Goal: Information Seeking & Learning: Learn about a topic

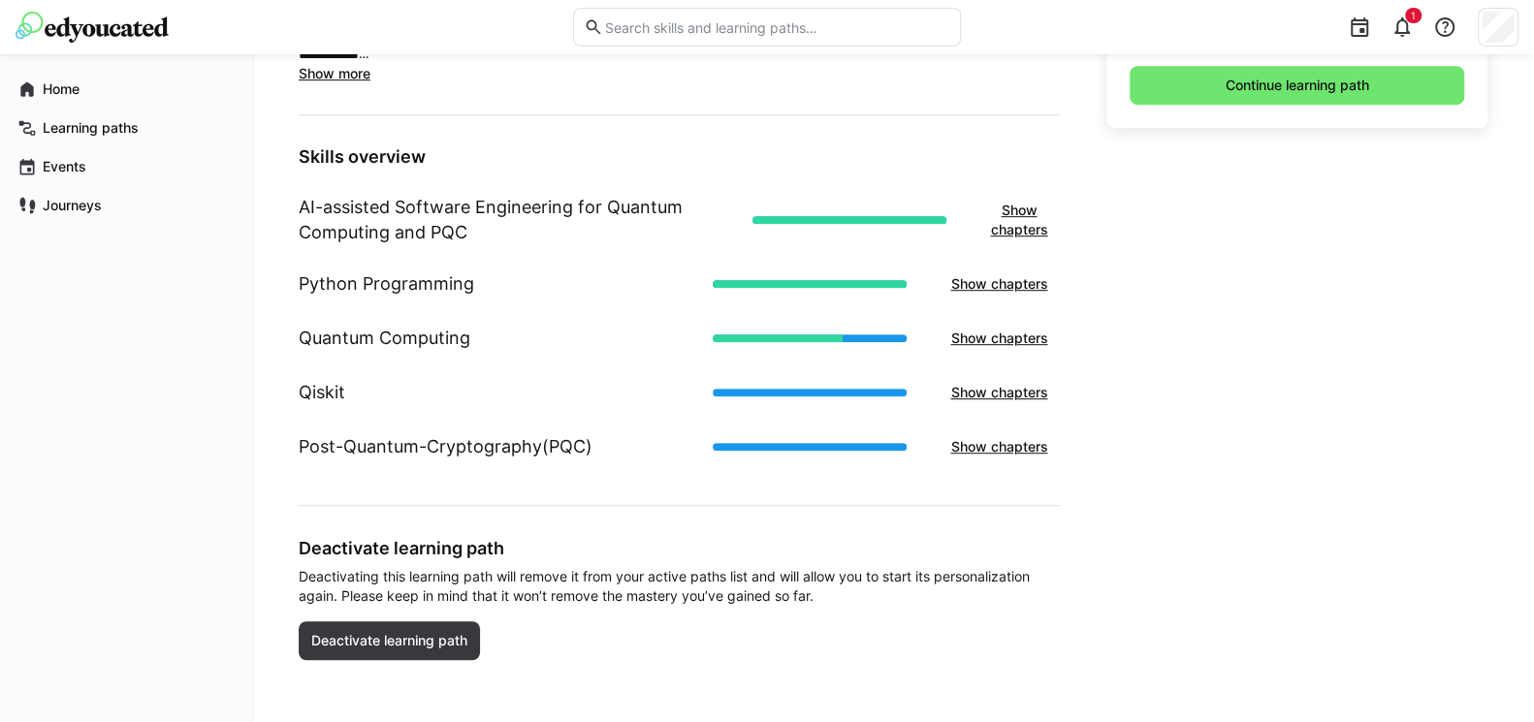
scroll to position [692, 0]
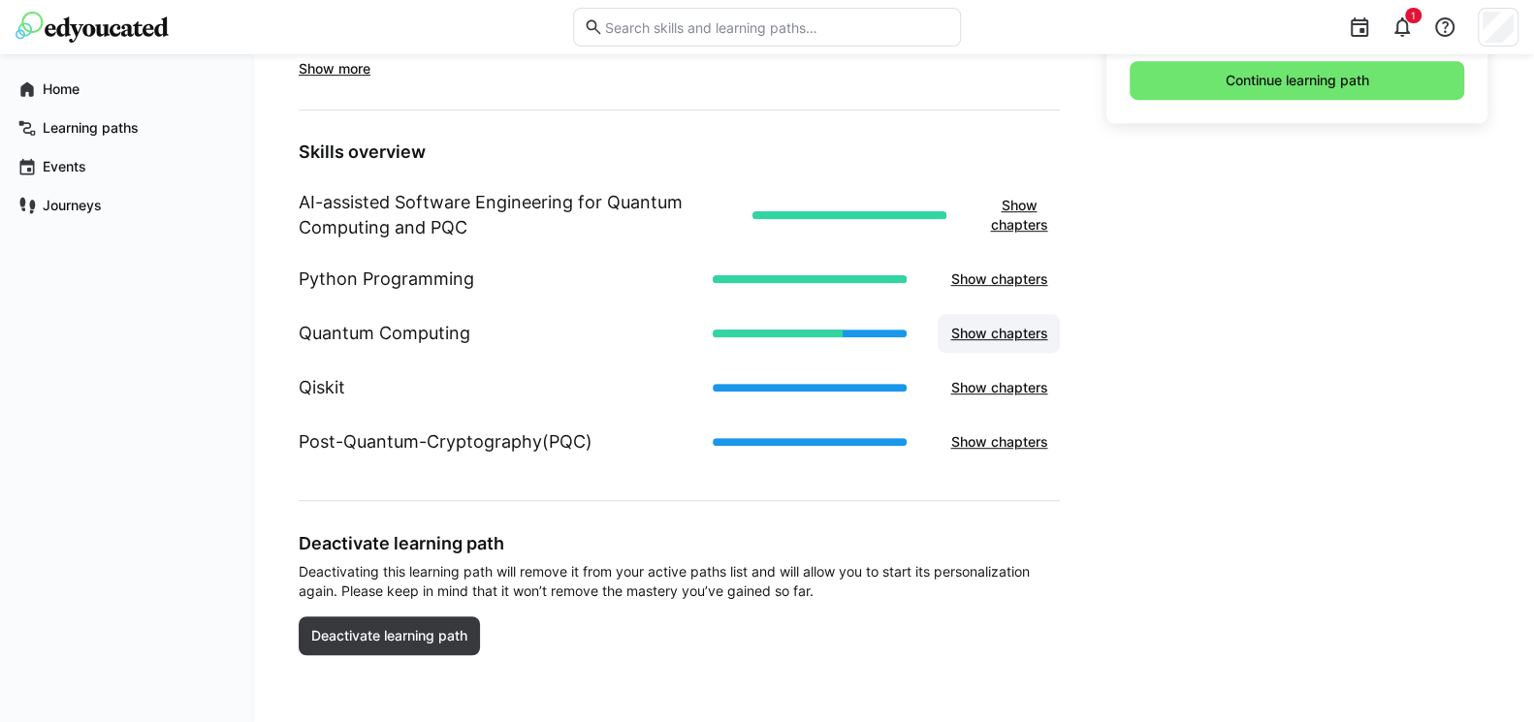
click at [1006, 337] on span "Show chapters" at bounding box center [998, 333] width 103 height 19
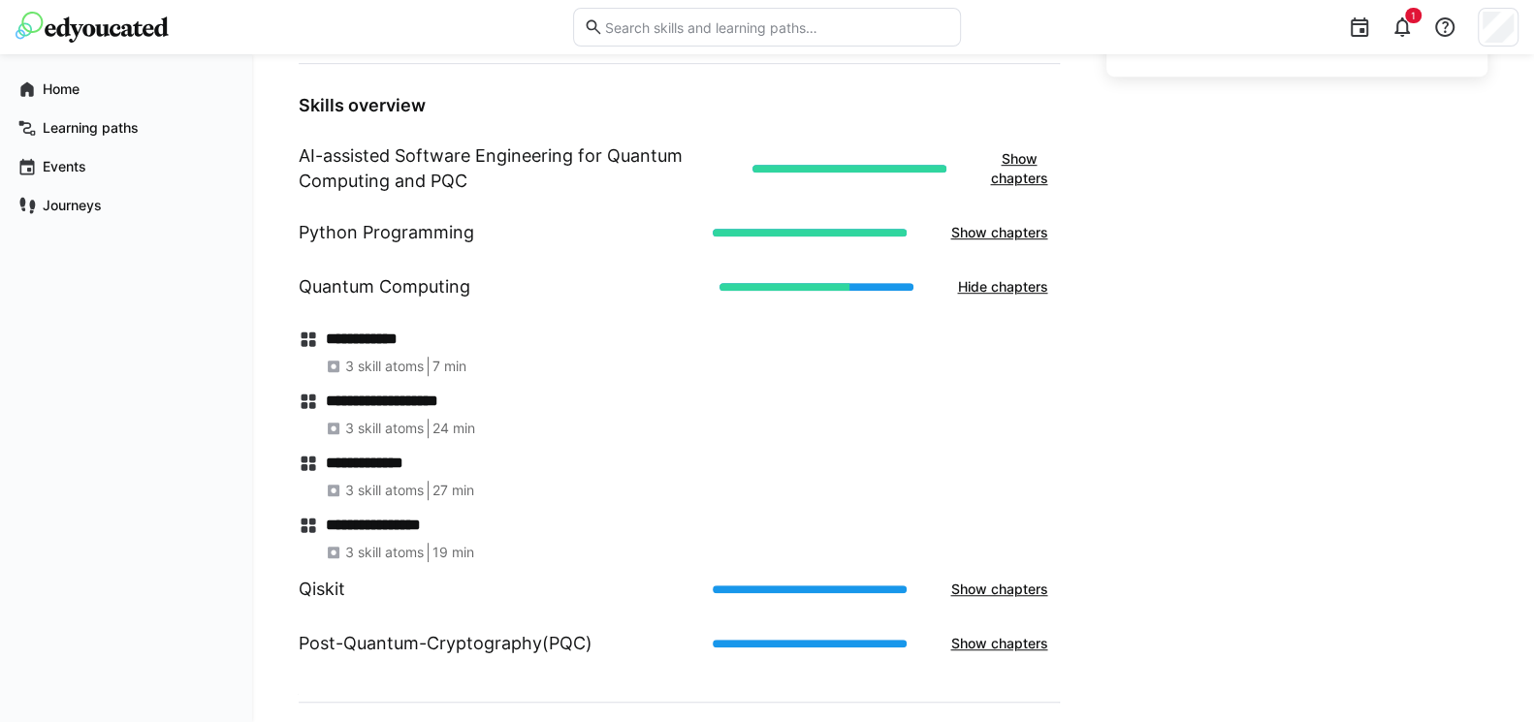
scroll to position [926, 0]
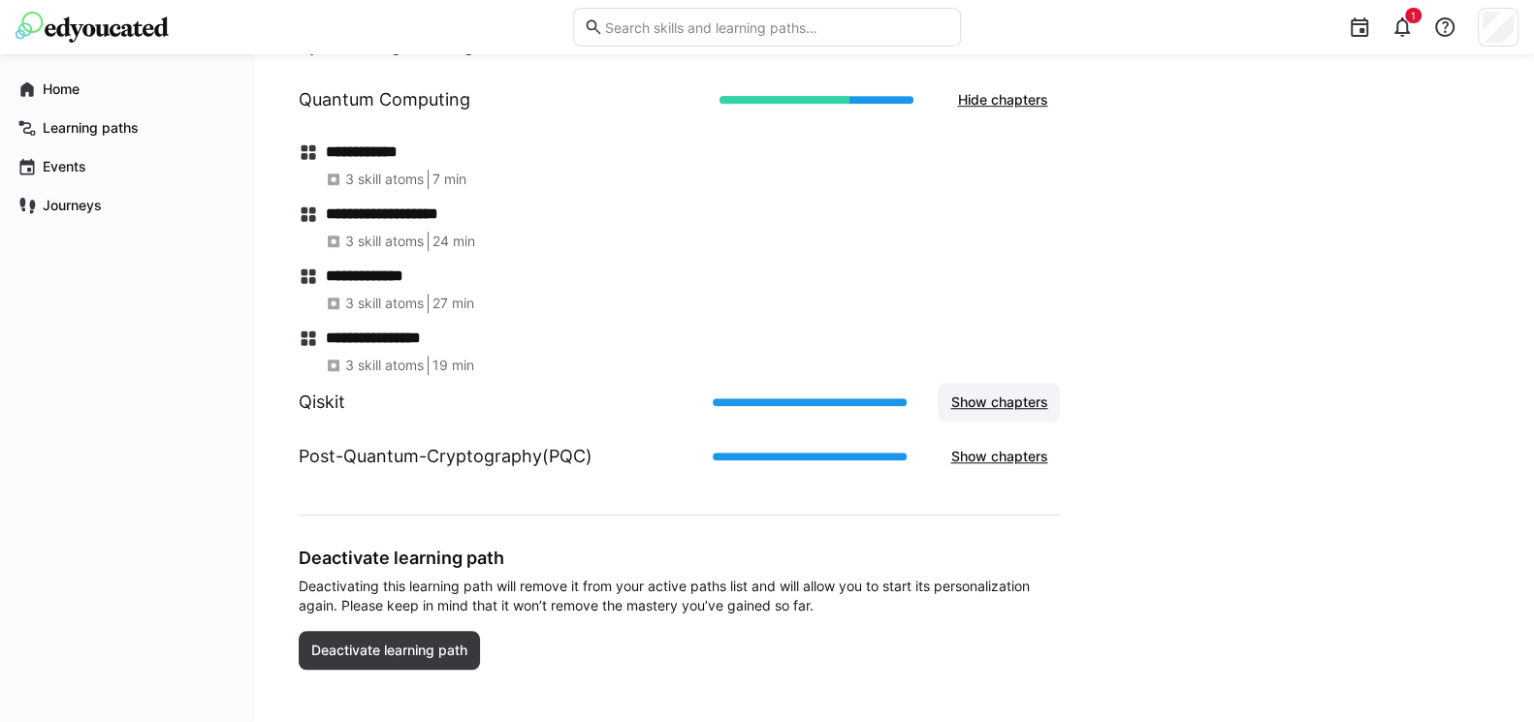
click at [1014, 388] on span "Show chapters" at bounding box center [999, 402] width 122 height 39
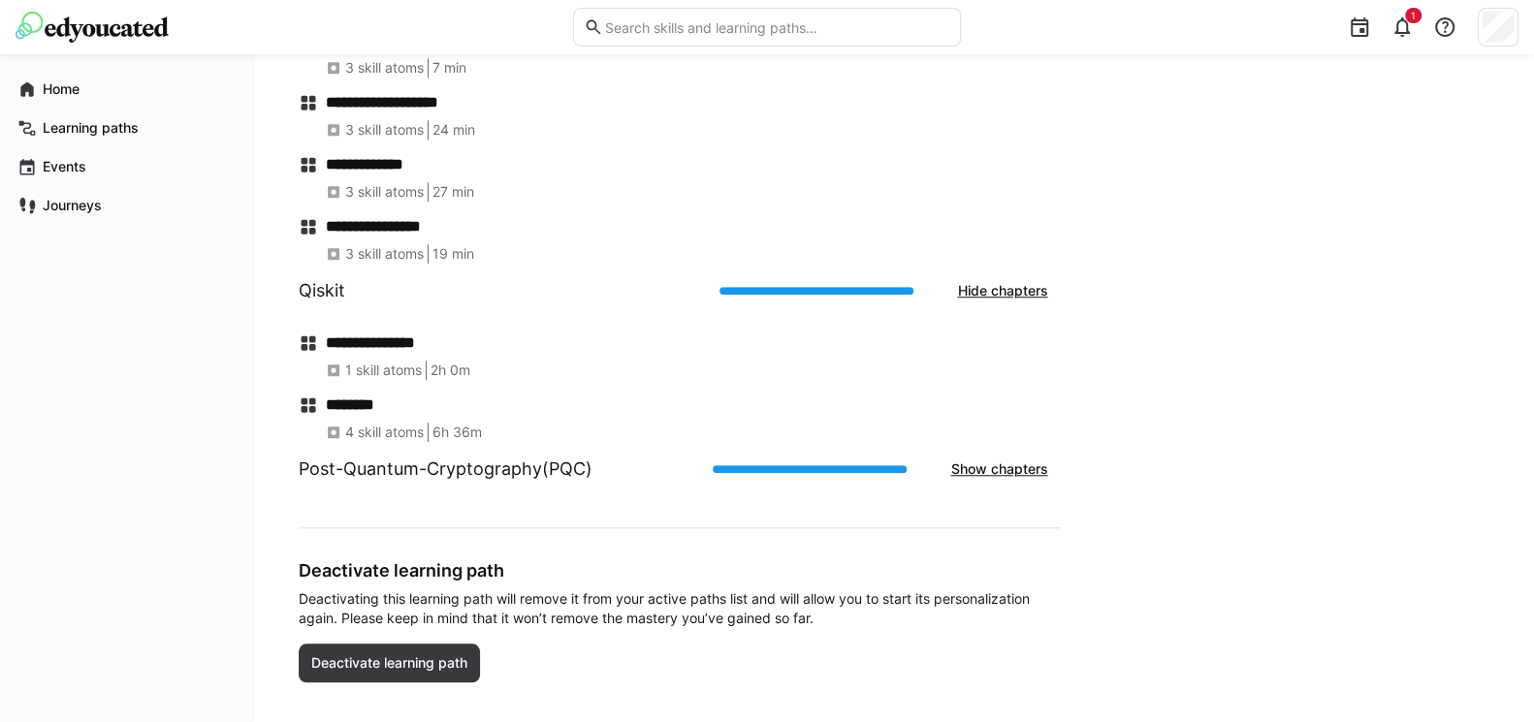
scroll to position [1041, 0]
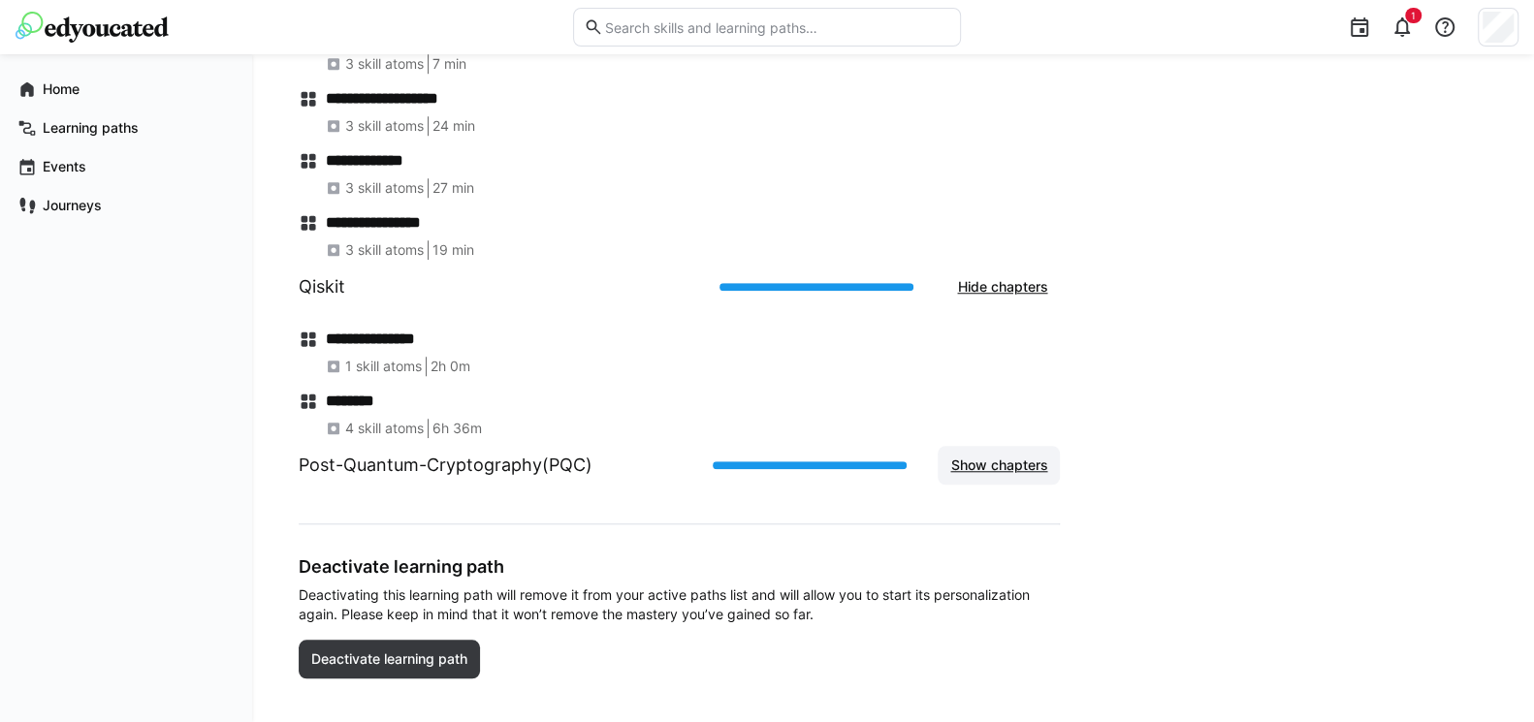
click at [983, 463] on span "Show chapters" at bounding box center [998, 465] width 103 height 19
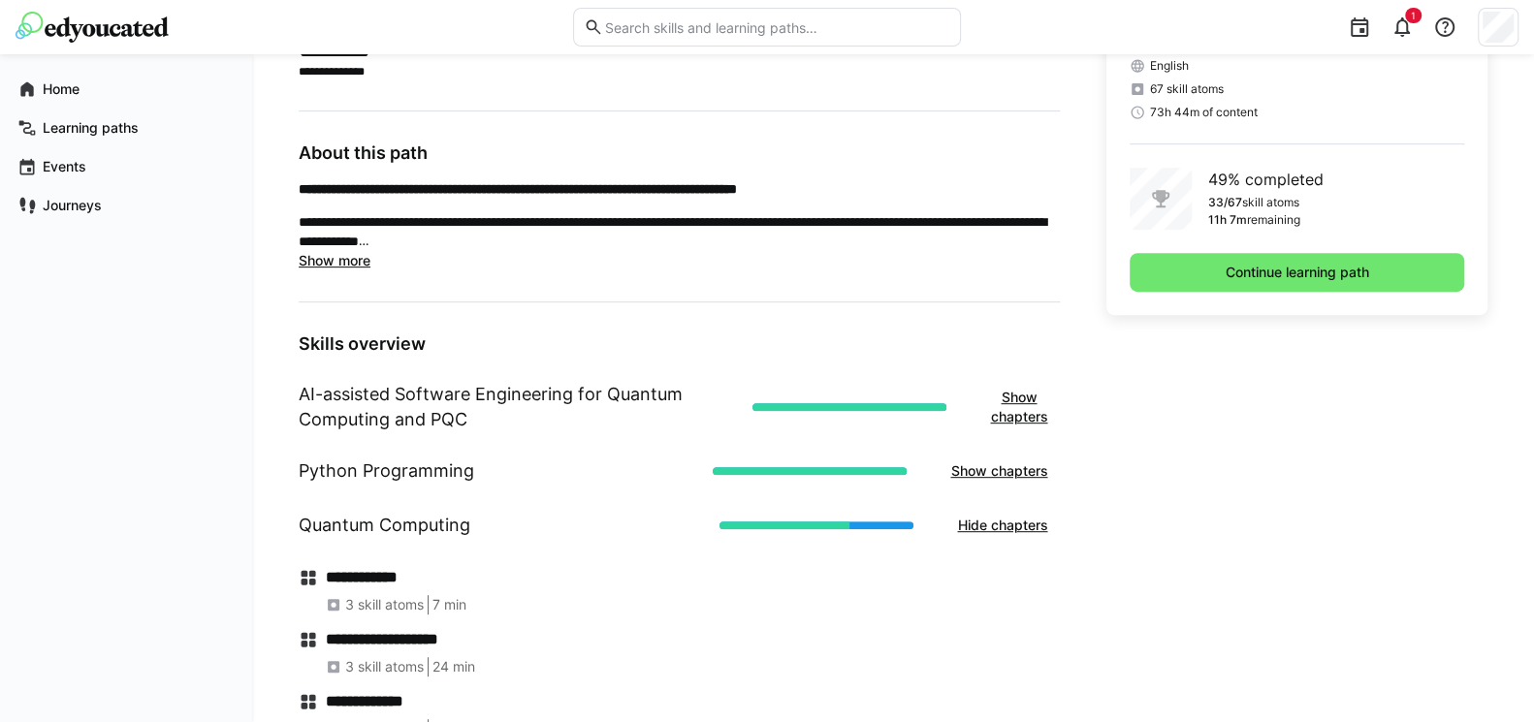
scroll to position [498, 0]
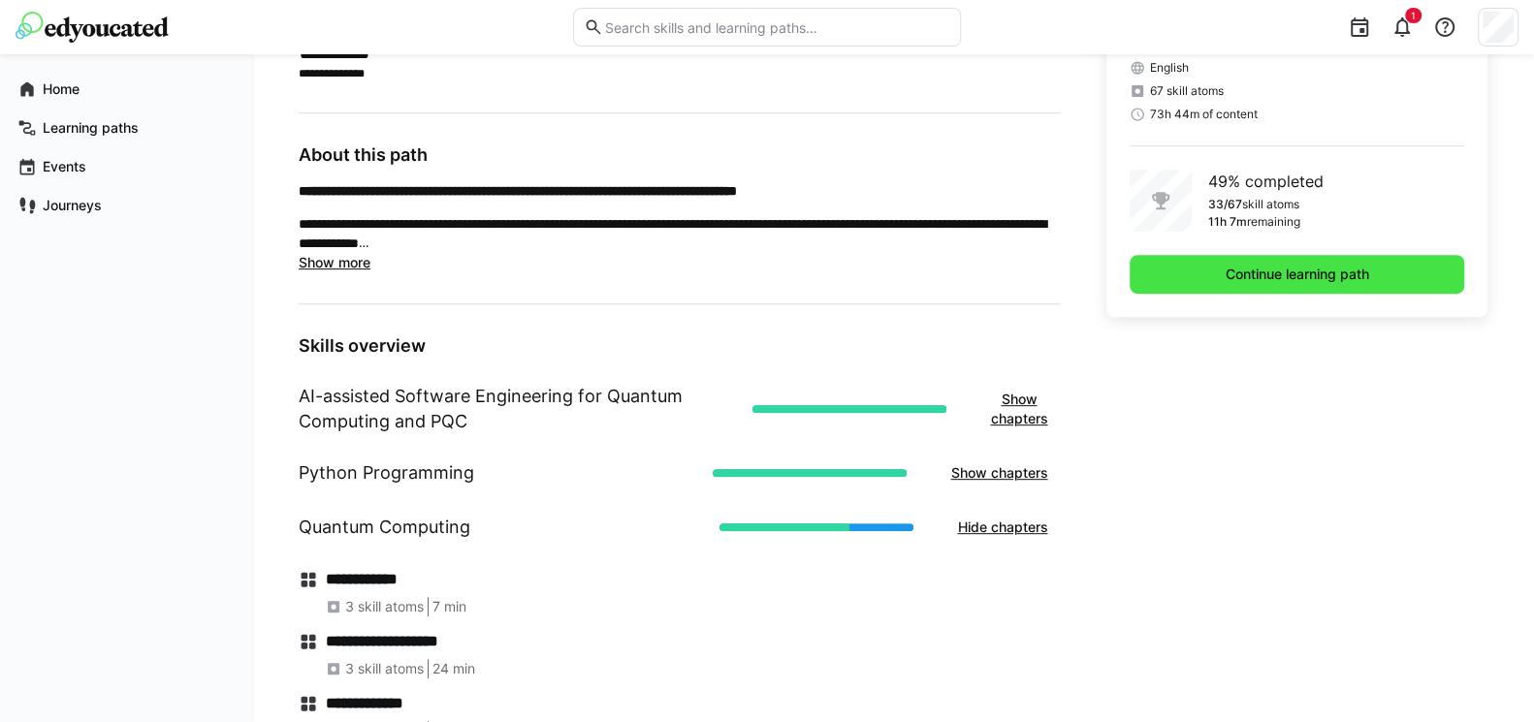
click at [1289, 280] on span "Continue learning path" at bounding box center [1297, 274] width 149 height 19
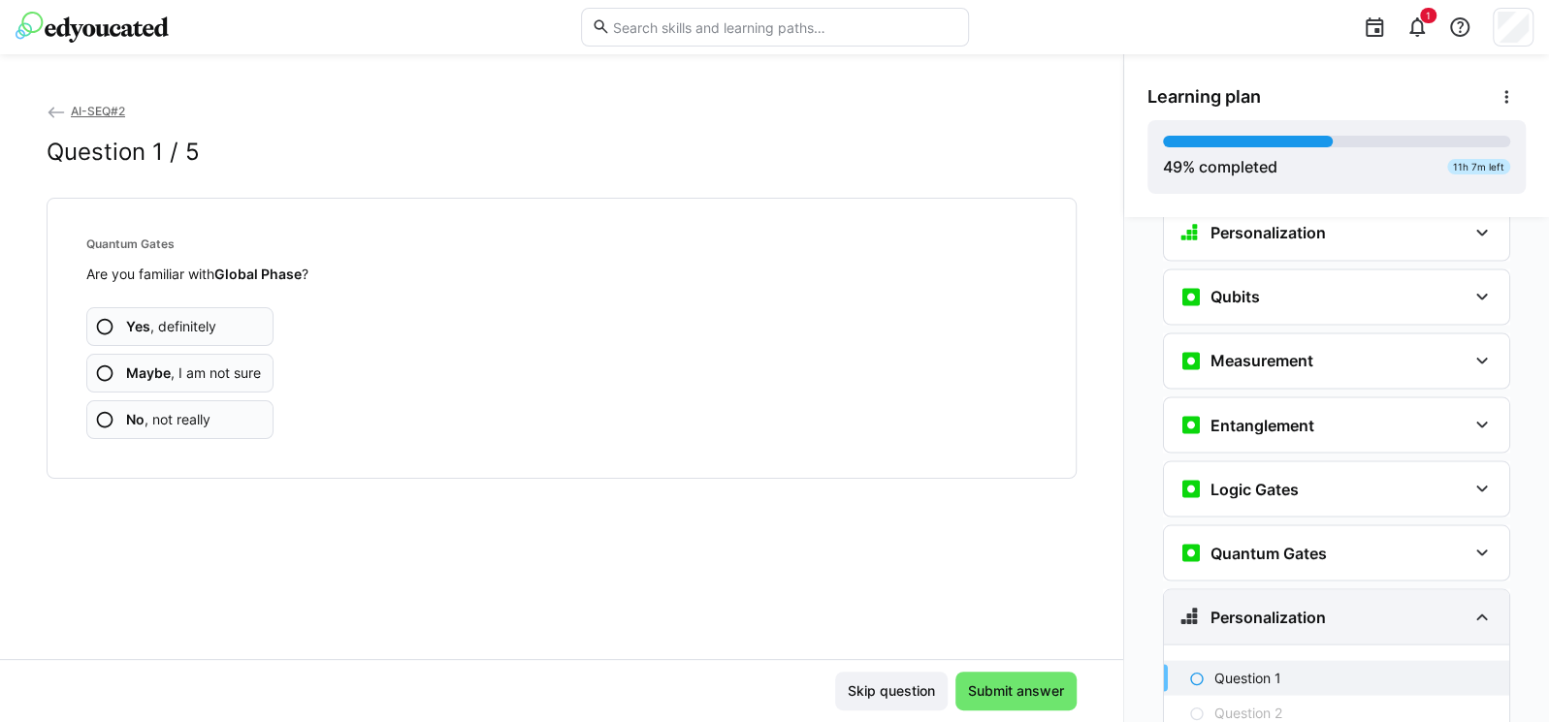
scroll to position [2180, 0]
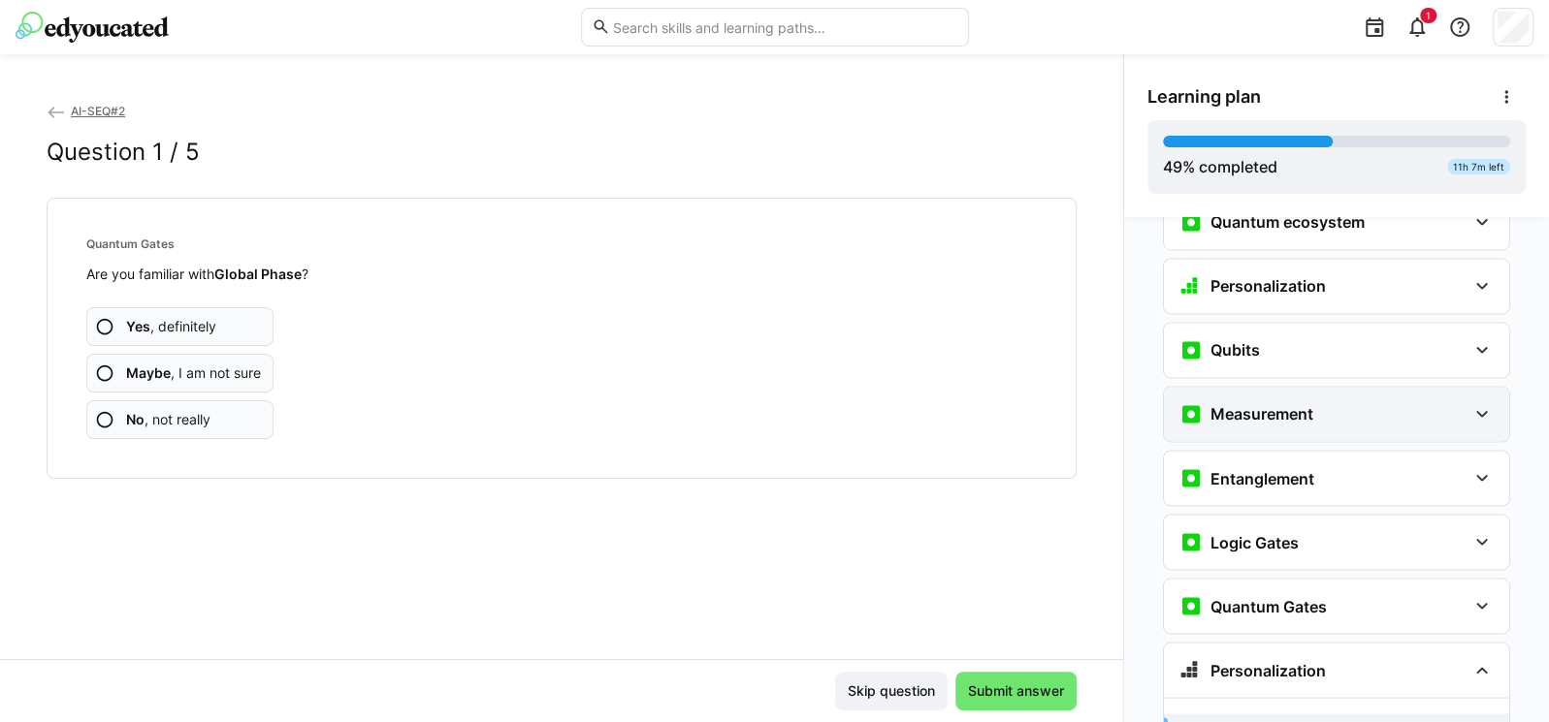
click at [1325, 402] on div "Measurement" at bounding box center [1322, 413] width 287 height 23
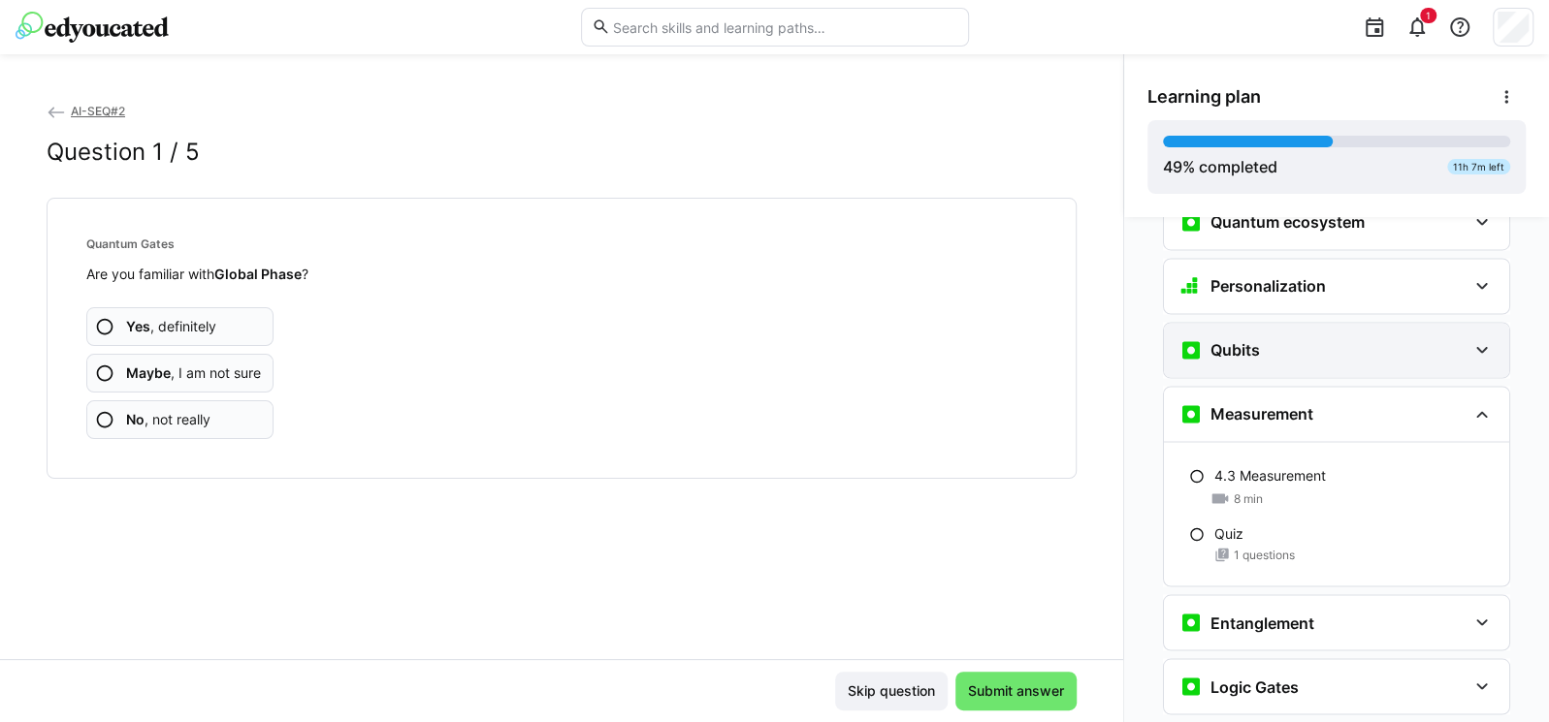
click at [1324, 338] on div "Qubits" at bounding box center [1322, 349] width 287 height 23
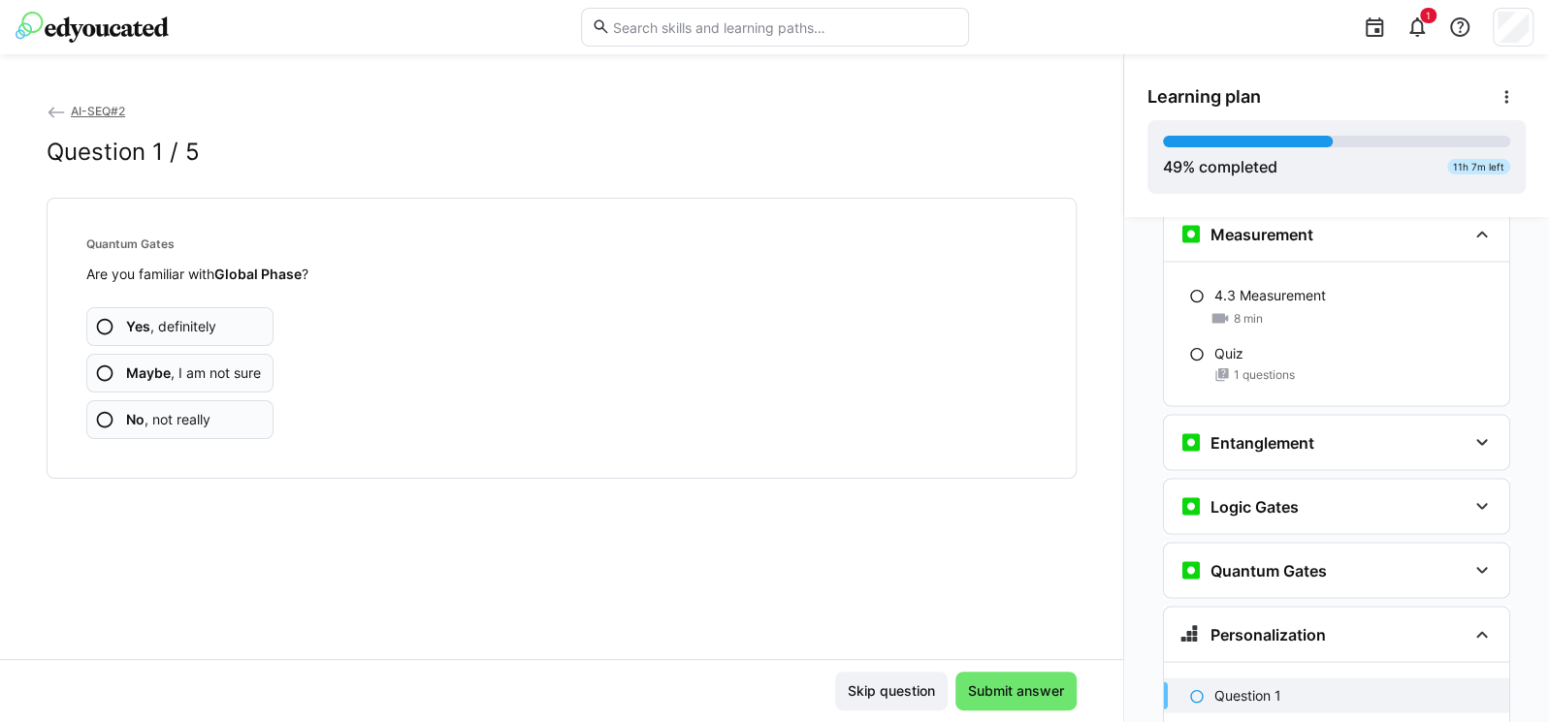
scroll to position [2645, 0]
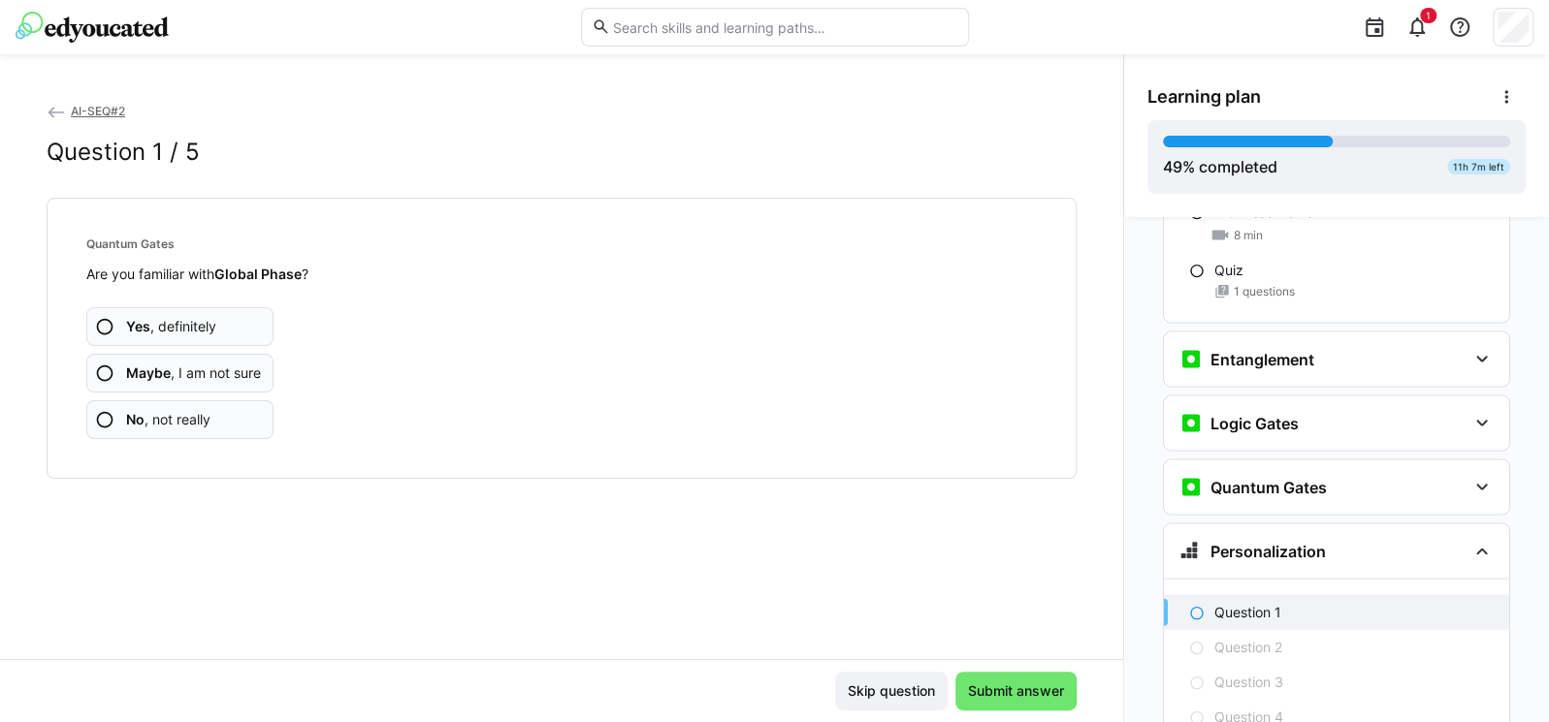
click at [167, 334] on span "Yes , definitely" at bounding box center [171, 326] width 90 height 19
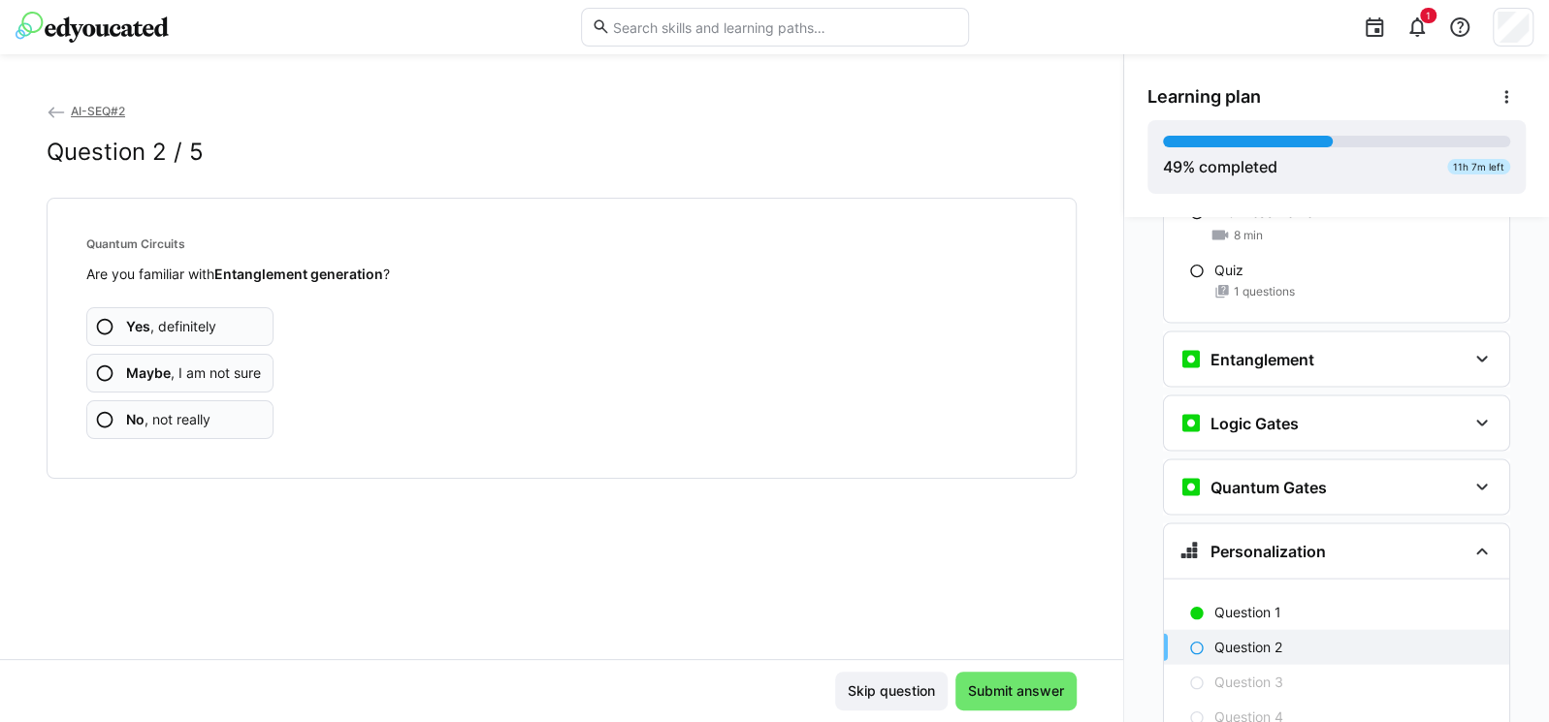
click at [139, 320] on b "Yes" at bounding box center [138, 326] width 24 height 16
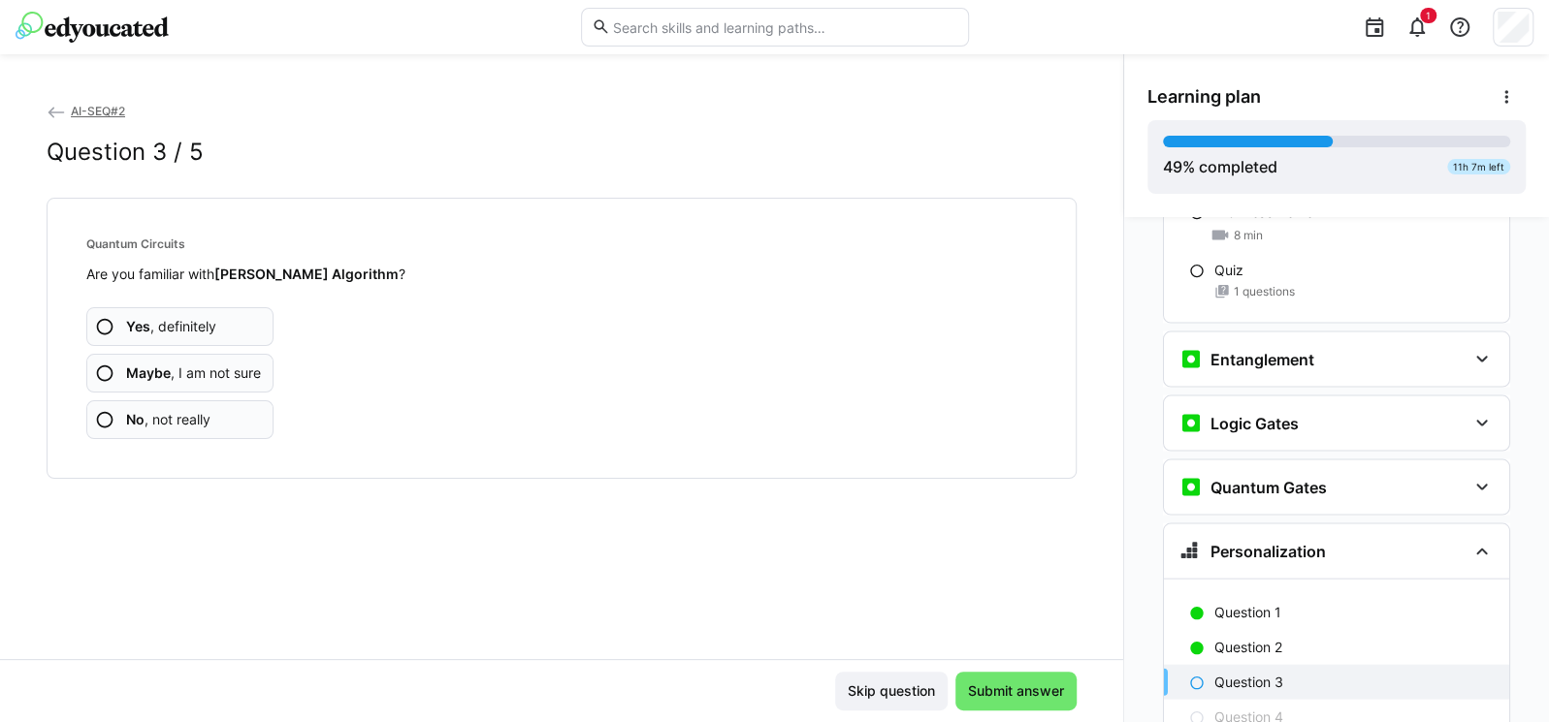
click at [184, 328] on span "Yes , definitely" at bounding box center [171, 326] width 90 height 19
click at [208, 329] on span "Yes , definitely" at bounding box center [171, 326] width 90 height 19
click at [191, 337] on app-assessment-question-radio "Yes , definitely" at bounding box center [179, 326] width 187 height 39
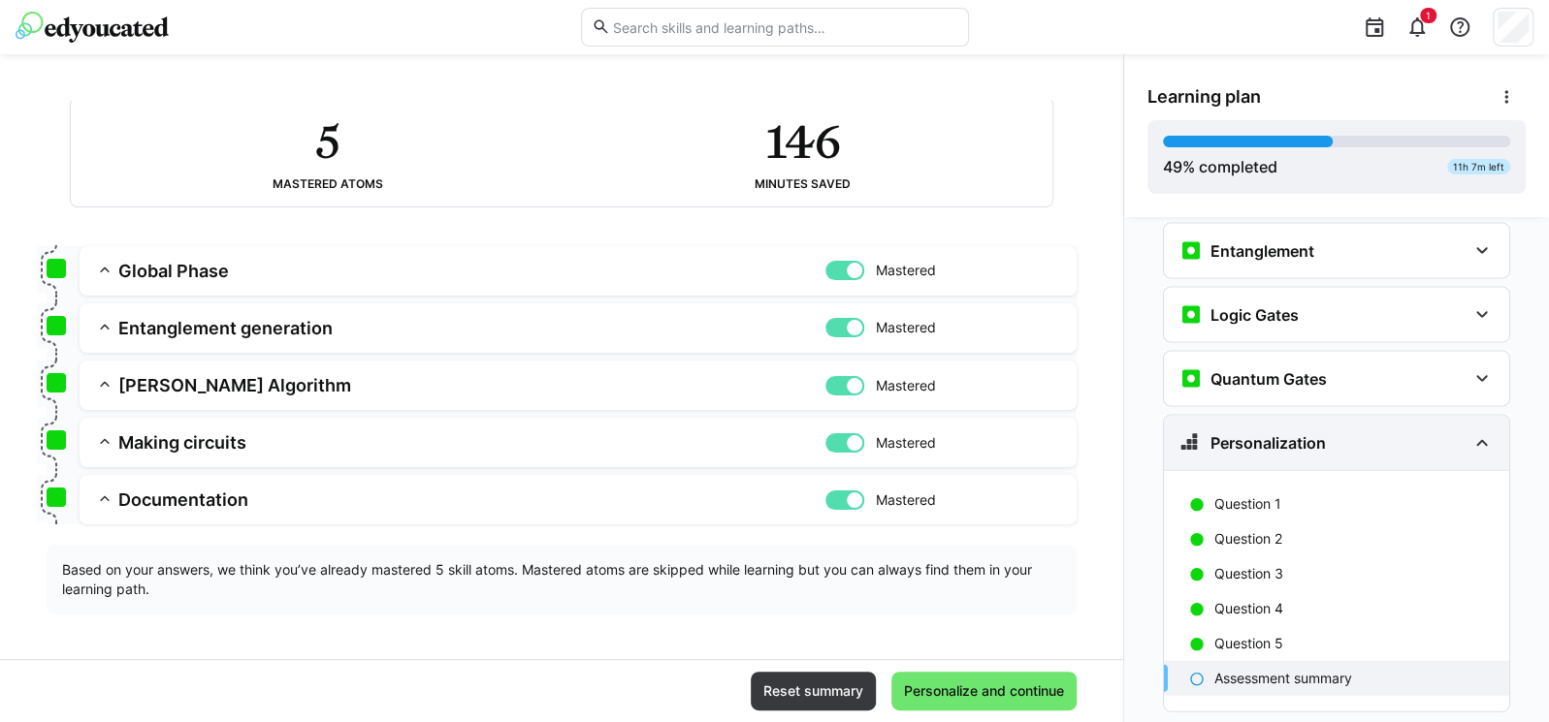
scroll to position [2760, 0]
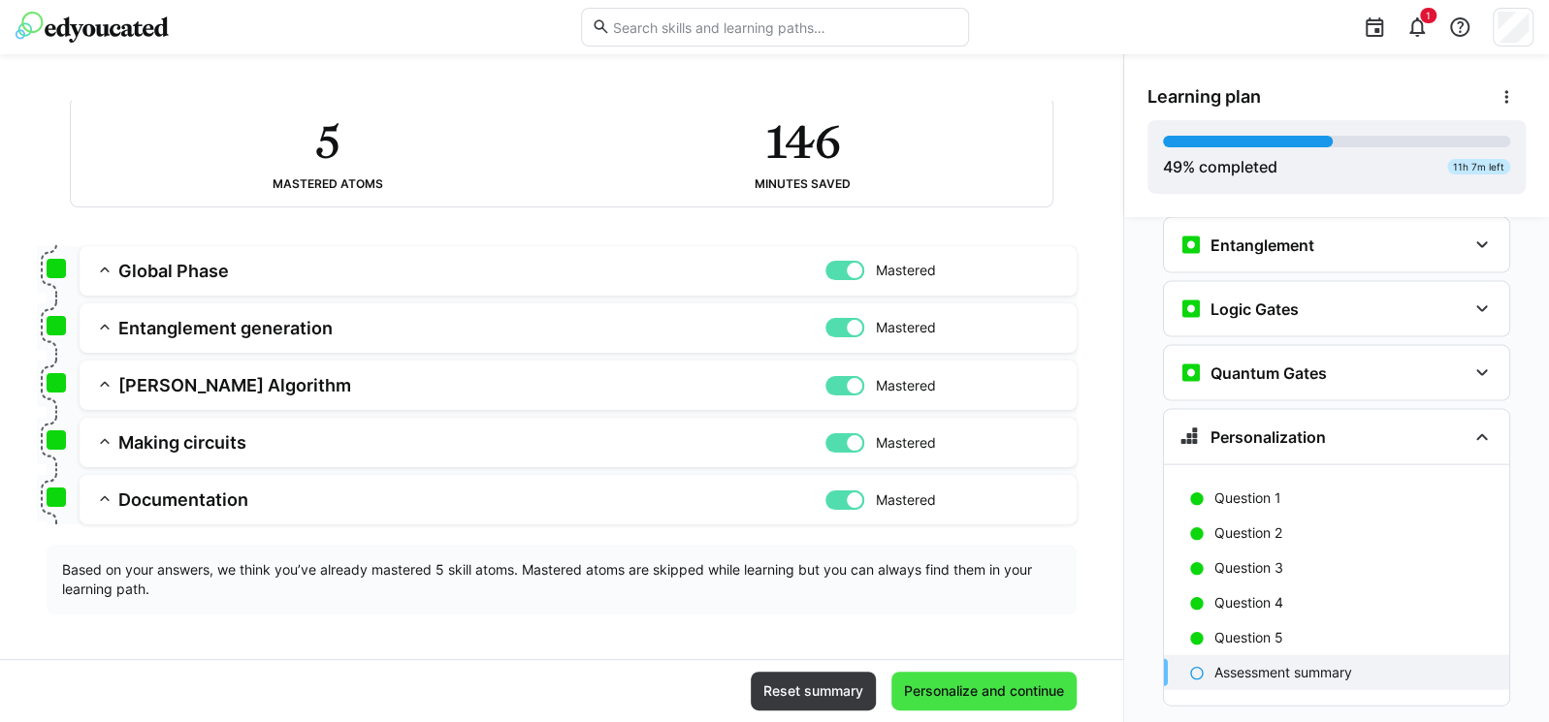
click at [1002, 699] on span "Personalize and continue" at bounding box center [984, 691] width 166 height 19
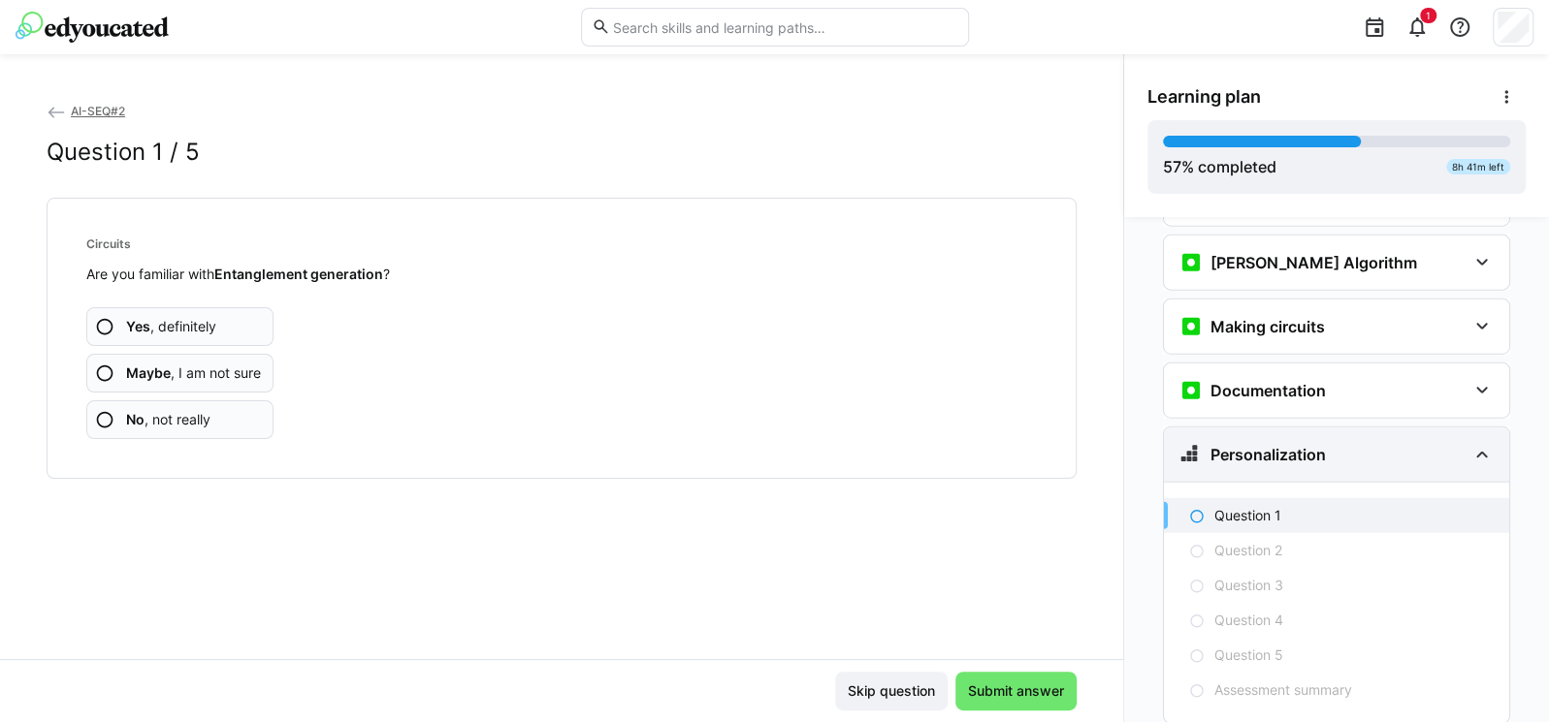
scroll to position [3142, 0]
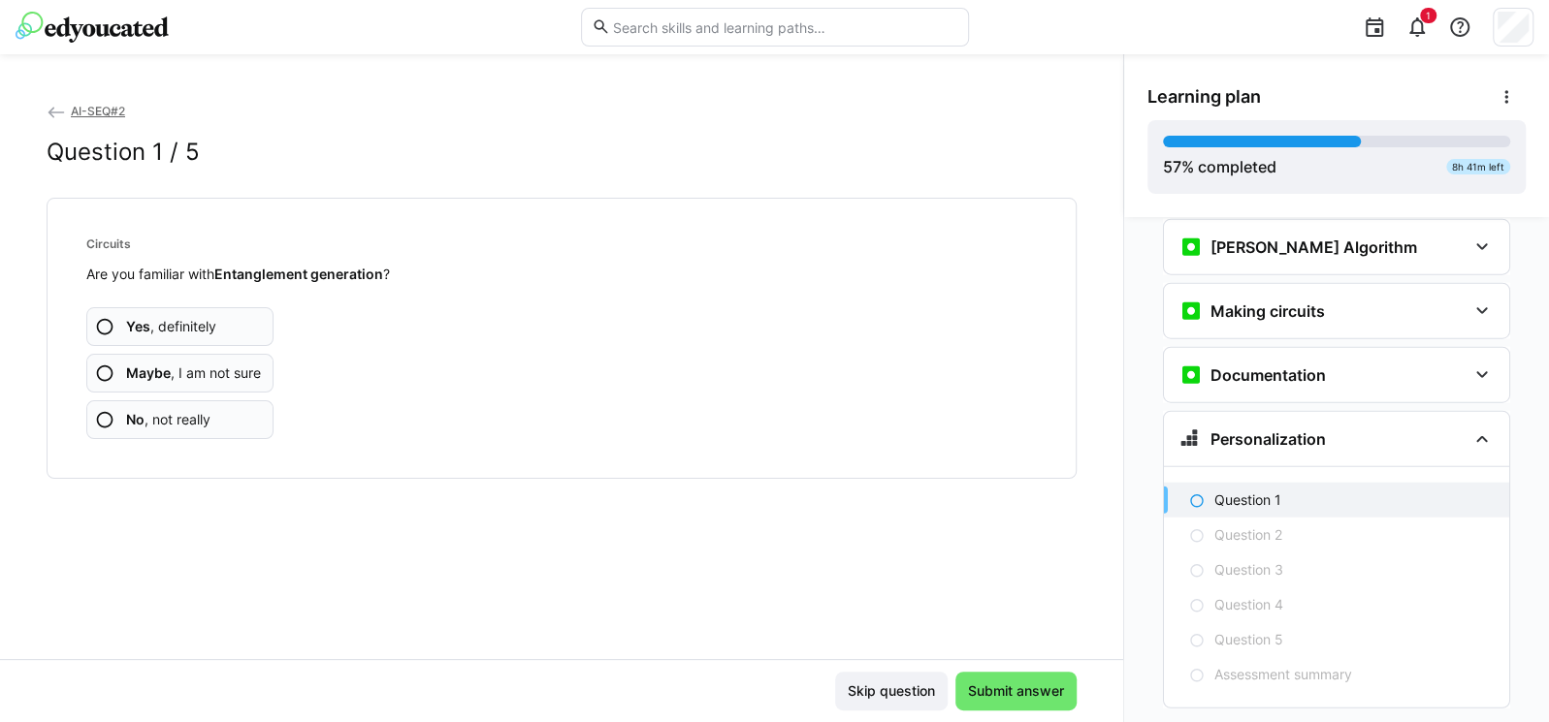
click at [197, 319] on span "Yes , definitely" at bounding box center [171, 326] width 90 height 19
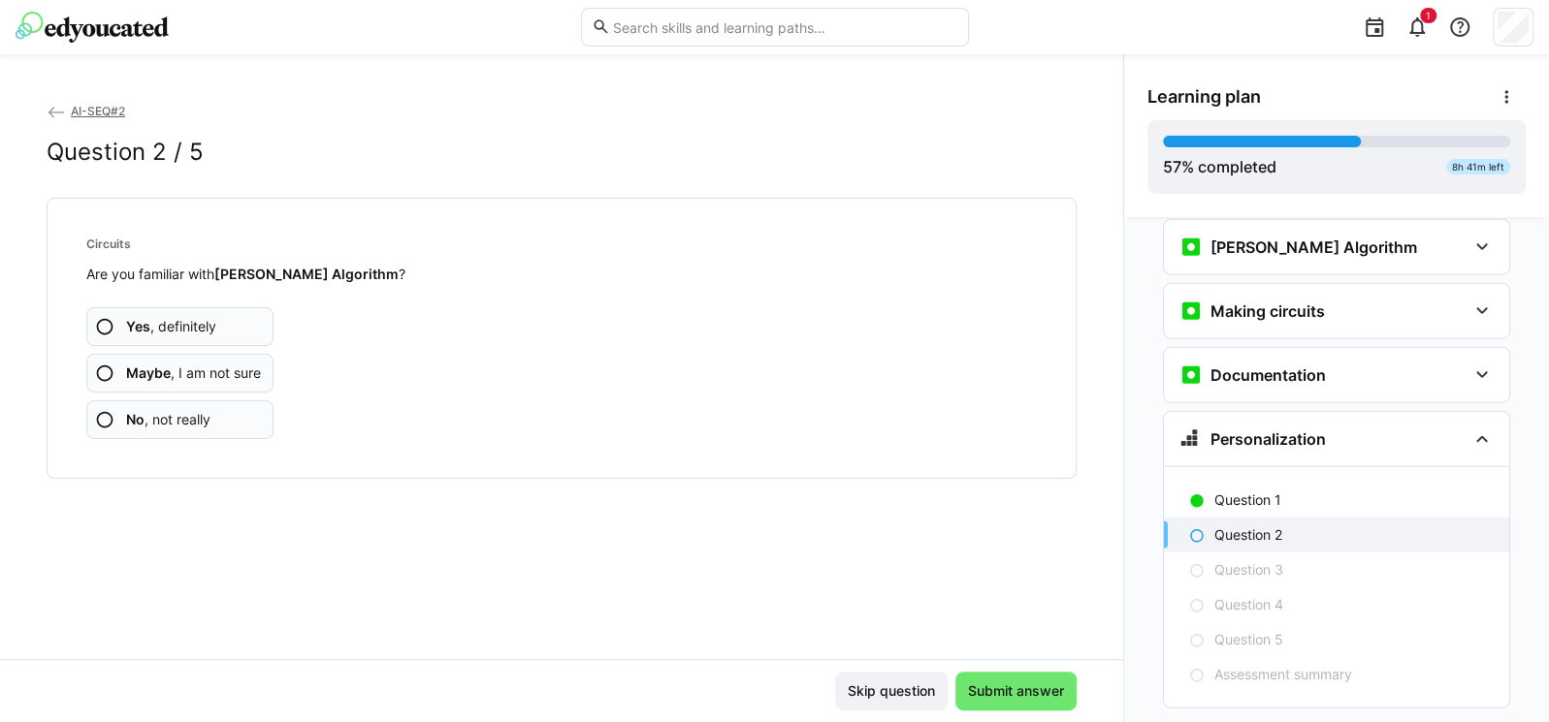
click at [209, 326] on span "Yes , definitely" at bounding box center [171, 326] width 90 height 19
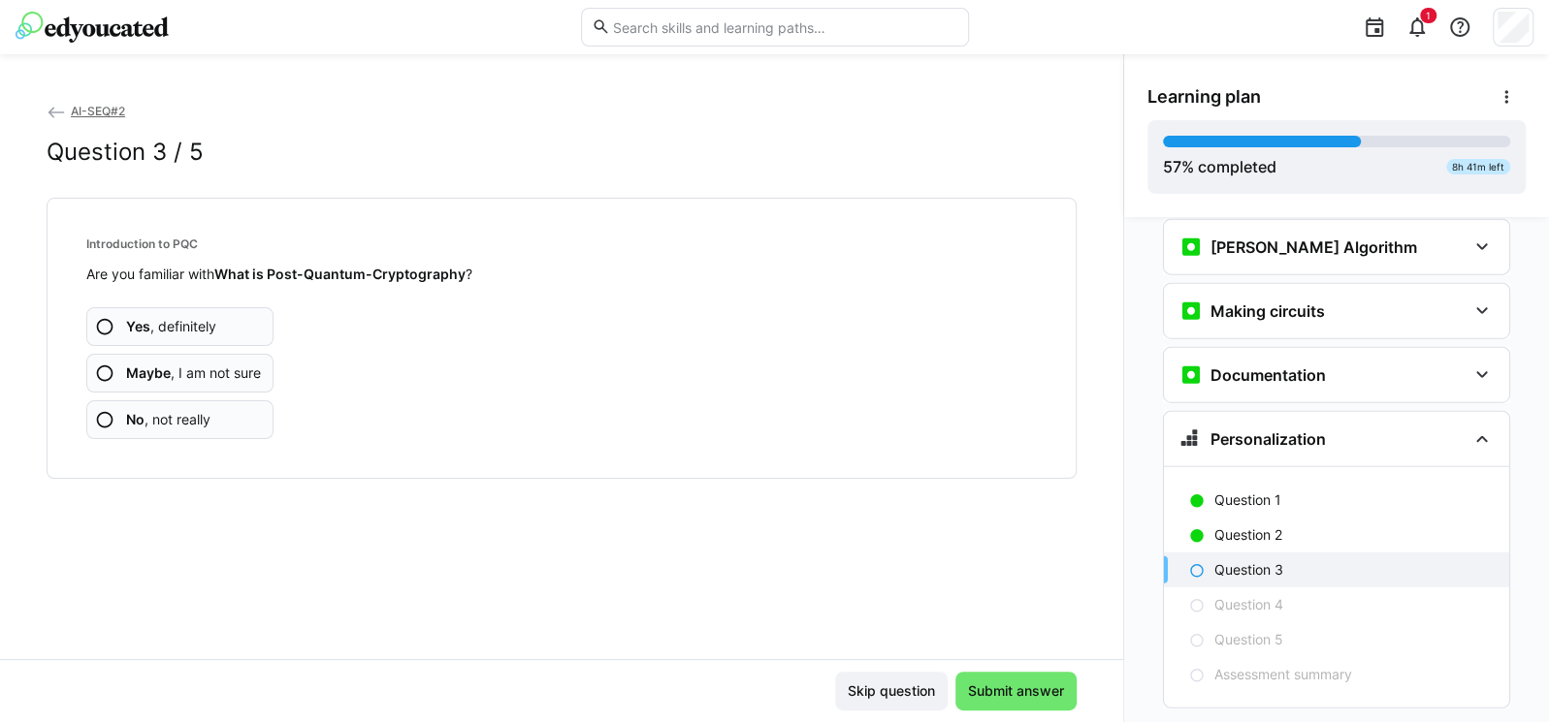
click at [206, 326] on span "Yes , definitely" at bounding box center [171, 326] width 90 height 19
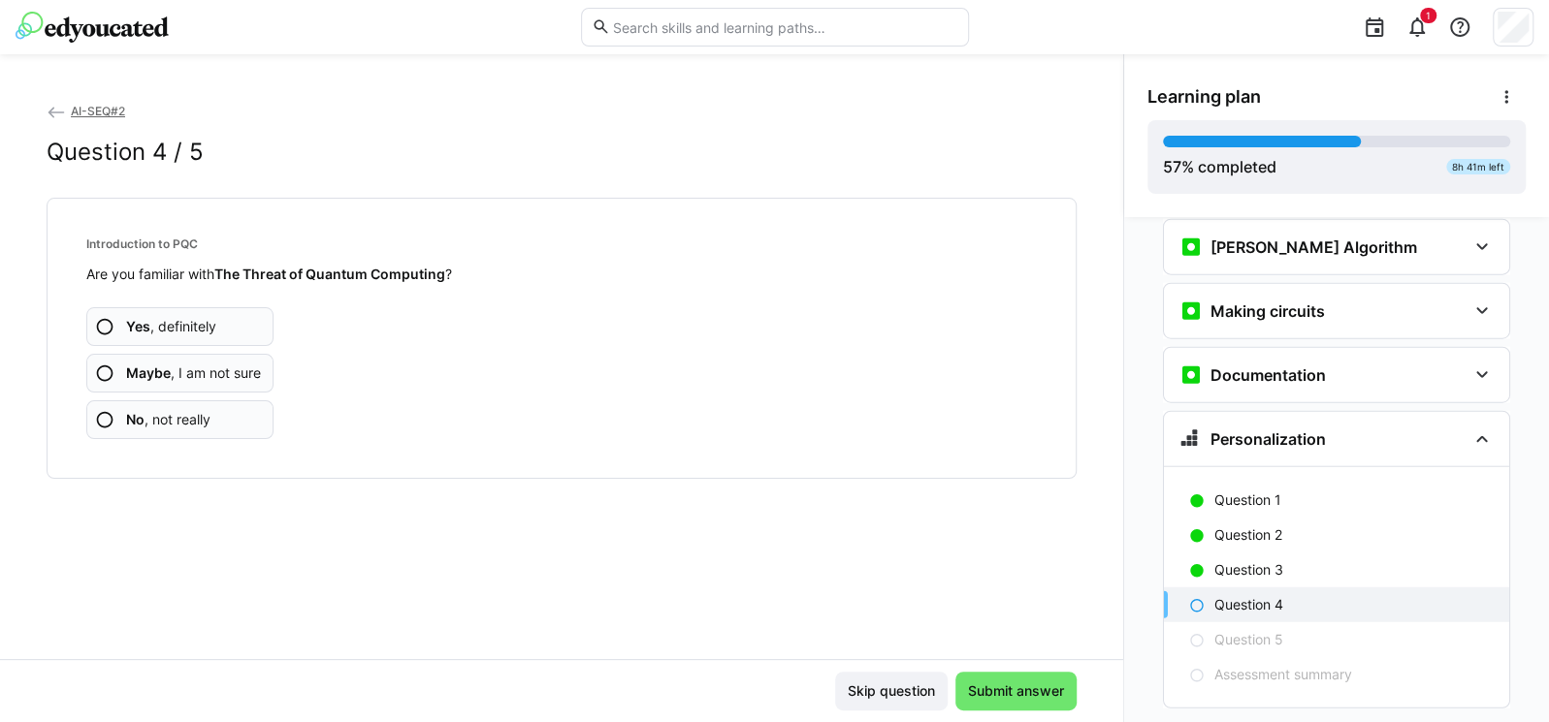
click at [198, 319] on span "Yes , definitely" at bounding box center [171, 326] width 90 height 19
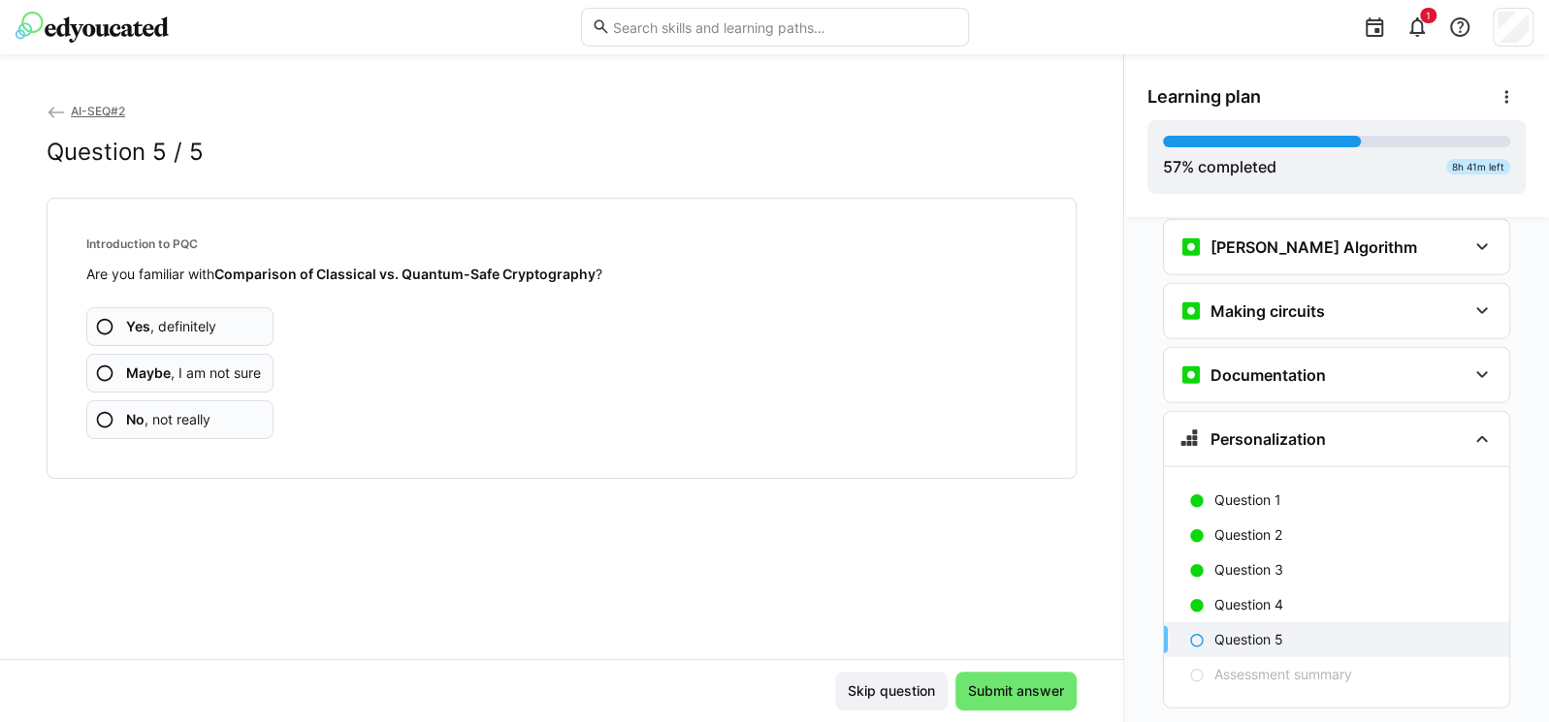
click at [176, 319] on span "Yes , definitely" at bounding box center [171, 326] width 90 height 19
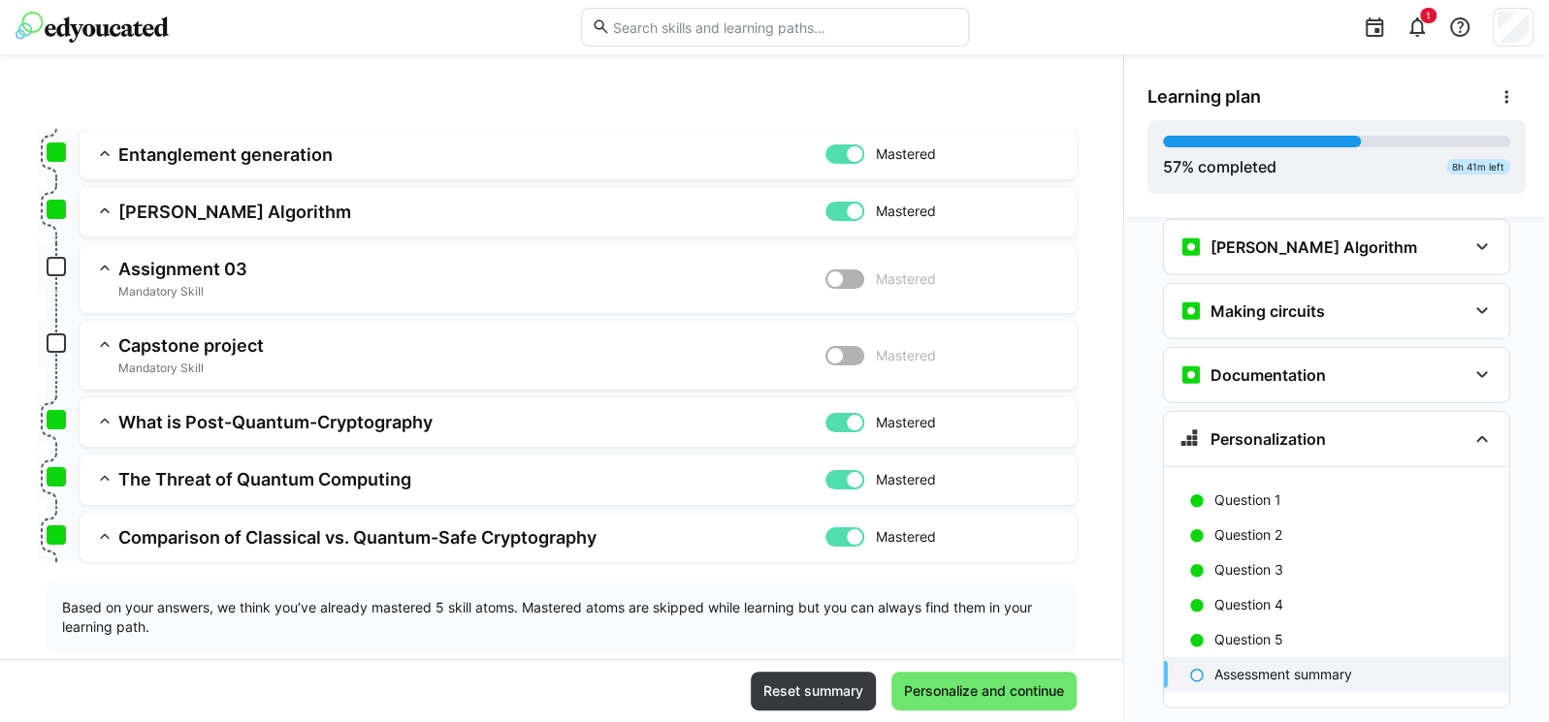
scroll to position [278, 0]
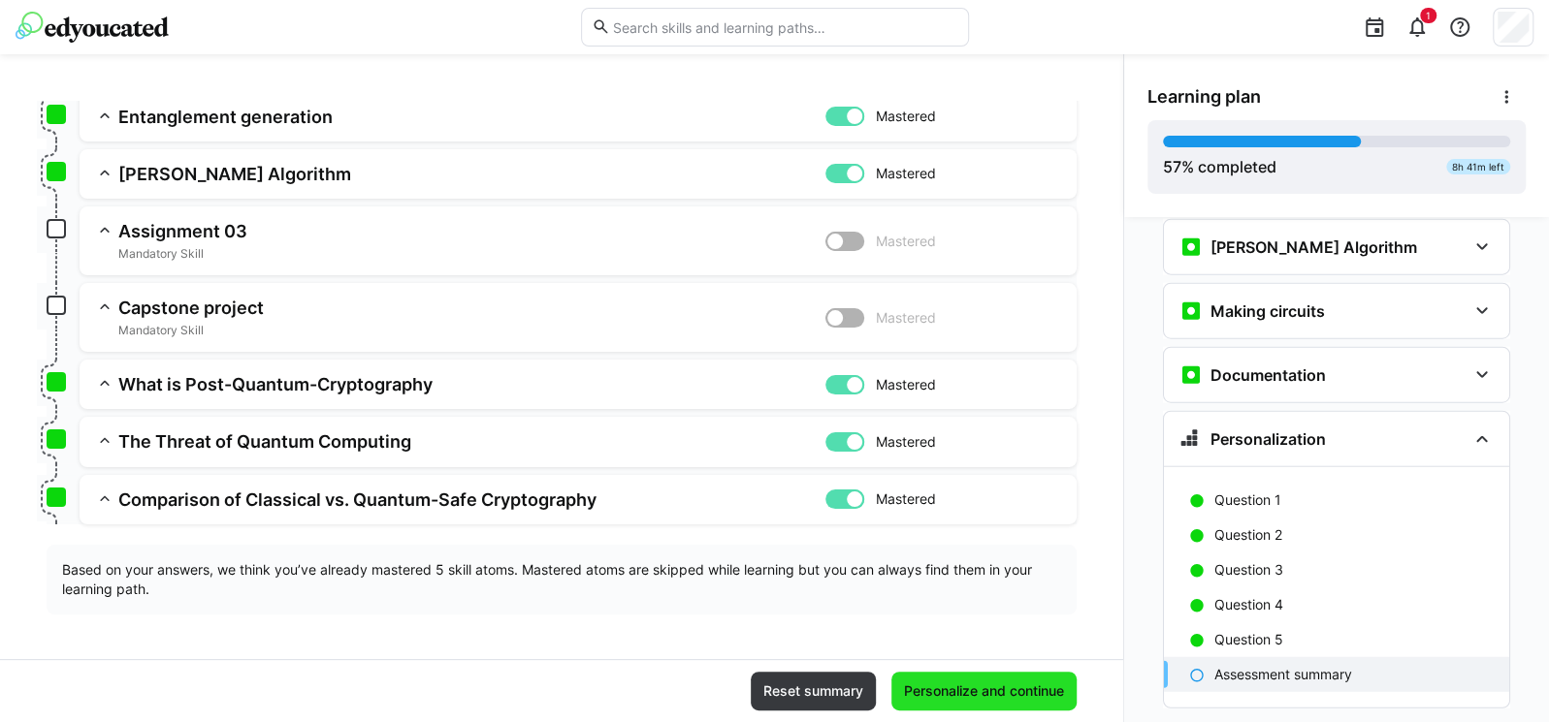
click at [1031, 697] on span "Personalize and continue" at bounding box center [984, 691] width 166 height 19
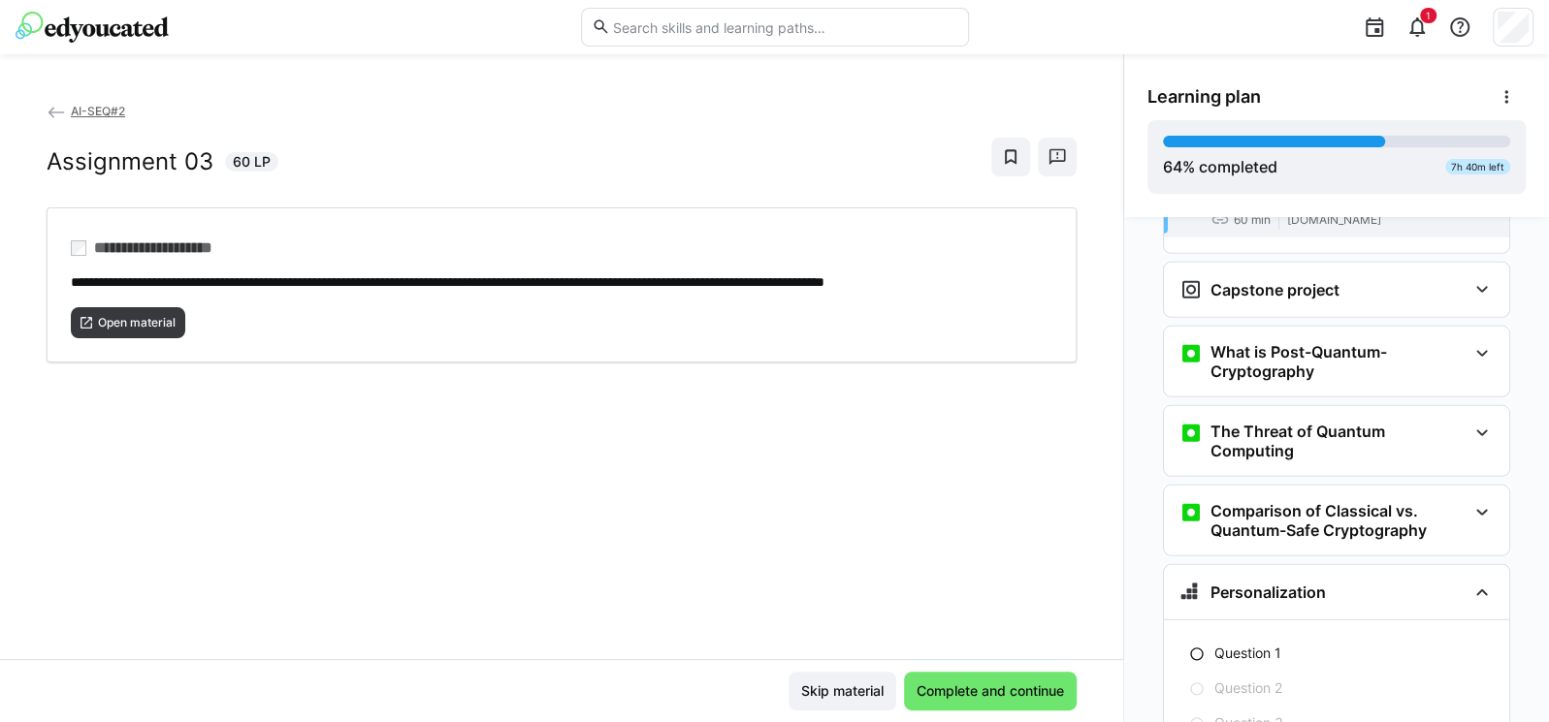
scroll to position [3555, 0]
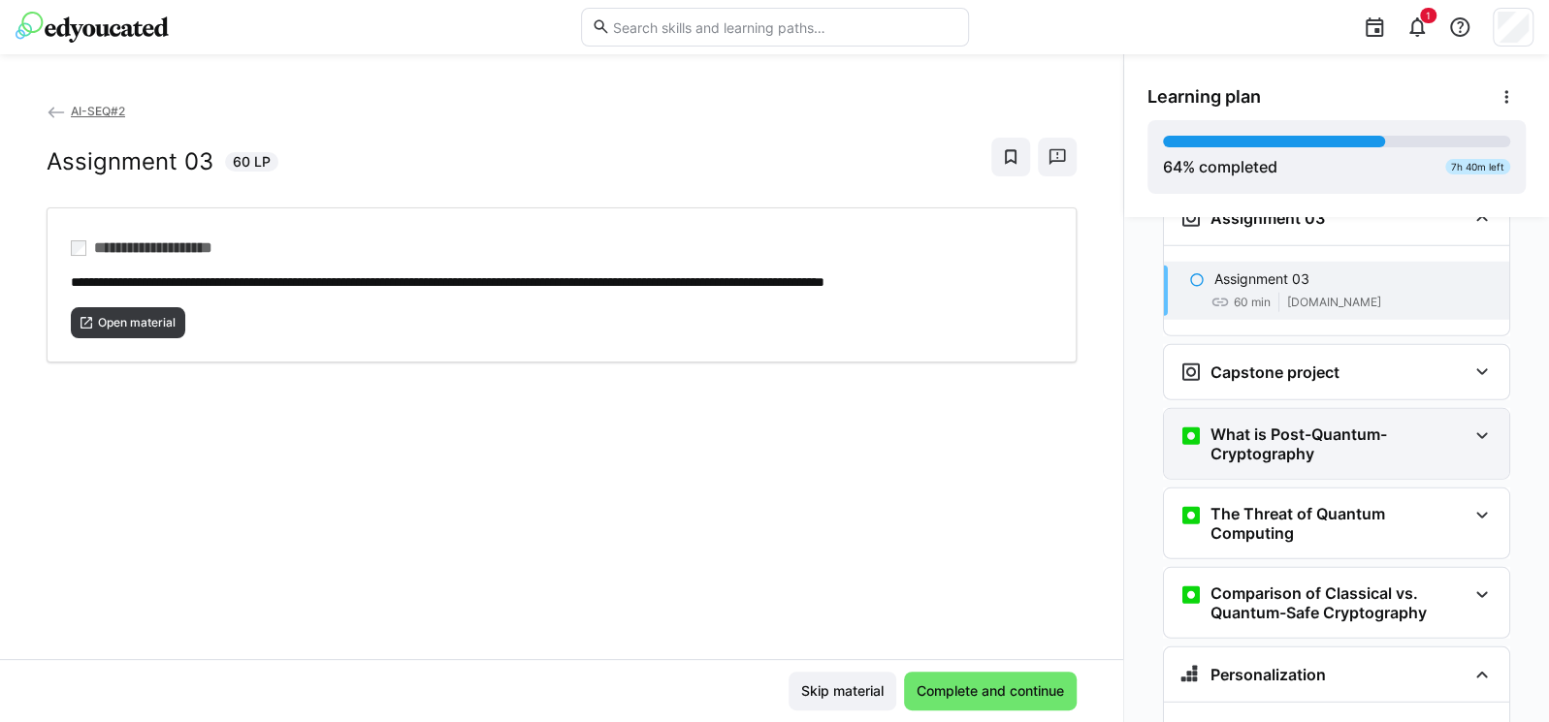
click at [1362, 425] on h3 "What is Post-Quantum-Cryptography" at bounding box center [1338, 444] width 256 height 39
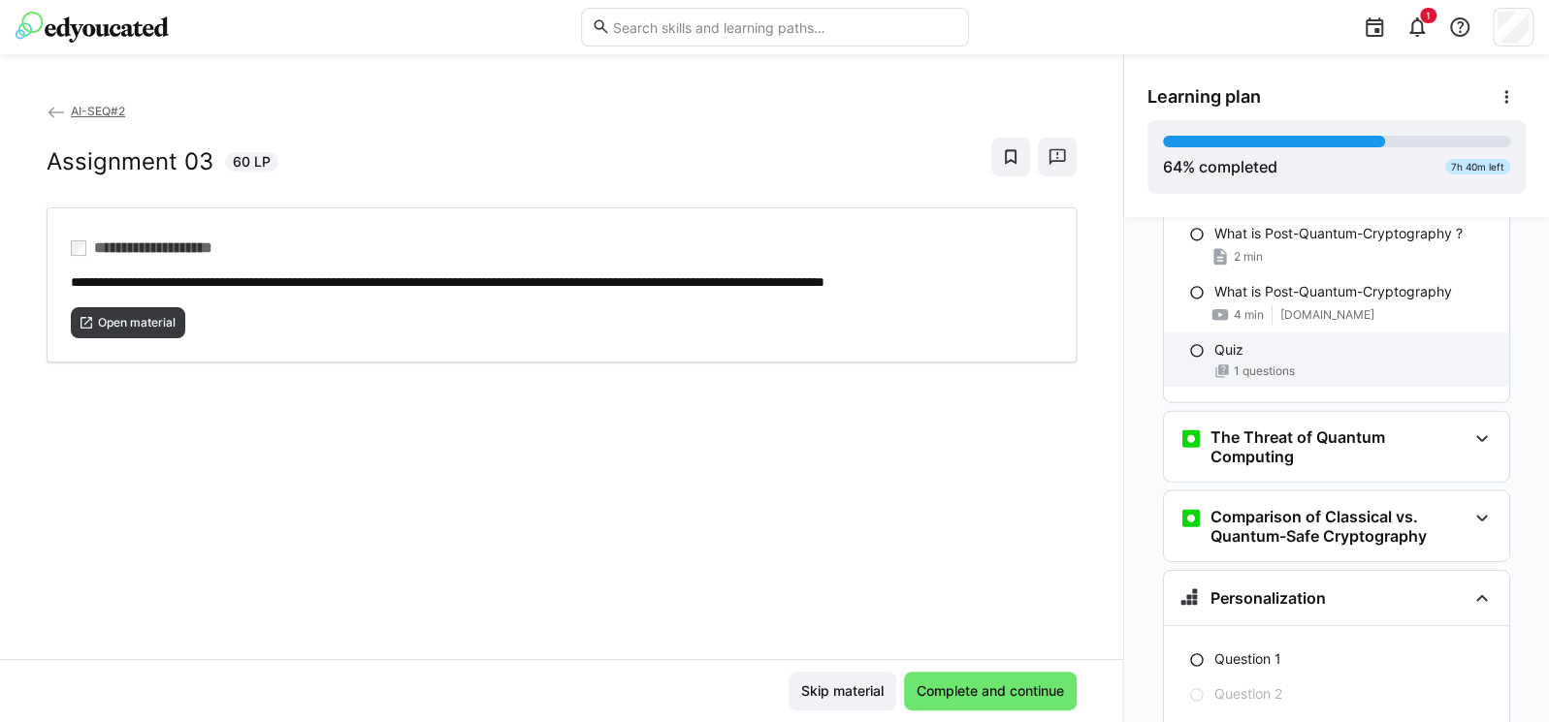
scroll to position [3904, 0]
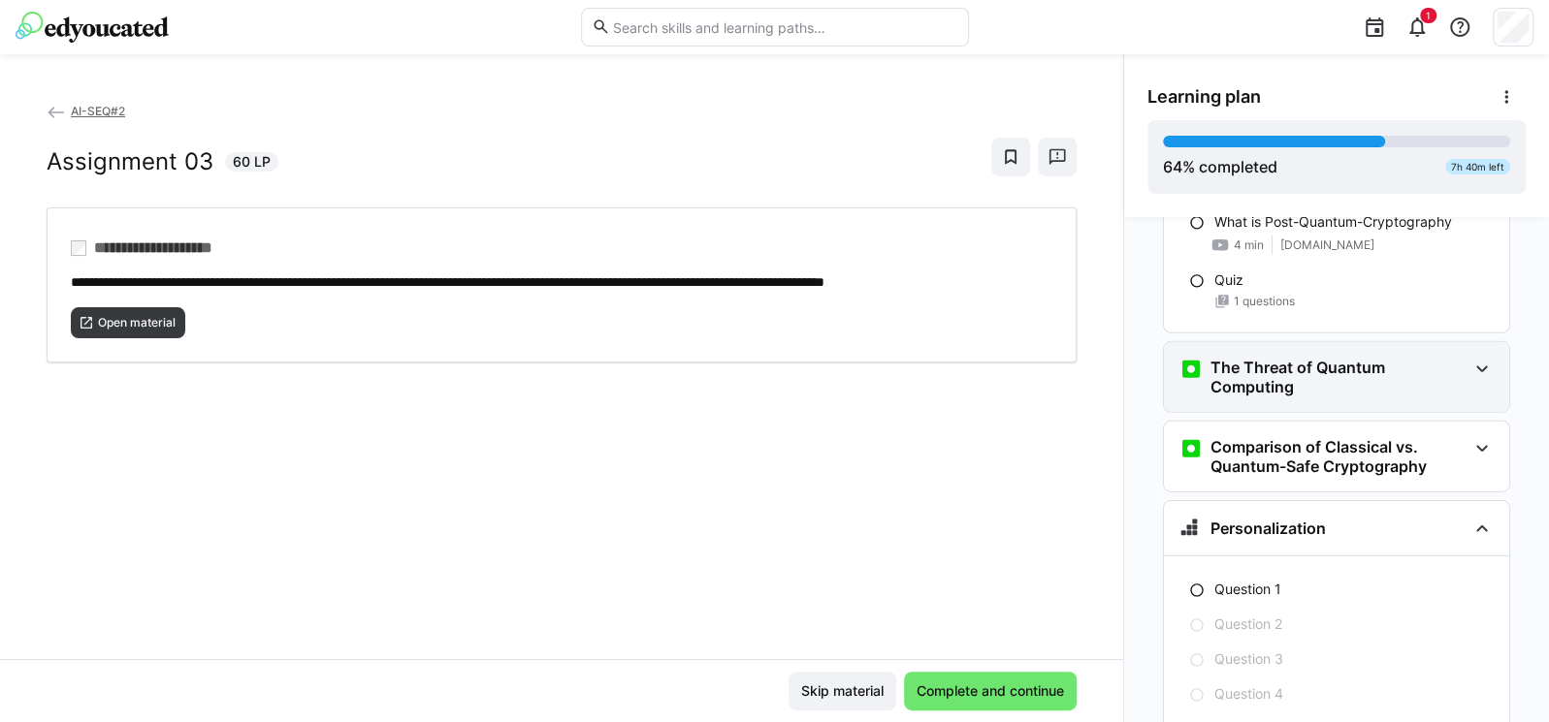
click at [1322, 358] on h3 "The Threat of Quantum Computing" at bounding box center [1338, 377] width 256 height 39
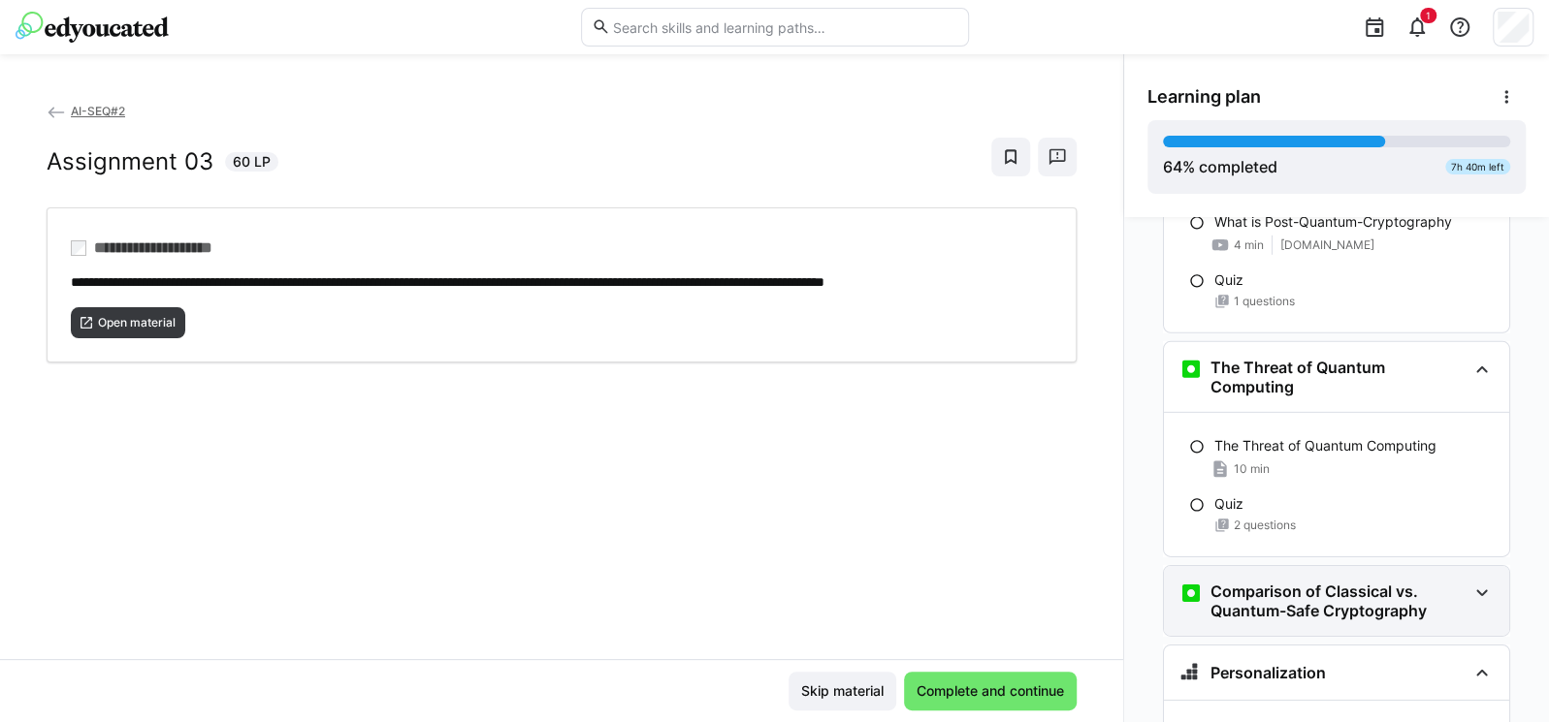
click at [1294, 582] on h3 "Comparison of Classical vs. Quantum-Safe Cryptography" at bounding box center [1338, 601] width 256 height 39
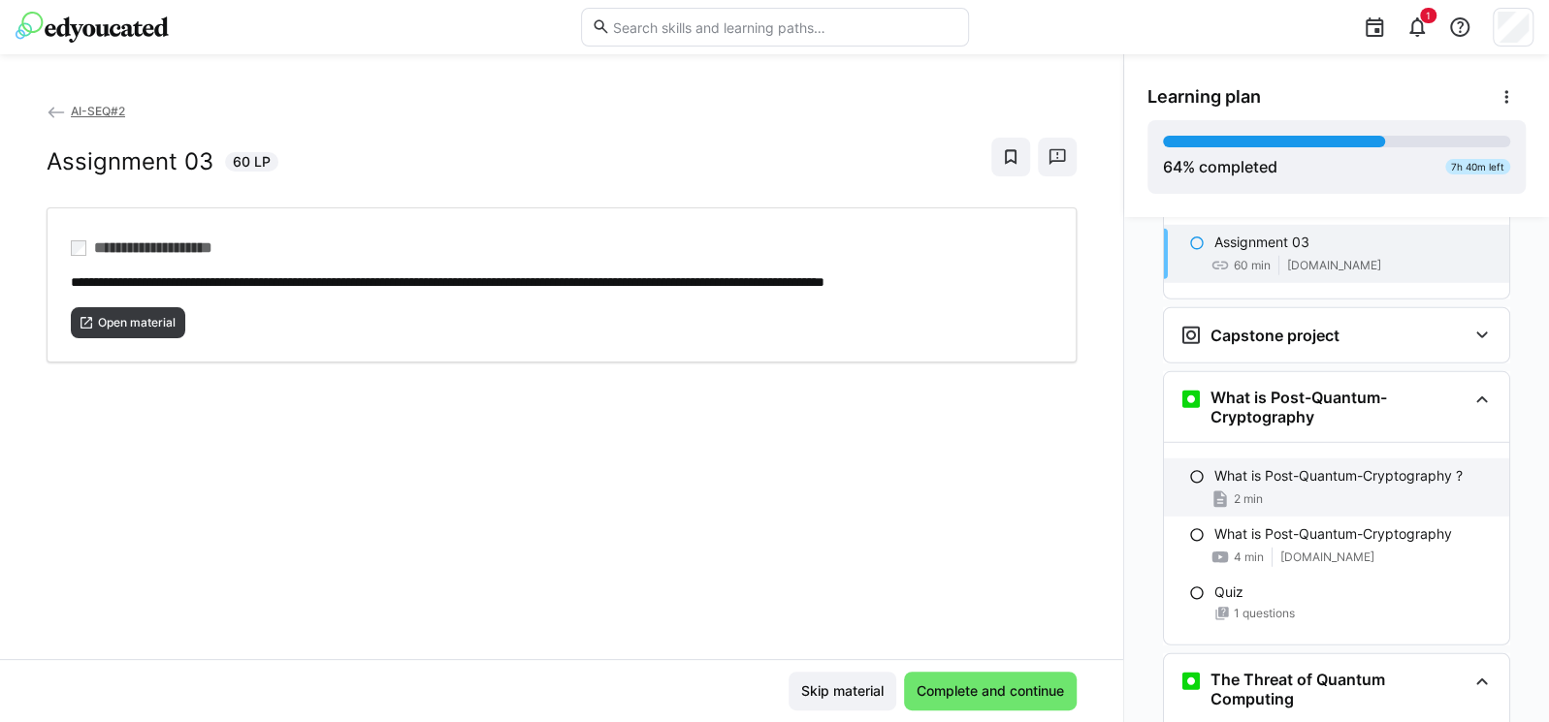
scroll to position [3662, 0]
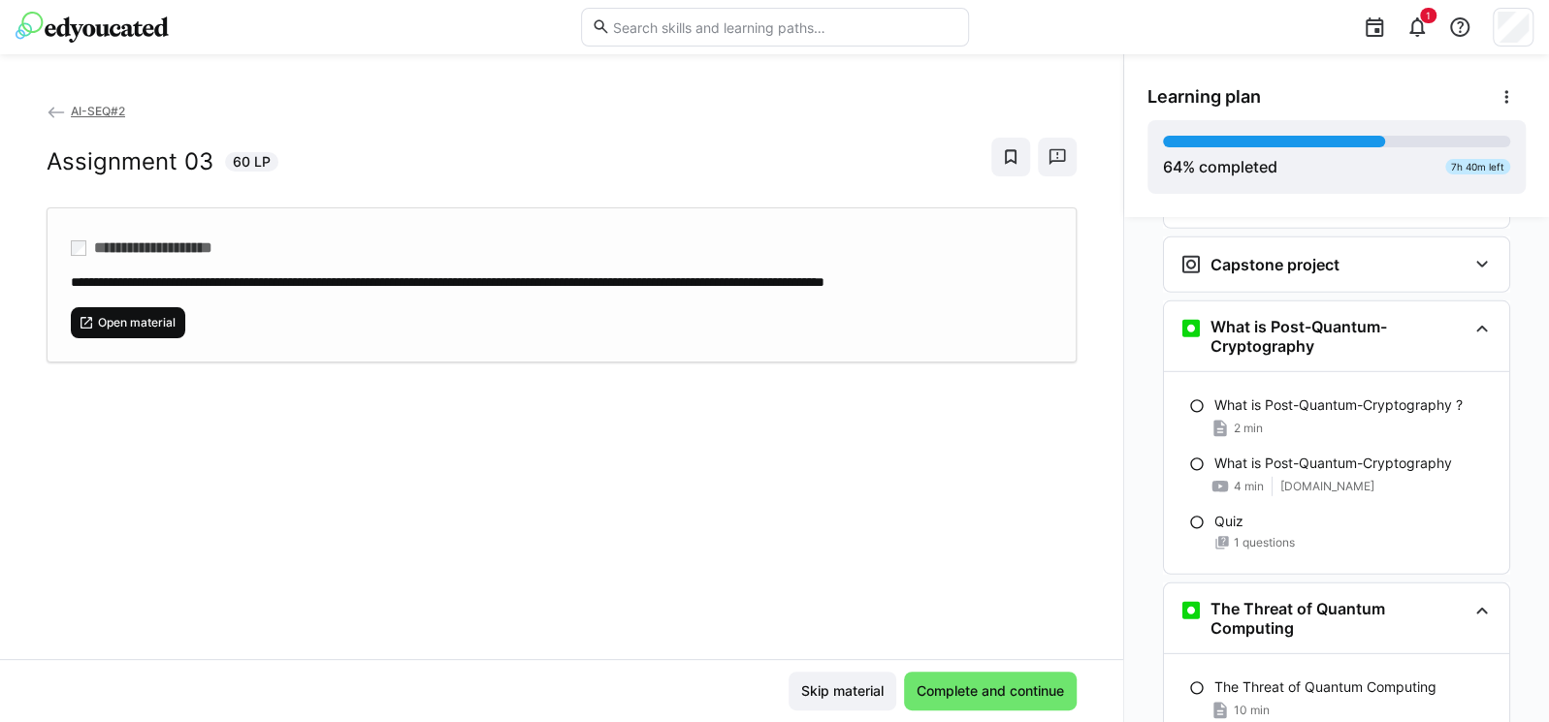
click at [157, 331] on span "Open material" at bounding box center [136, 323] width 81 height 16
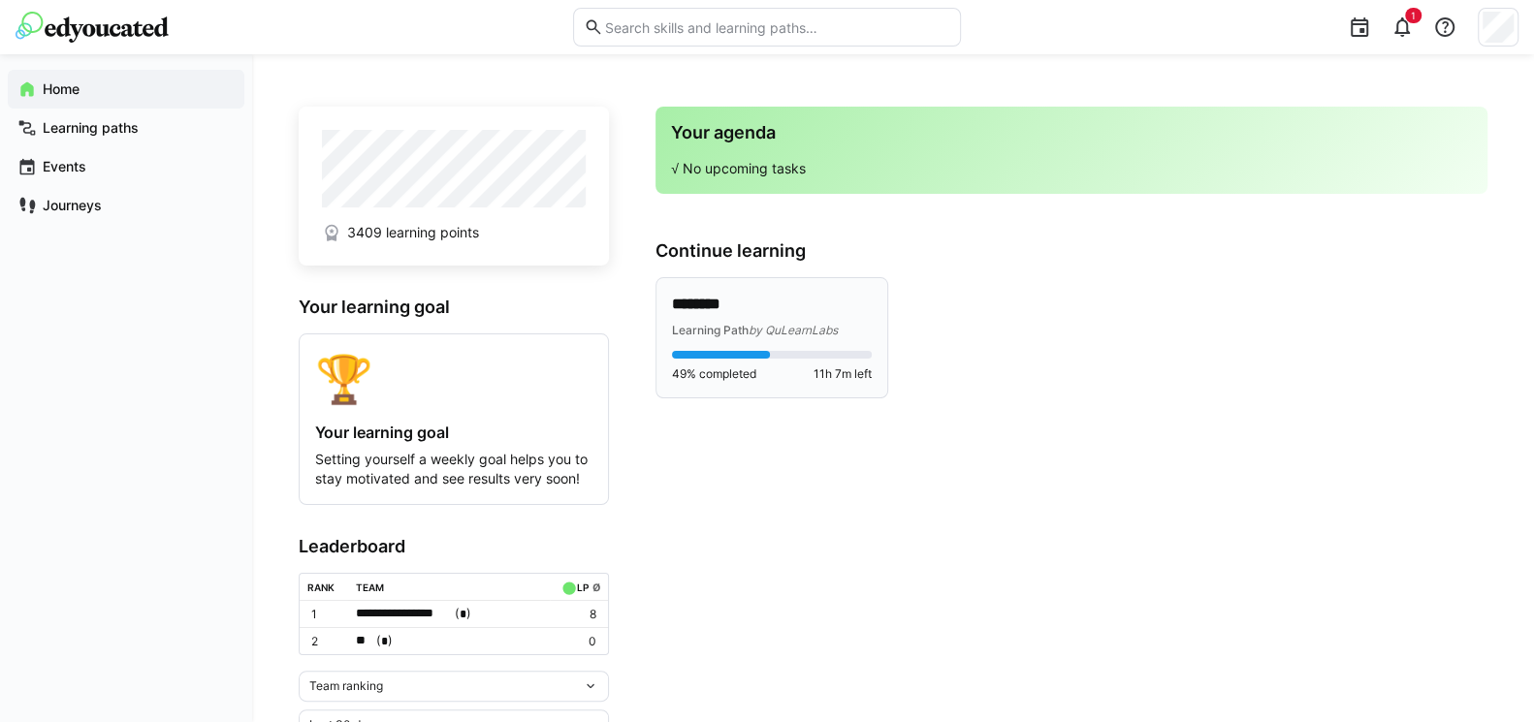
click at [723, 340] on div "******** Learning Path by QuLearnLabs 49% completed 11h 7m left" at bounding box center [772, 338] width 200 height 88
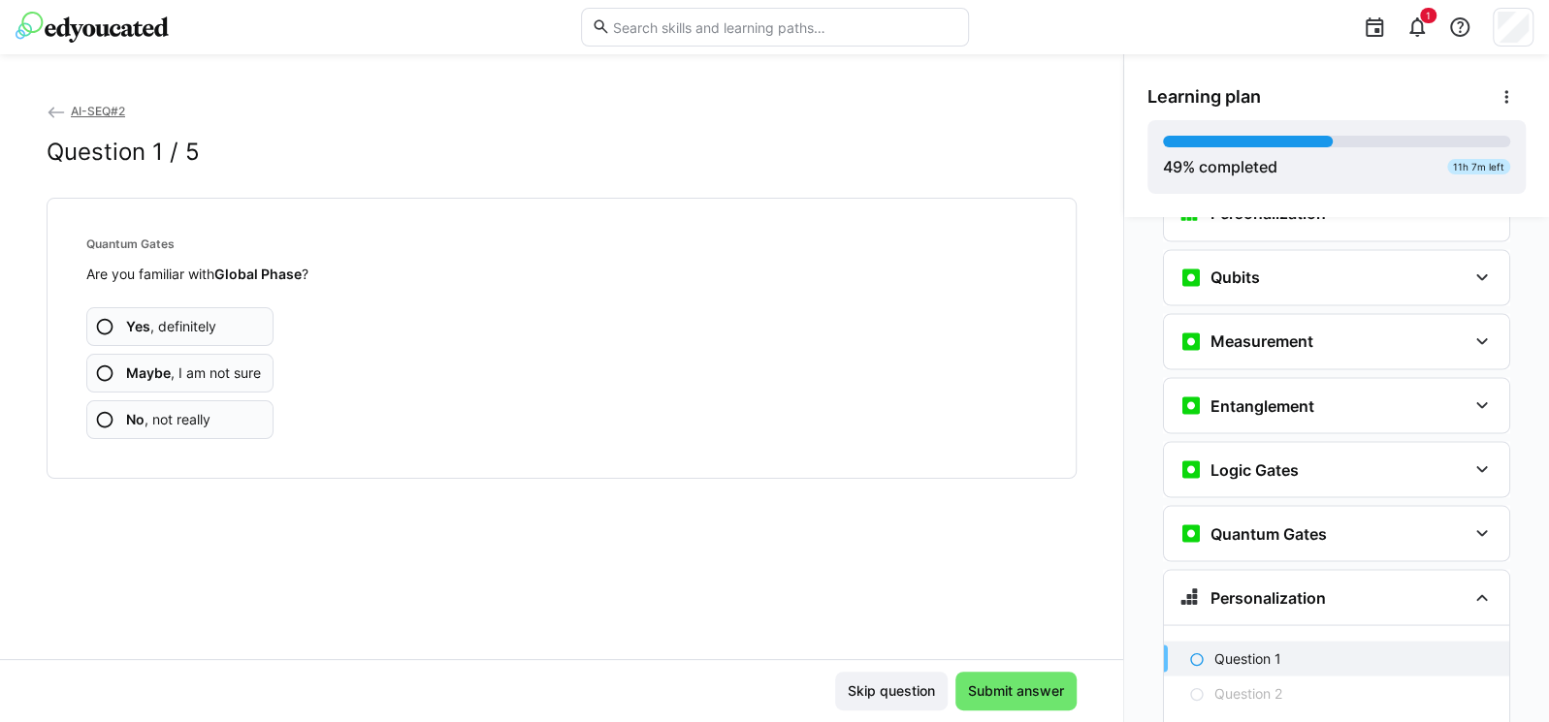
scroll to position [2180, 0]
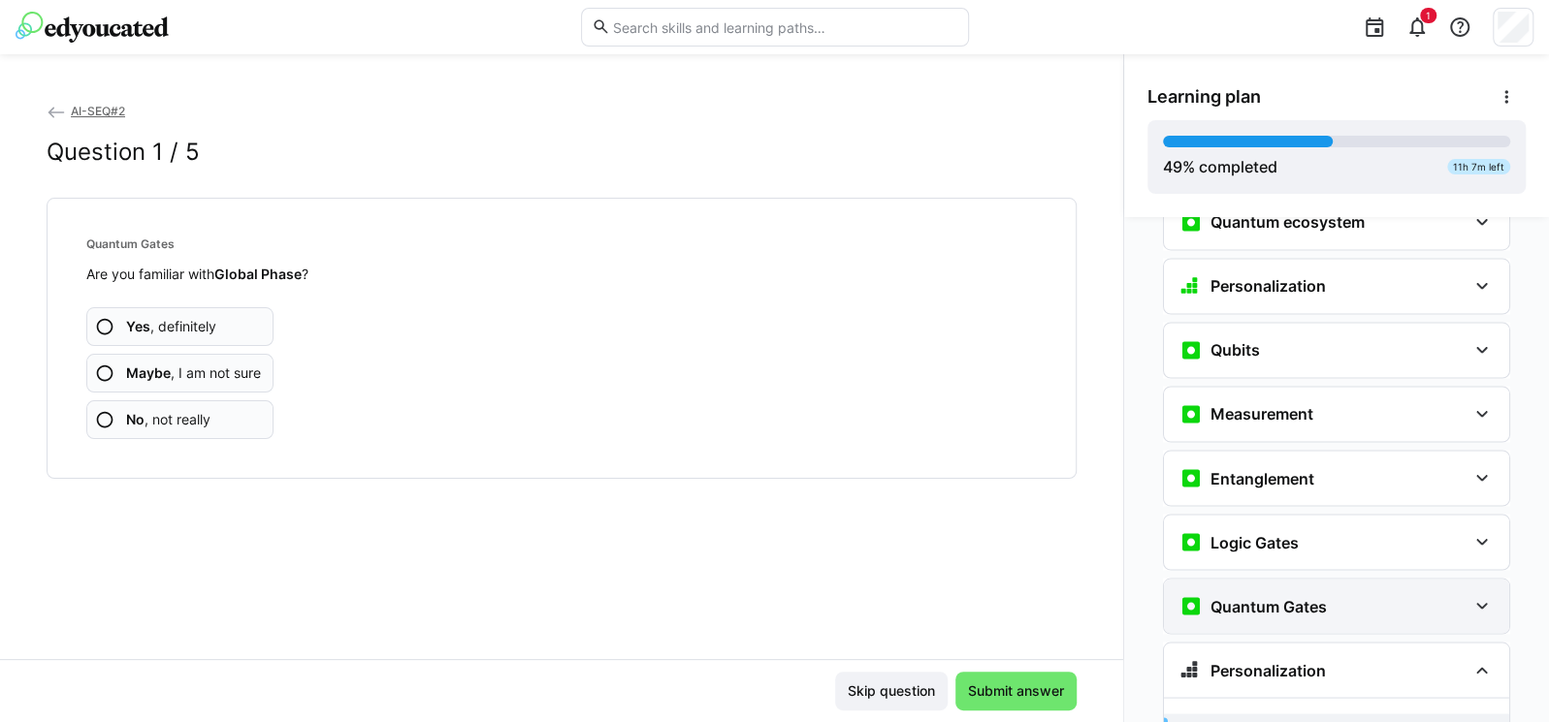
click at [1336, 594] on div "Quantum Gates" at bounding box center [1322, 605] width 287 height 23
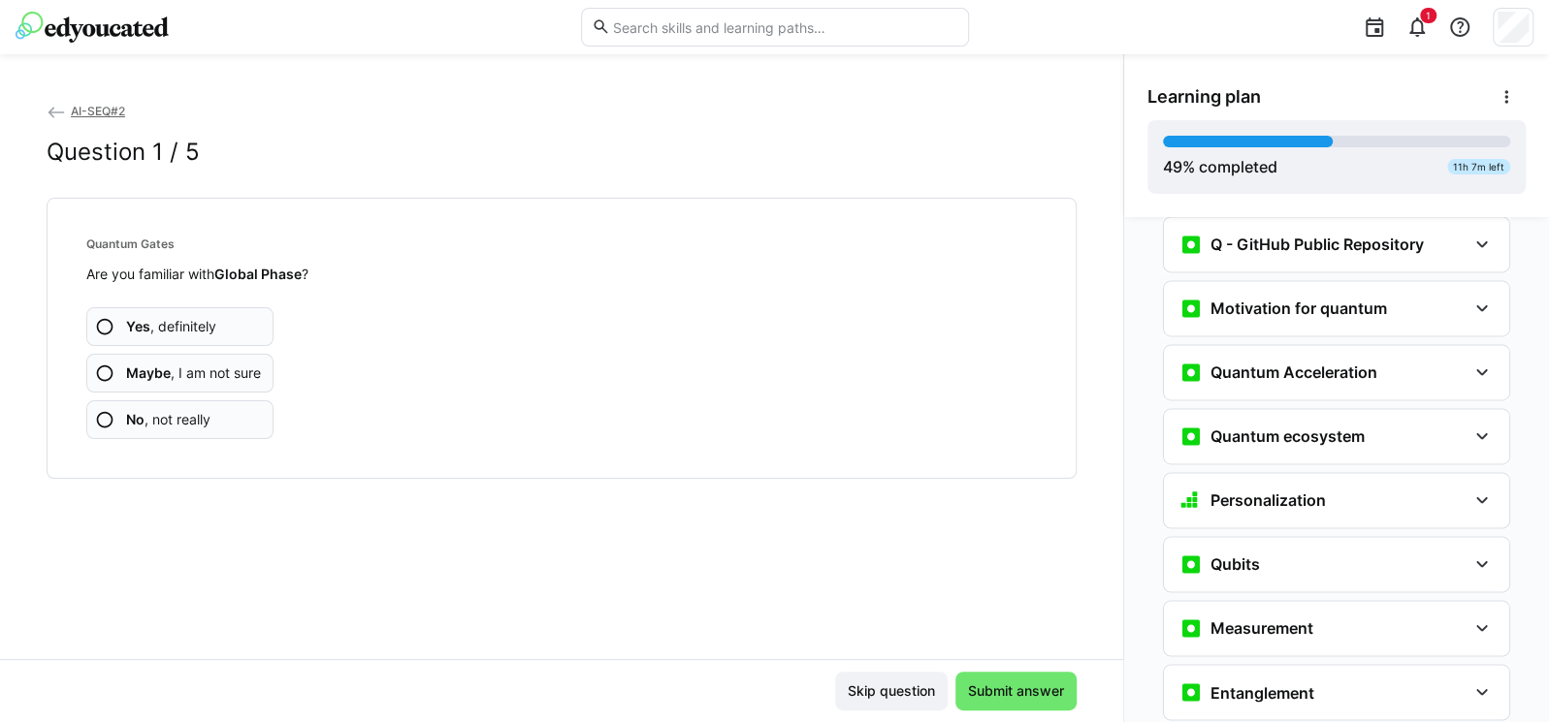
scroll to position [1918, 0]
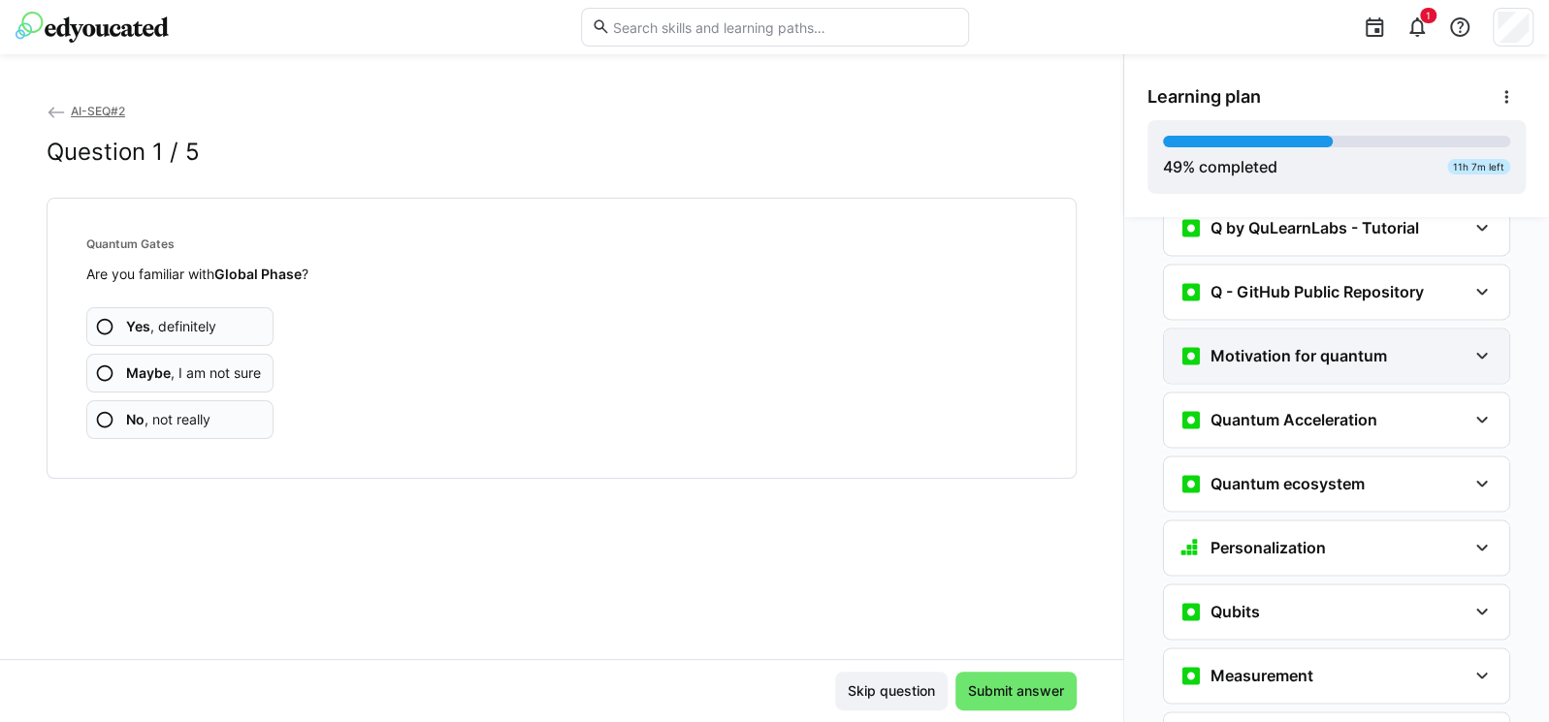
click at [1286, 346] on h3 "Motivation for quantum" at bounding box center [1298, 355] width 176 height 19
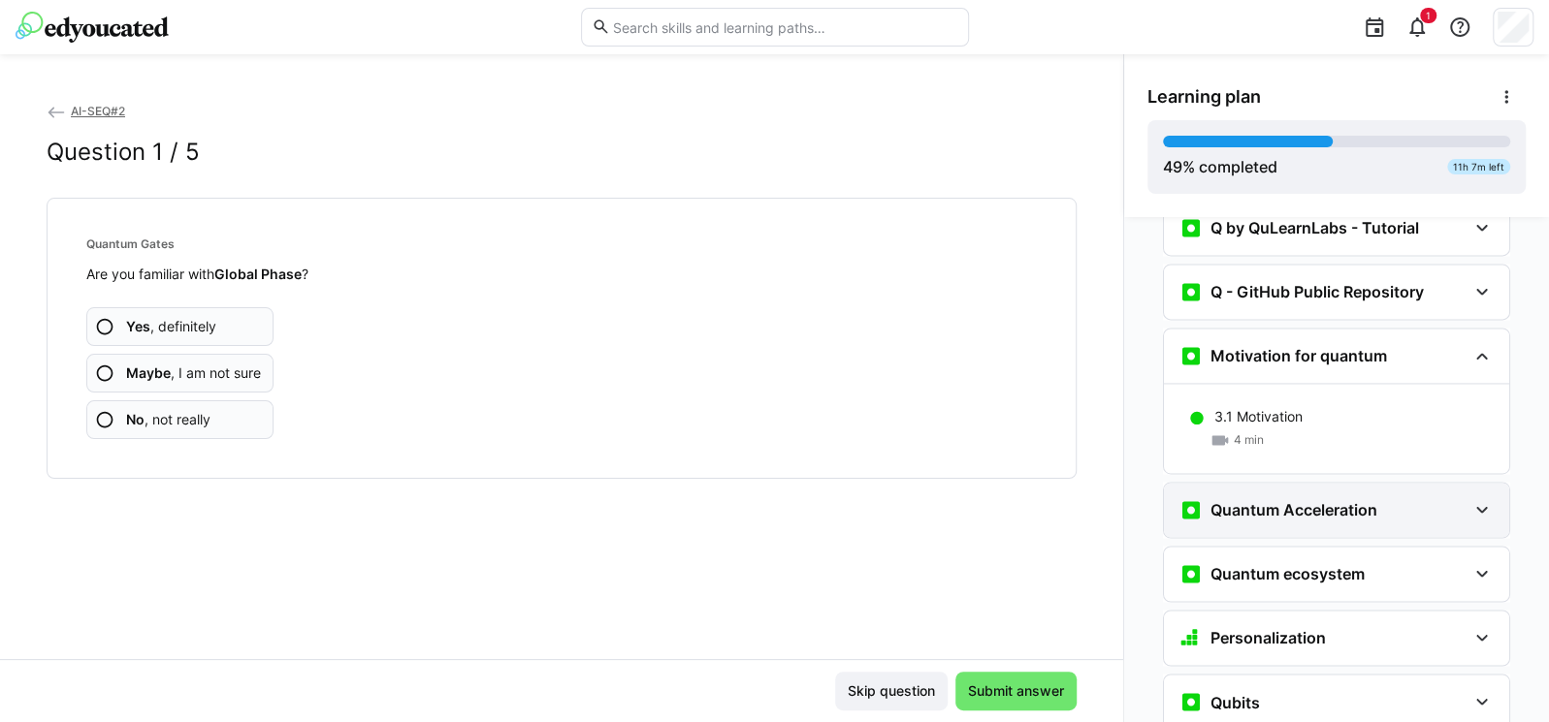
click at [1293, 498] on div "Quantum Acceleration" at bounding box center [1278, 509] width 198 height 23
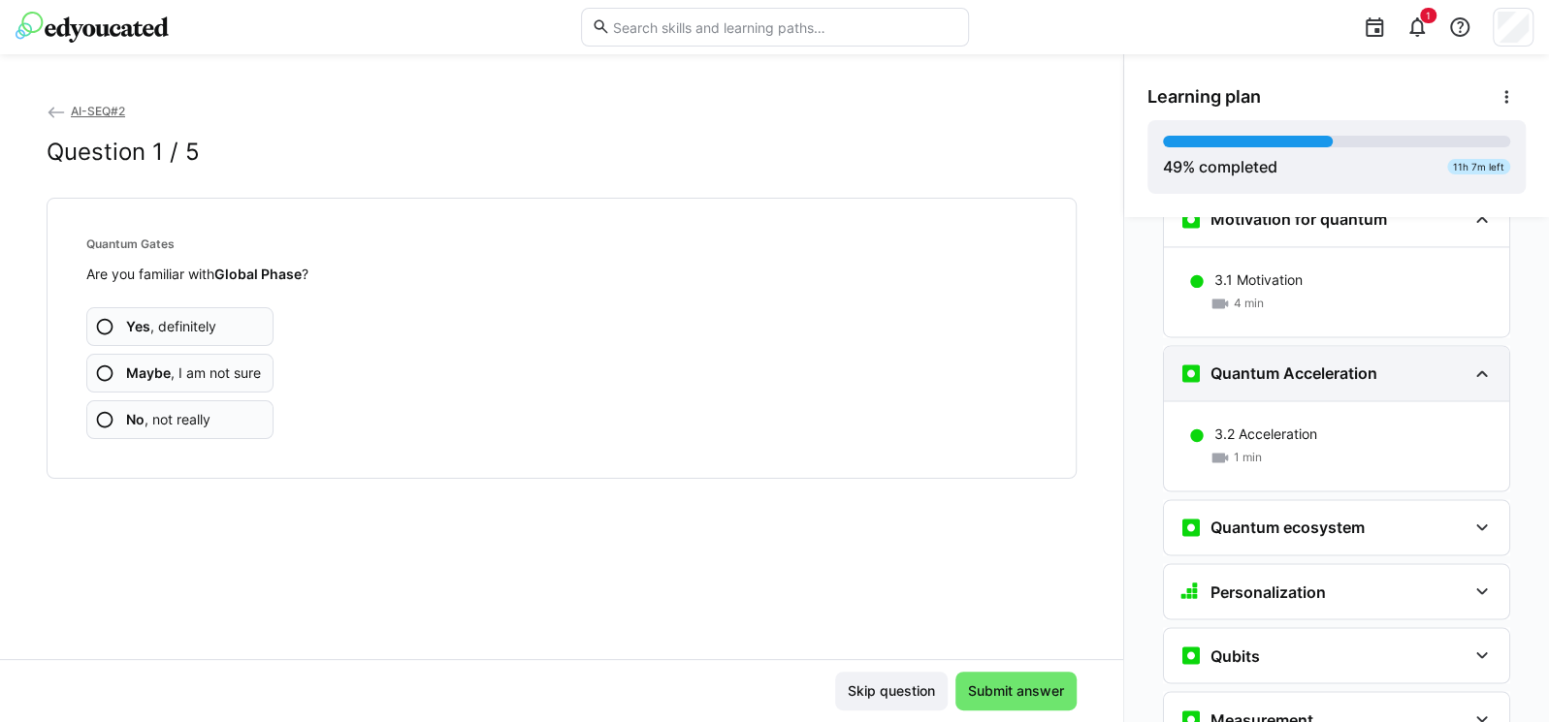
scroll to position [2151, 0]
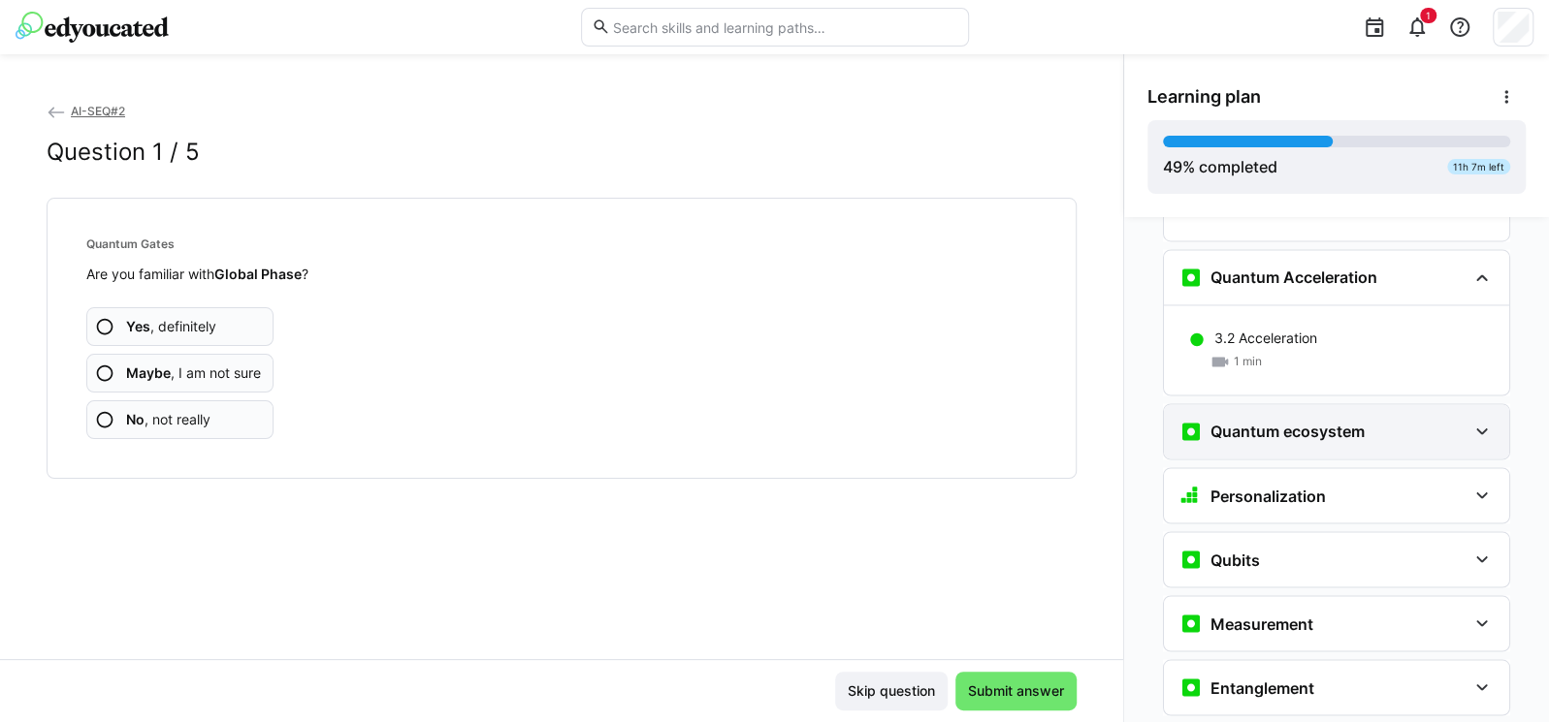
click at [1293, 422] on h3 "Quantum ecosystem" at bounding box center [1287, 431] width 154 height 19
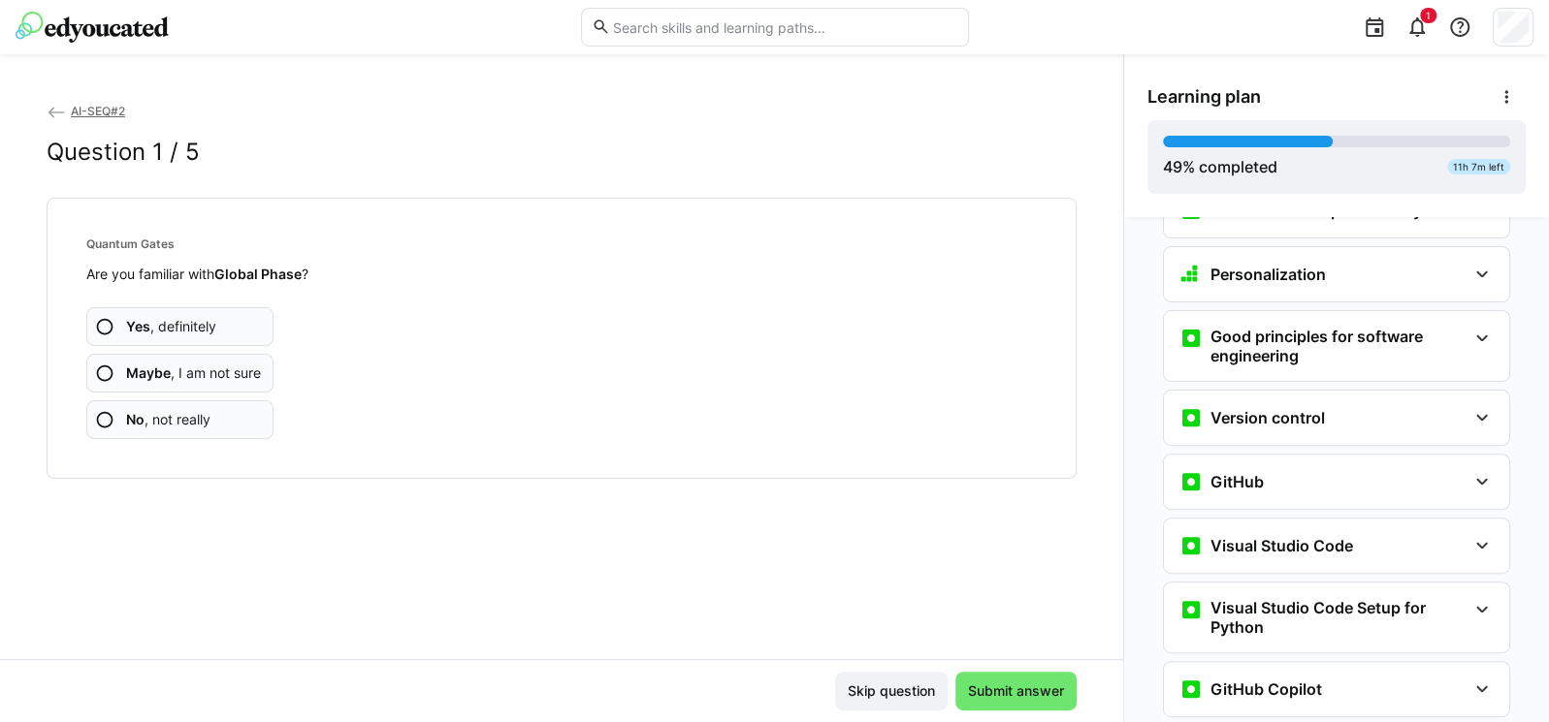
scroll to position [289, 0]
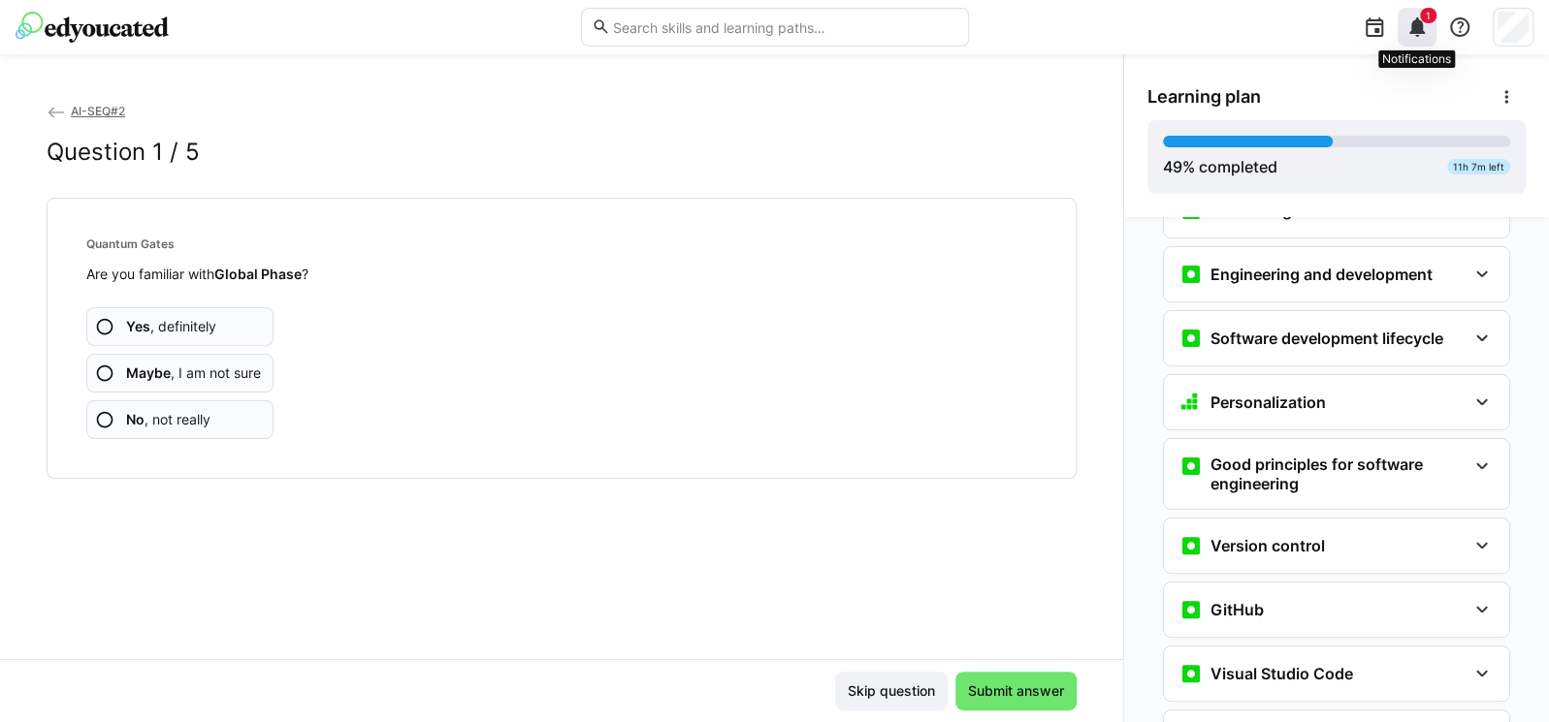
click at [1424, 27] on eds-icon at bounding box center [1416, 27] width 23 height 23
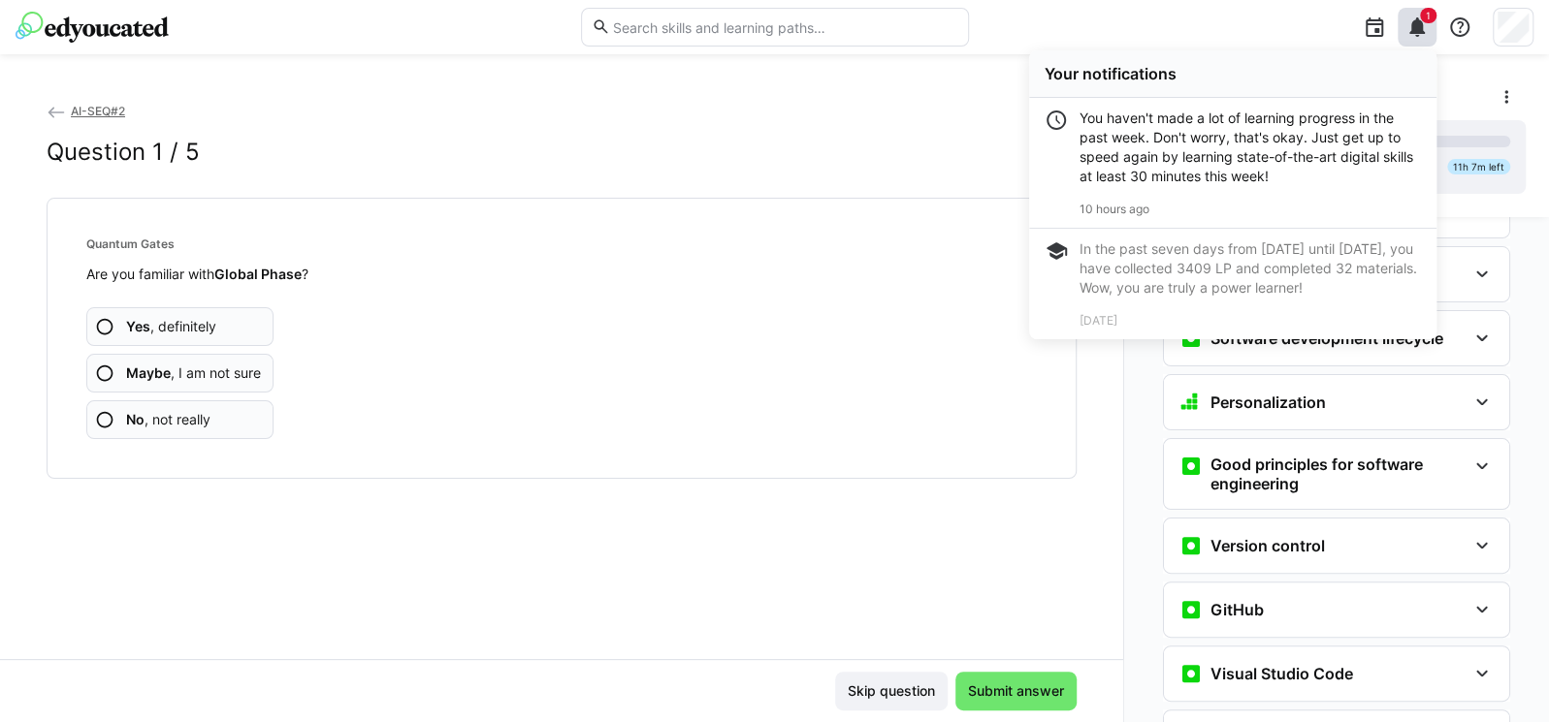
click at [1308, 40] on div "1 Your notifications You haven't made a lot of learning progress in the past we…" at bounding box center [1258, 27] width 552 height 54
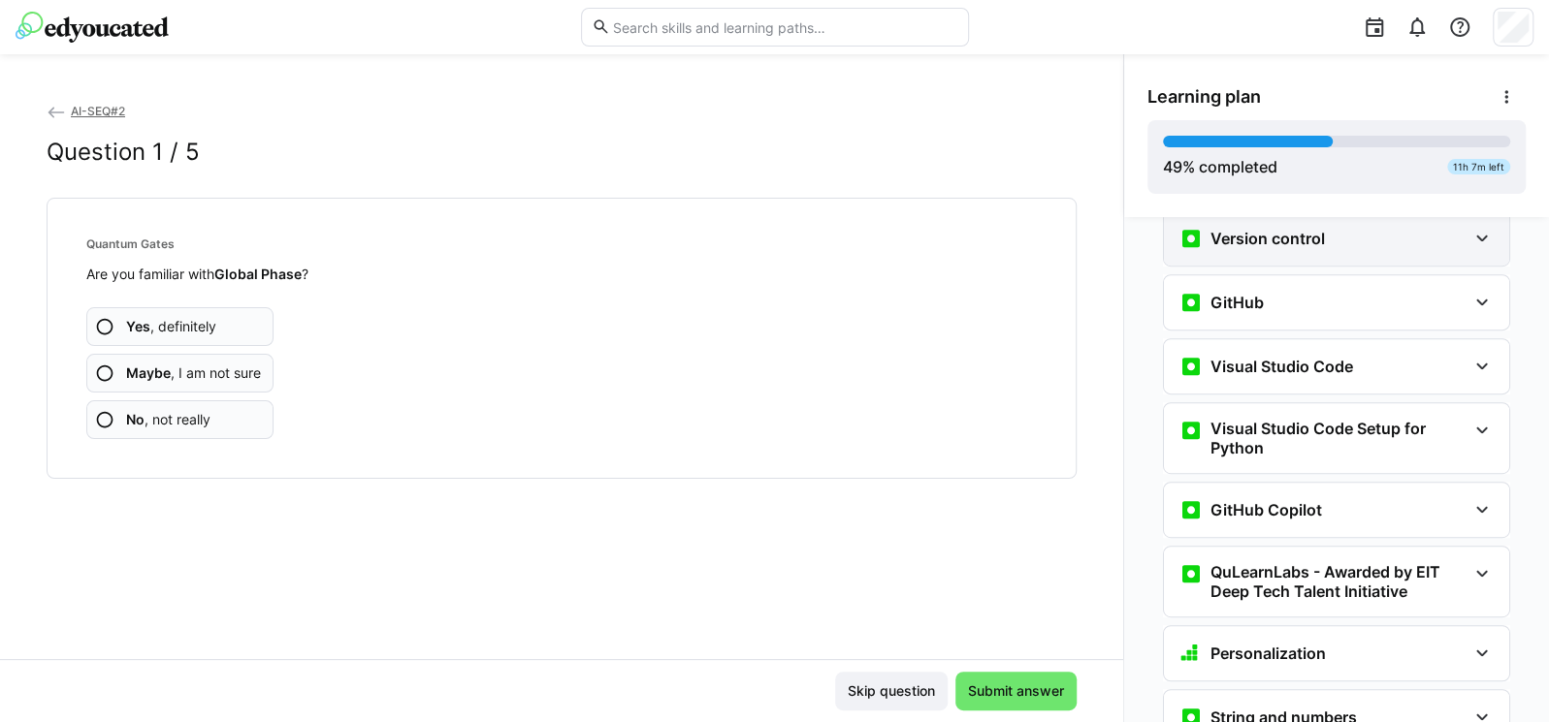
scroll to position [638, 0]
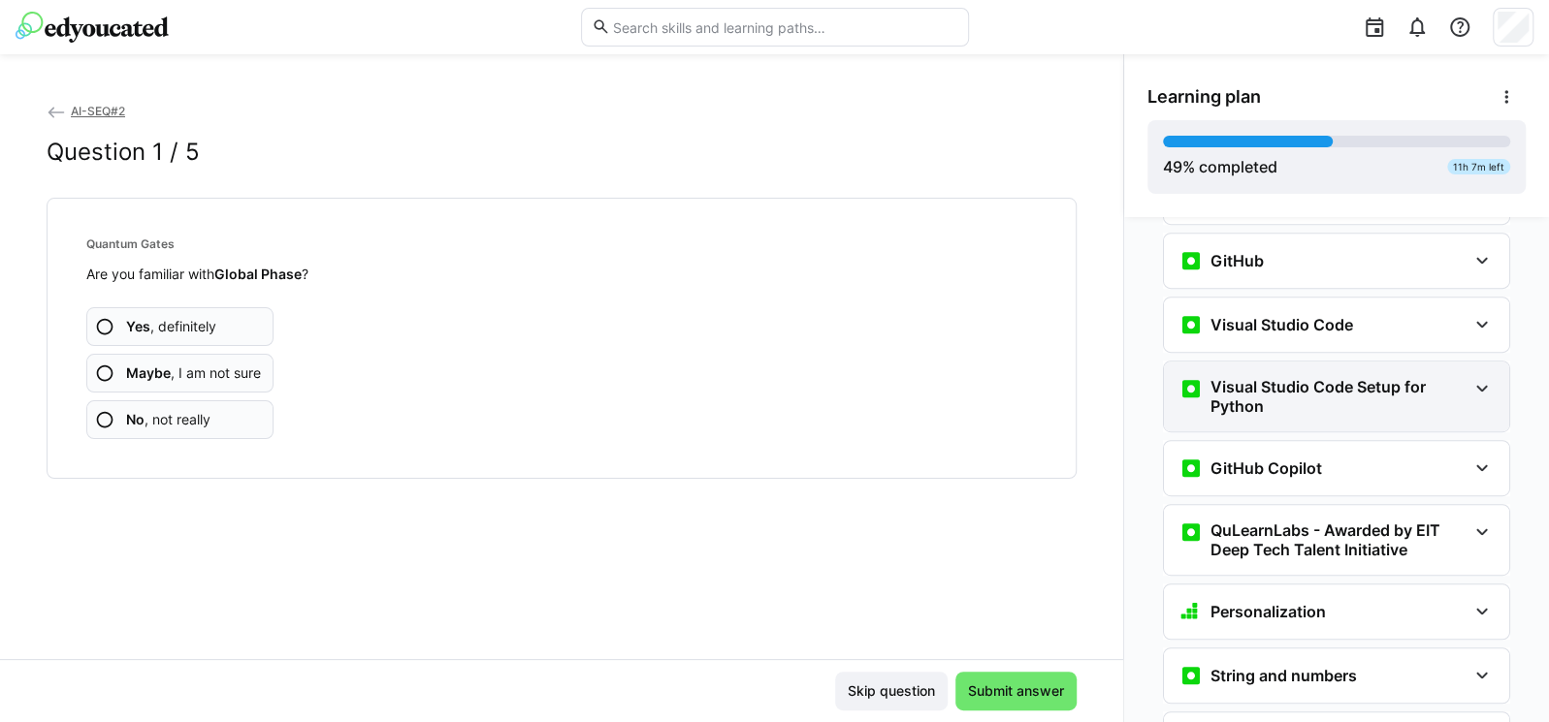
click at [1339, 377] on h3 "Visual Studio Code Setup for Python" at bounding box center [1338, 396] width 256 height 39
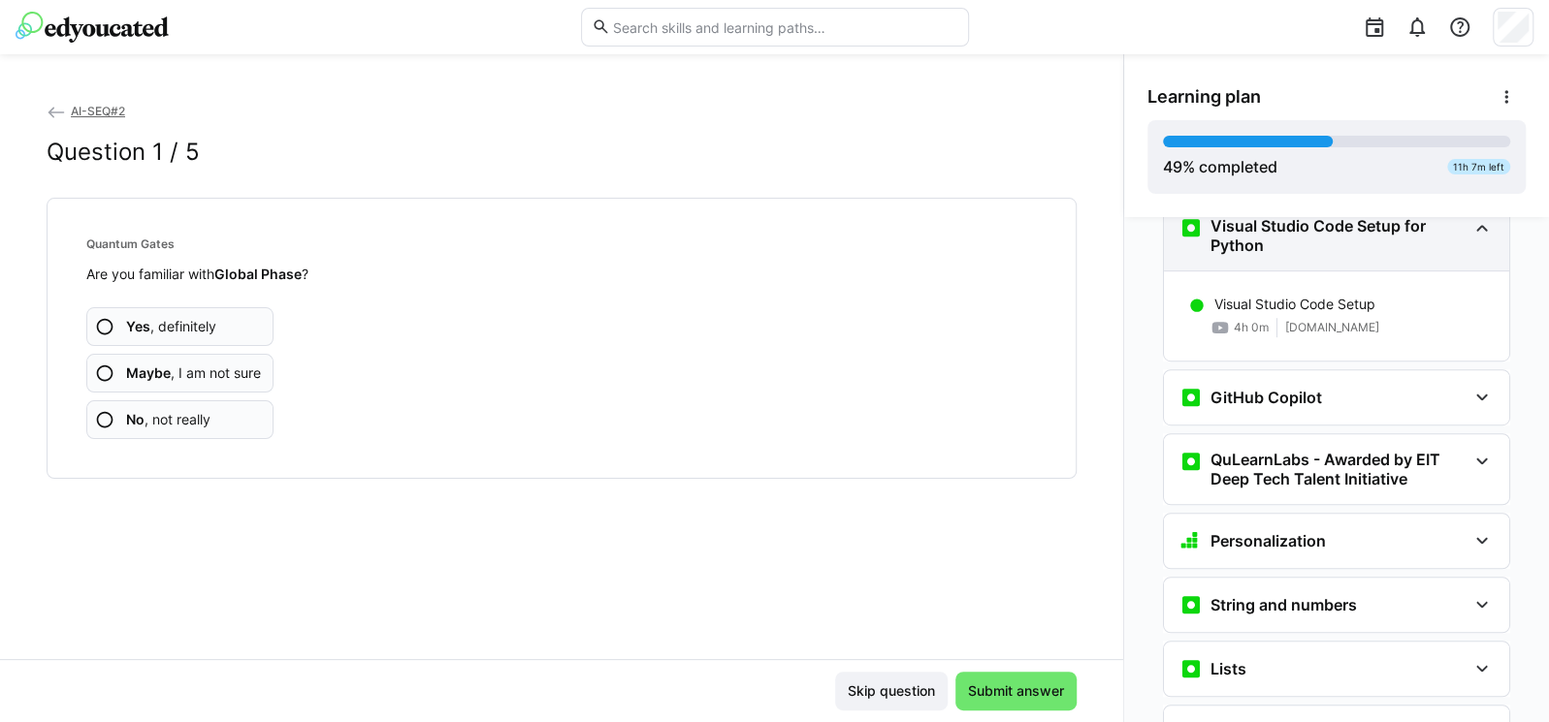
scroll to position [870, 0]
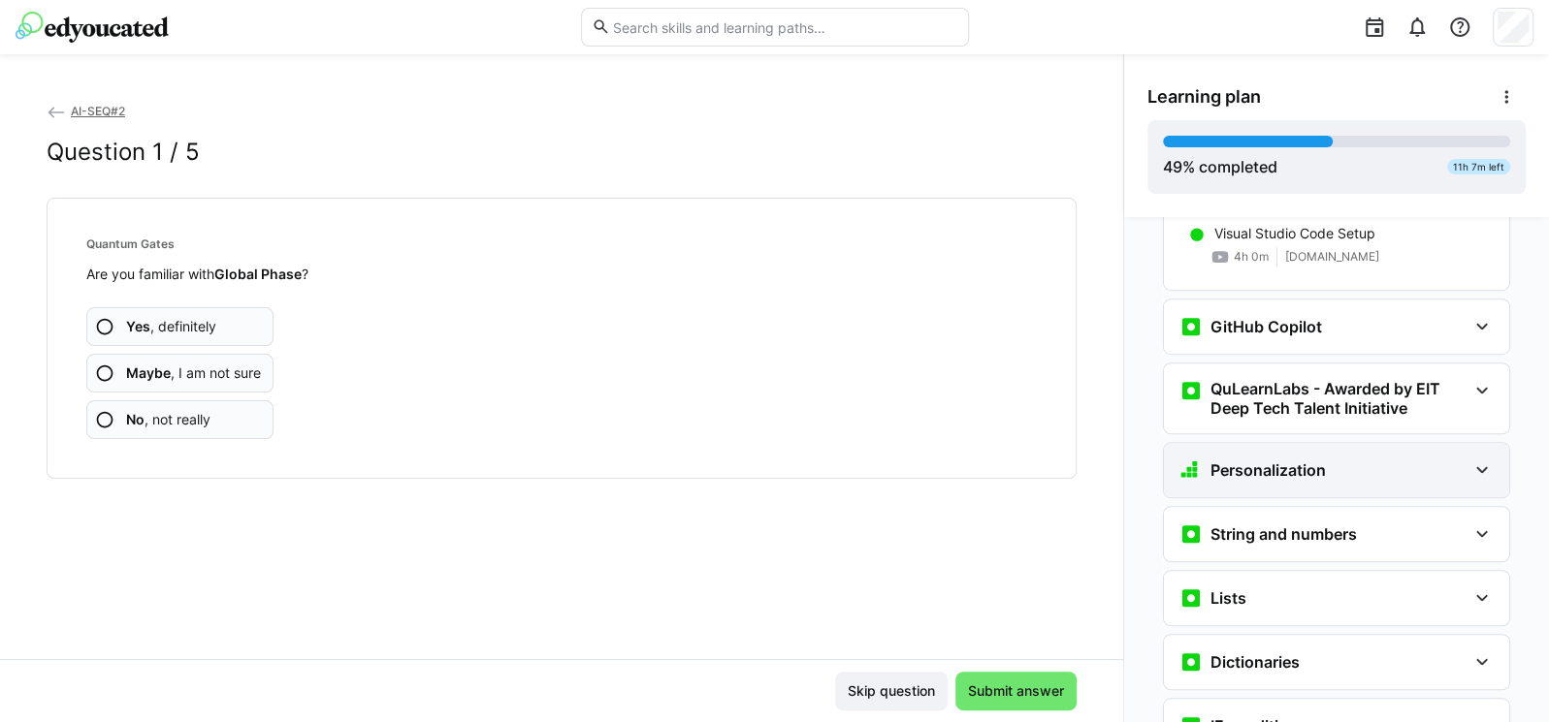
click at [1295, 461] on h3 "Personalization" at bounding box center [1267, 470] width 115 height 19
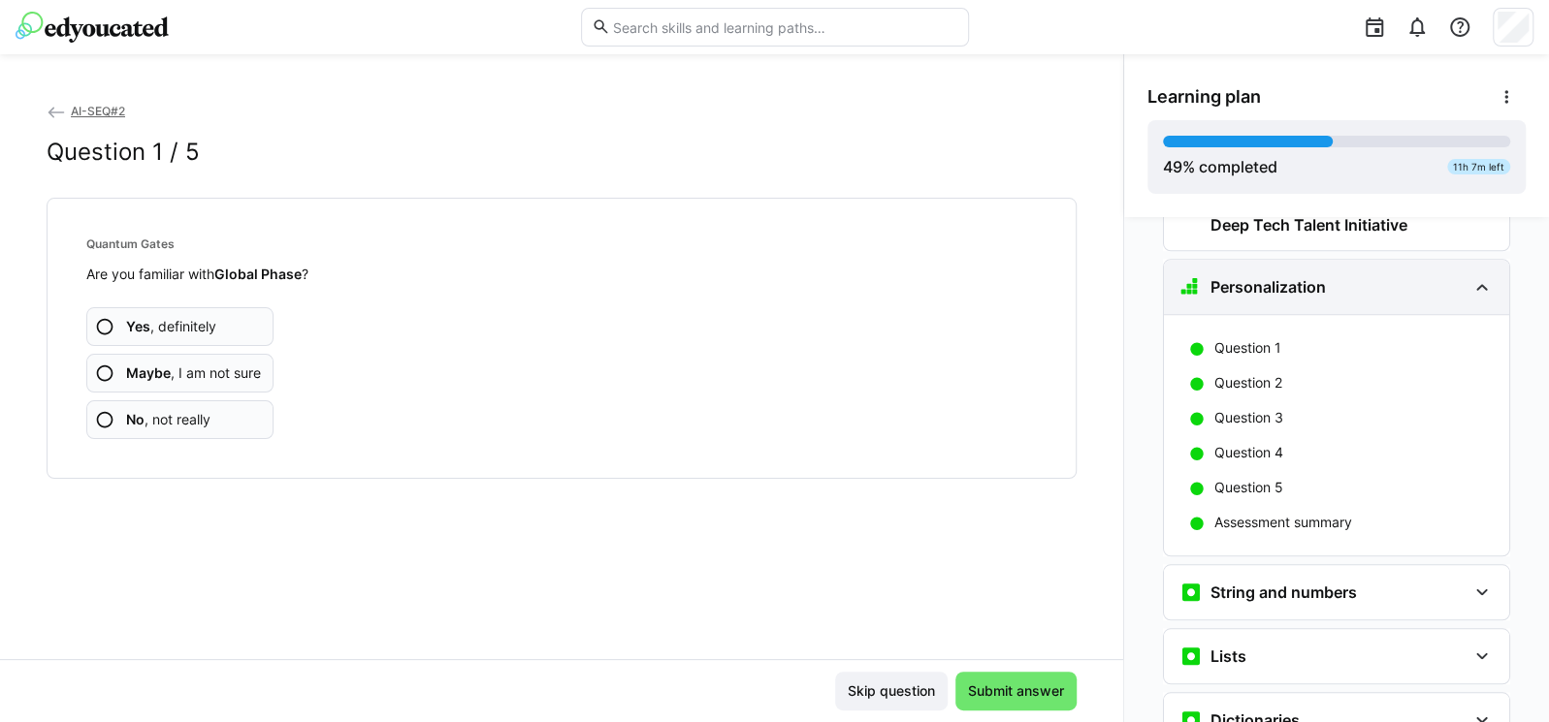
scroll to position [1102, 0]
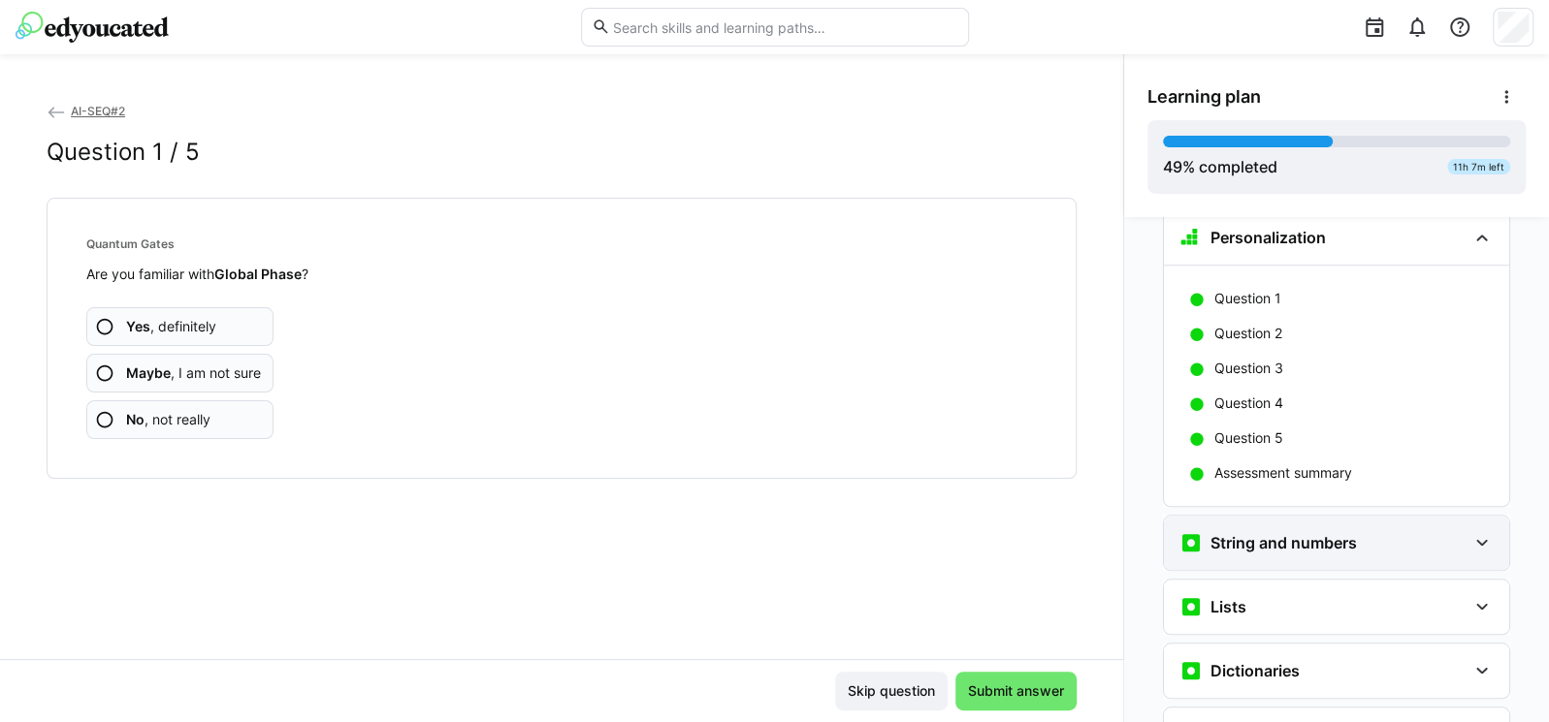
click at [1283, 533] on h3 "String and numbers" at bounding box center [1283, 542] width 146 height 19
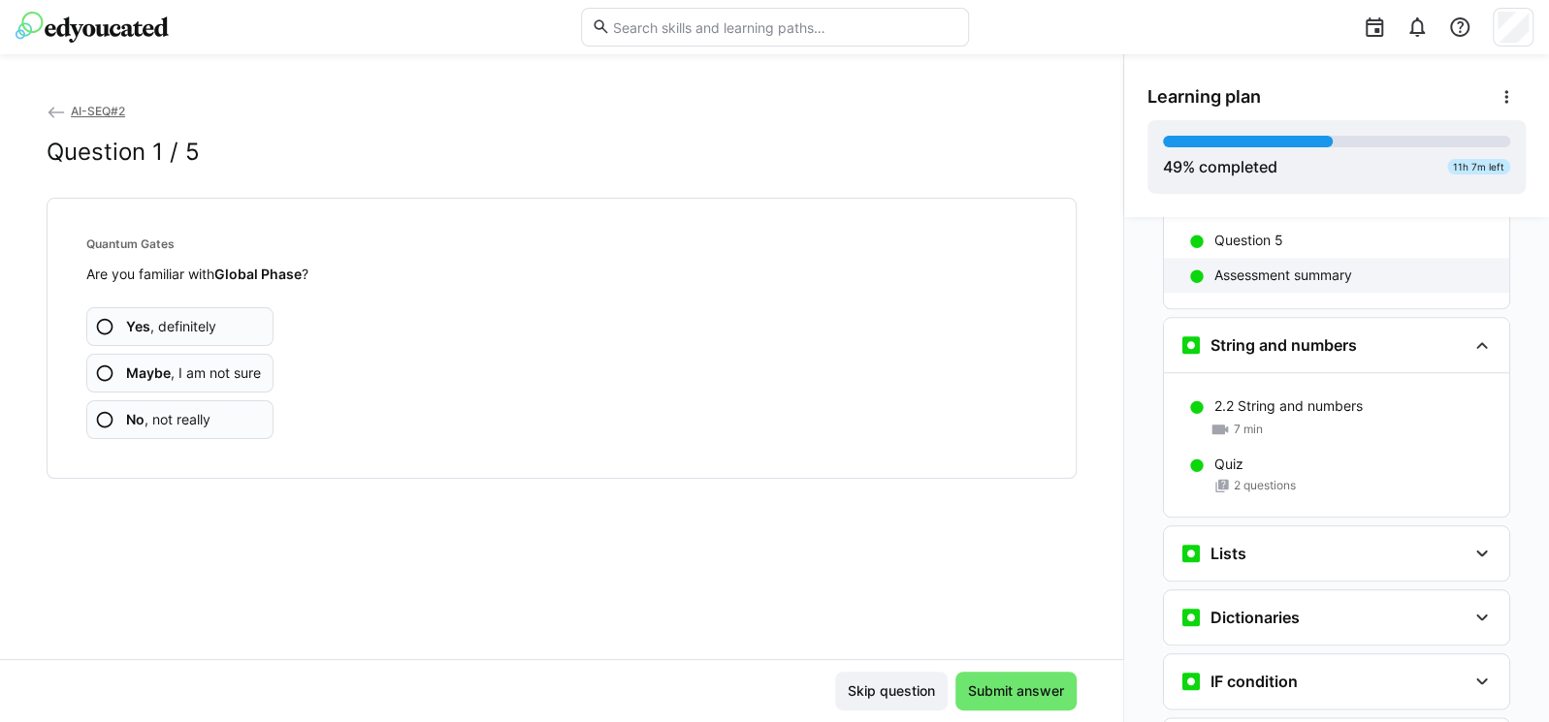
scroll to position [1336, 0]
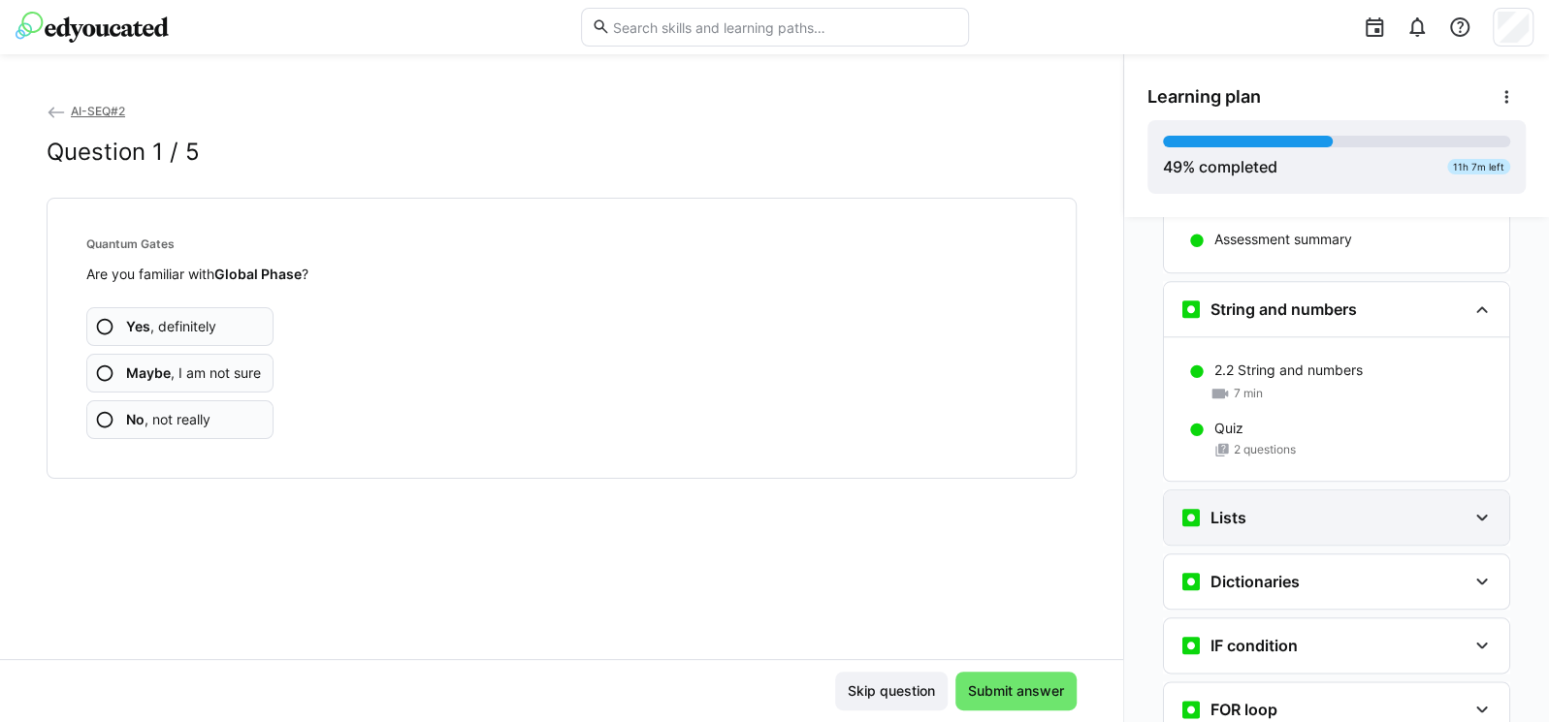
click at [1272, 506] on div "Lists" at bounding box center [1322, 517] width 287 height 23
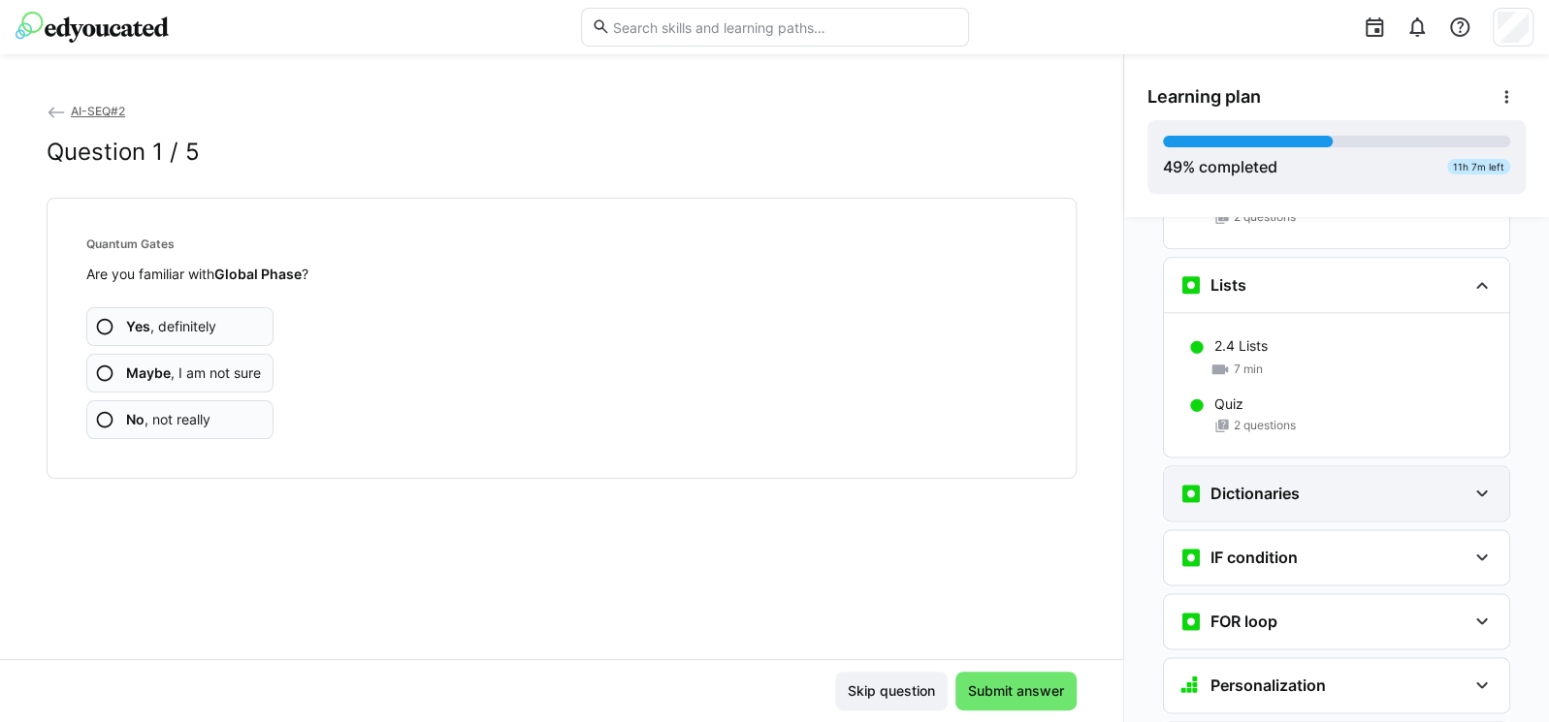
click at [1293, 482] on div "Dictionaries" at bounding box center [1322, 493] width 287 height 23
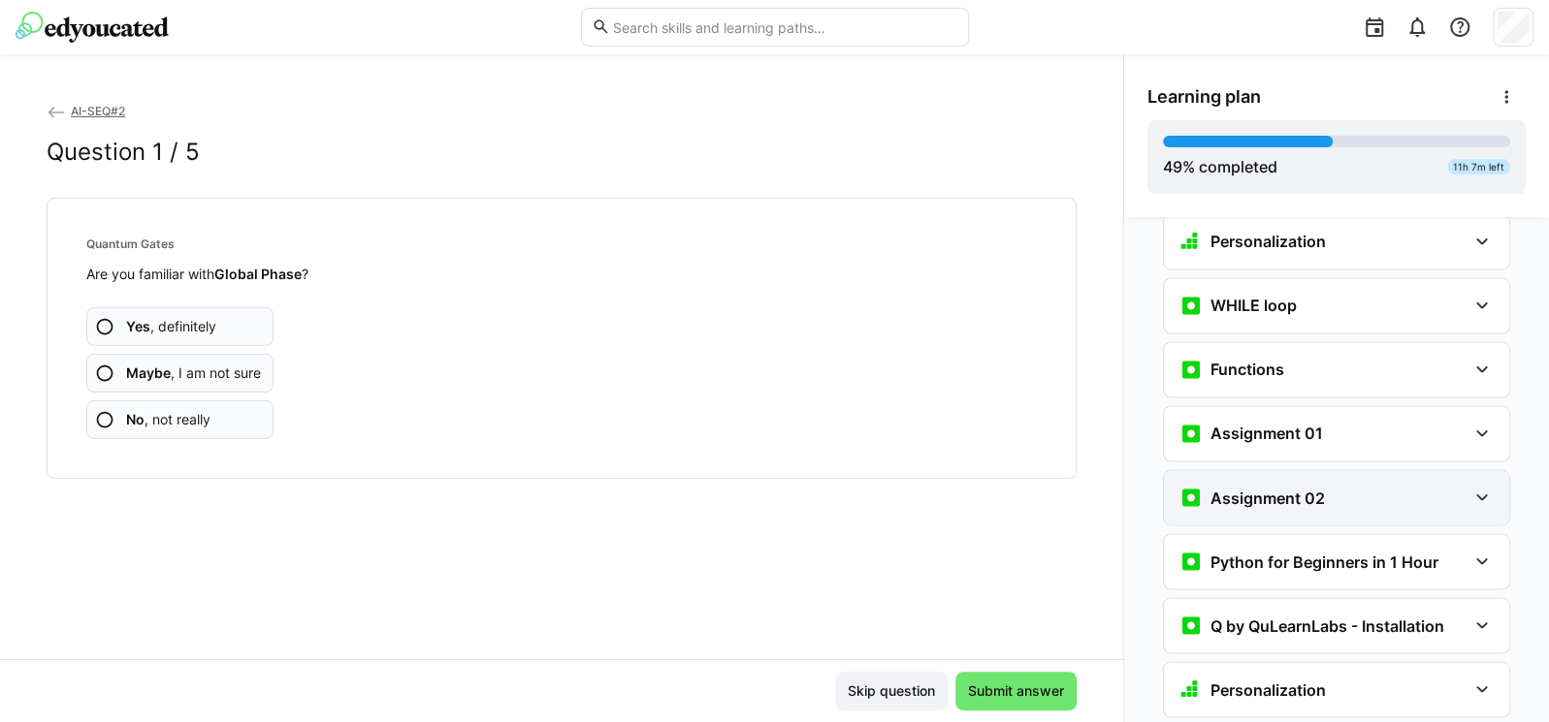
scroll to position [2151, 0]
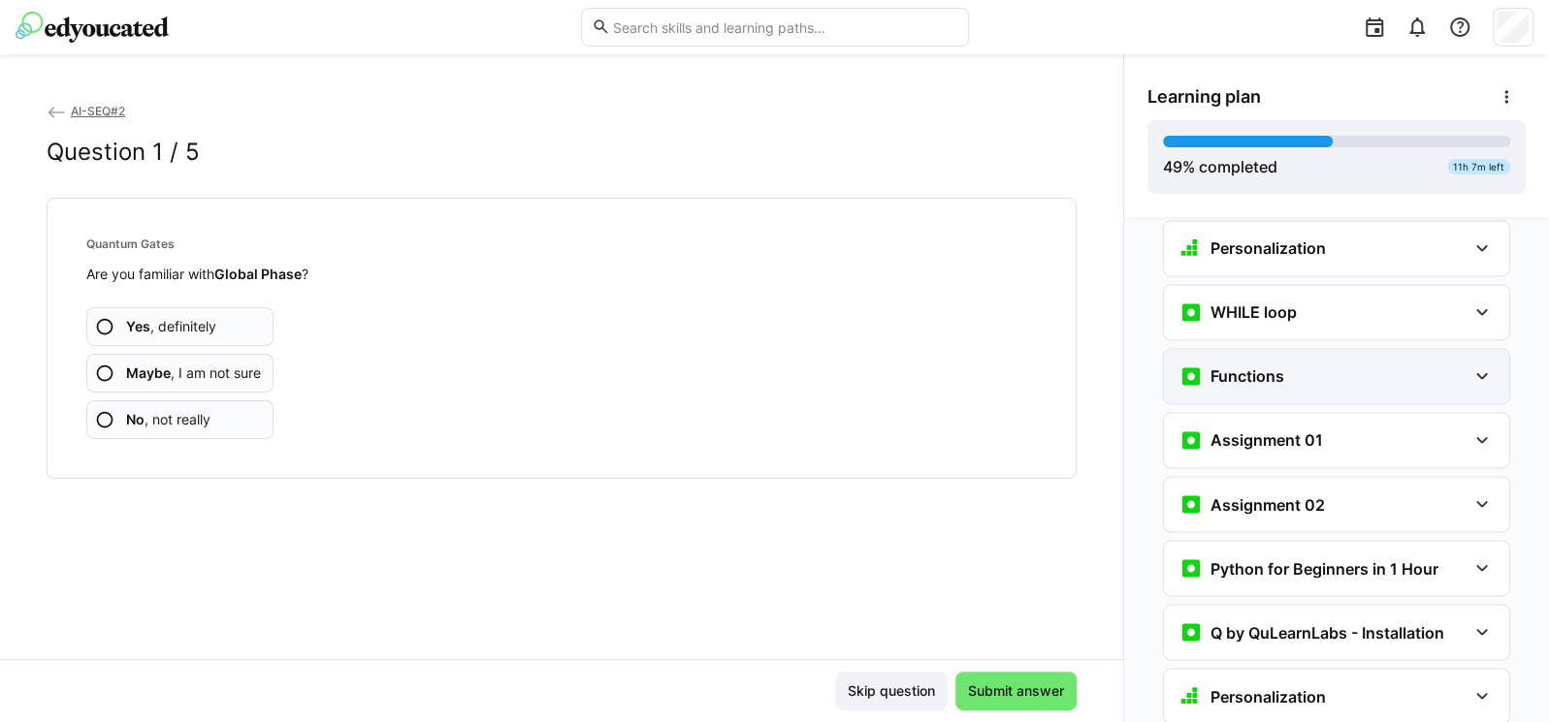
click at [1274, 365] on div "Functions" at bounding box center [1322, 376] width 287 height 23
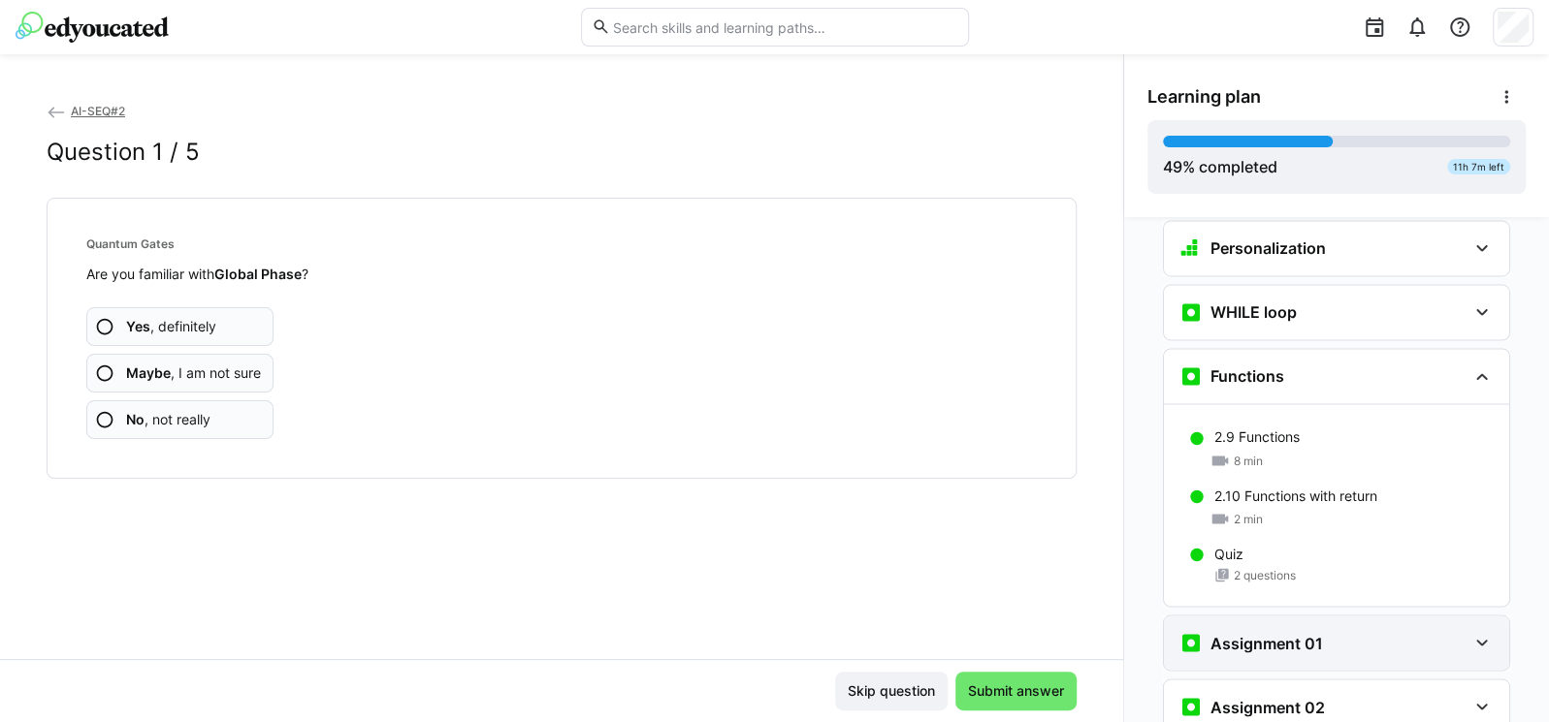
click at [1305, 617] on div "Assignment 01" at bounding box center [1336, 643] width 345 height 54
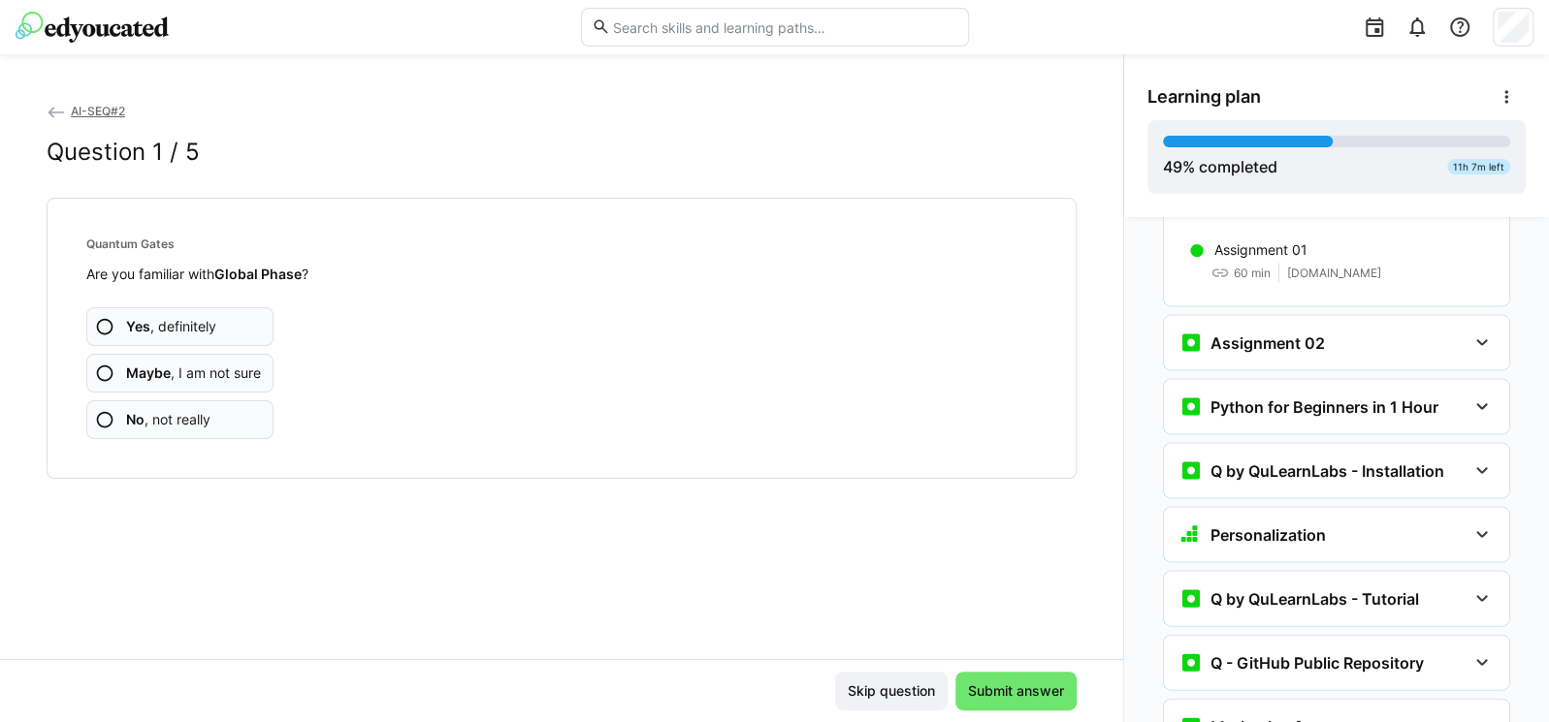
scroll to position [2615, 0]
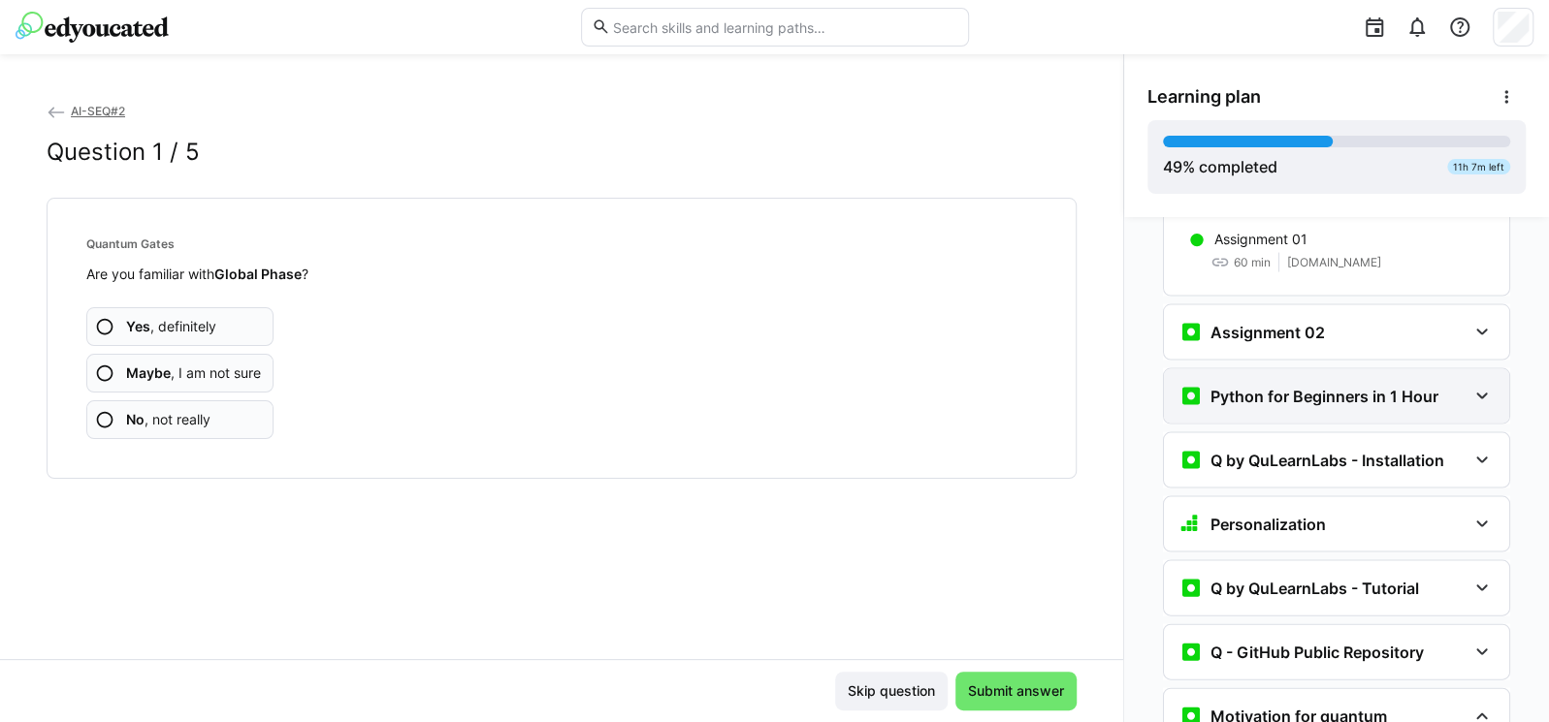
click at [1306, 369] on div "Python for Beginners in 1 Hour" at bounding box center [1336, 396] width 345 height 54
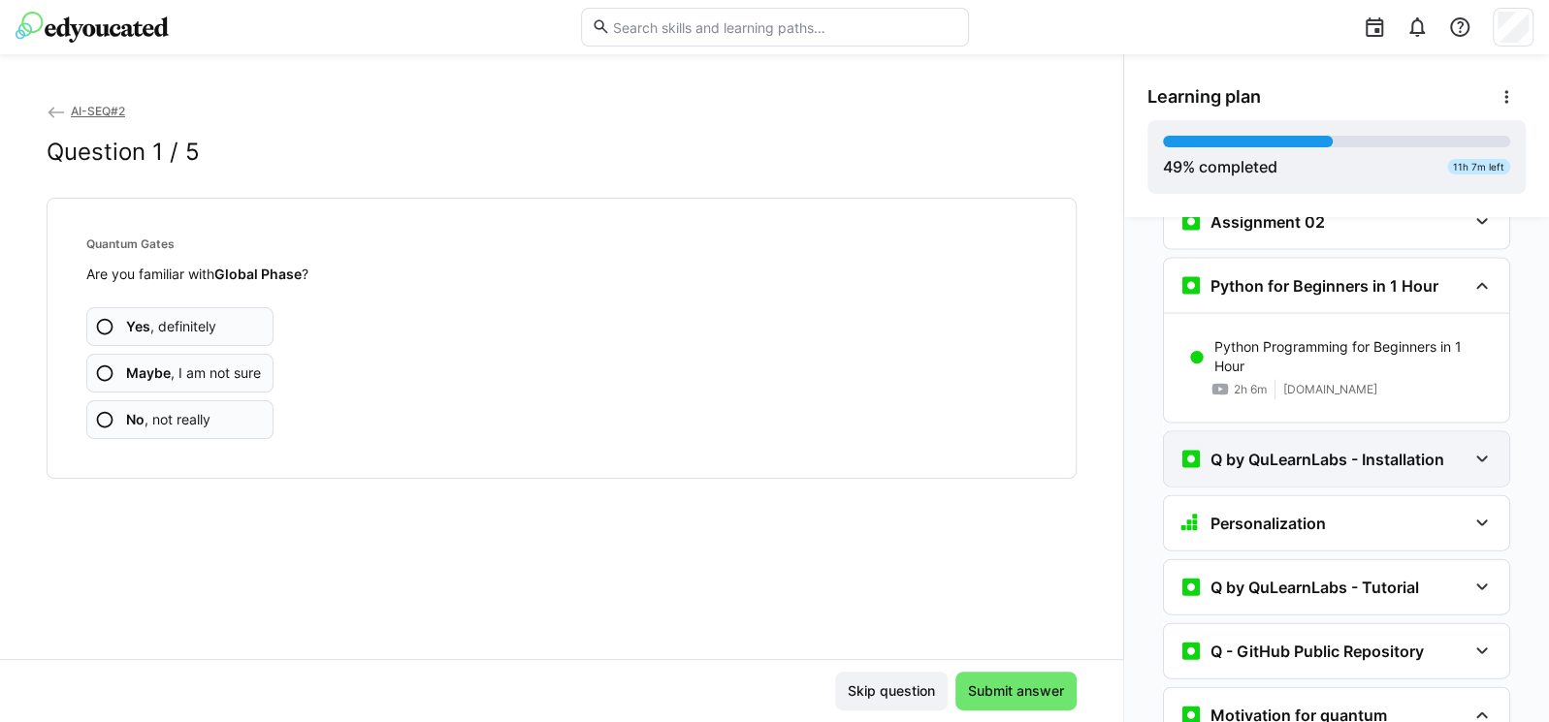
scroll to position [2731, 0]
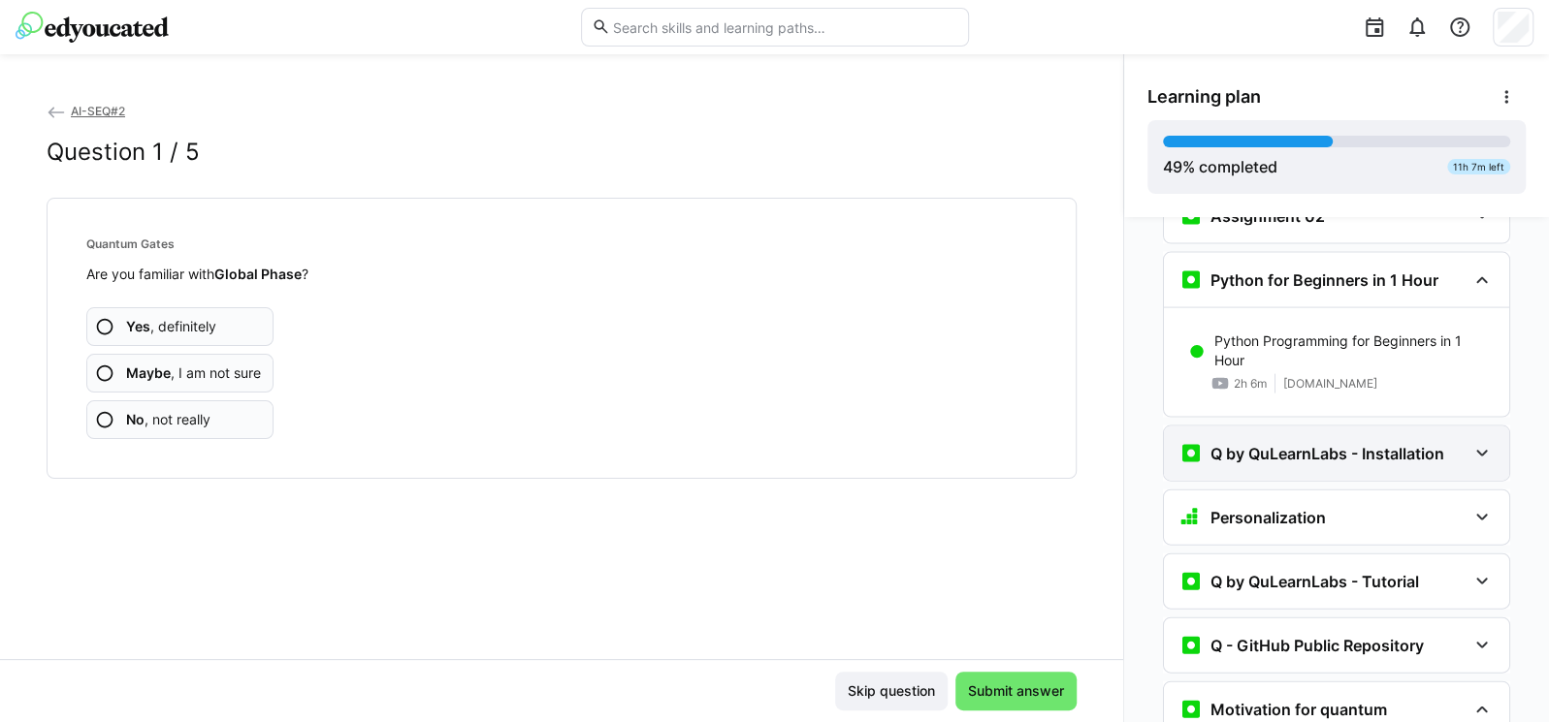
click at [1289, 444] on h3 "Q by QuLearnLabs - Installation" at bounding box center [1327, 453] width 234 height 19
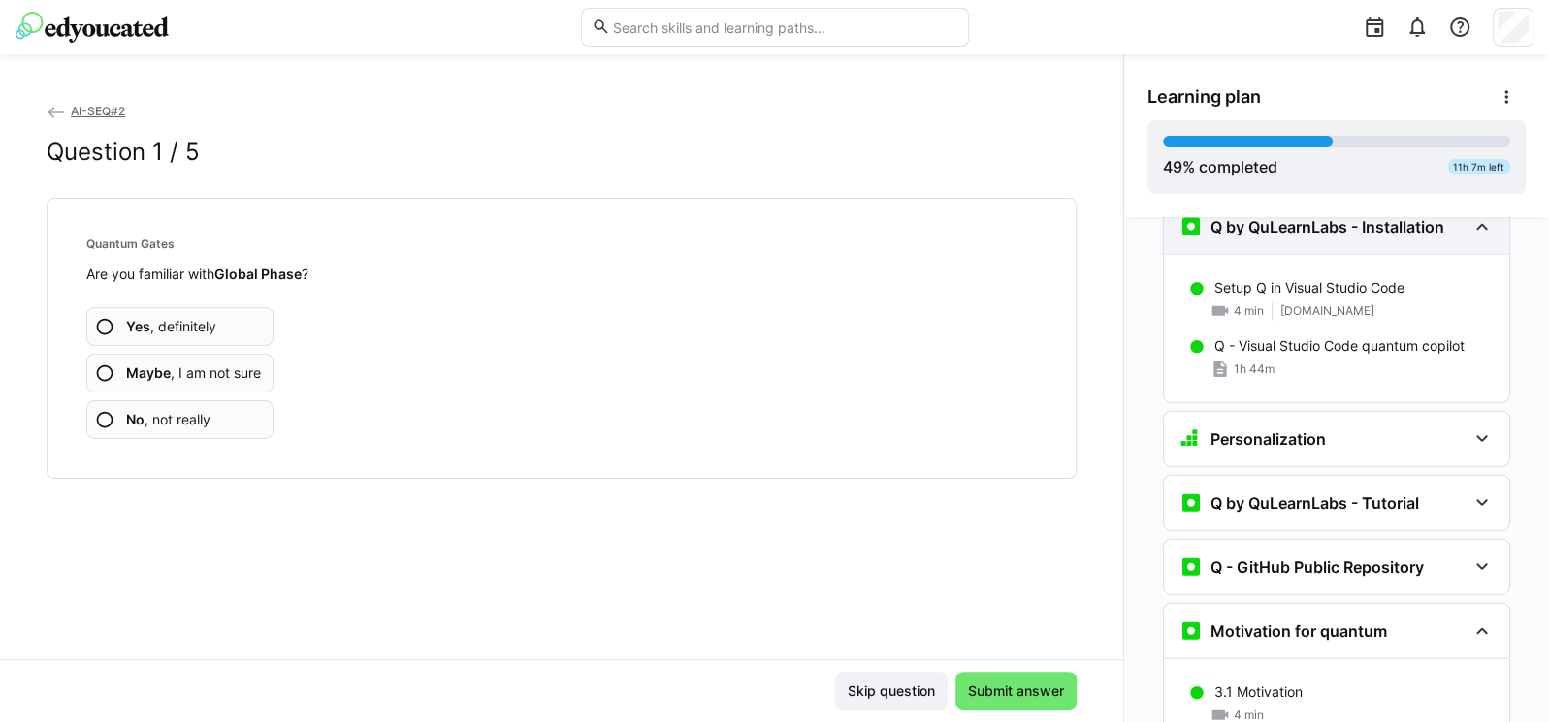
scroll to position [2964, 0]
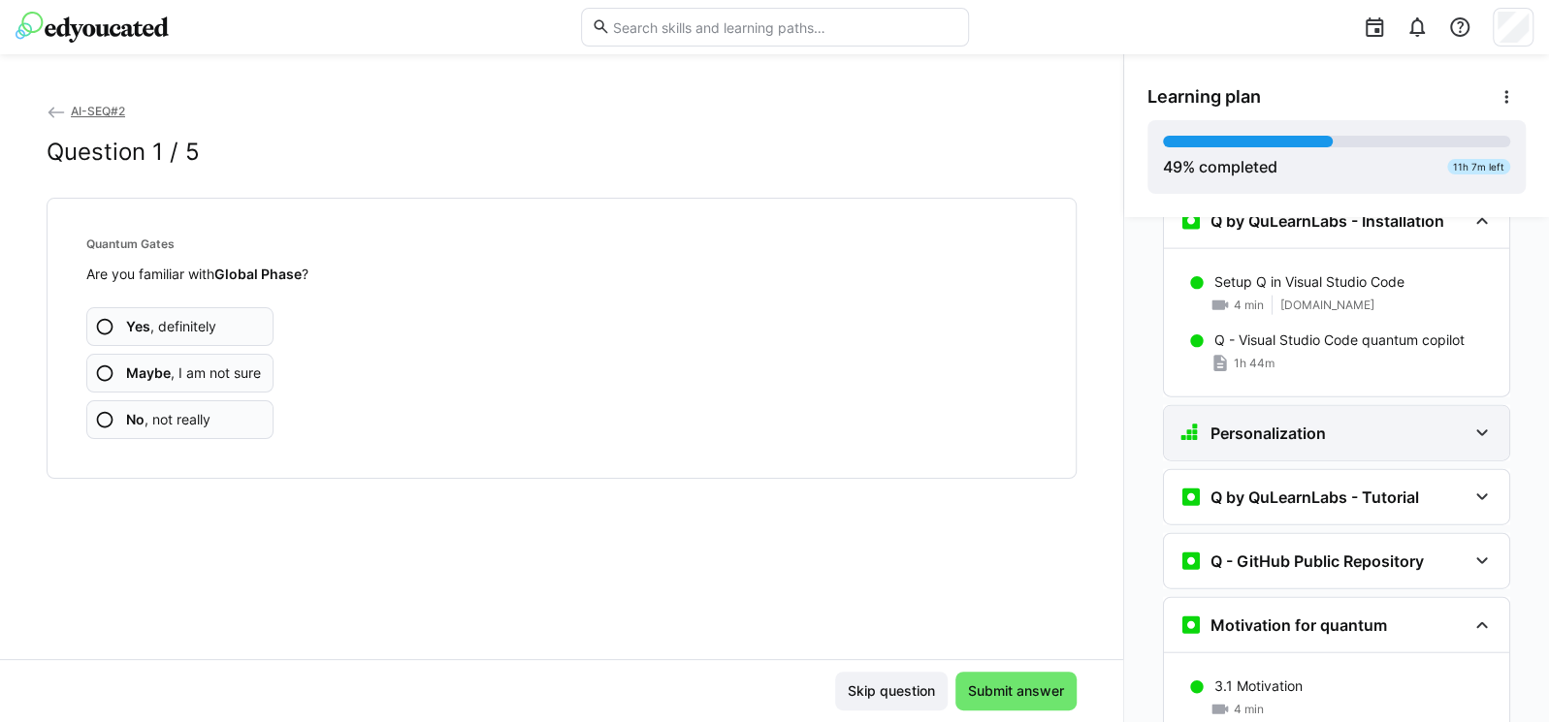
click at [1293, 409] on div "Personalization" at bounding box center [1336, 433] width 345 height 54
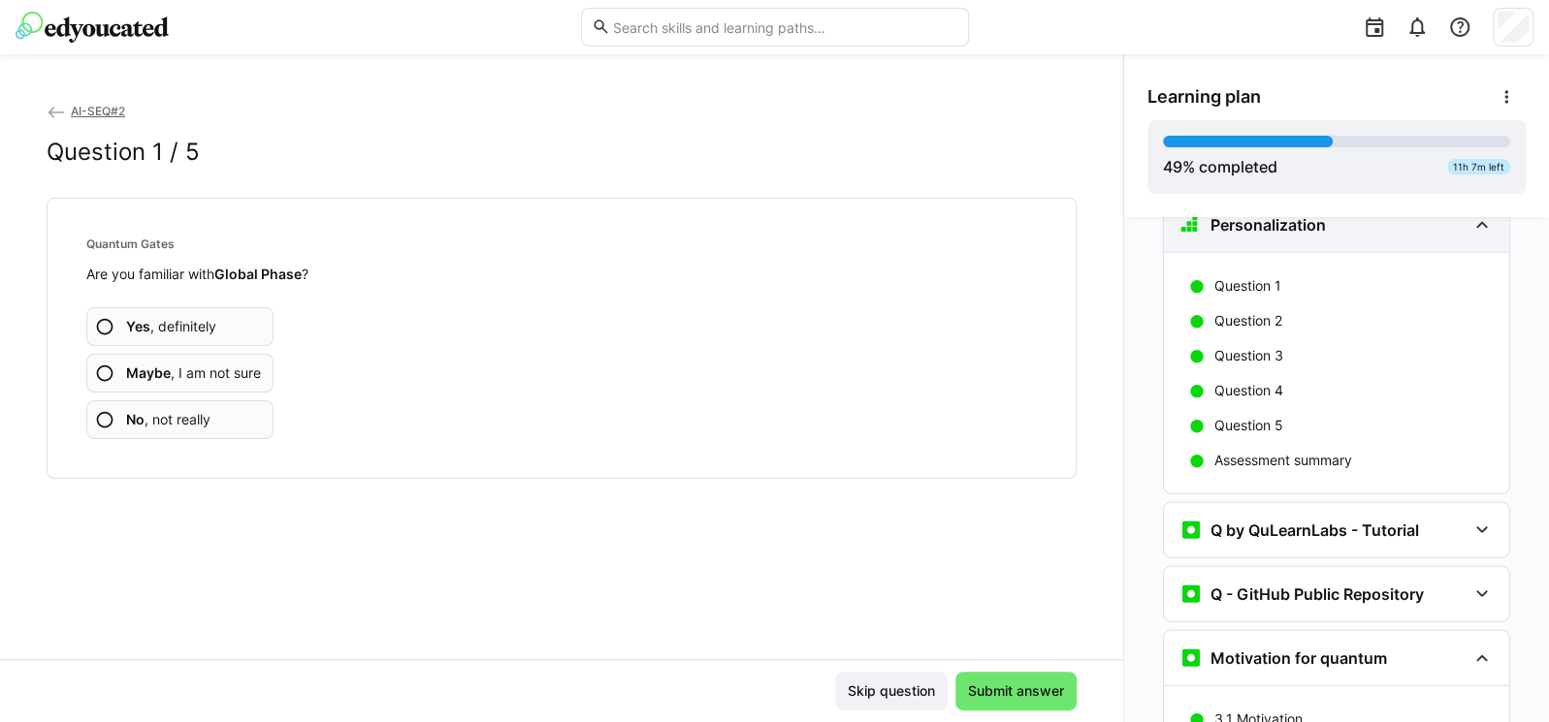
scroll to position [3313, 0]
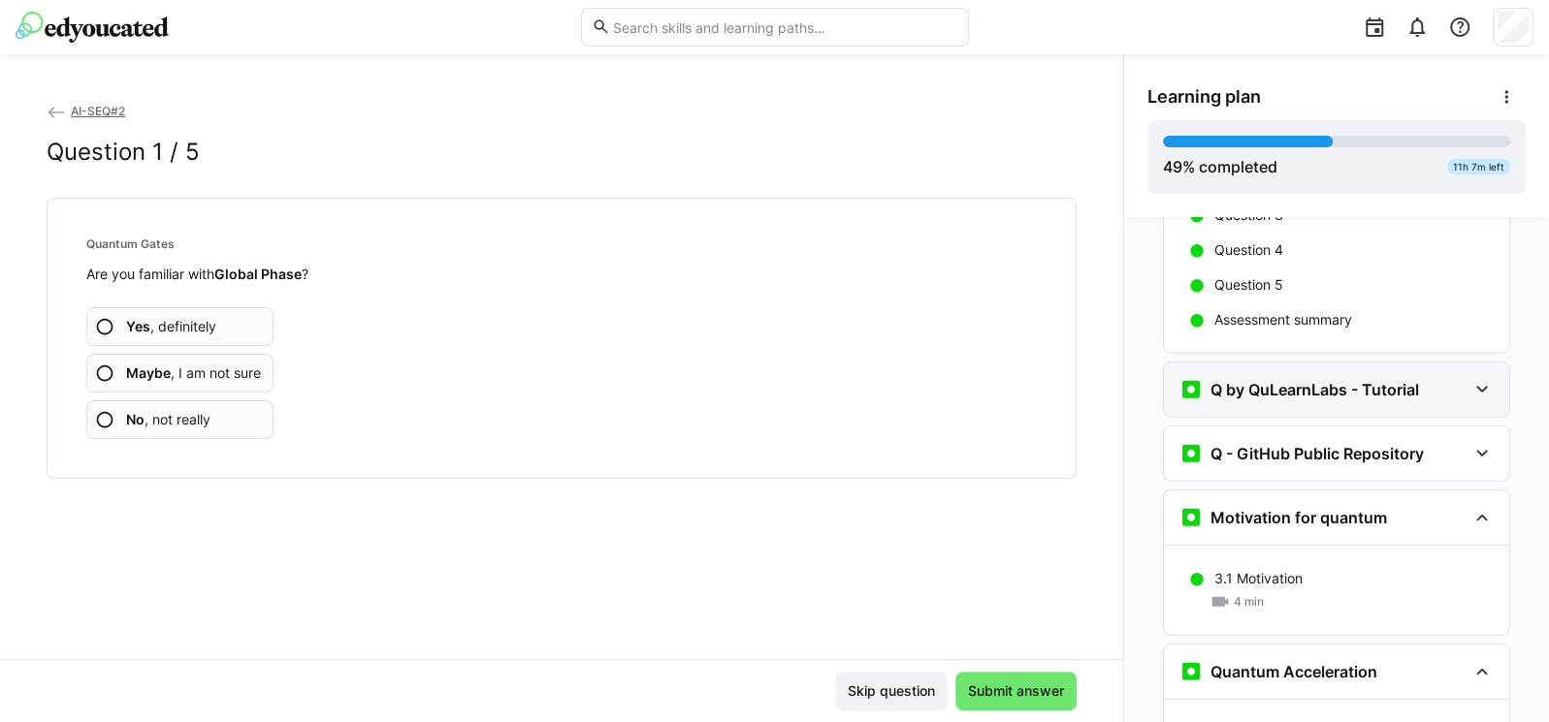
click at [1273, 380] on h3 "Q by QuLearnLabs - Tutorial" at bounding box center [1314, 389] width 208 height 19
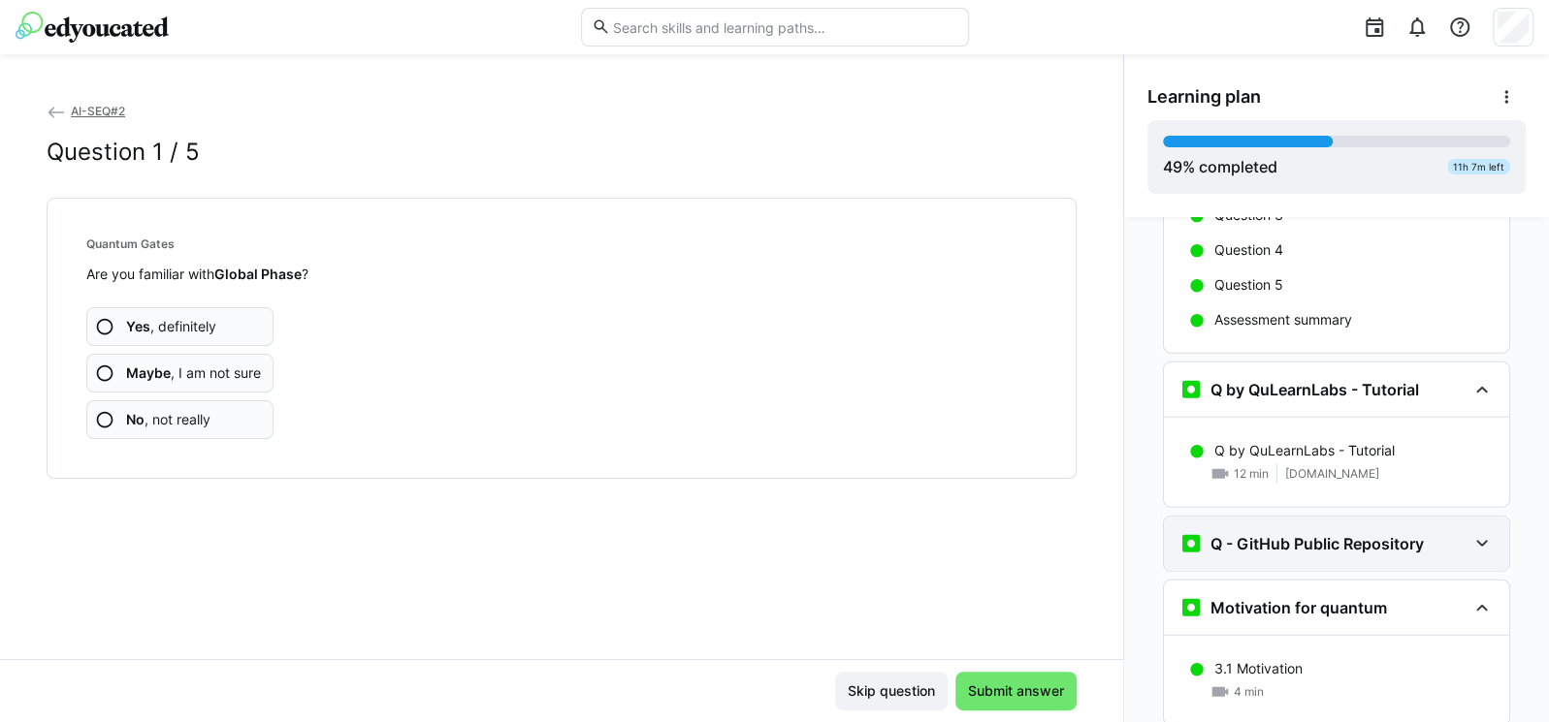
click at [1331, 534] on h3 "Q - GitHub Public Repository" at bounding box center [1316, 543] width 213 height 19
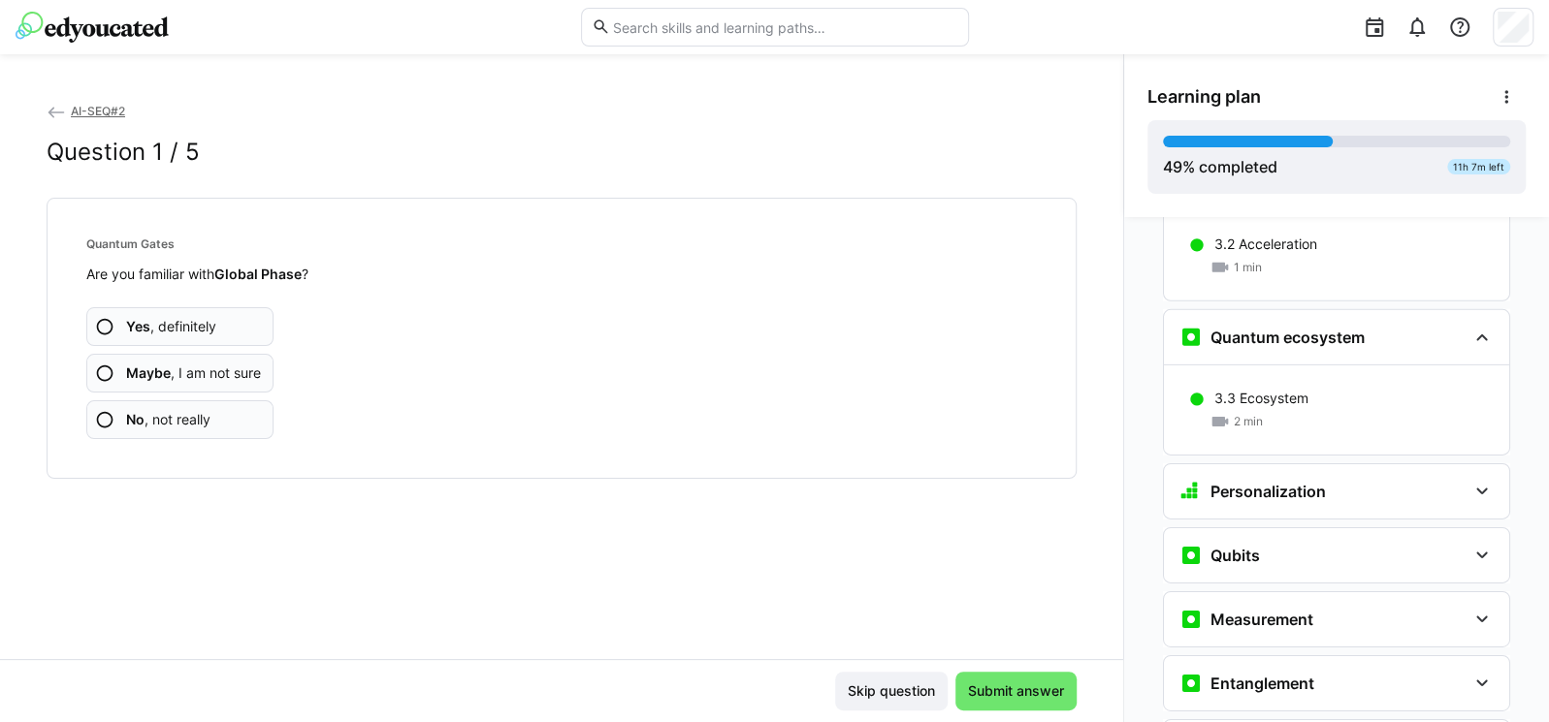
scroll to position [4012, 0]
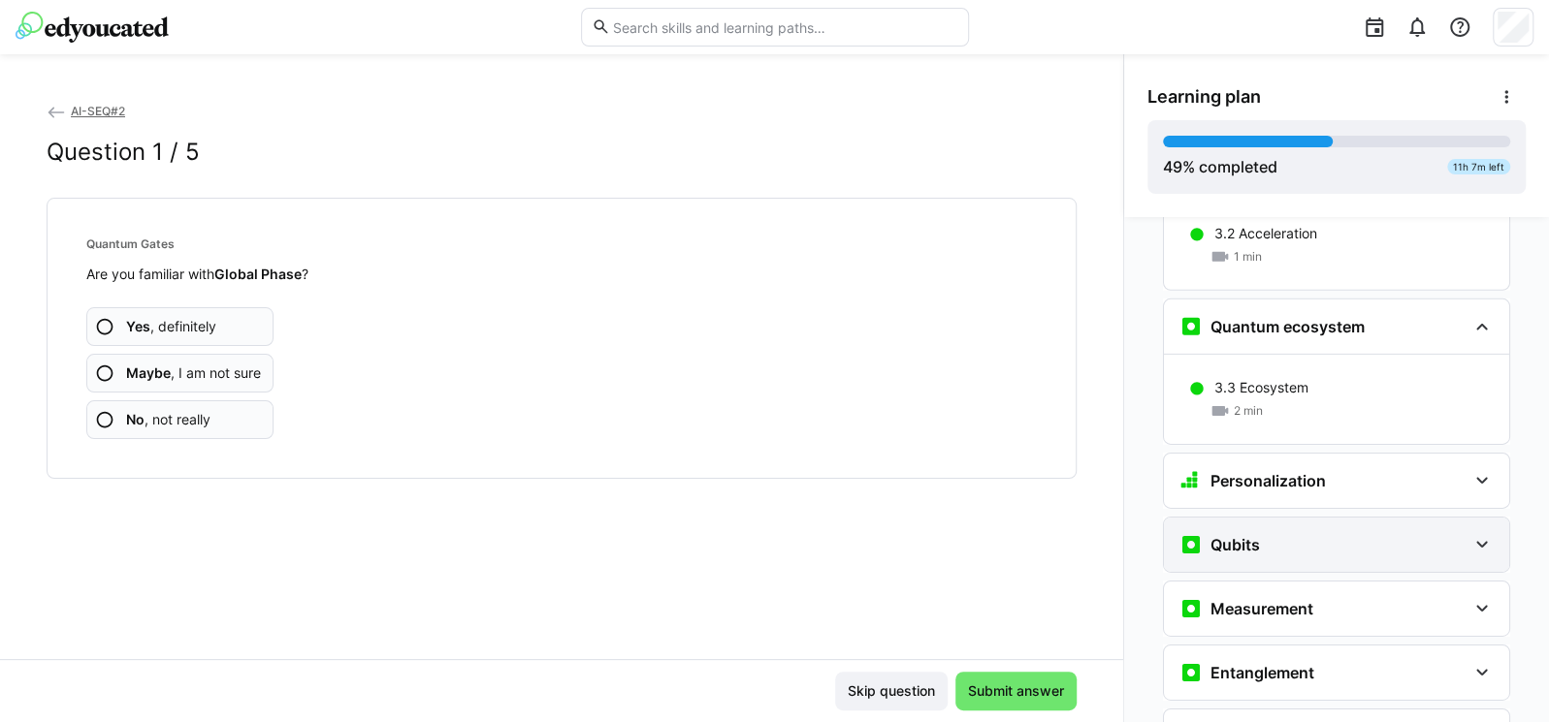
click at [1331, 533] on div "Qubits" at bounding box center [1322, 544] width 287 height 23
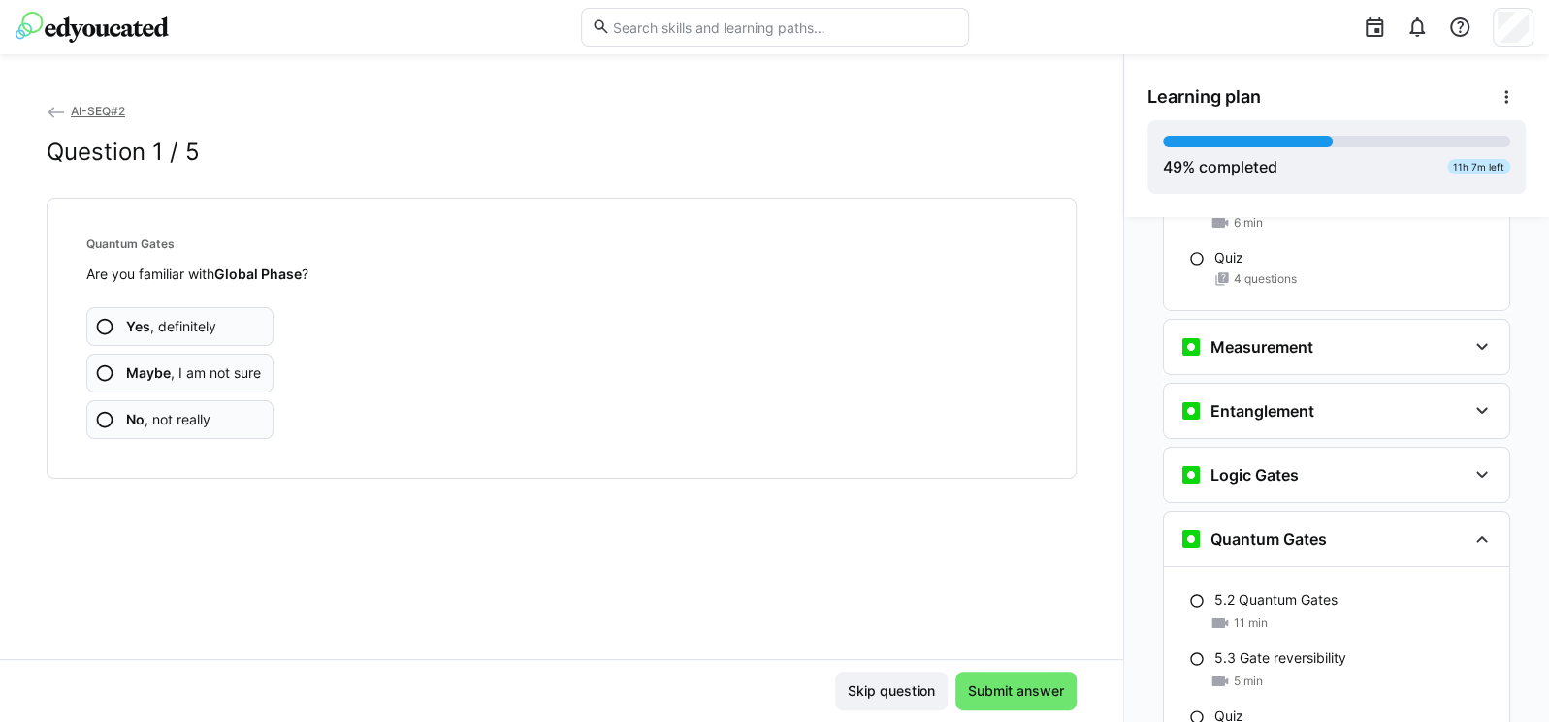
scroll to position [4477, 0]
click at [1237, 320] on div "Measurement" at bounding box center [1336, 347] width 345 height 54
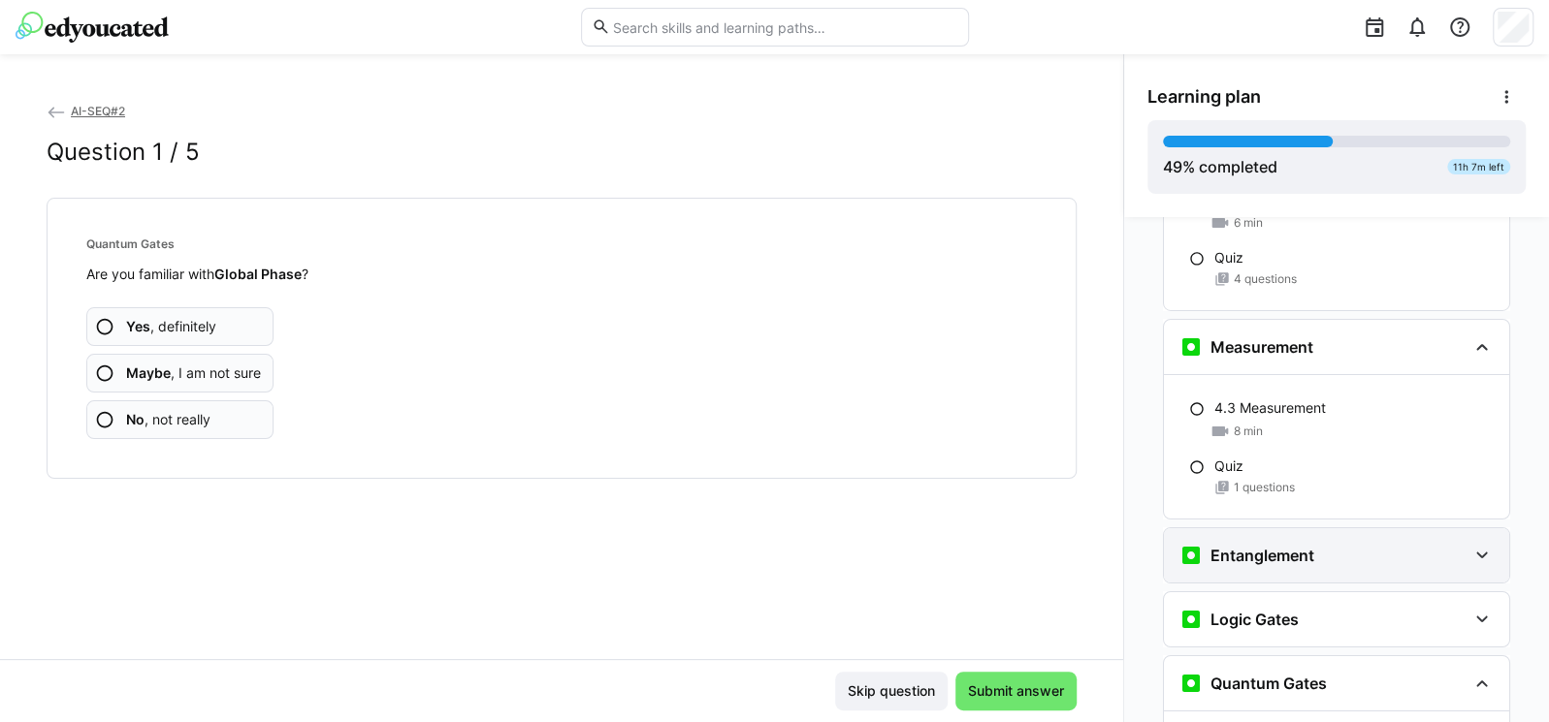
click at [1286, 528] on div "Entanglement" at bounding box center [1336, 555] width 345 height 54
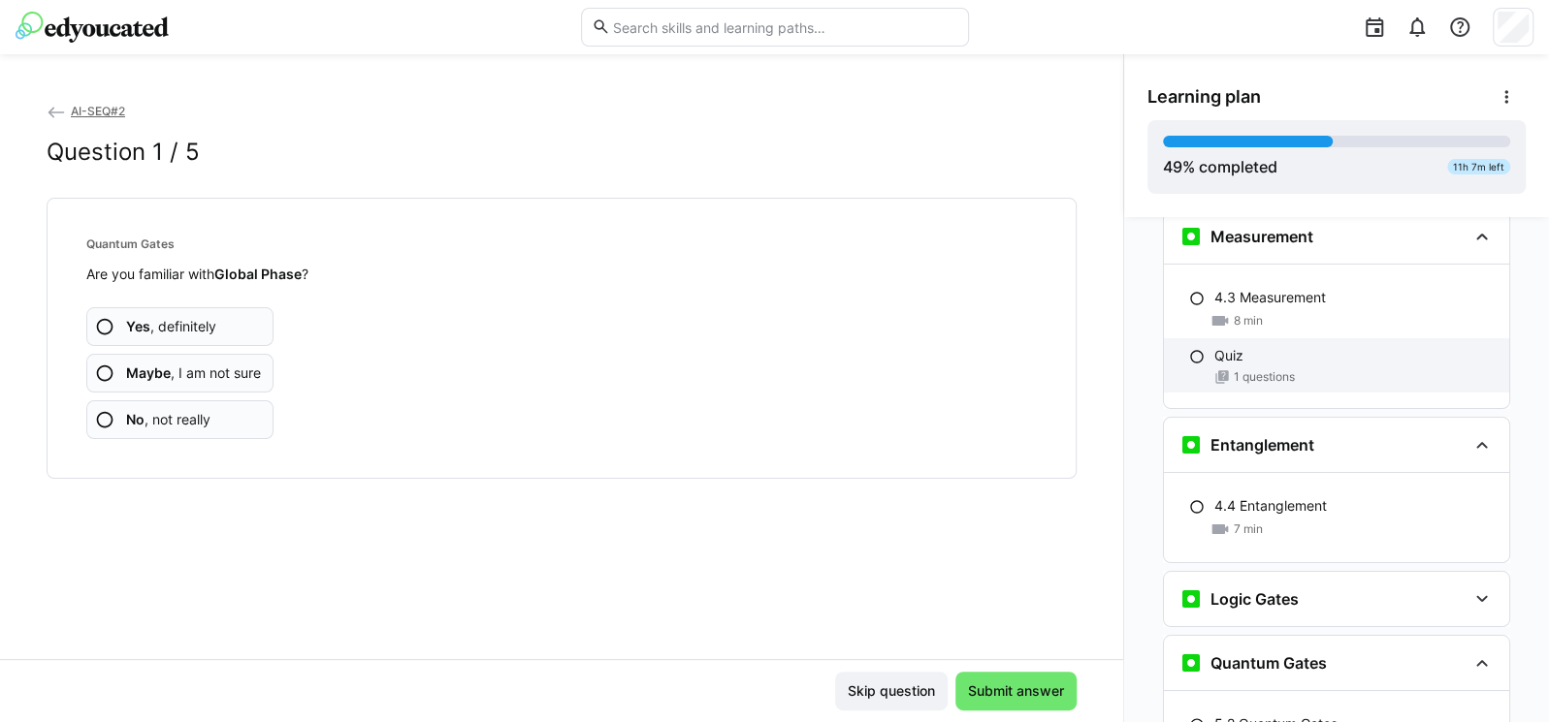
scroll to position [4593, 0]
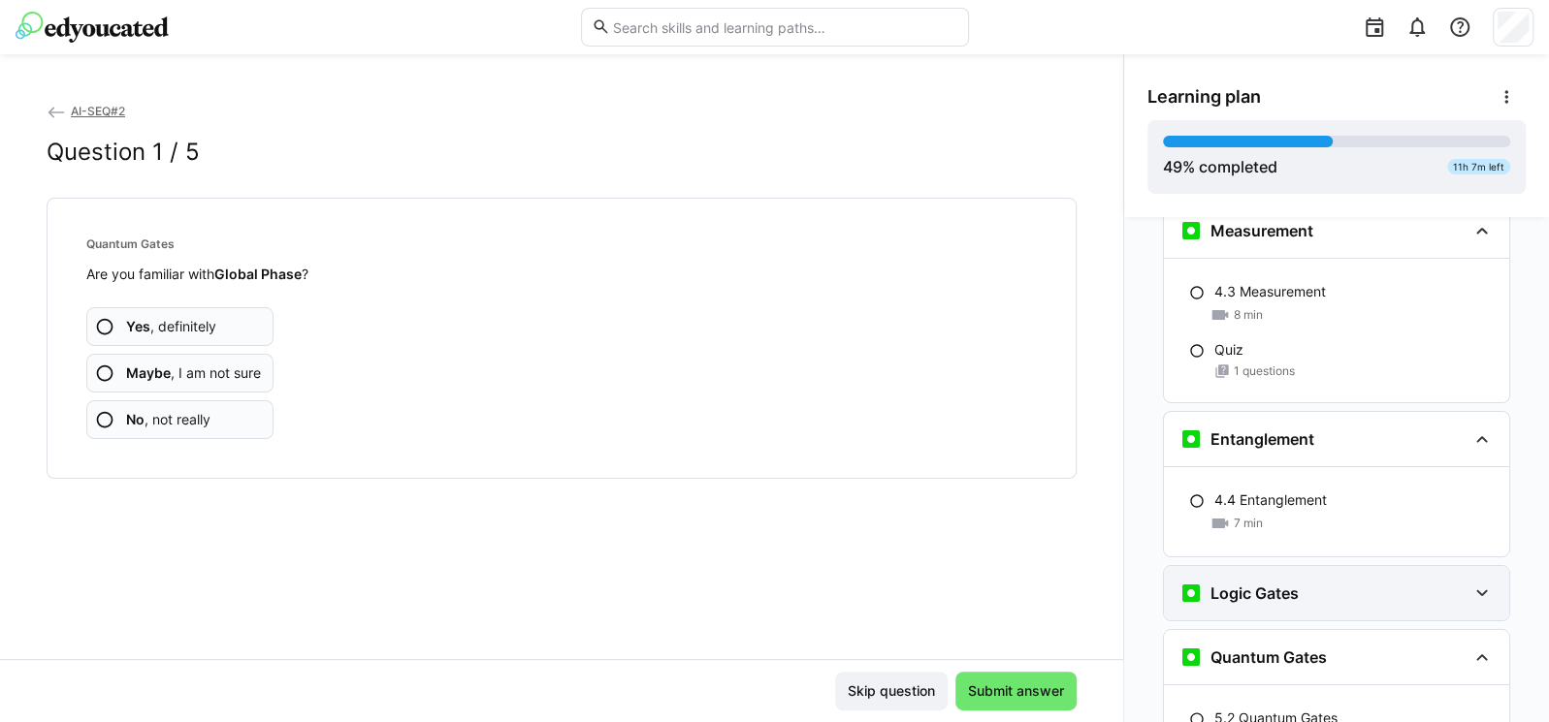
click at [1283, 584] on h3 "Logic Gates" at bounding box center [1254, 593] width 88 height 19
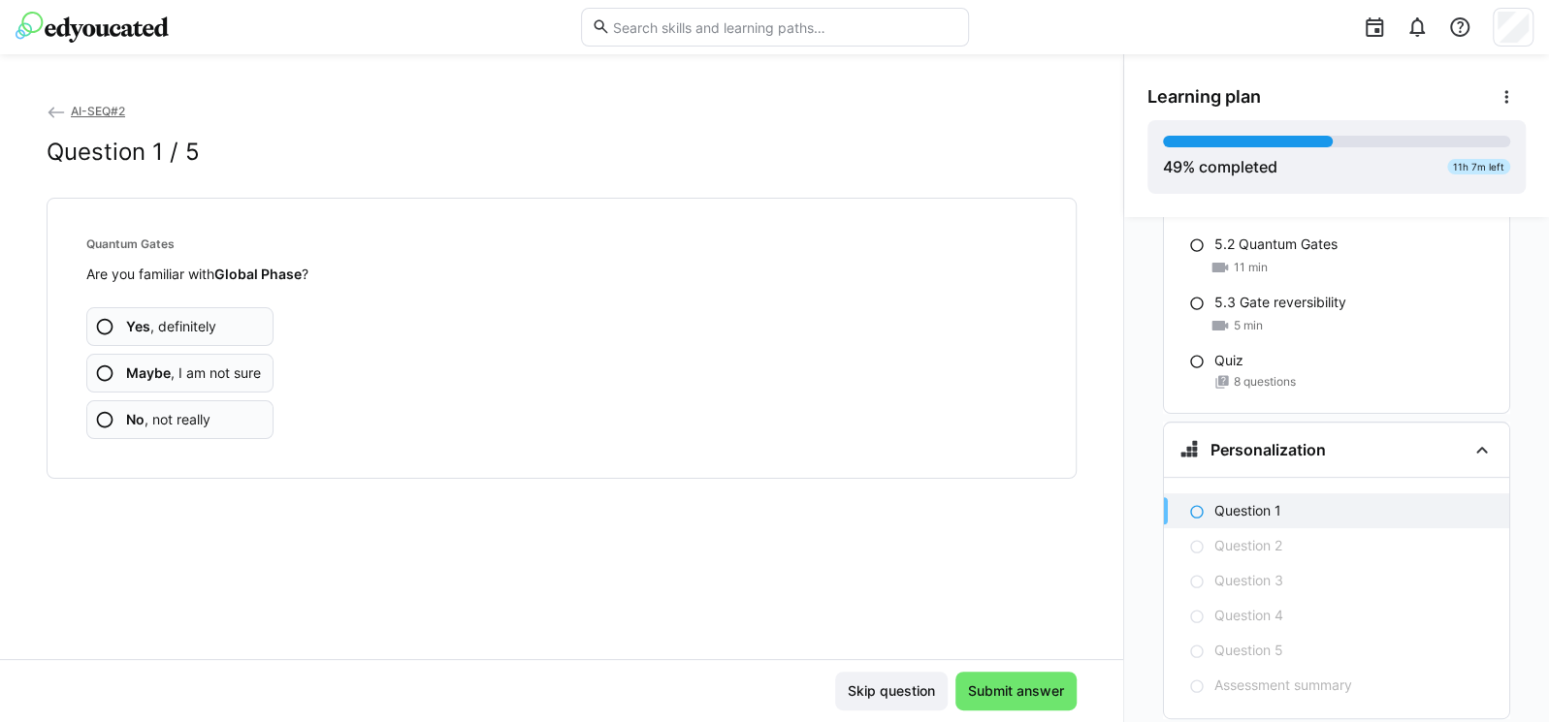
scroll to position [5169, 0]
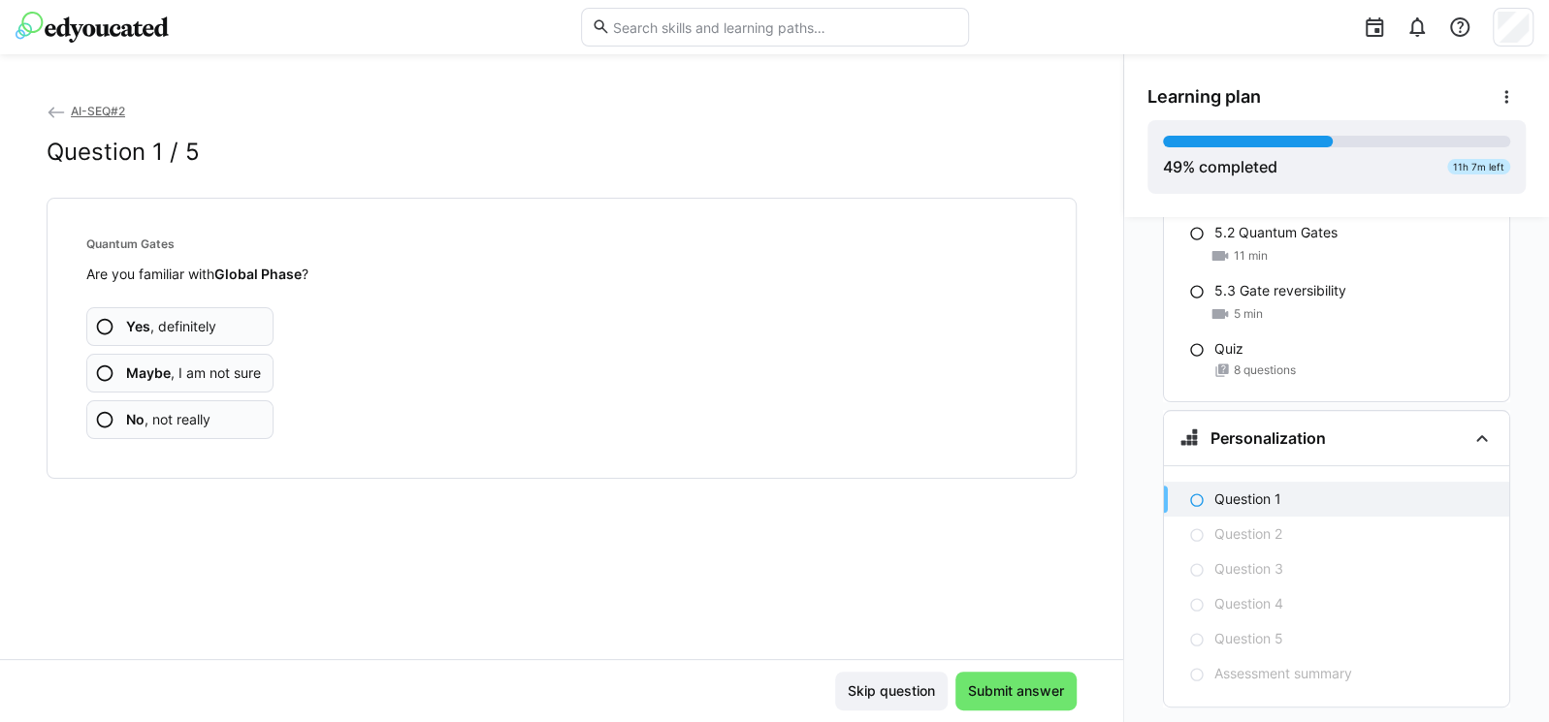
click at [152, 324] on span "Yes , definitely" at bounding box center [171, 326] width 90 height 19
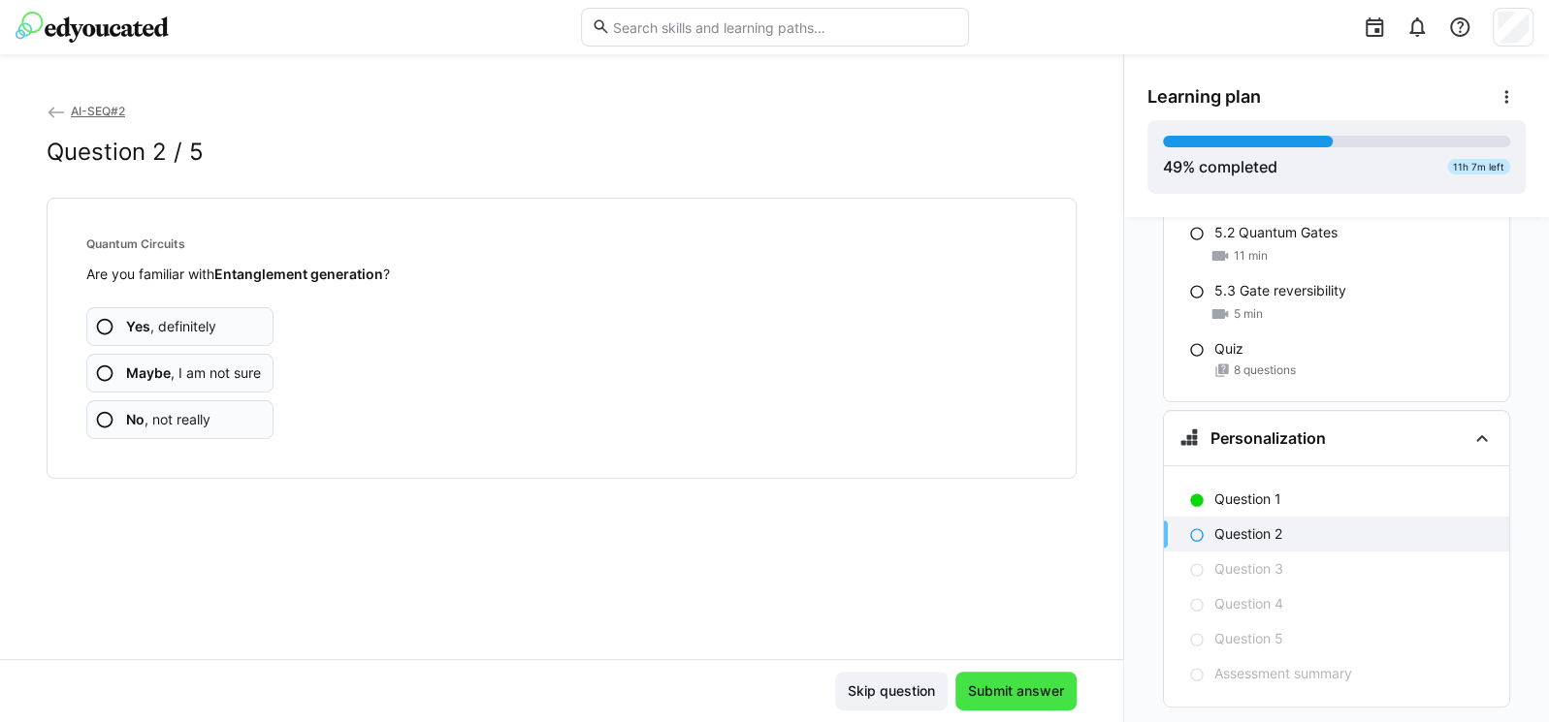
click at [1025, 693] on span "Submit answer" at bounding box center [1016, 691] width 102 height 19
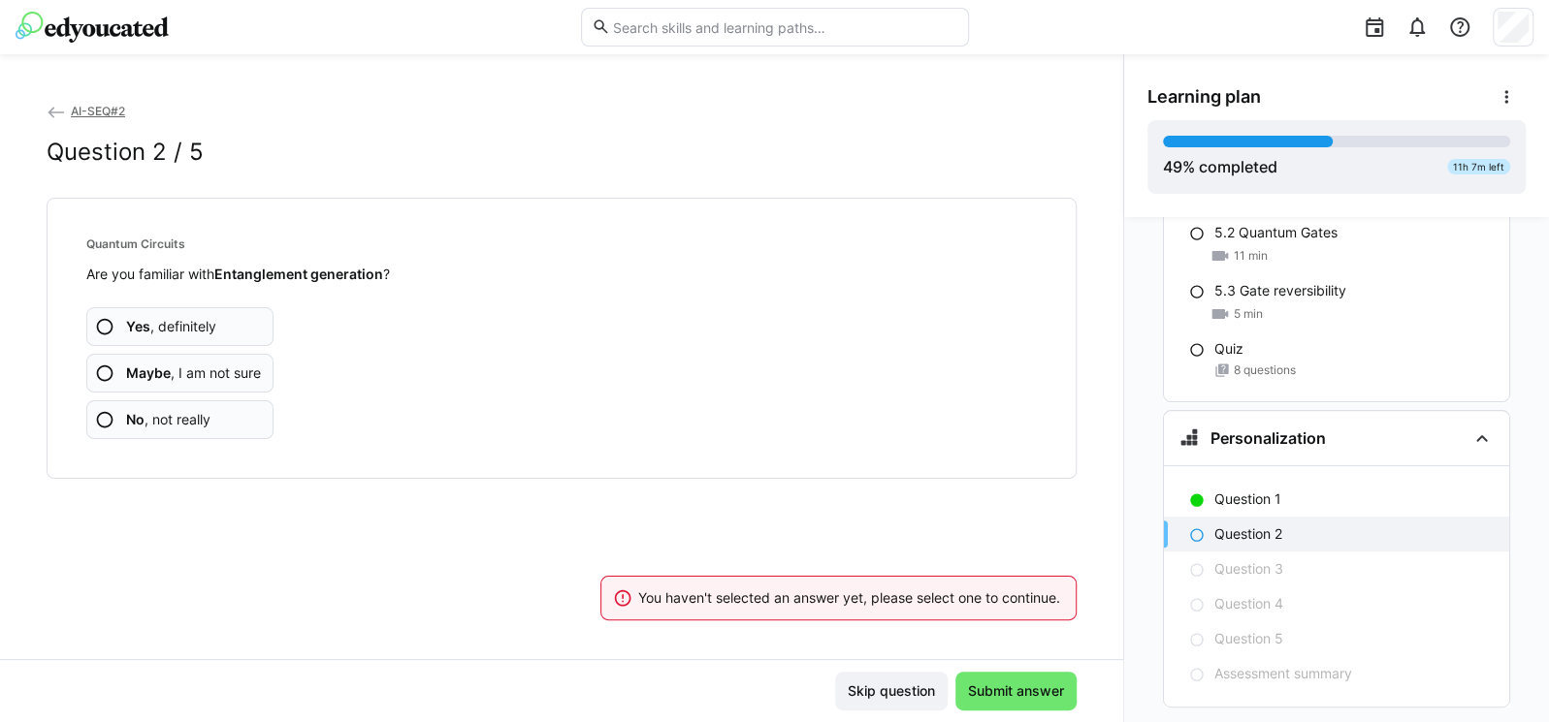
click at [121, 321] on app-assessment-question-radio "Yes , definitely" at bounding box center [179, 326] width 187 height 39
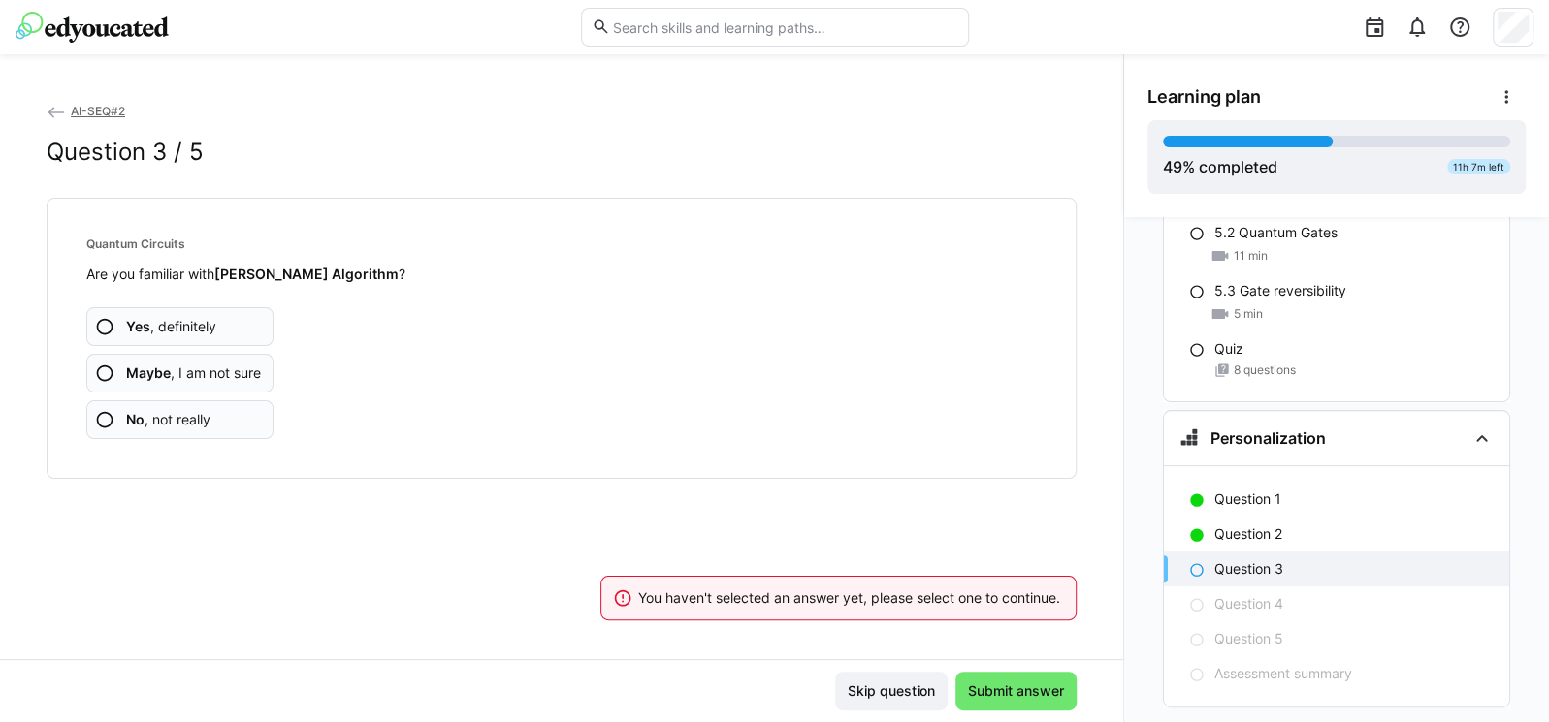
click at [185, 325] on span "Yes , definitely" at bounding box center [171, 326] width 90 height 19
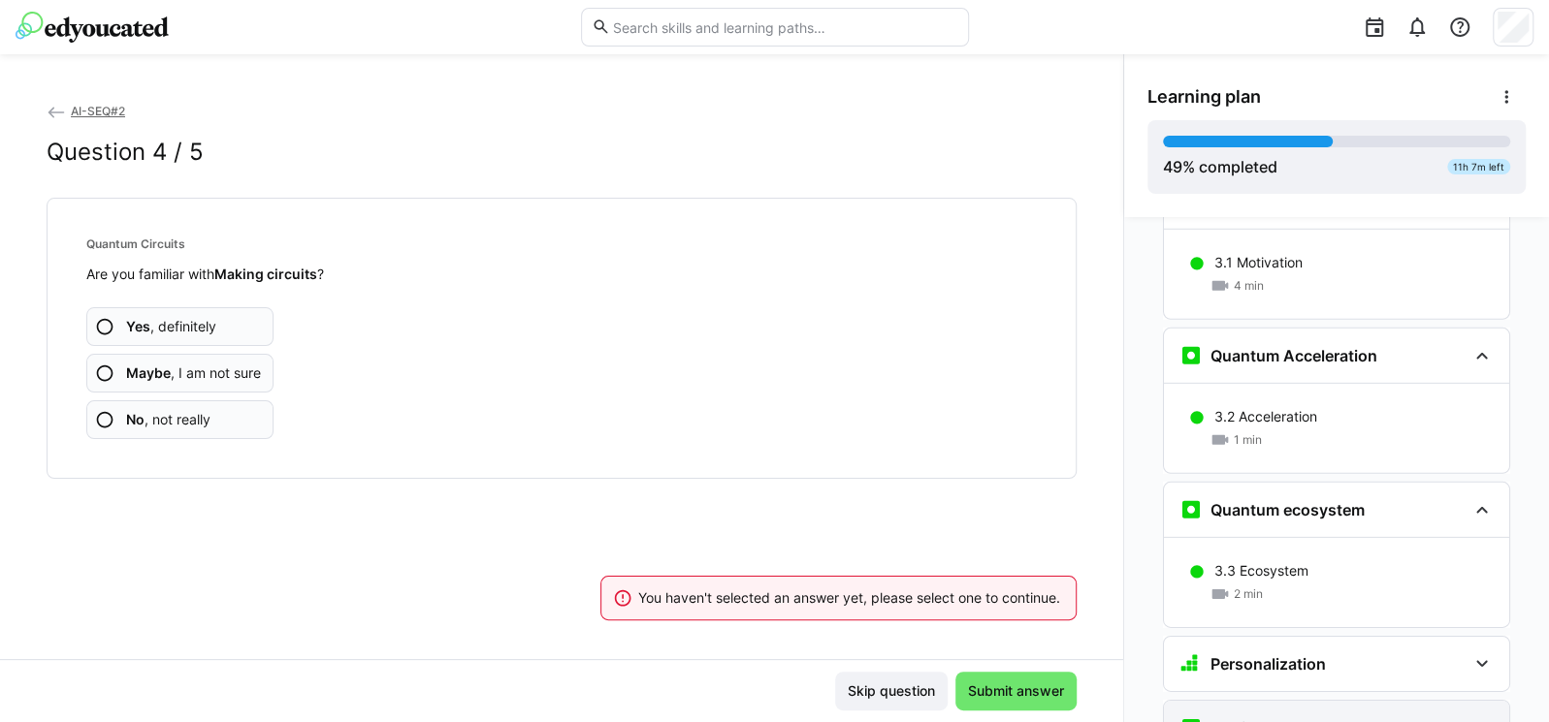
scroll to position [3775, 0]
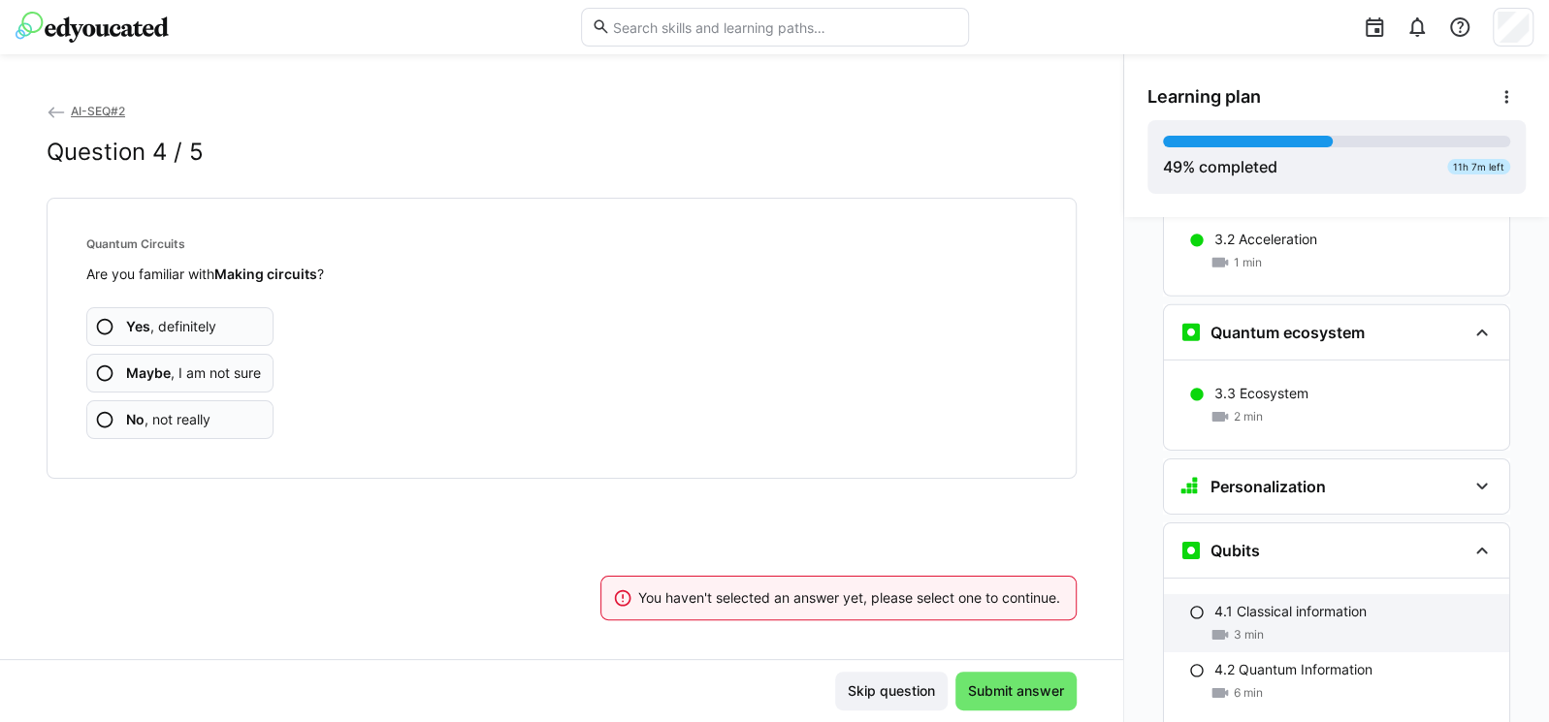
click at [1277, 602] on p "4.1 Classical information" at bounding box center [1290, 611] width 152 height 19
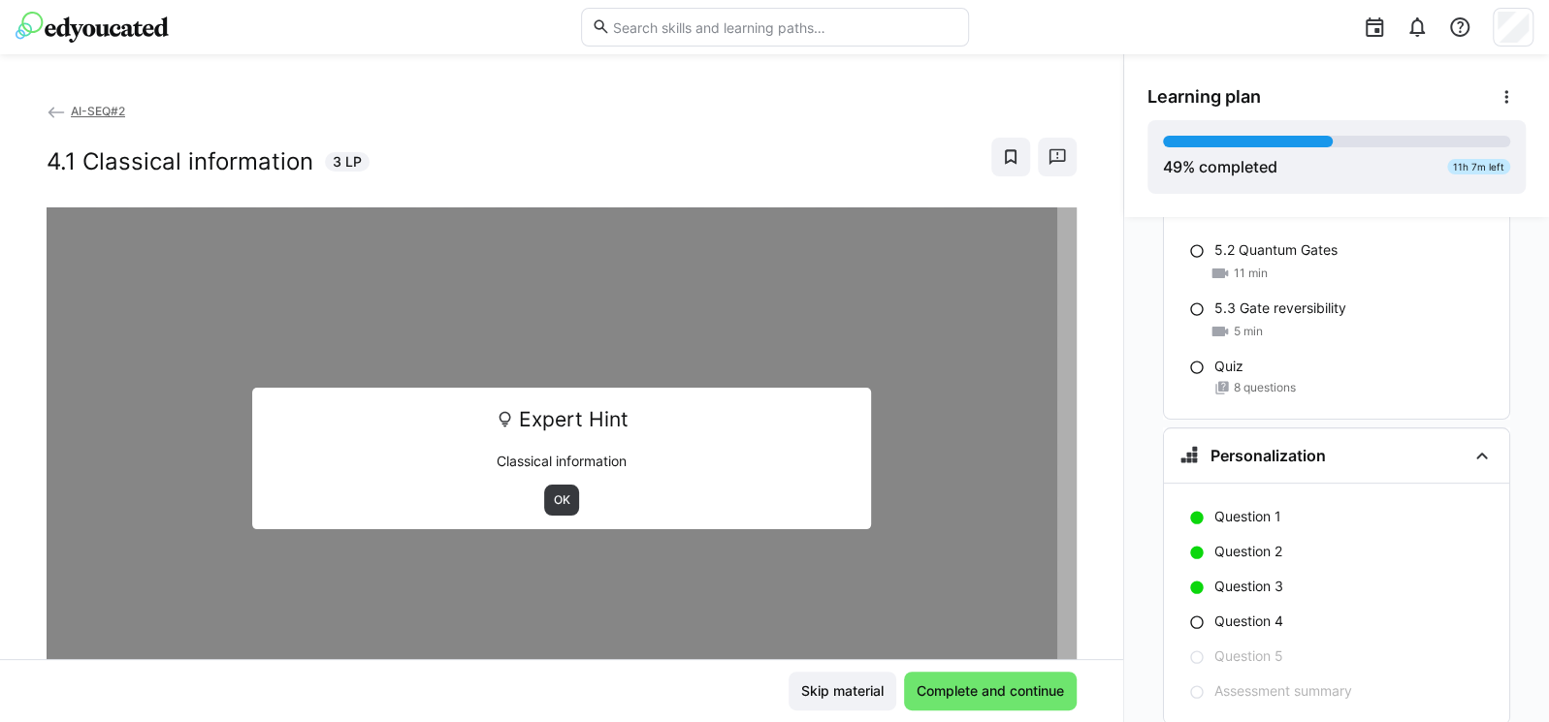
scroll to position [5169, 0]
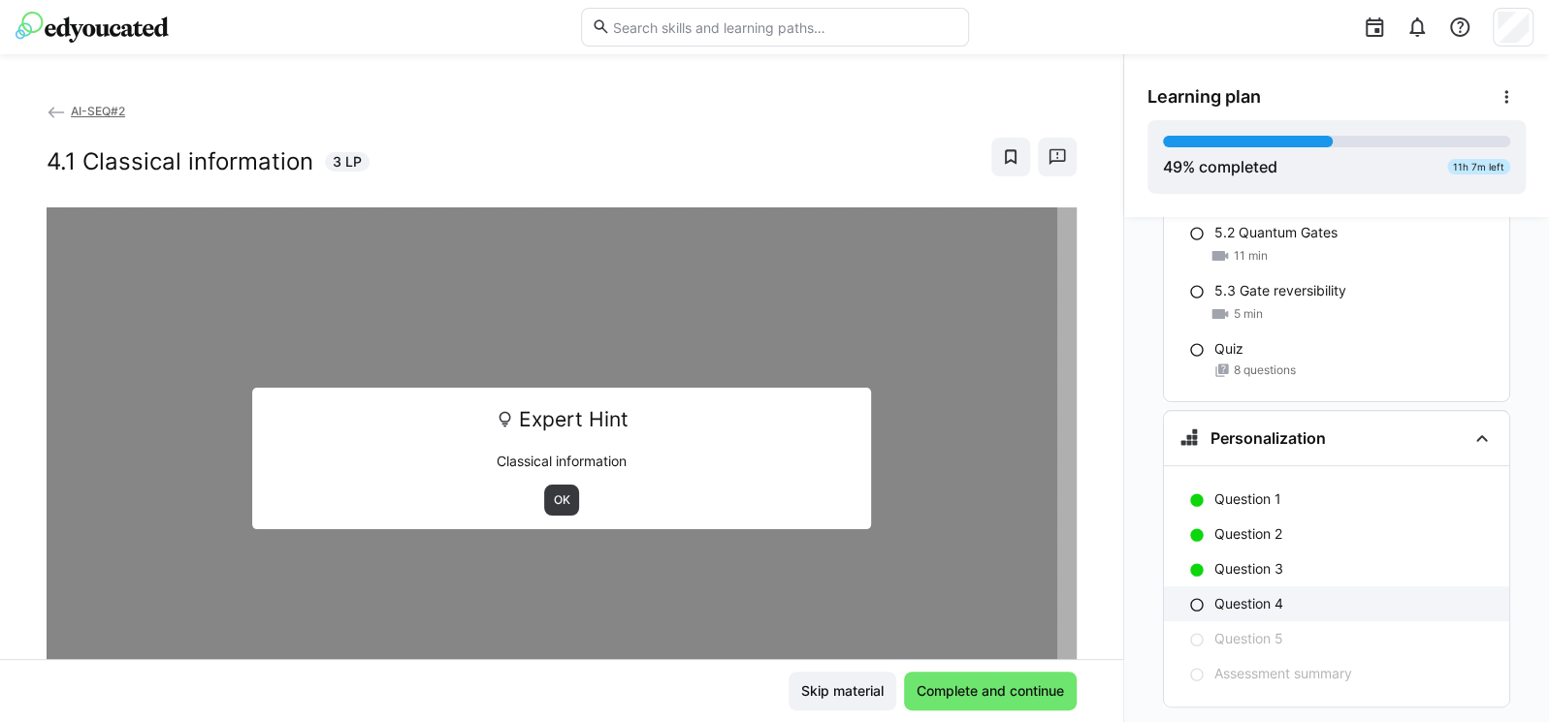
click at [1256, 594] on p "Question 4" at bounding box center [1248, 603] width 69 height 19
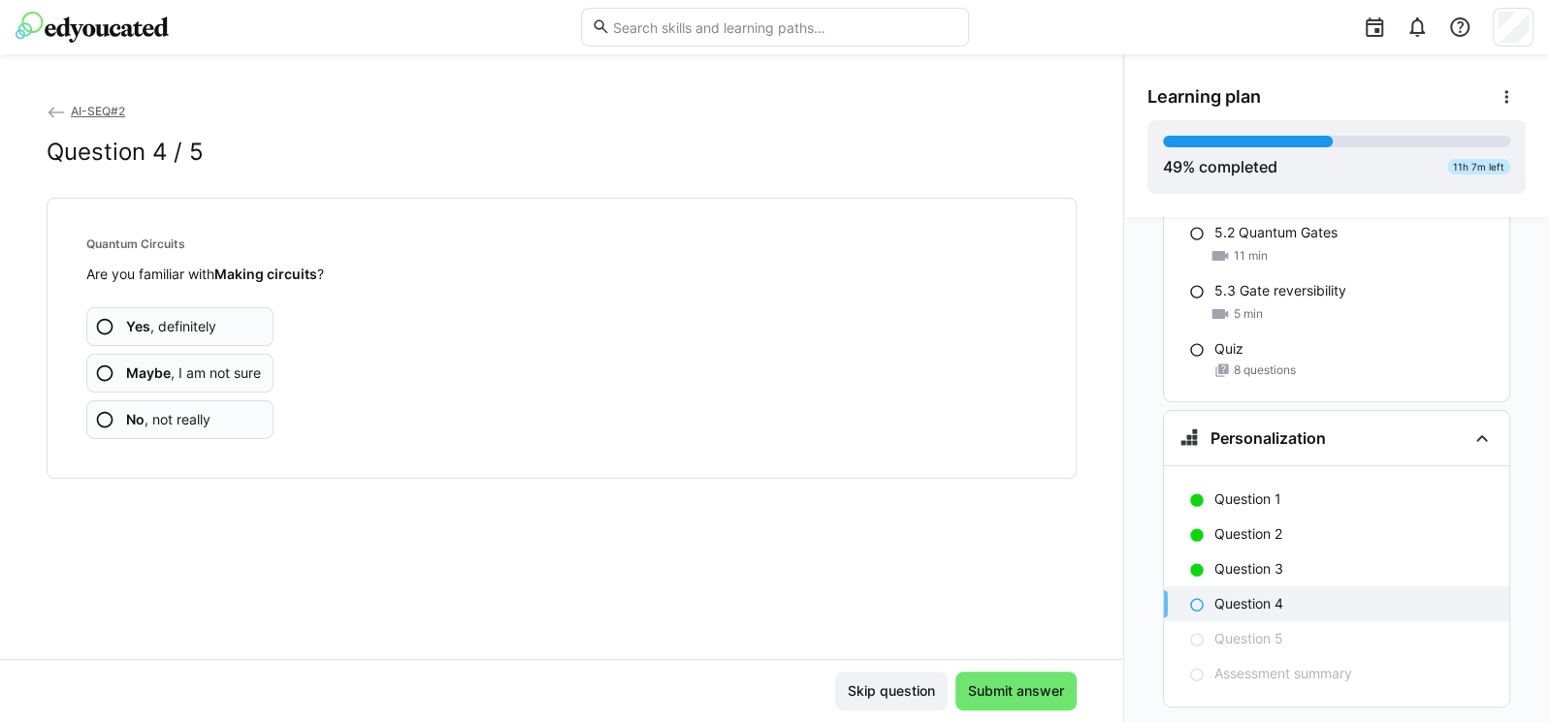
click at [129, 311] on app-assessment-question-radio "Yes , definitely" at bounding box center [179, 326] width 187 height 39
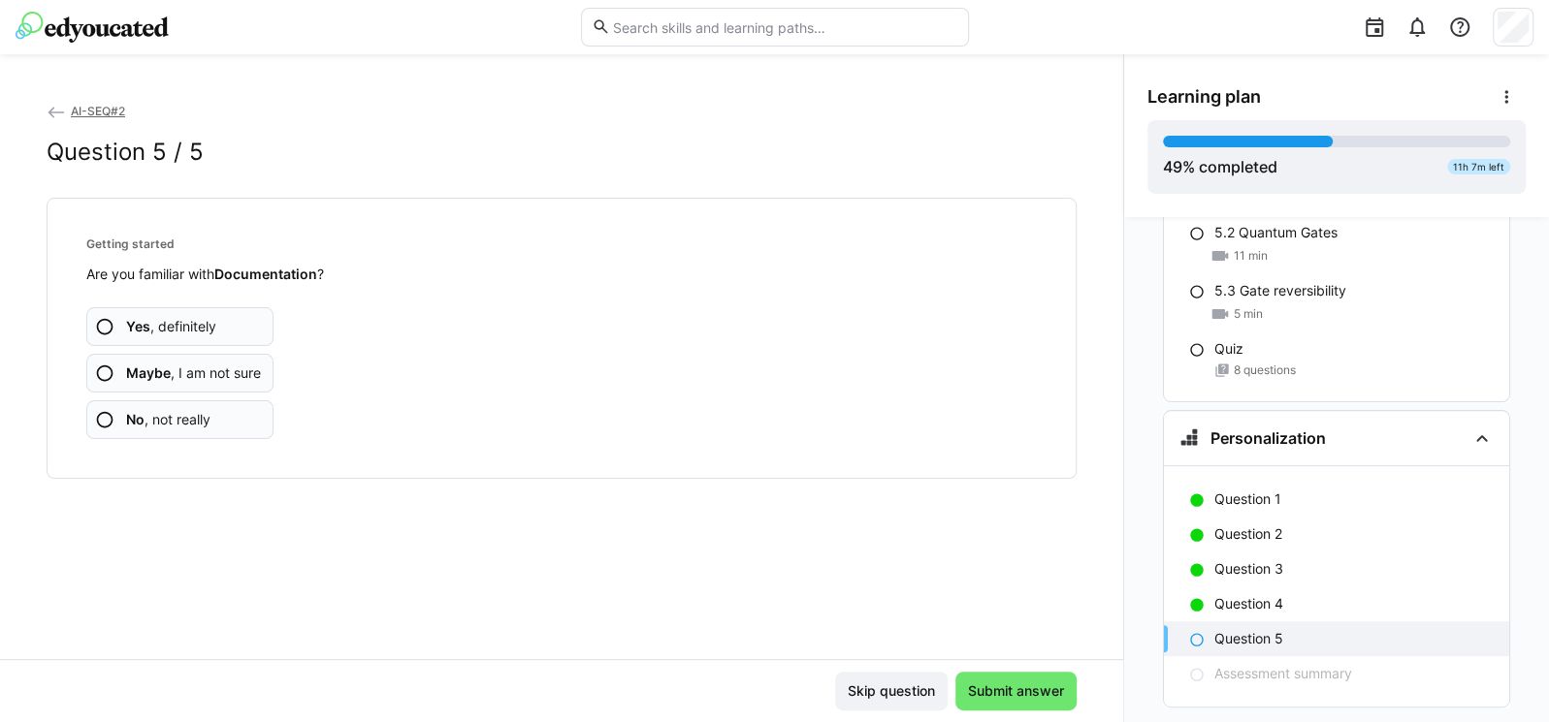
click at [1239, 629] on p "Question 5" at bounding box center [1248, 638] width 69 height 19
click at [133, 318] on b "Yes" at bounding box center [138, 326] width 24 height 16
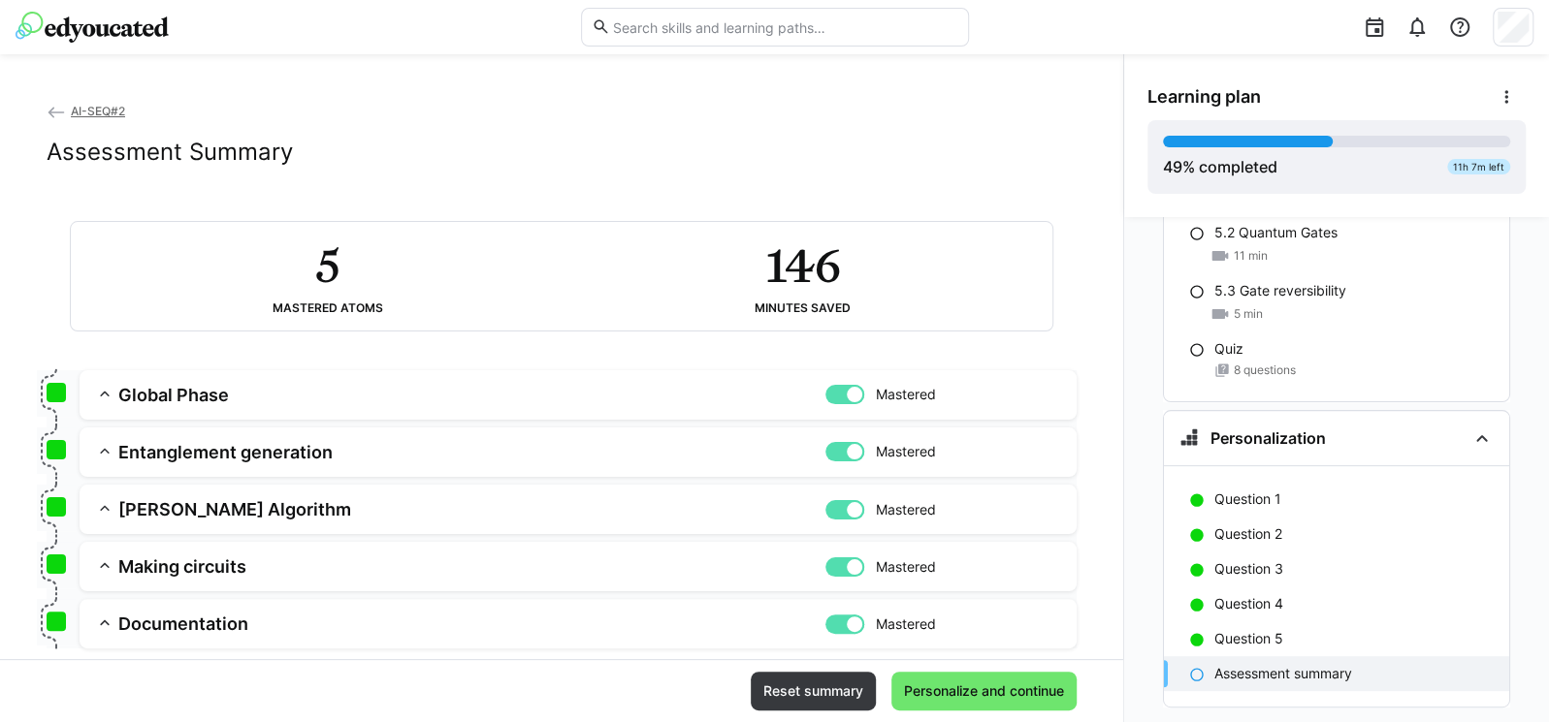
drag, startPoint x: 1041, startPoint y: 698, endPoint x: 949, endPoint y: 472, distance: 244.0
click at [949, 472] on app-classroom-main-layout "AI-SEQ#2 Assessment Summary 5 Mastered atoms 146 Minutes saved Global Phase Mas…" at bounding box center [561, 412] width 1123 height 622
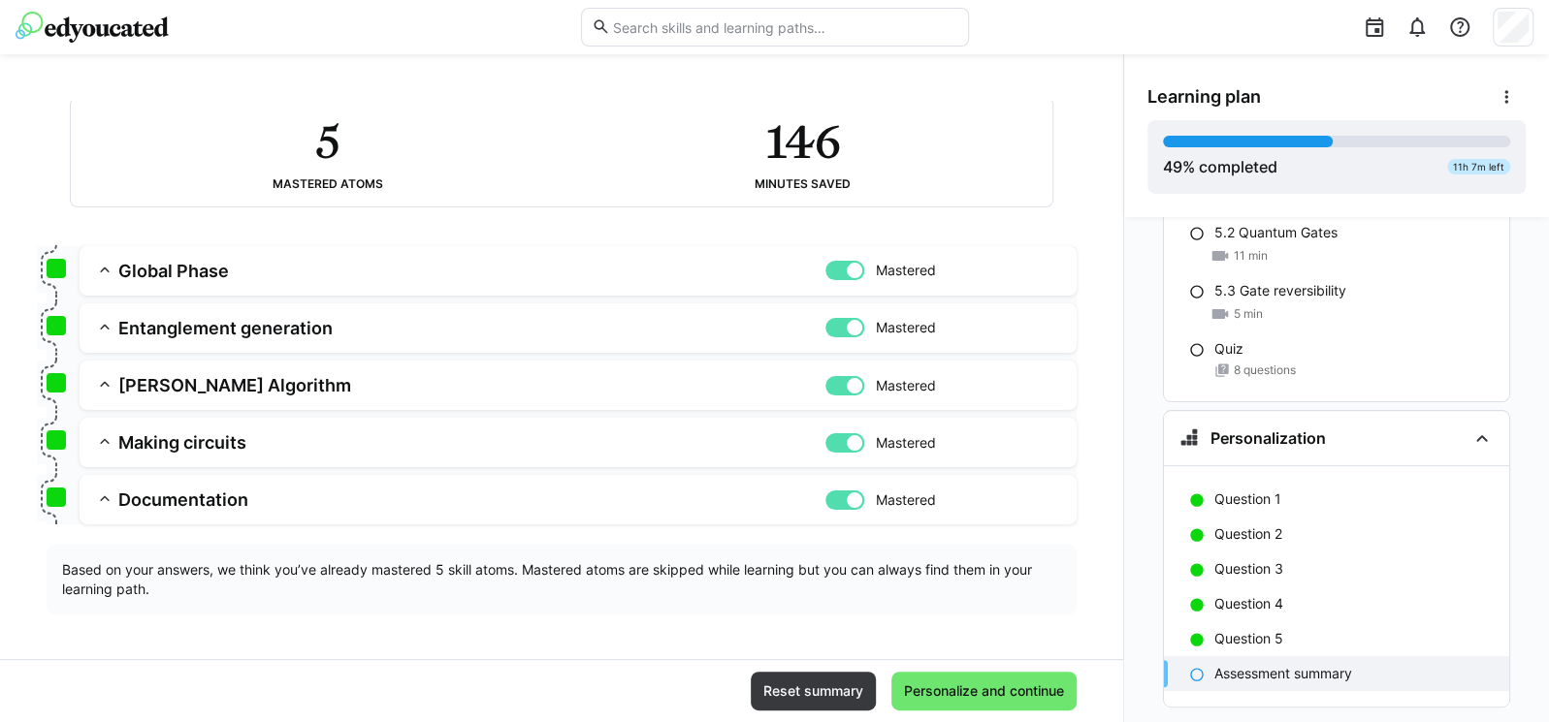
scroll to position [124, 0]
click at [1014, 684] on span "Personalize and continue" at bounding box center [984, 691] width 166 height 19
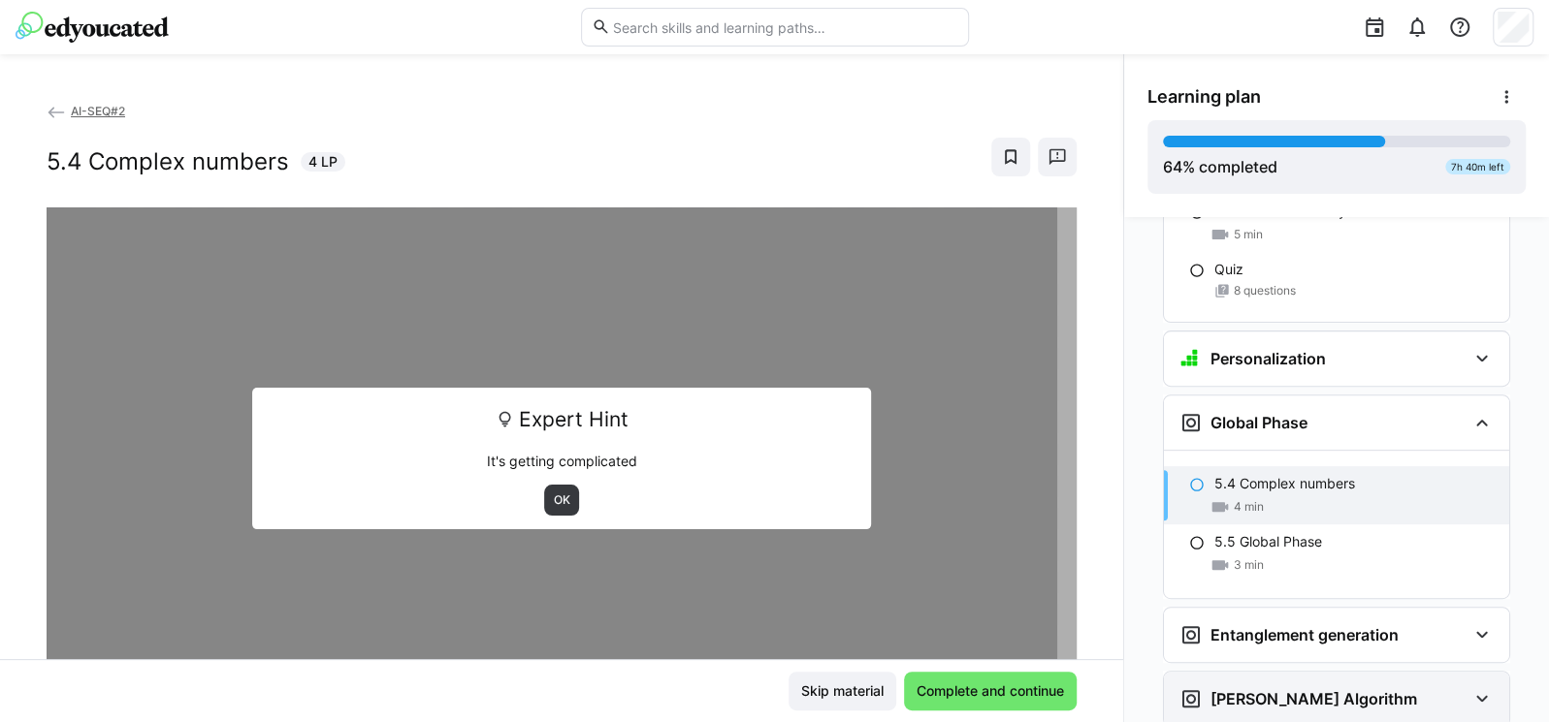
scroll to position [5378, 0]
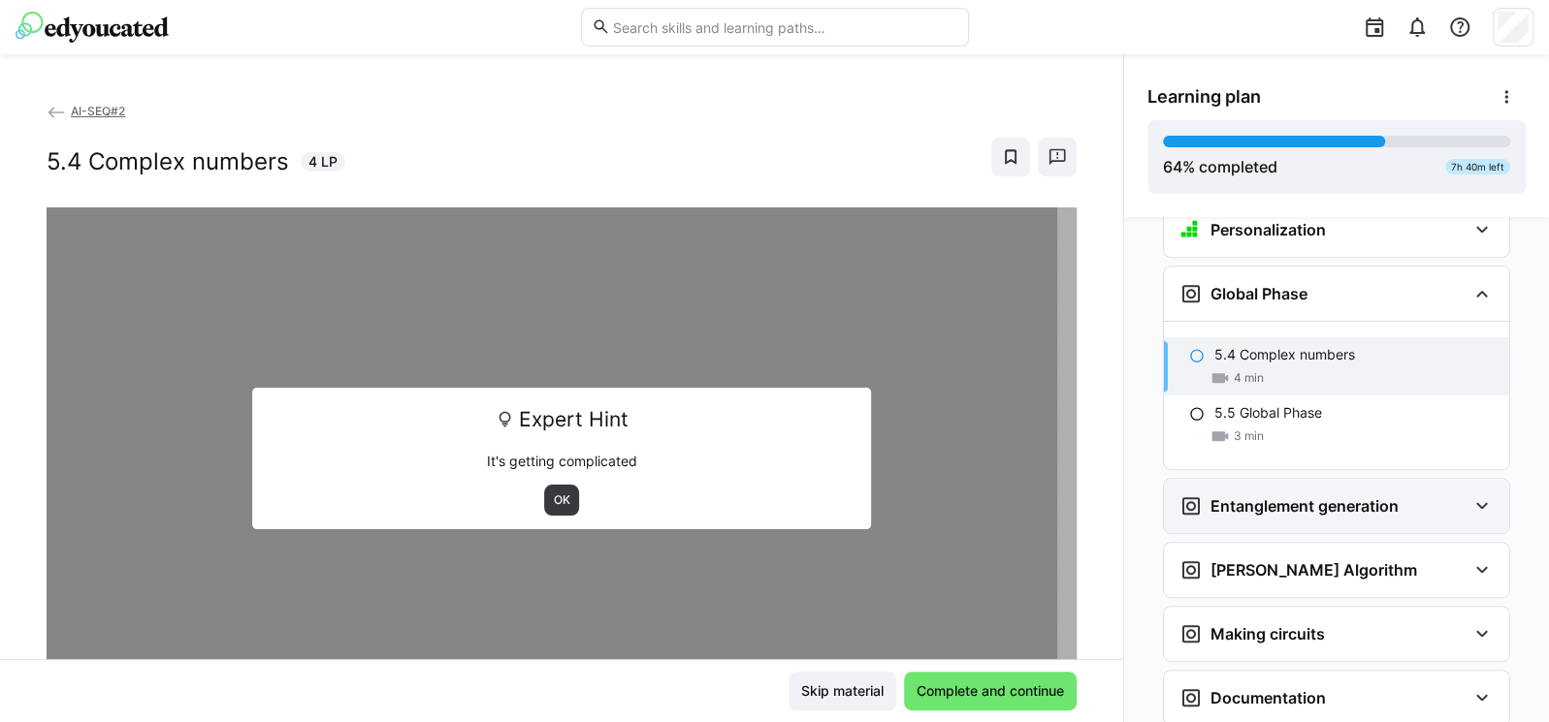
click at [1276, 496] on h3 "Entanglement generation" at bounding box center [1304, 505] width 188 height 19
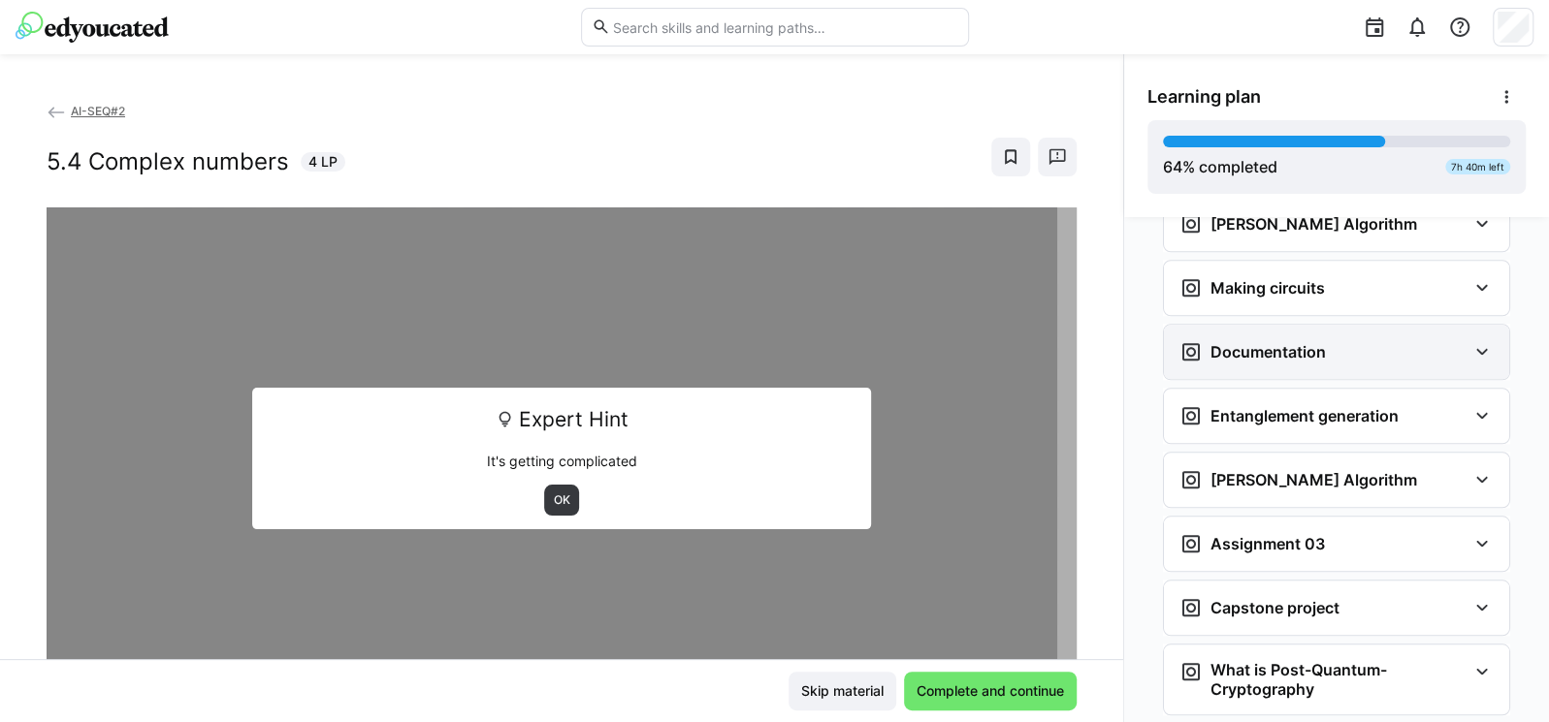
scroll to position [5959, 0]
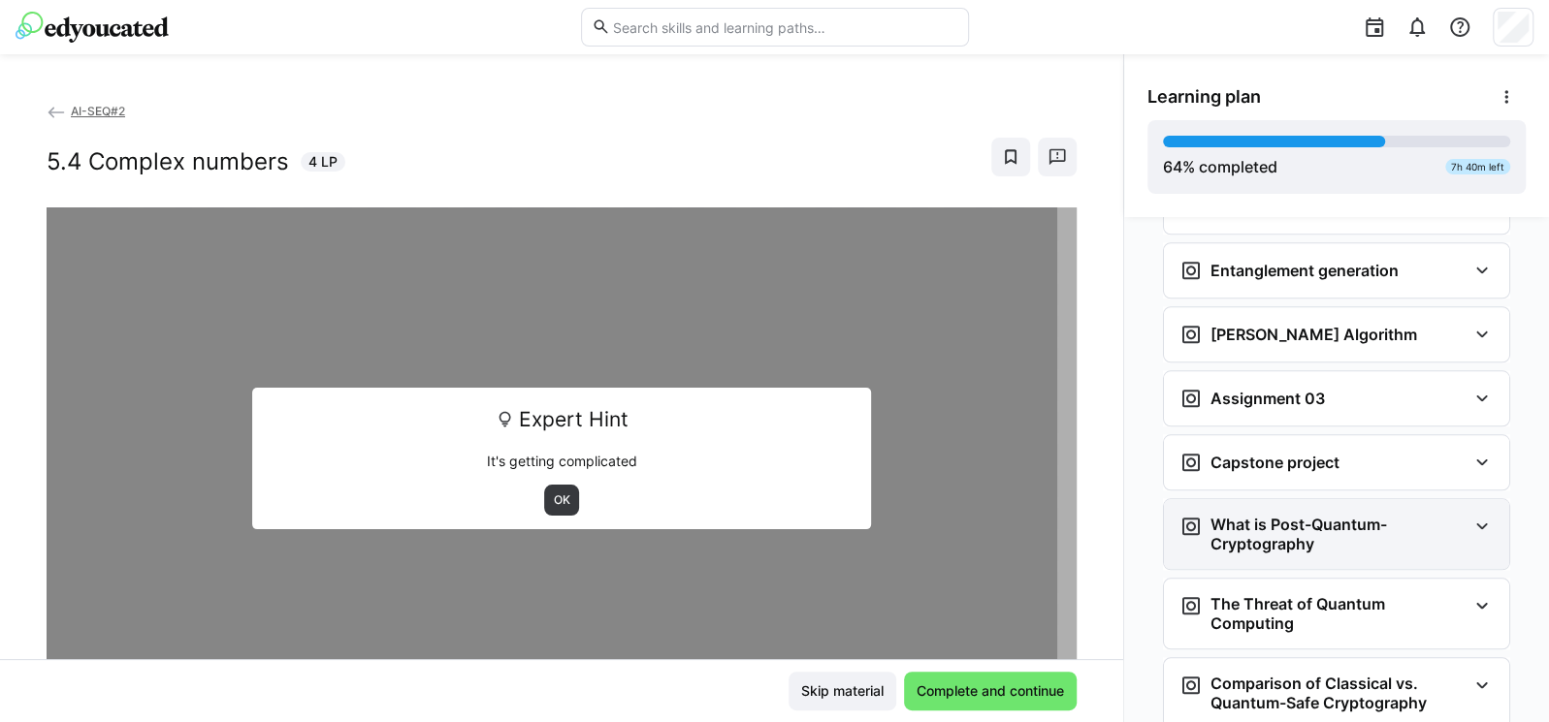
click at [1313, 515] on h3 "What is Post-Quantum-Cryptography" at bounding box center [1338, 534] width 256 height 39
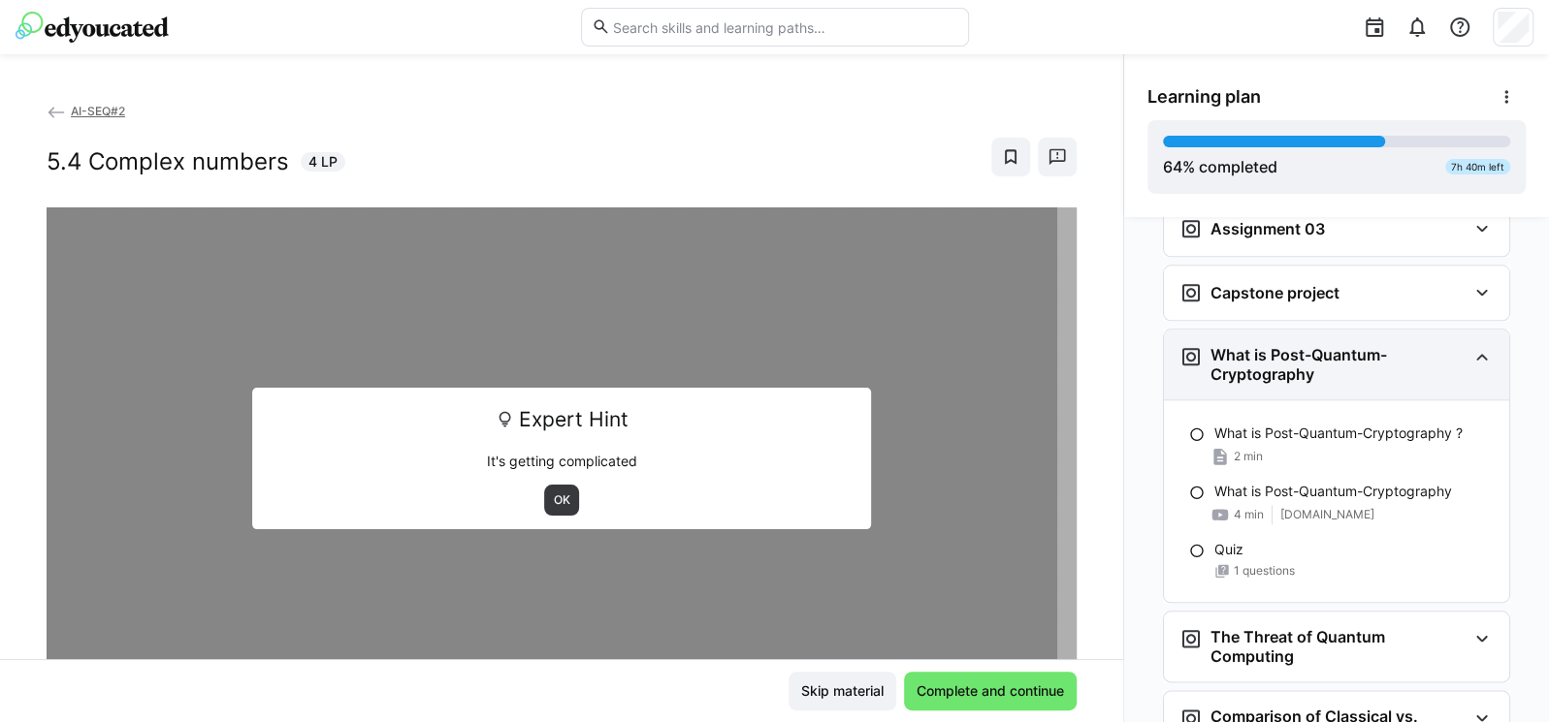
scroll to position [6192, 0]
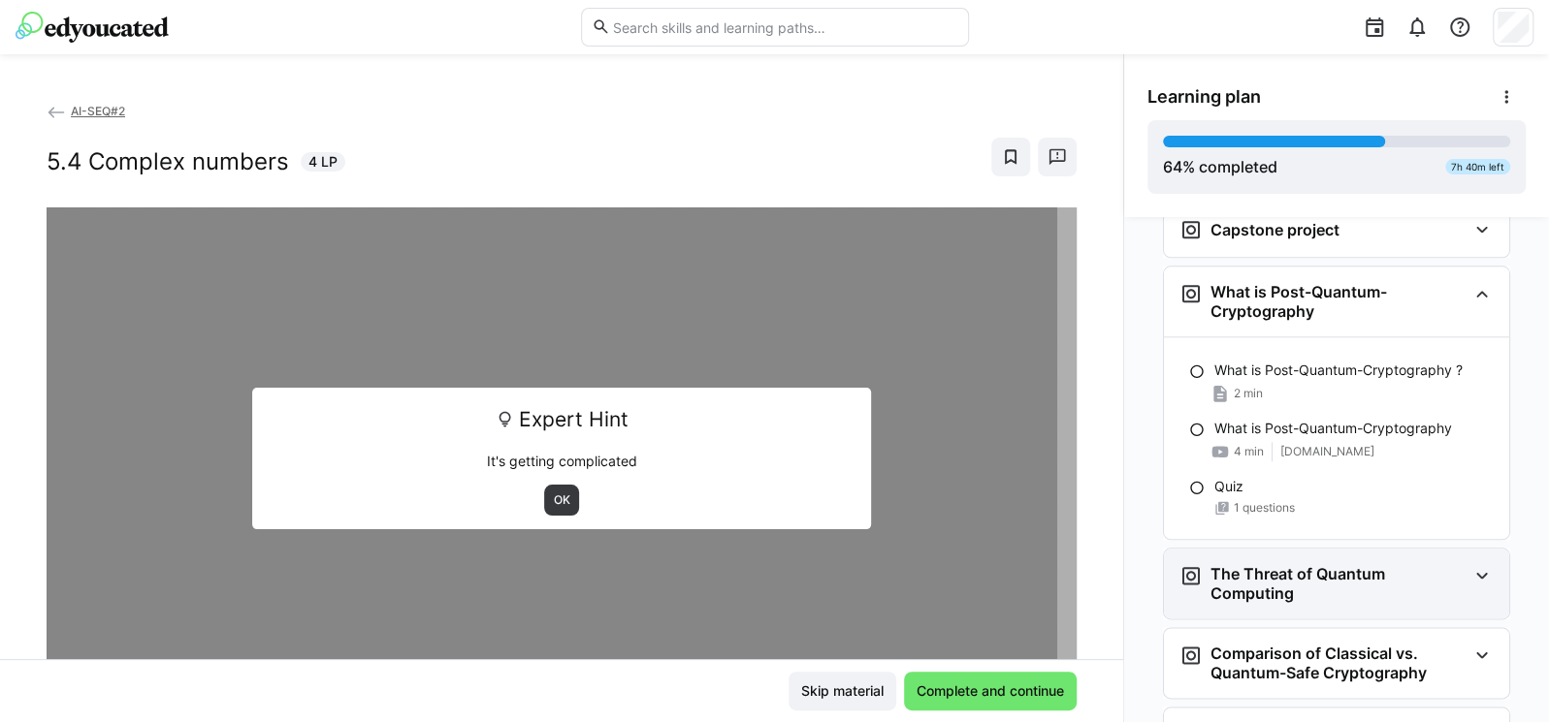
click at [1310, 564] on h3 "The Threat of Quantum Computing" at bounding box center [1338, 583] width 256 height 39
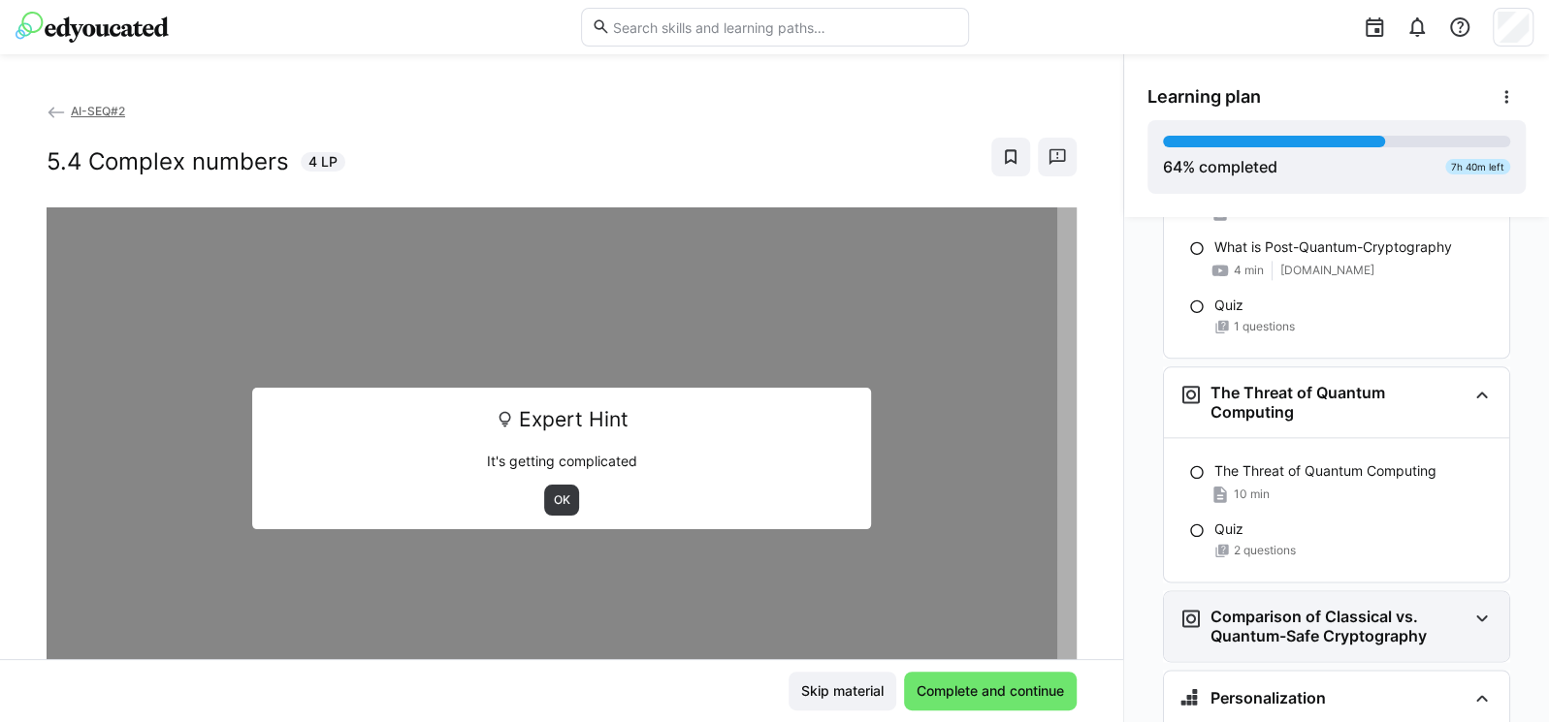
scroll to position [6425, 0]
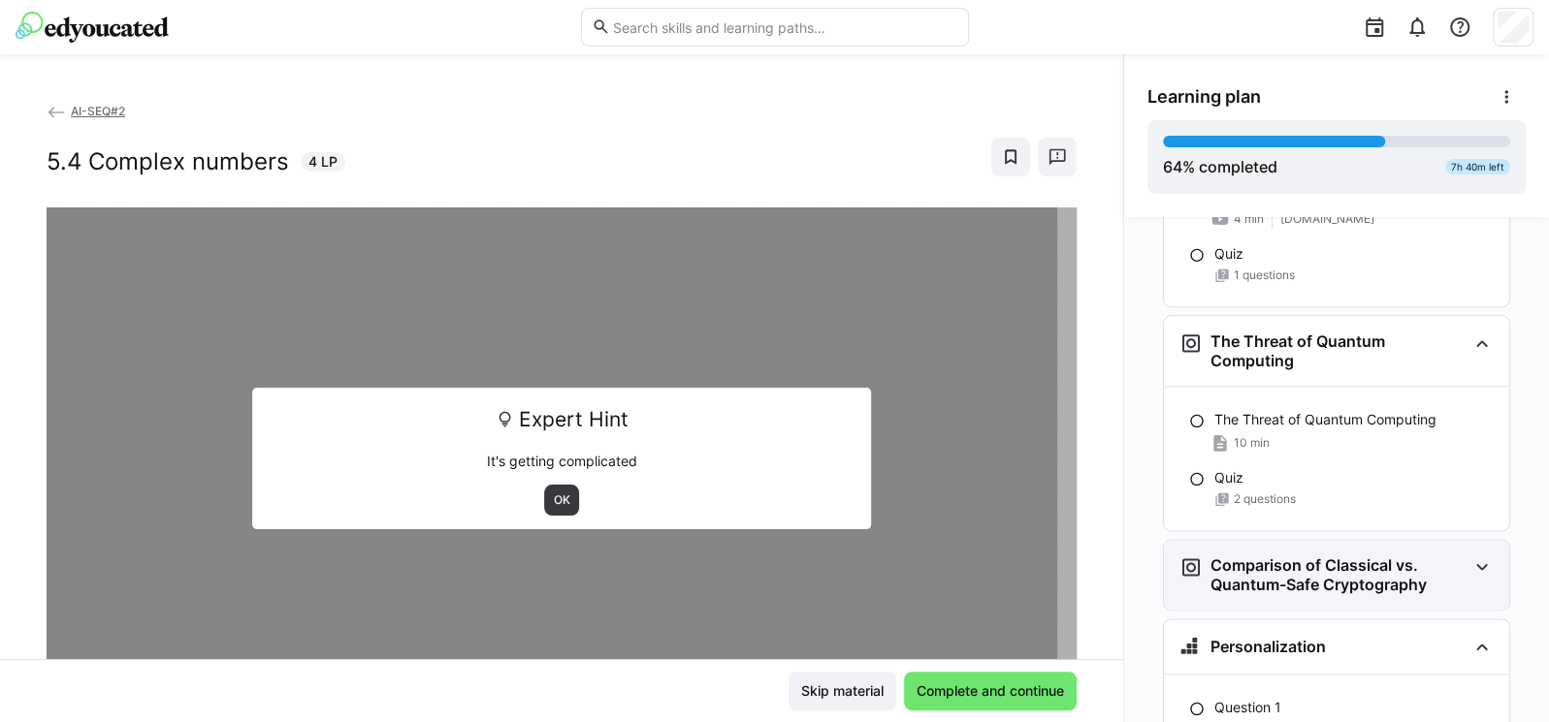
click at [1307, 556] on h3 "Comparison of Classical vs. Quantum-Safe Cryptography" at bounding box center [1338, 575] width 256 height 39
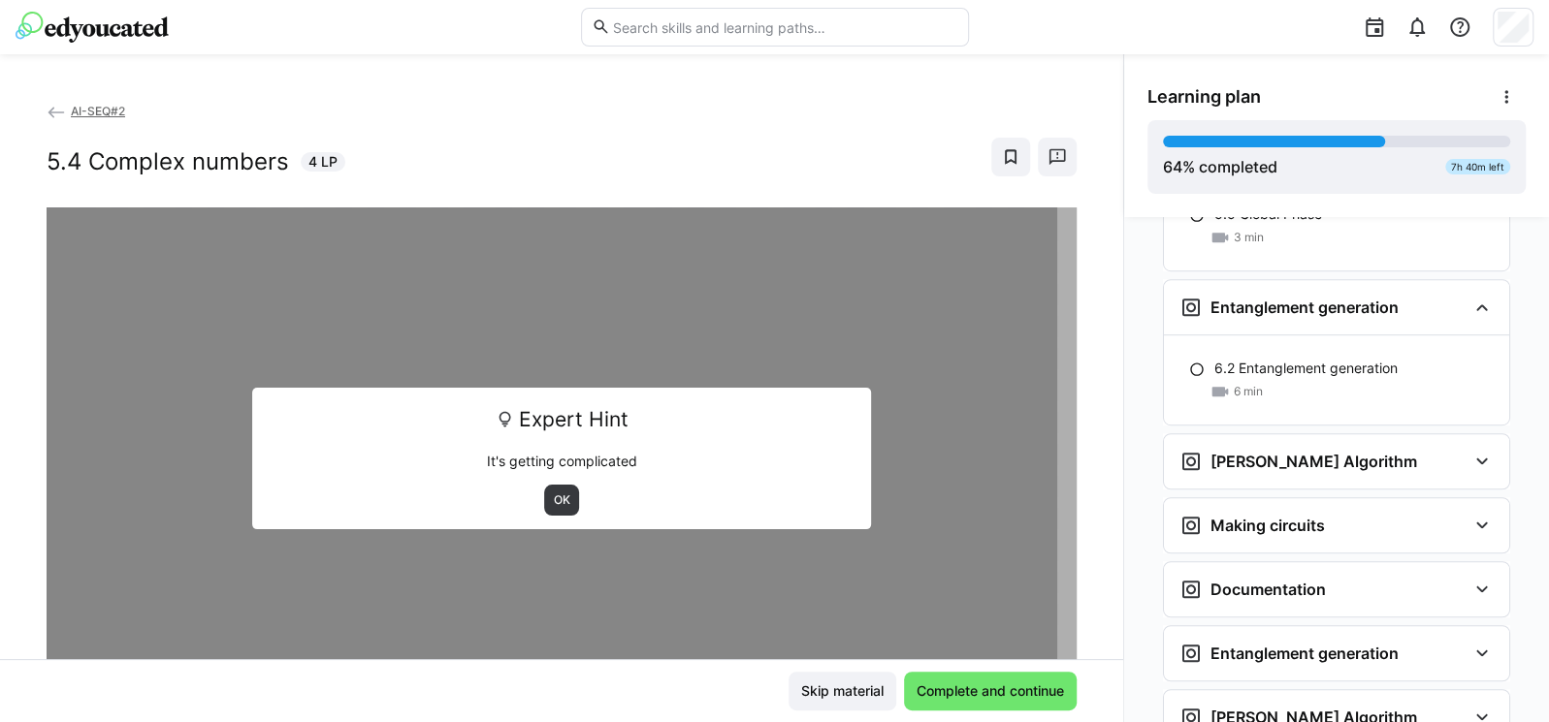
scroll to position [5494, 0]
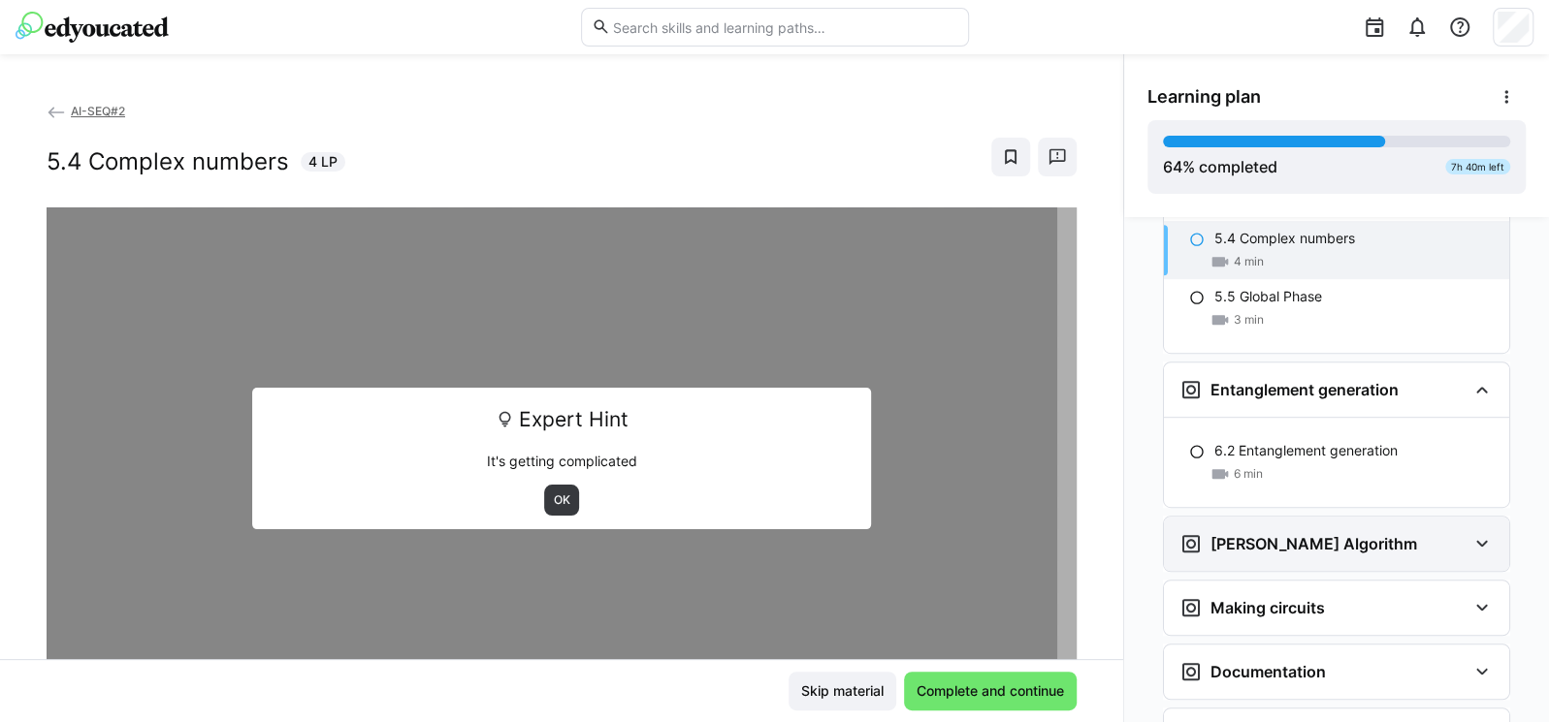
click at [1273, 534] on h3 "[PERSON_NAME] Algorithm" at bounding box center [1313, 543] width 207 height 19
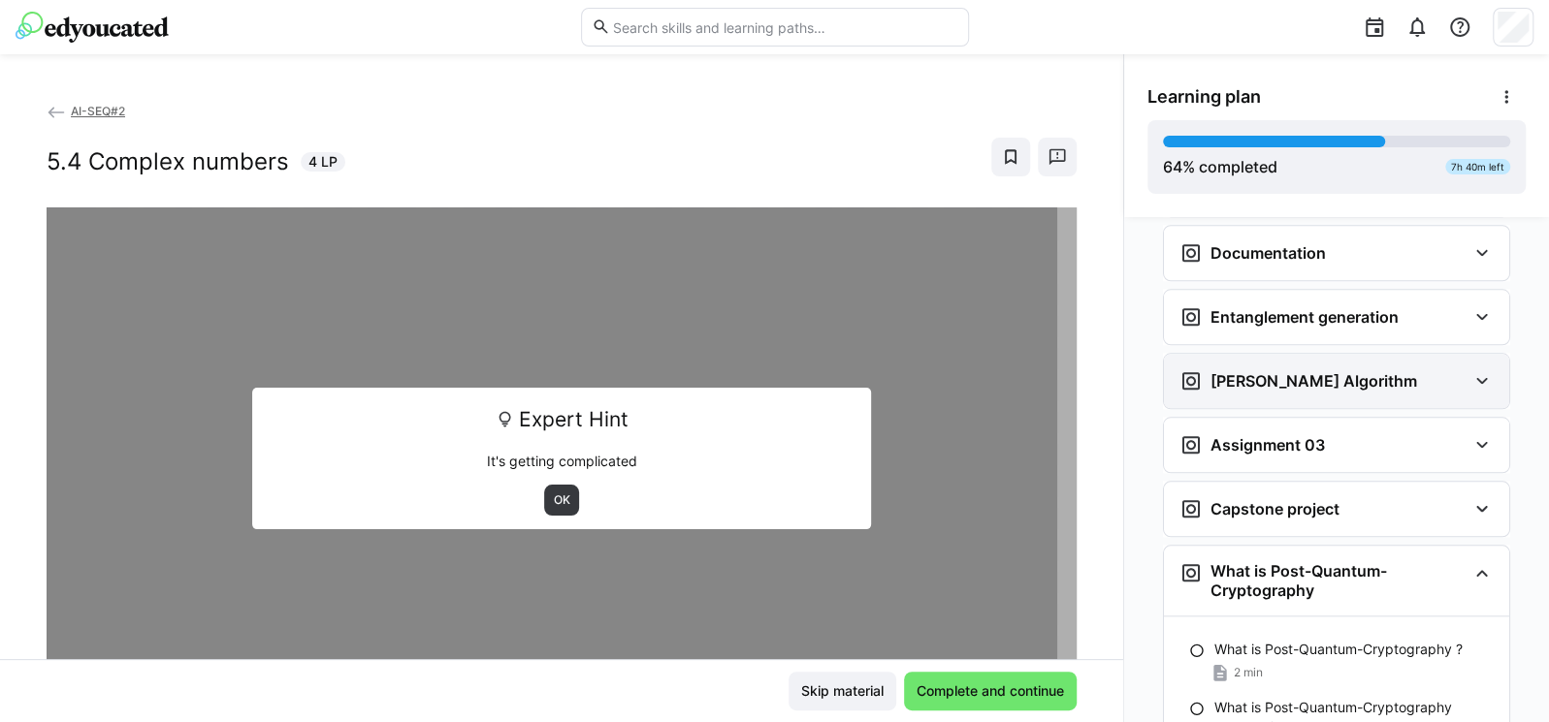
scroll to position [6077, 0]
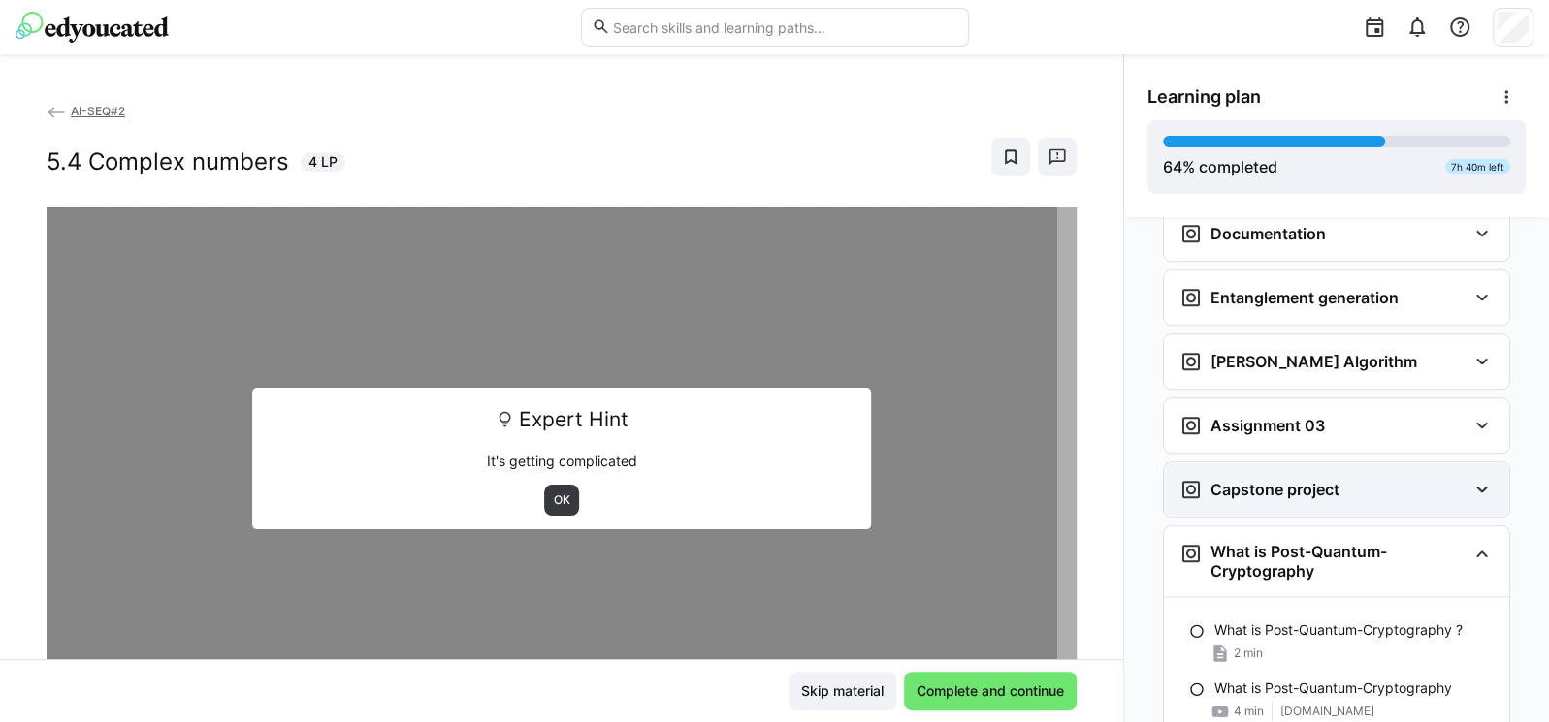
click at [1359, 478] on div "Capstone project" at bounding box center [1322, 489] width 287 height 23
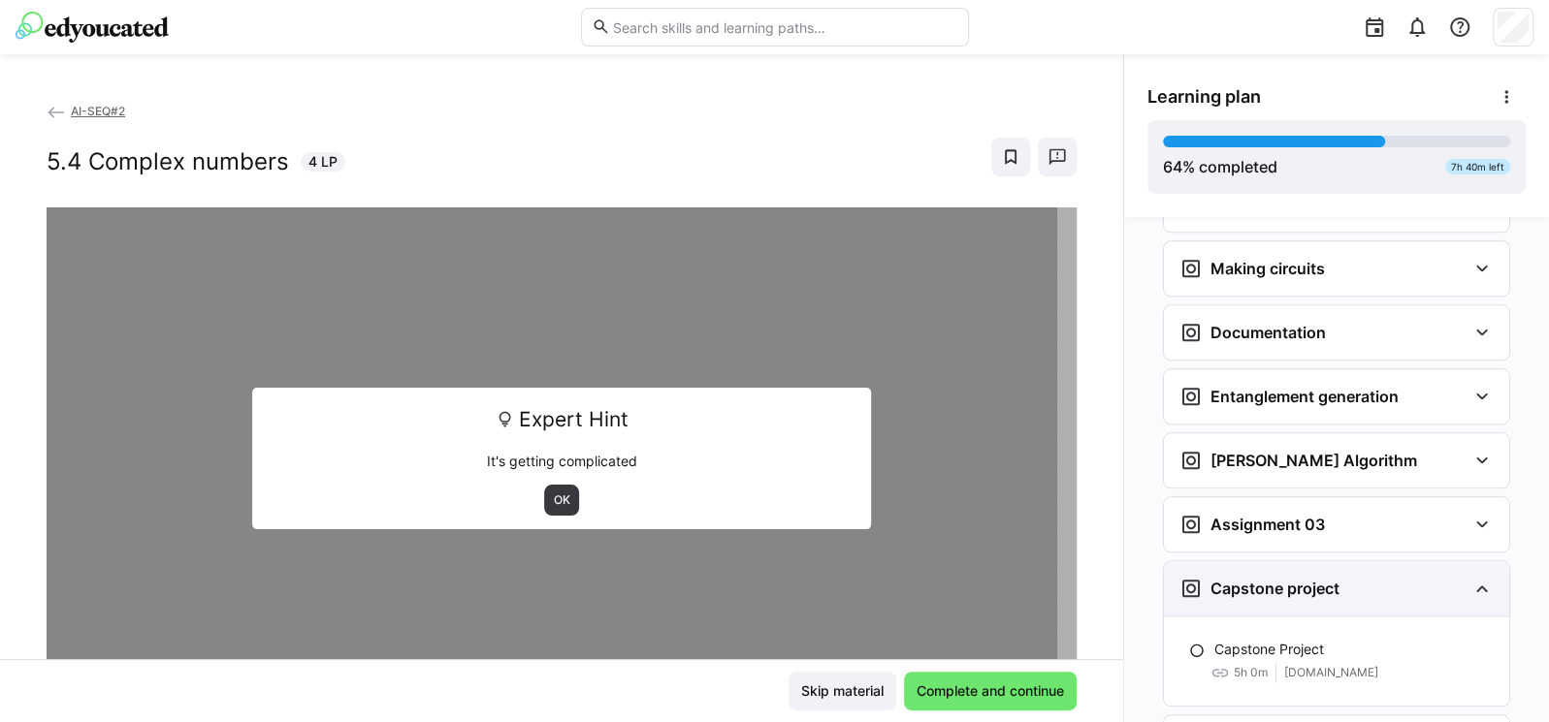
scroll to position [5959, 0]
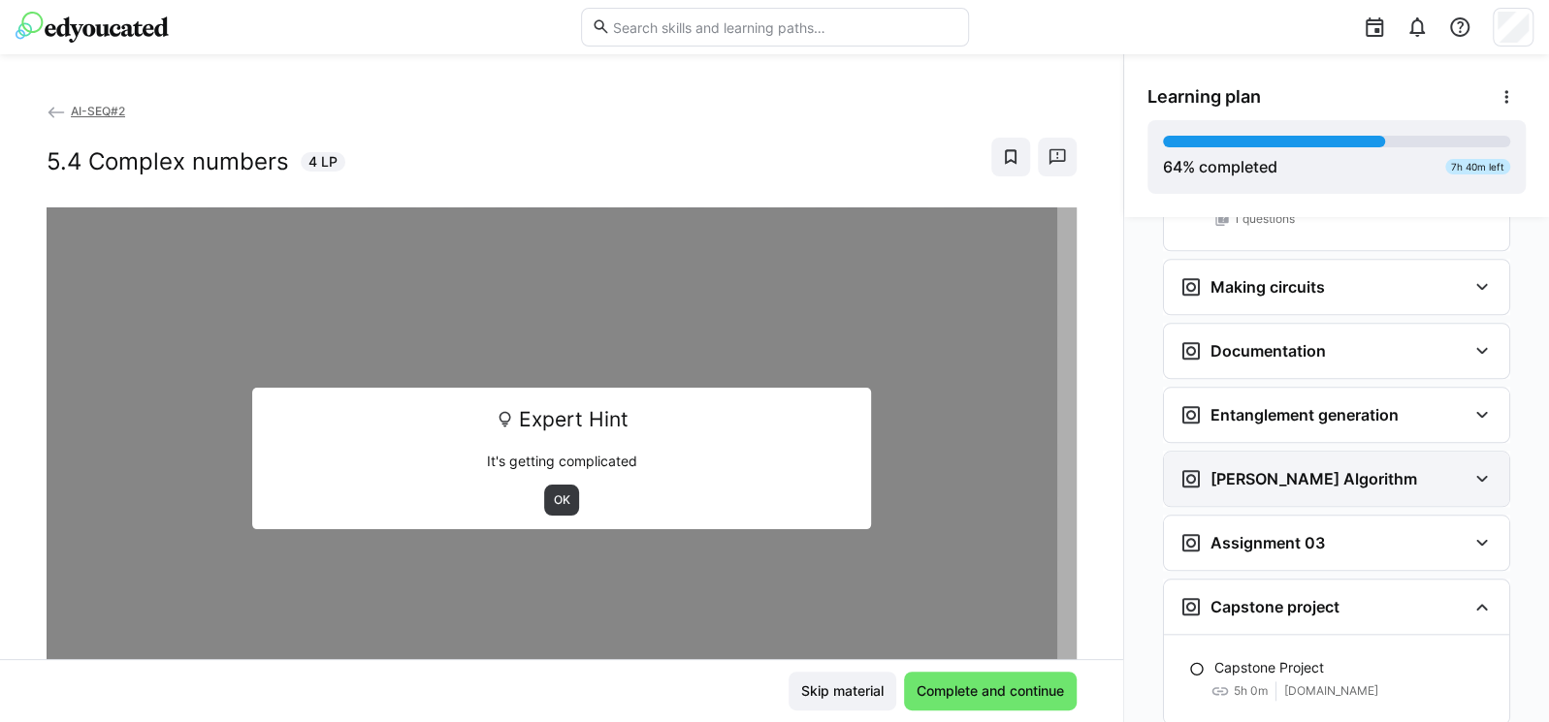
click at [1353, 467] on div "[PERSON_NAME] Algorithm" at bounding box center [1322, 478] width 287 height 23
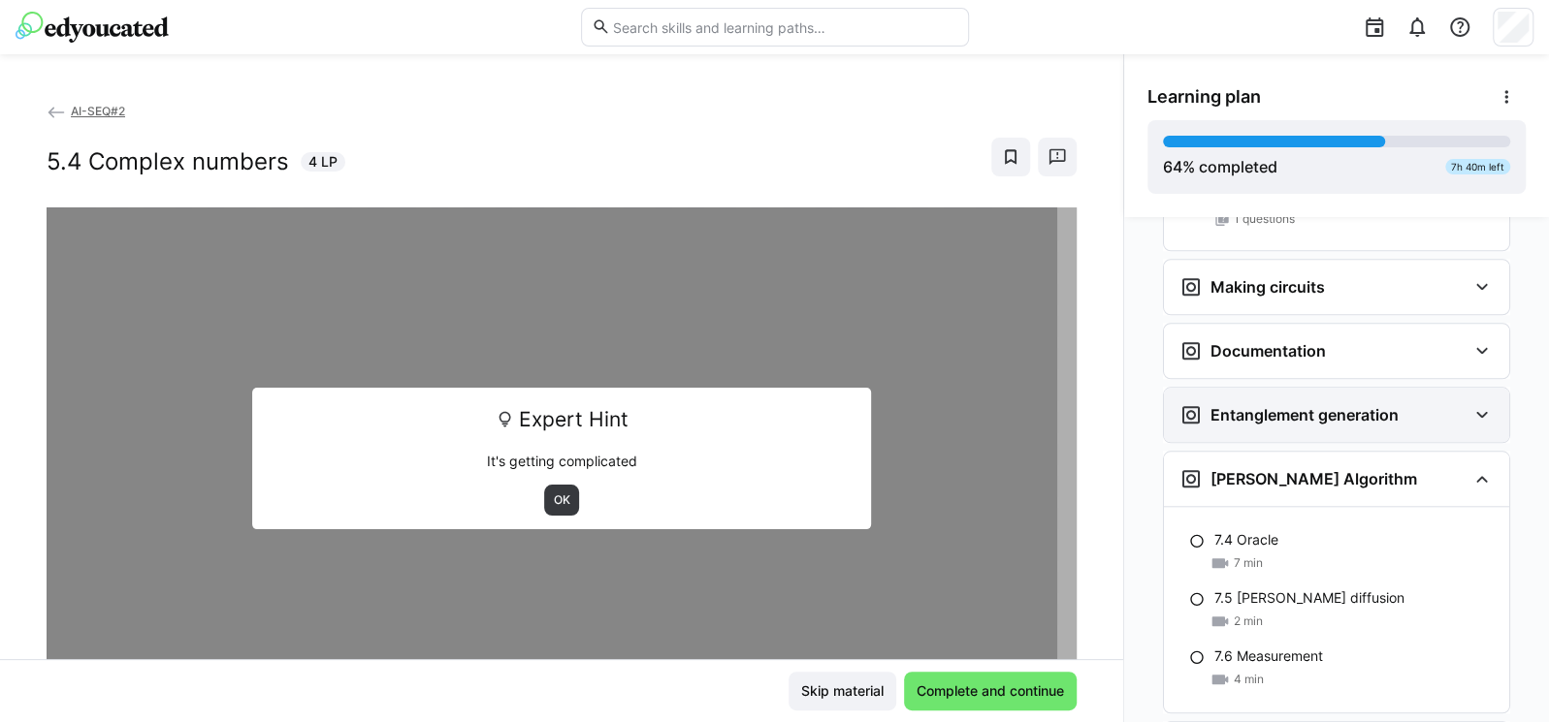
click at [1357, 405] on h3 "Entanglement generation" at bounding box center [1304, 414] width 188 height 19
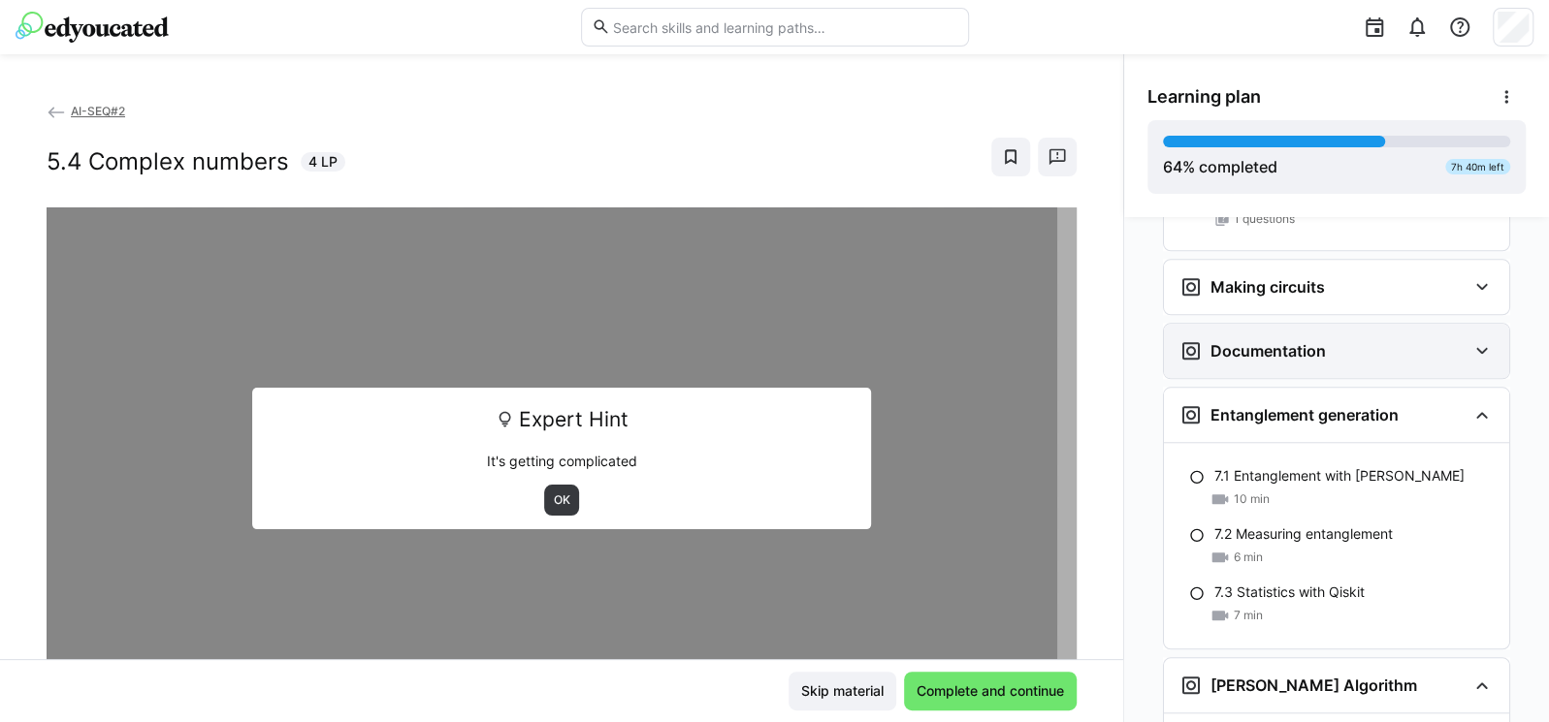
click at [1317, 339] on div "Documentation" at bounding box center [1322, 350] width 287 height 23
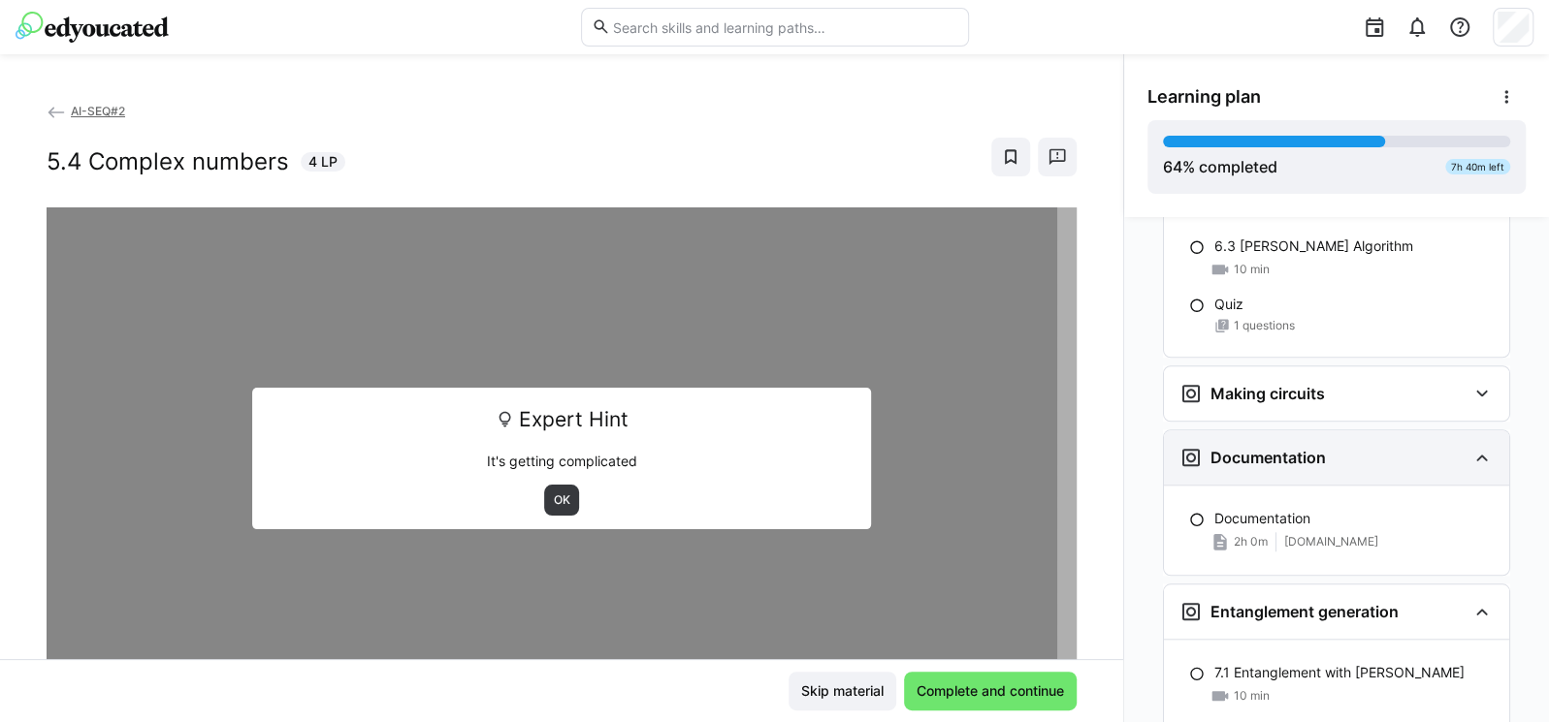
scroll to position [5843, 0]
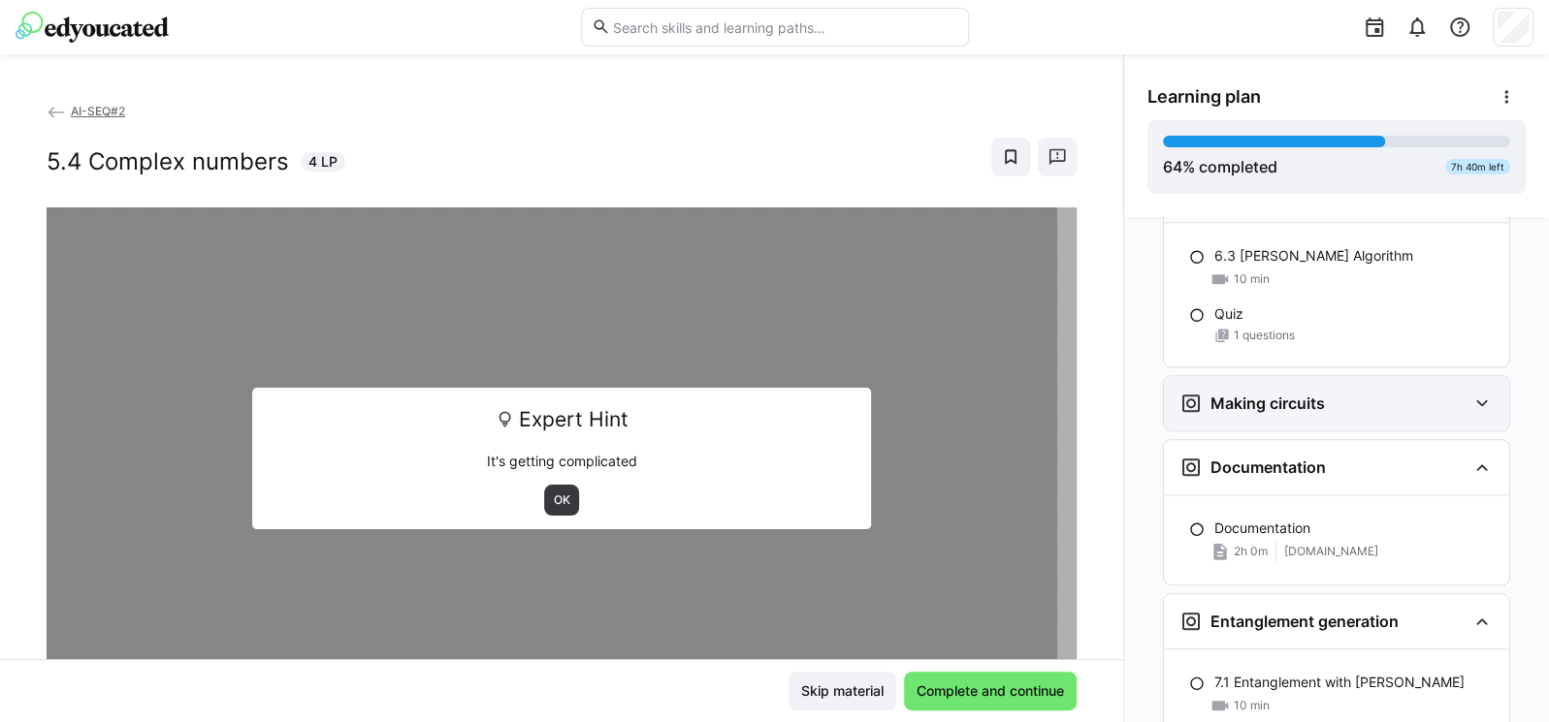
click at [1326, 392] on div "Making circuits" at bounding box center [1322, 403] width 287 height 23
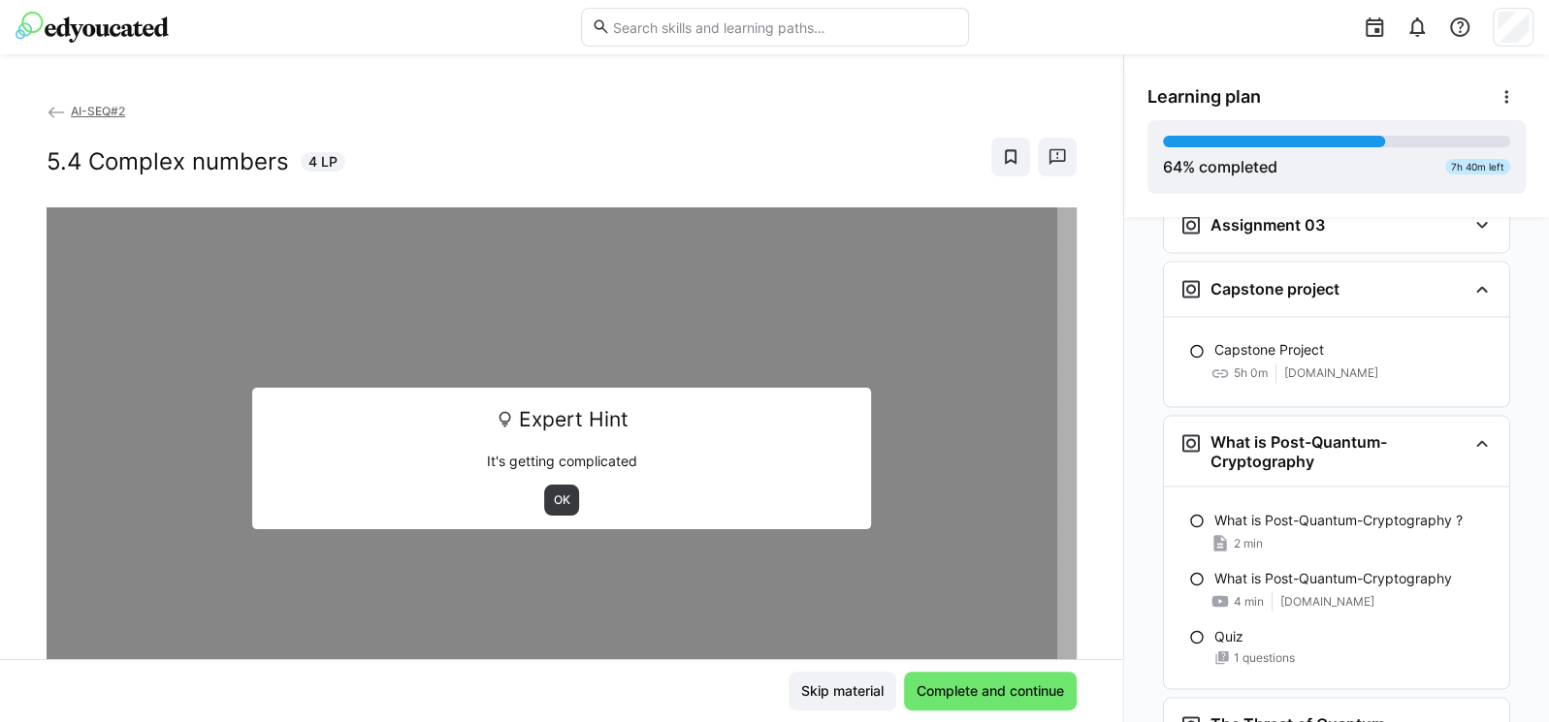
scroll to position [6924, 0]
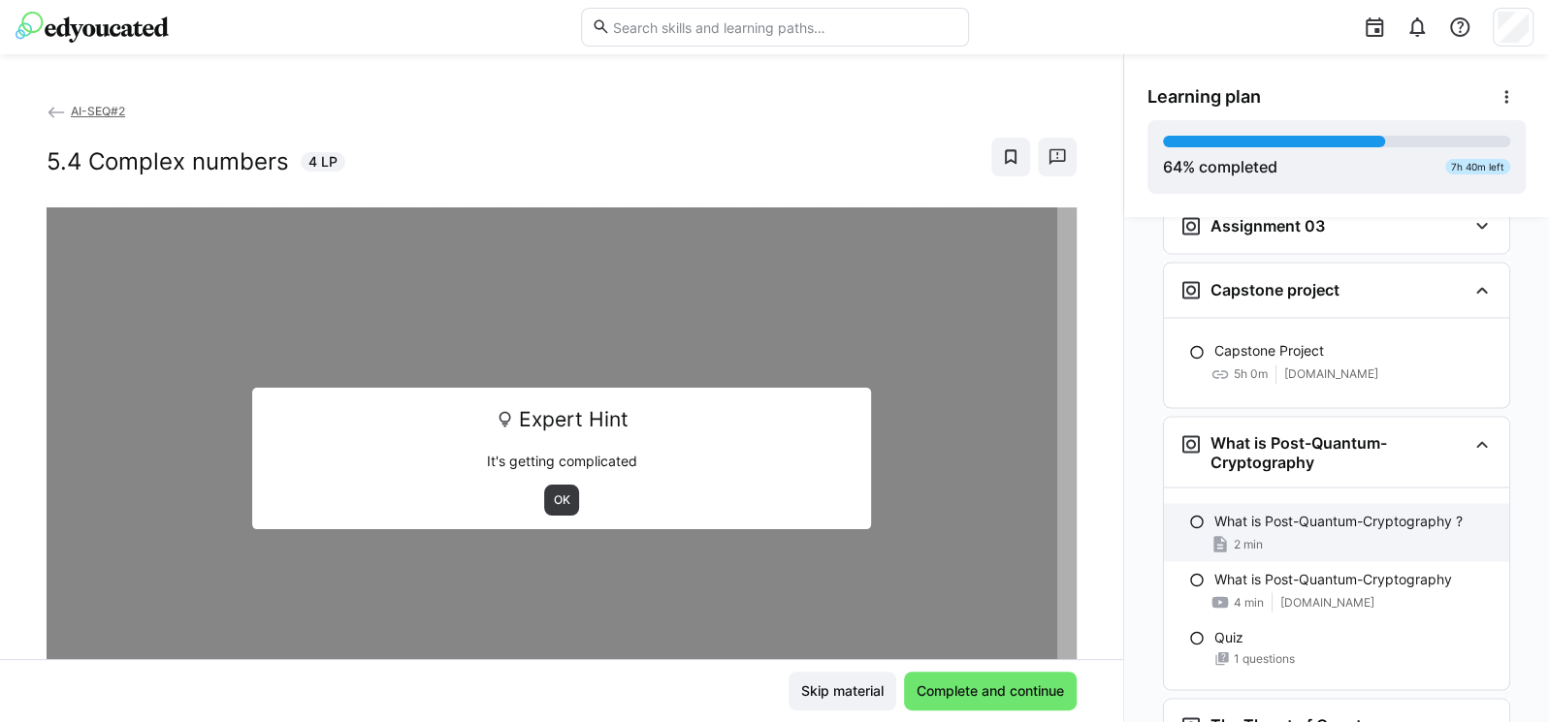
click at [1220, 511] on p "What is Post-Quantum-Cryptography ?" at bounding box center [1338, 520] width 248 height 19
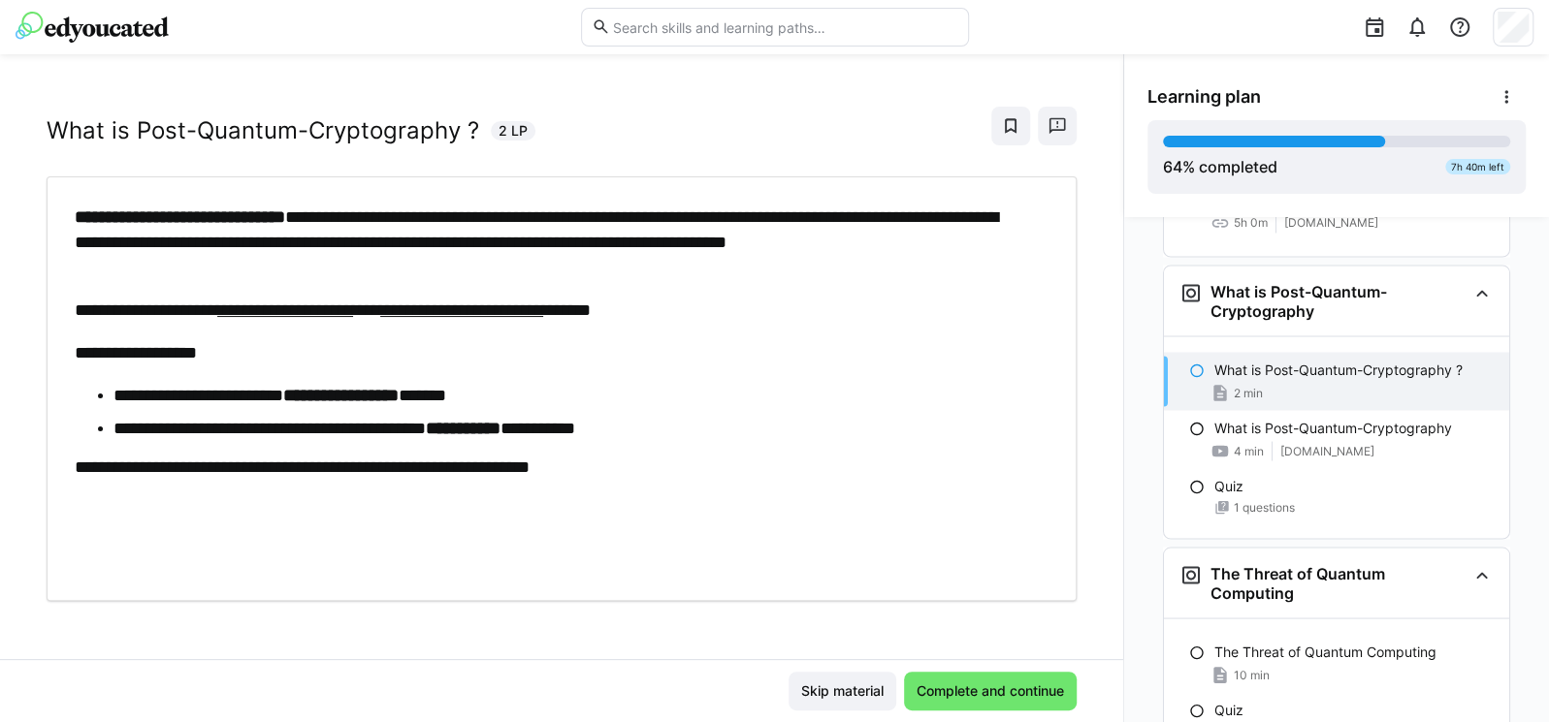
scroll to position [33, 0]
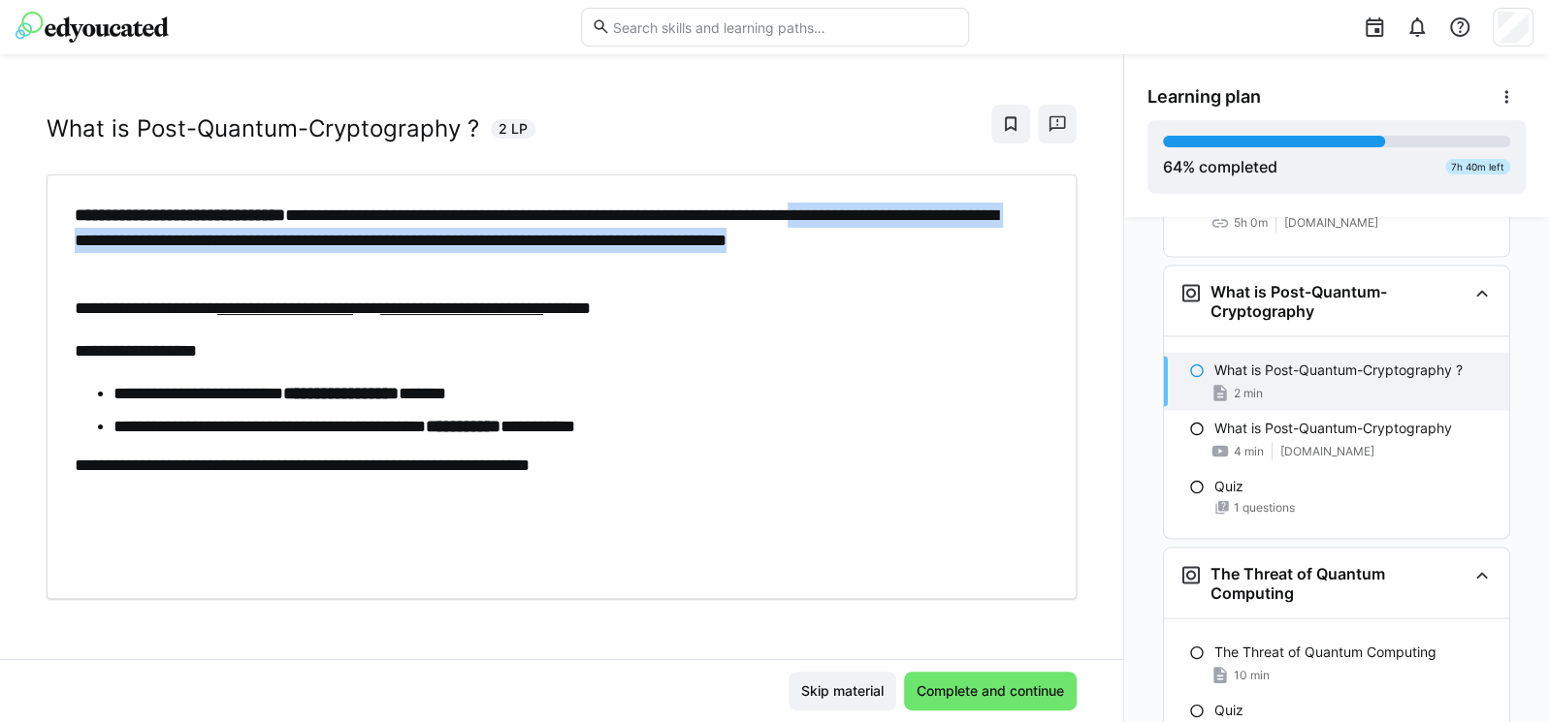
drag, startPoint x: 109, startPoint y: 244, endPoint x: 826, endPoint y: 252, distance: 717.6
click at [826, 252] on p "**********" at bounding box center [552, 241] width 954 height 76
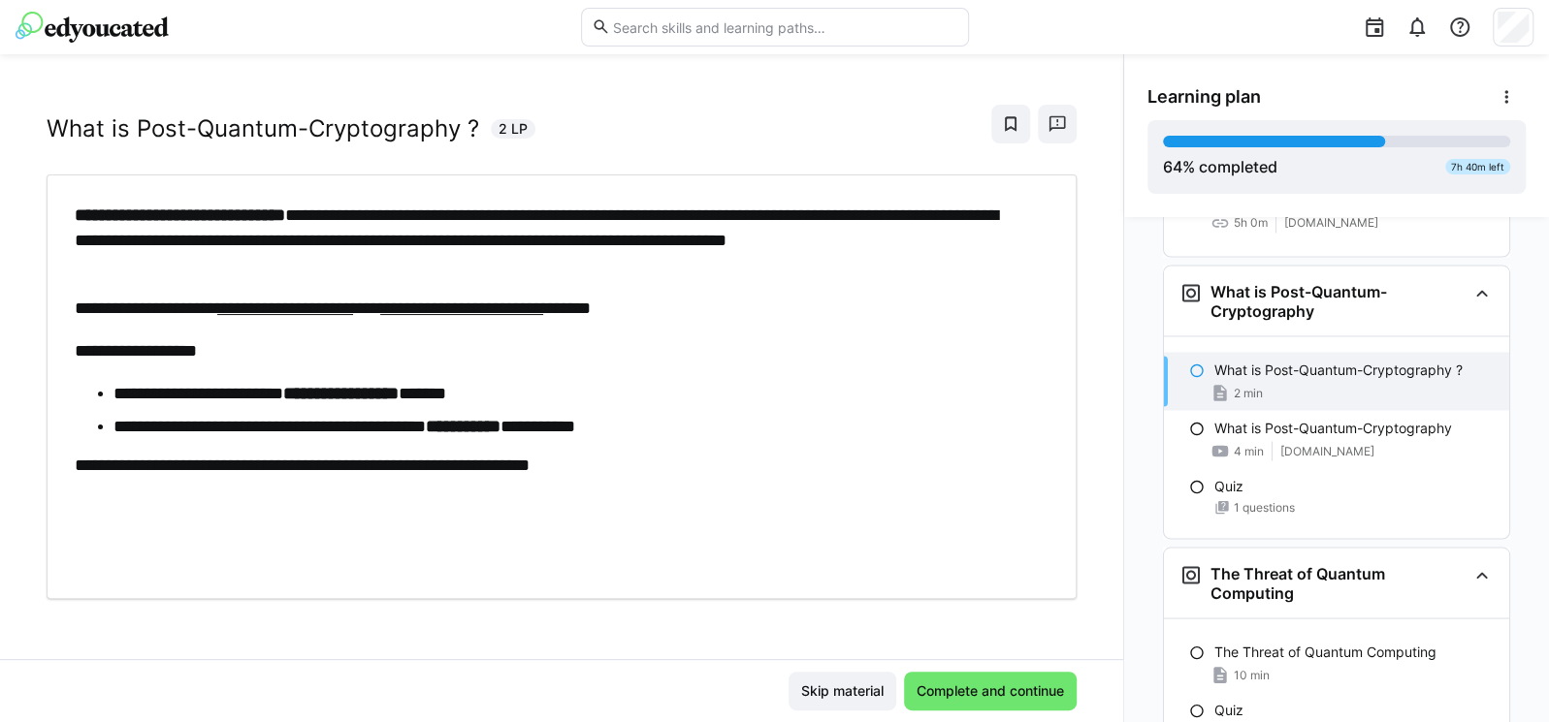
click at [852, 289] on div "**********" at bounding box center [552, 387] width 954 height 368
drag, startPoint x: 527, startPoint y: 239, endPoint x: 972, endPoint y: 241, distance: 444.1
click at [972, 241] on p "**********" at bounding box center [552, 241] width 954 height 76
click at [930, 287] on div "**********" at bounding box center [552, 387] width 954 height 368
drag, startPoint x: 911, startPoint y: 223, endPoint x: 1065, endPoint y: 249, distance: 155.4
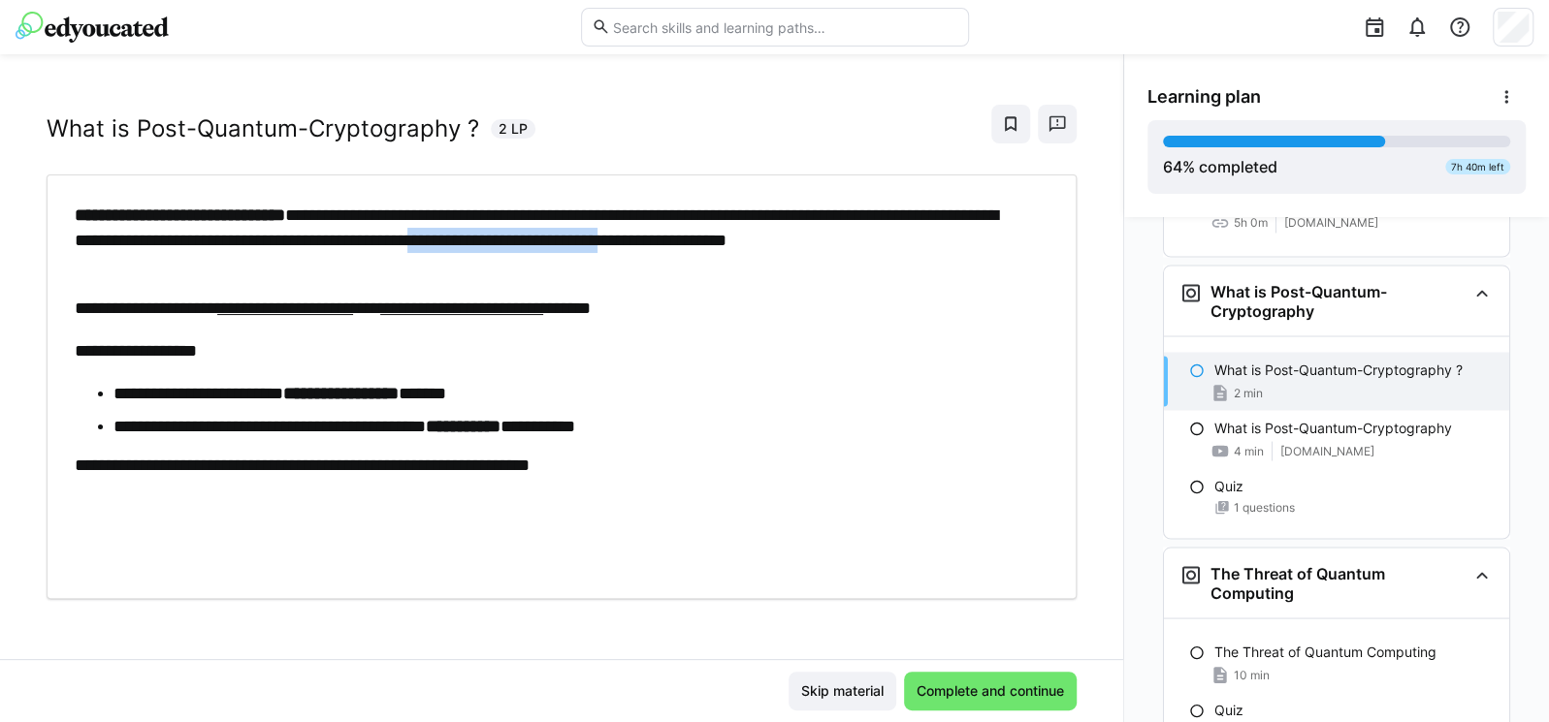
click at [1065, 249] on div "**********" at bounding box center [561, 380] width 1123 height 559
drag, startPoint x: 84, startPoint y: 272, endPoint x: 419, endPoint y: 271, distance: 334.5
click at [419, 271] on p "**********" at bounding box center [552, 241] width 954 height 76
click at [617, 250] on p "**********" at bounding box center [552, 241] width 954 height 76
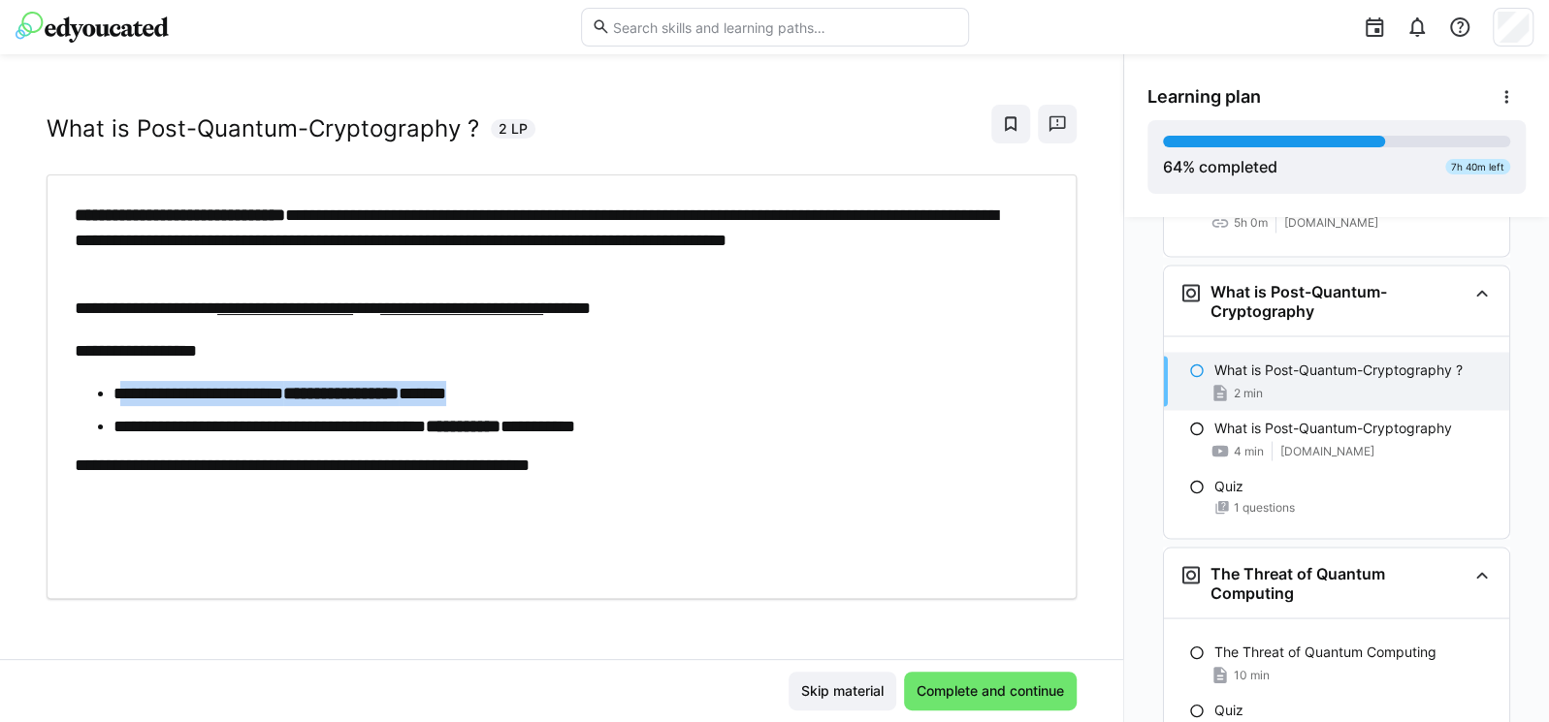
drag, startPoint x: 121, startPoint y: 396, endPoint x: 576, endPoint y: 390, distance: 454.8
click at [576, 390] on li "**********" at bounding box center [570, 393] width 915 height 25
click at [267, 426] on li "**********" at bounding box center [570, 426] width 915 height 25
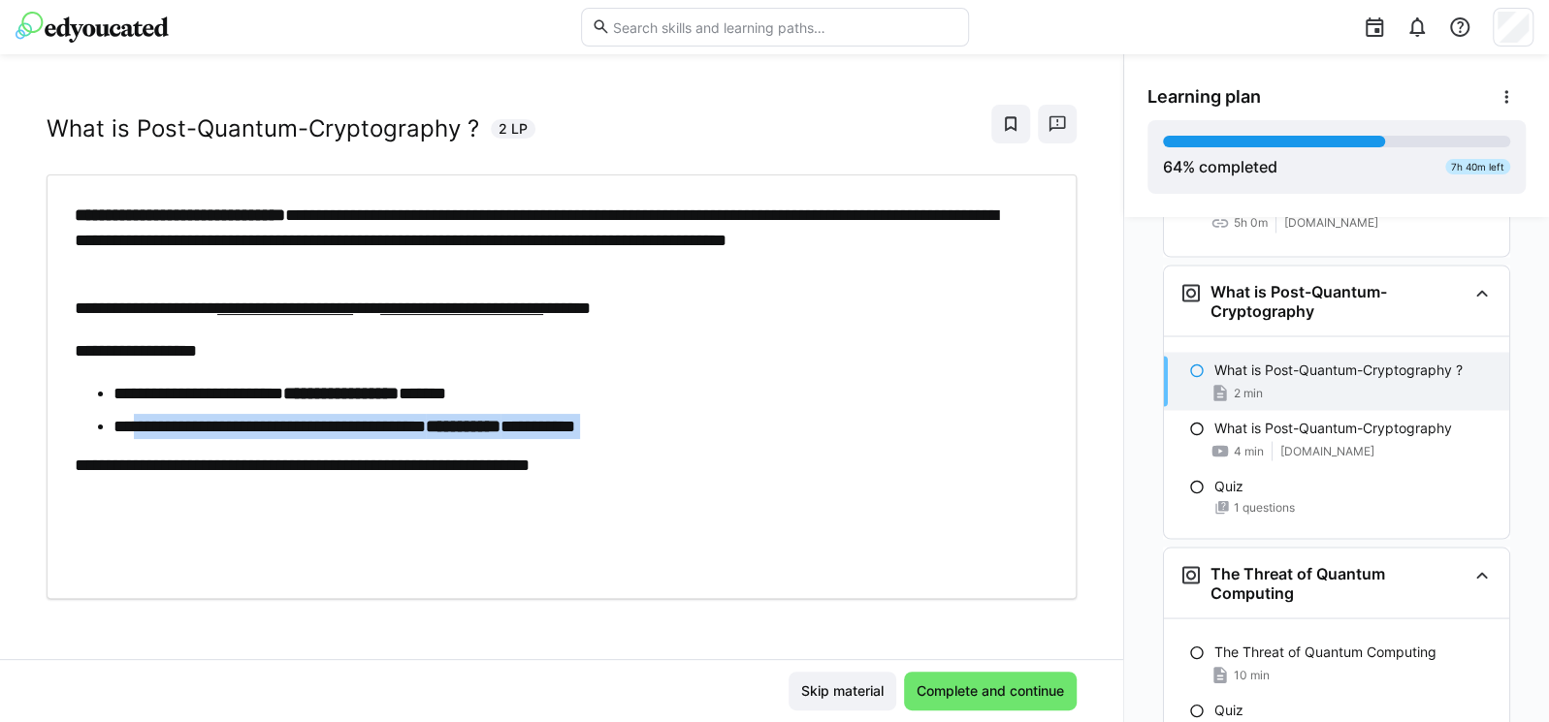
drag, startPoint x: 144, startPoint y: 427, endPoint x: 742, endPoint y: 438, distance: 597.4
click at [742, 438] on div "**********" at bounding box center [552, 387] width 954 height 368
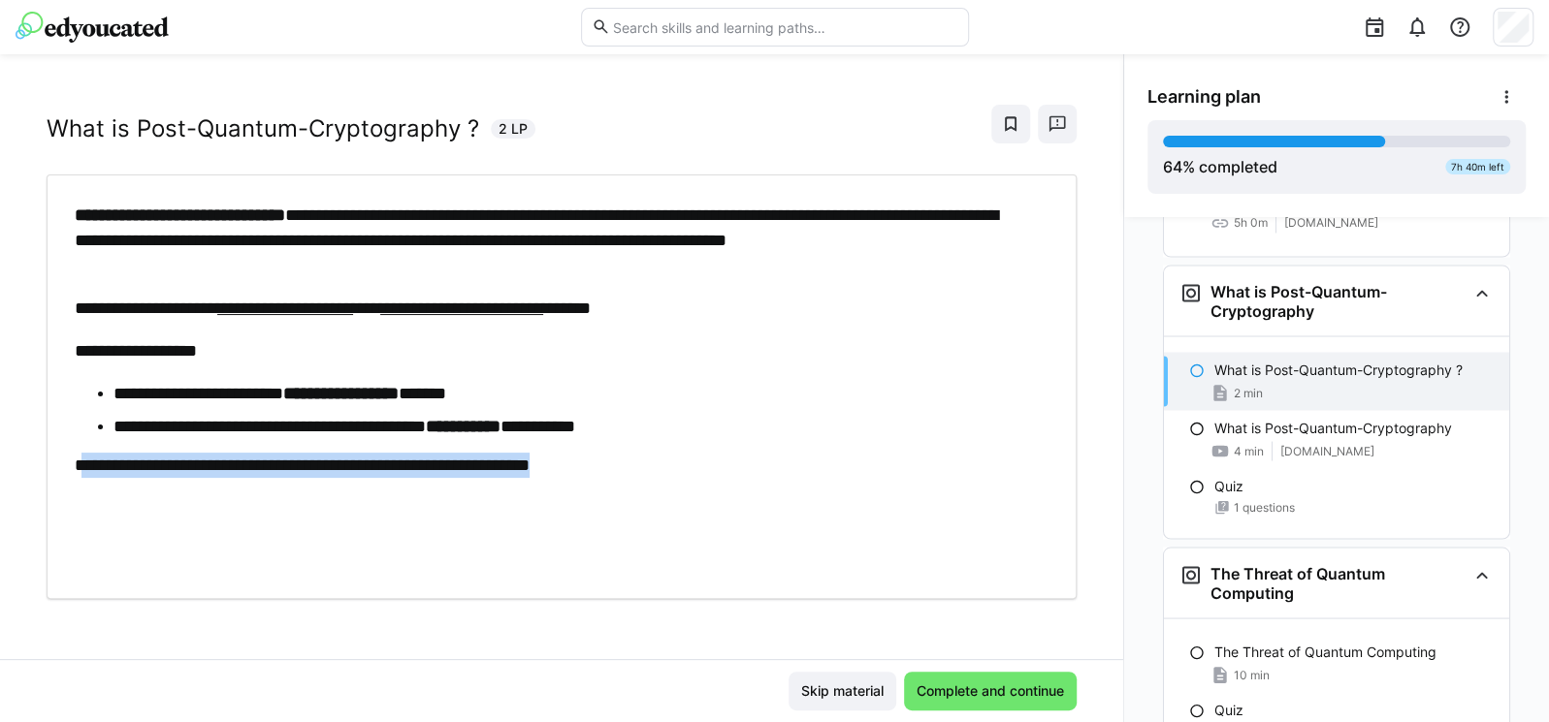
drag, startPoint x: 87, startPoint y: 457, endPoint x: 672, endPoint y: 469, distance: 584.8
click at [672, 469] on p "**********" at bounding box center [552, 465] width 954 height 25
click at [775, 480] on div "**********" at bounding box center [552, 387] width 954 height 368
click at [1264, 358] on div "What is Post-Quantum-Cryptography ? 2 min" at bounding box center [1336, 381] width 345 height 58
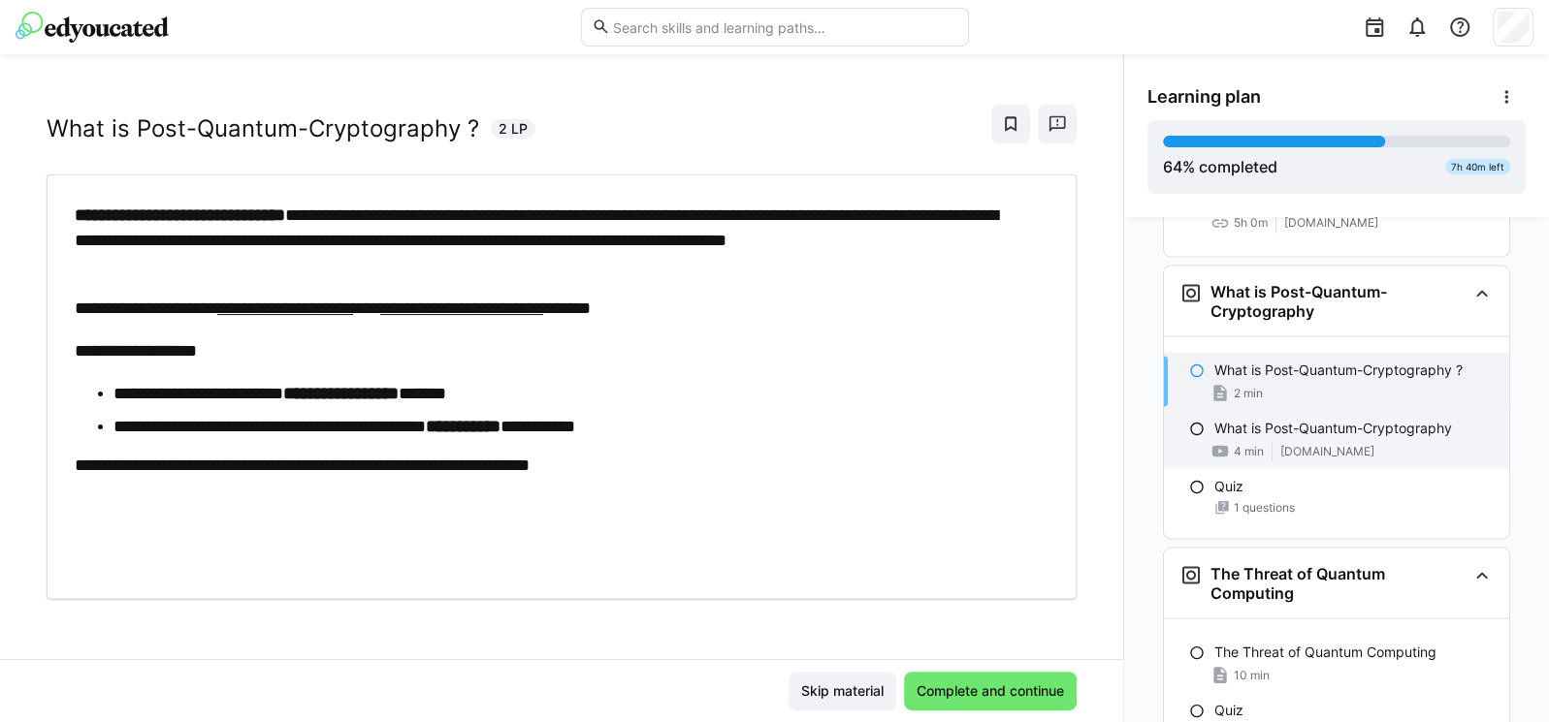
click at [1233, 443] on span "4 min" at bounding box center [1248, 451] width 30 height 16
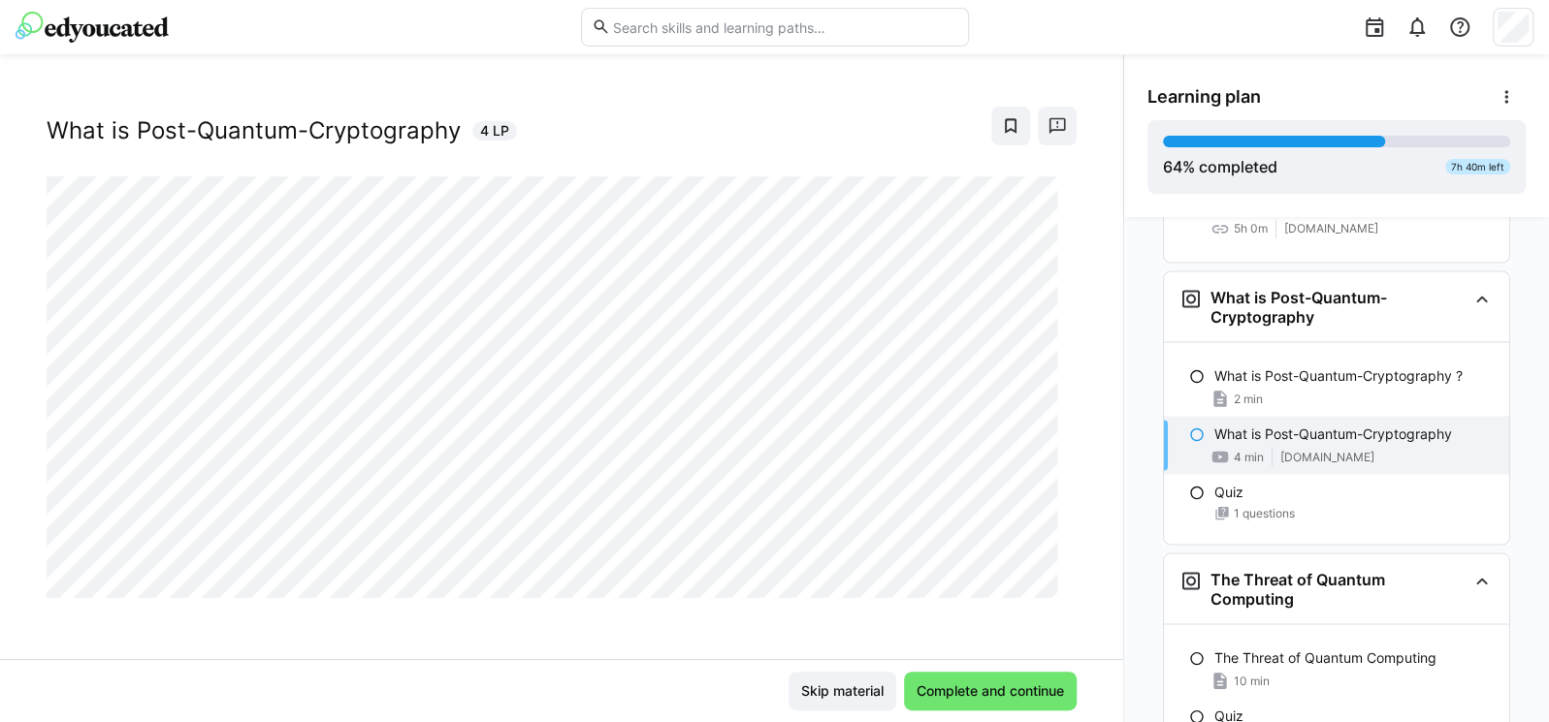
scroll to position [7075, 0]
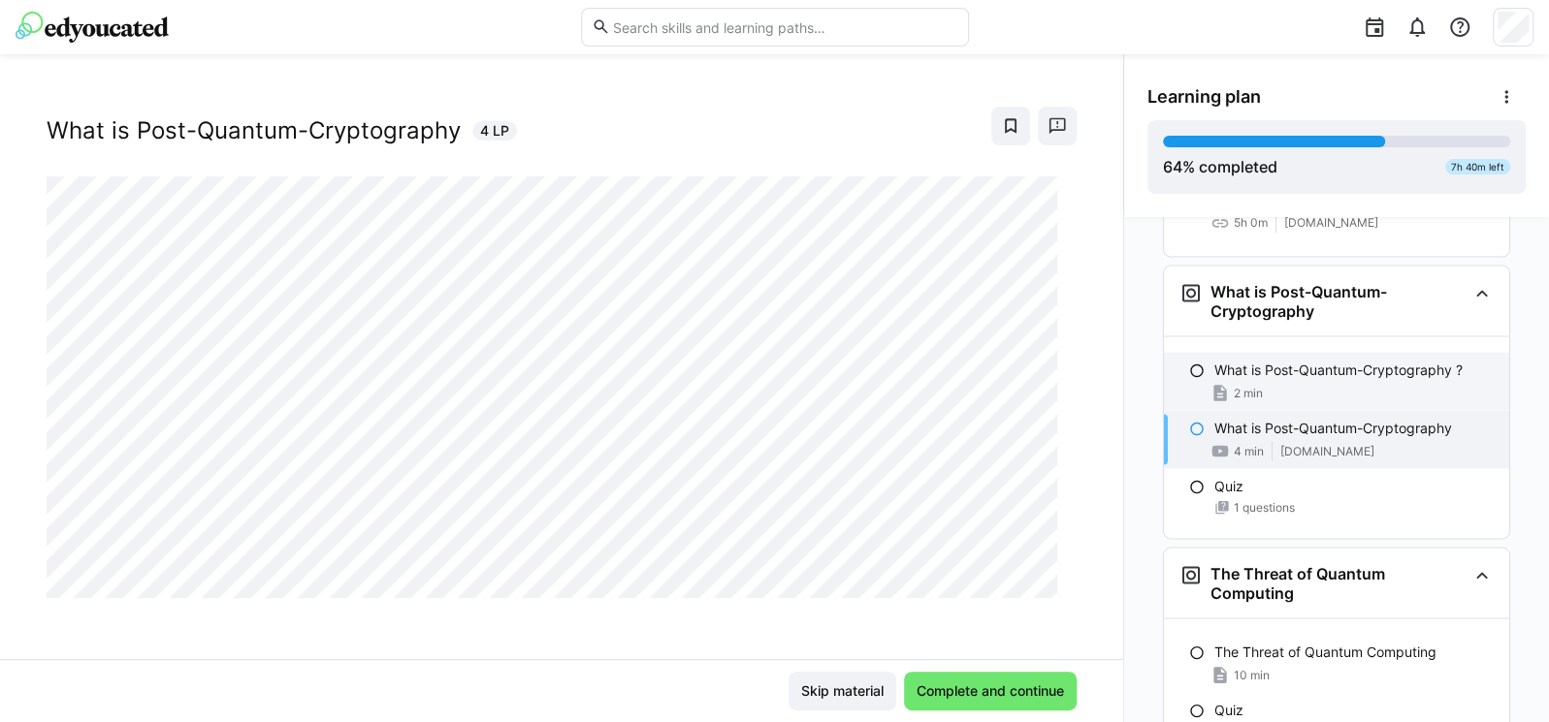
click at [1274, 352] on div "What is Post-Quantum-Cryptography ? 2 min" at bounding box center [1336, 381] width 345 height 58
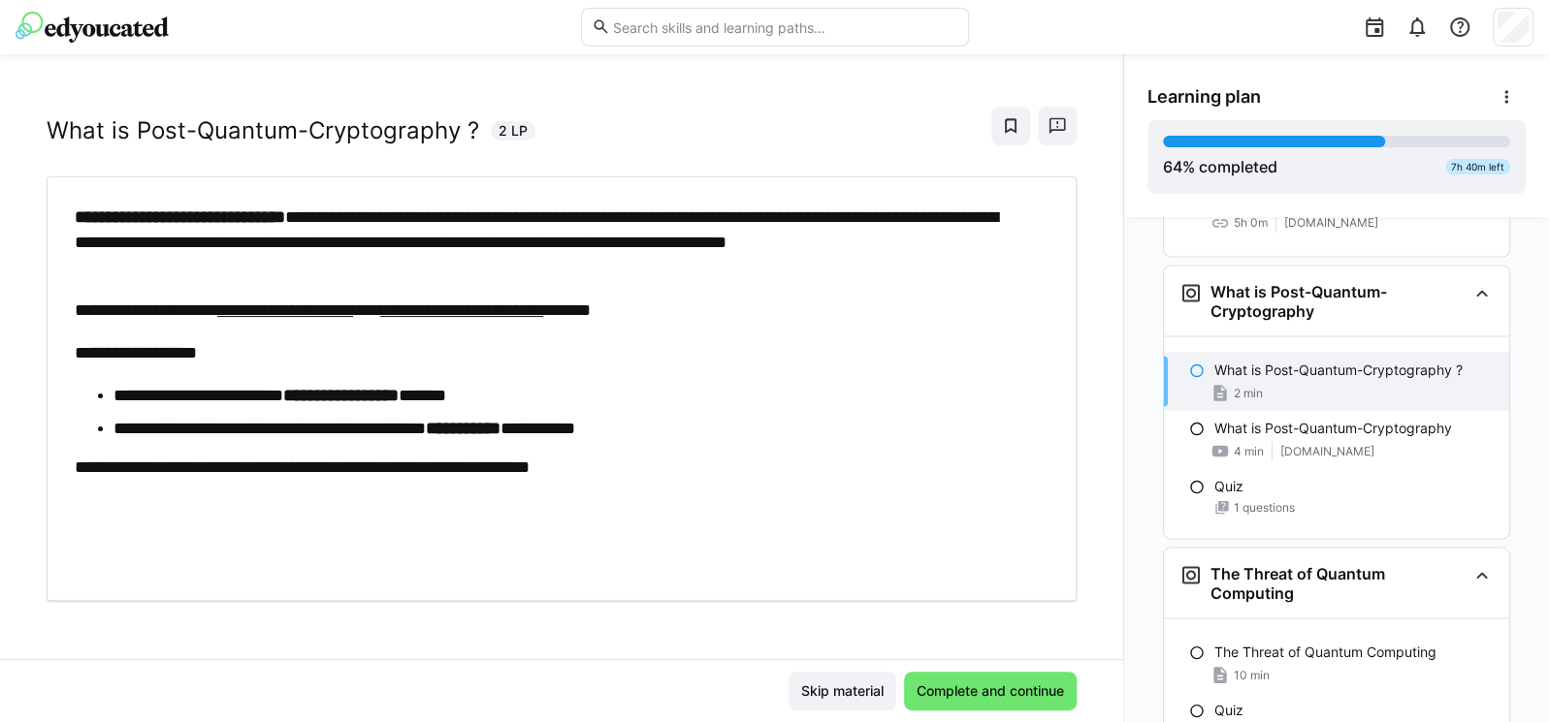
scroll to position [33, 0]
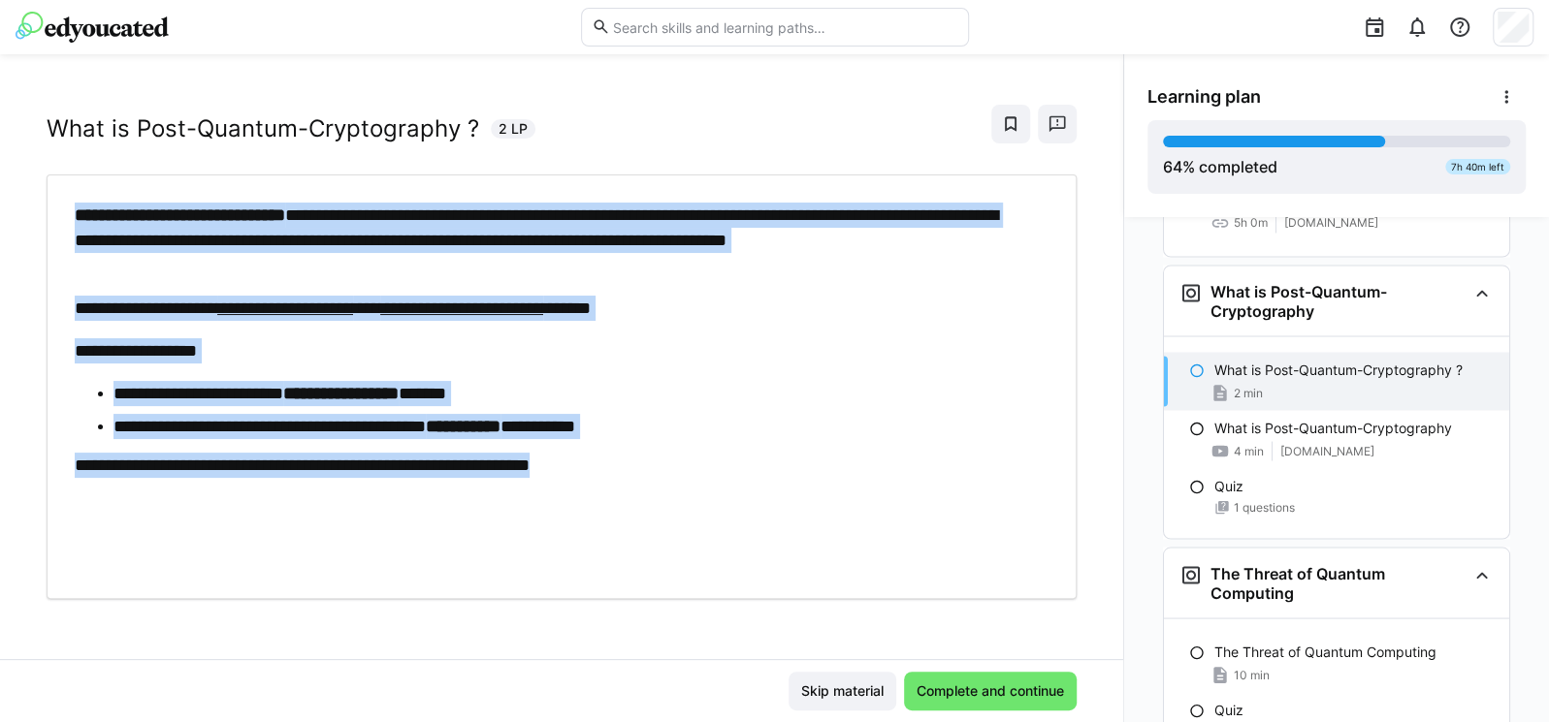
drag, startPoint x: 85, startPoint y: 200, endPoint x: 686, endPoint y: 445, distance: 648.4
click at [691, 460] on div "**********" at bounding box center [561, 387] width 1001 height 368
copy div "**********"
drag, startPoint x: 153, startPoint y: 126, endPoint x: 649, endPoint y: 466, distance: 601.1
click at [649, 466] on div "**********" at bounding box center [561, 380] width 1123 height 559
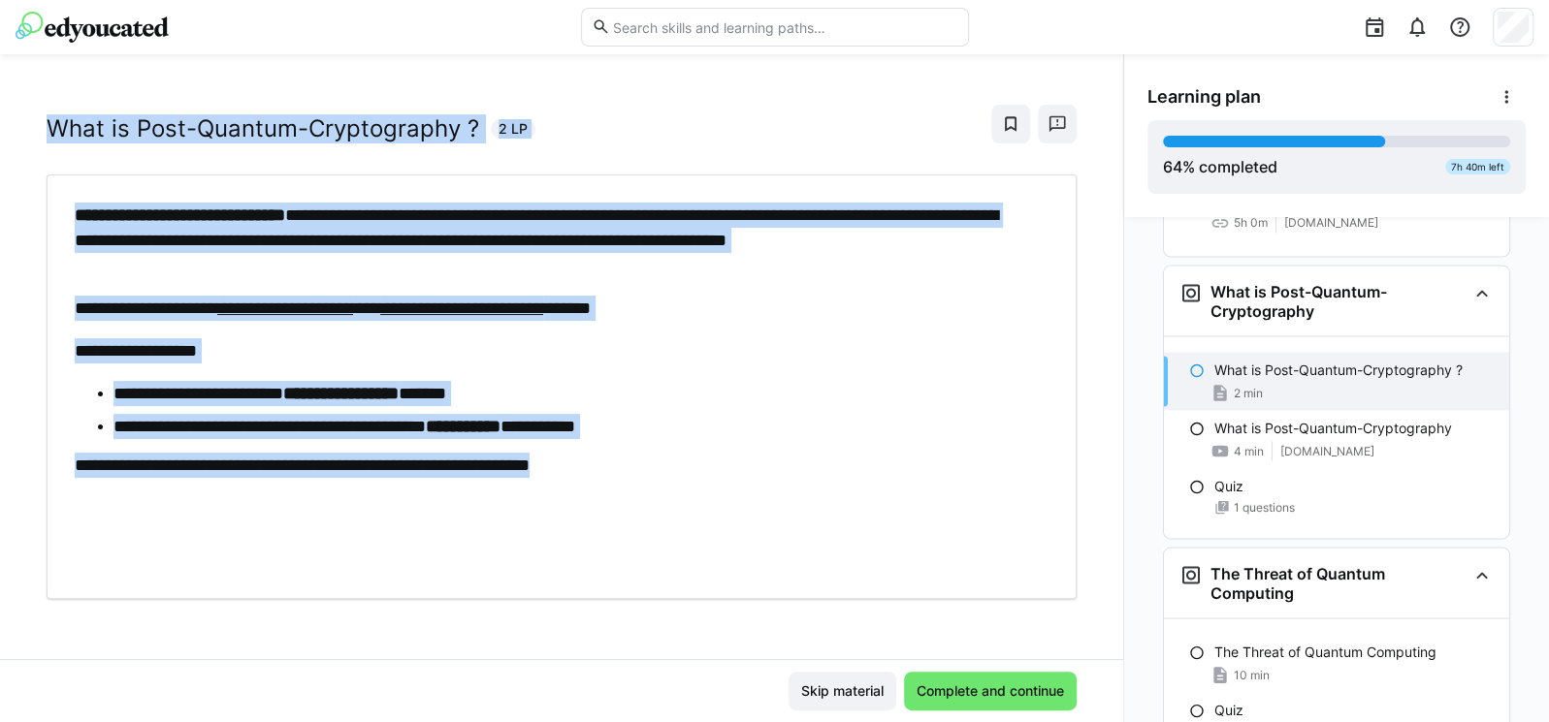
copy div "**********"
click at [191, 133] on h2 "What is Post-Quantum-Cryptography ?" at bounding box center [263, 128] width 432 height 29
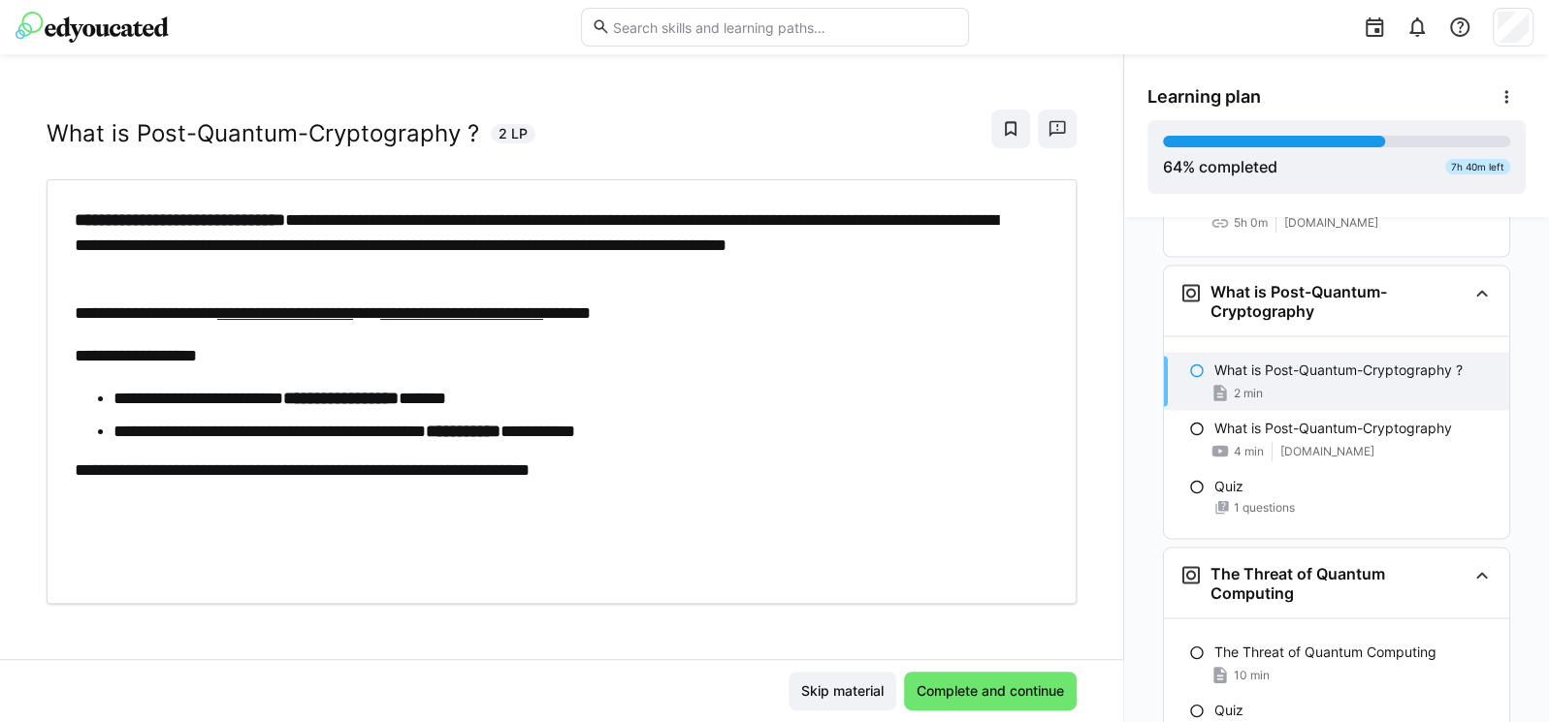
scroll to position [0, 0]
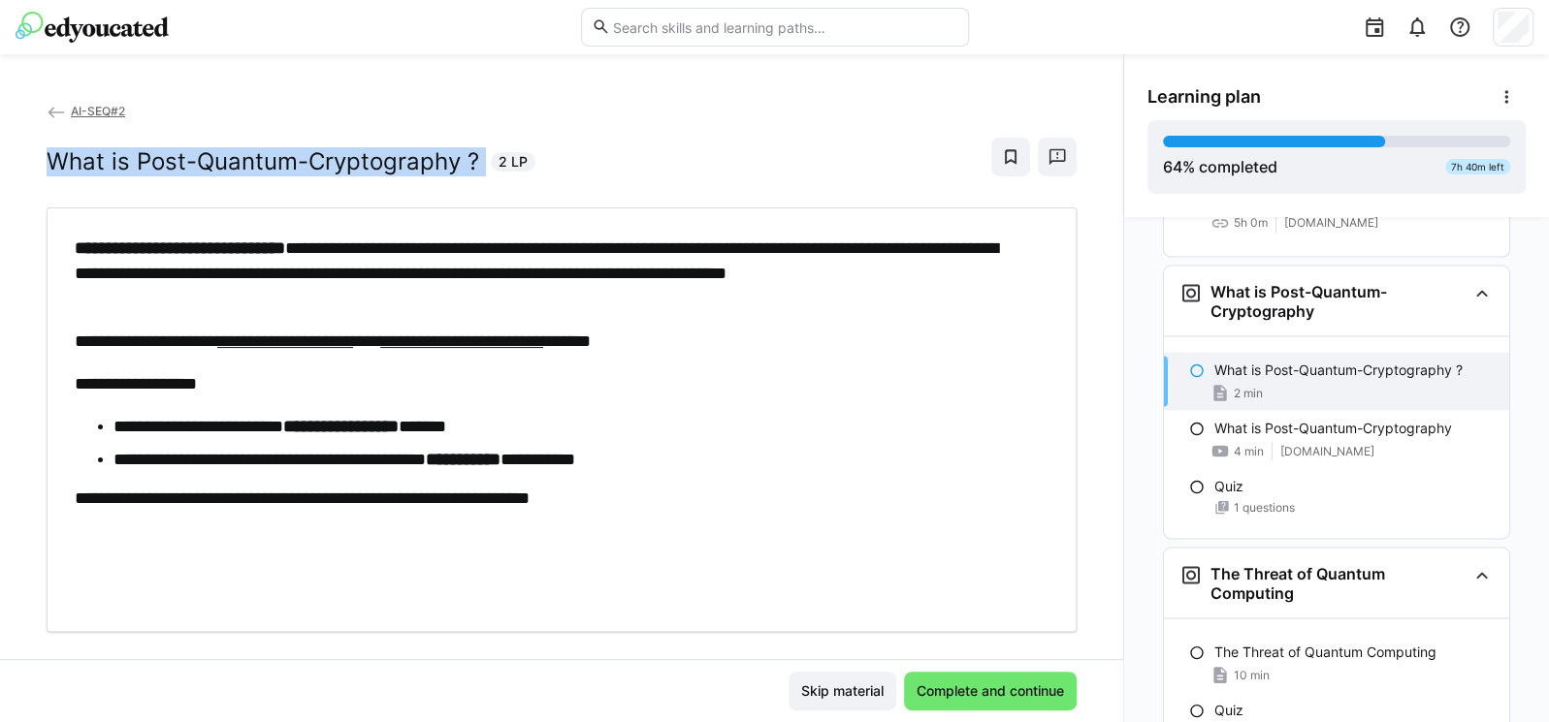
drag, startPoint x: 56, startPoint y: 115, endPoint x: 482, endPoint y: 169, distance: 429.0
click at [482, 169] on div "What is Post-Quantum-Cryptography ? 2 LP" at bounding box center [291, 161] width 489 height 29
copy h2 "What is Post-Quantum-Cryptography ?"
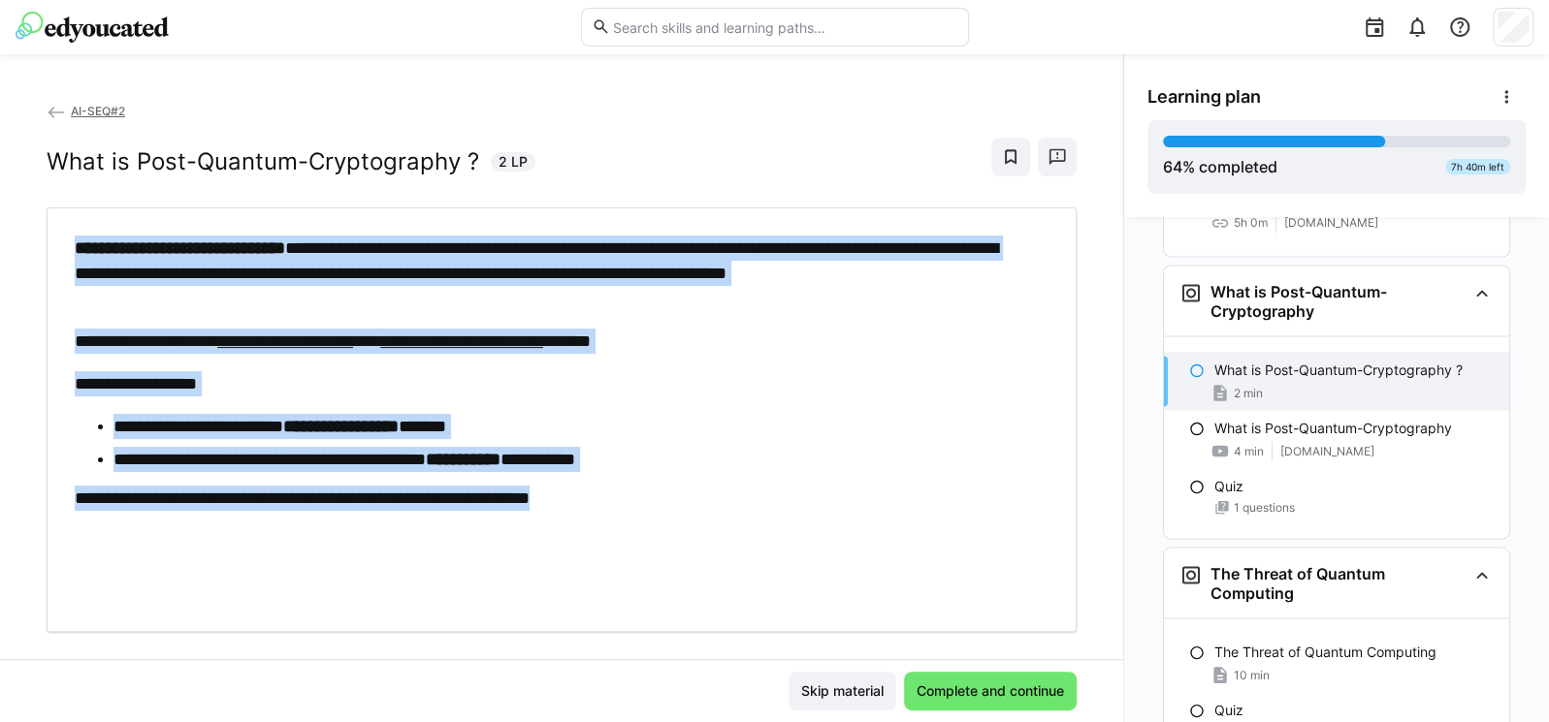
drag, startPoint x: 66, startPoint y: 232, endPoint x: 648, endPoint y: 498, distance: 640.0
click at [648, 498] on div "**********" at bounding box center [562, 420] width 1030 height 425
copy div "**********"
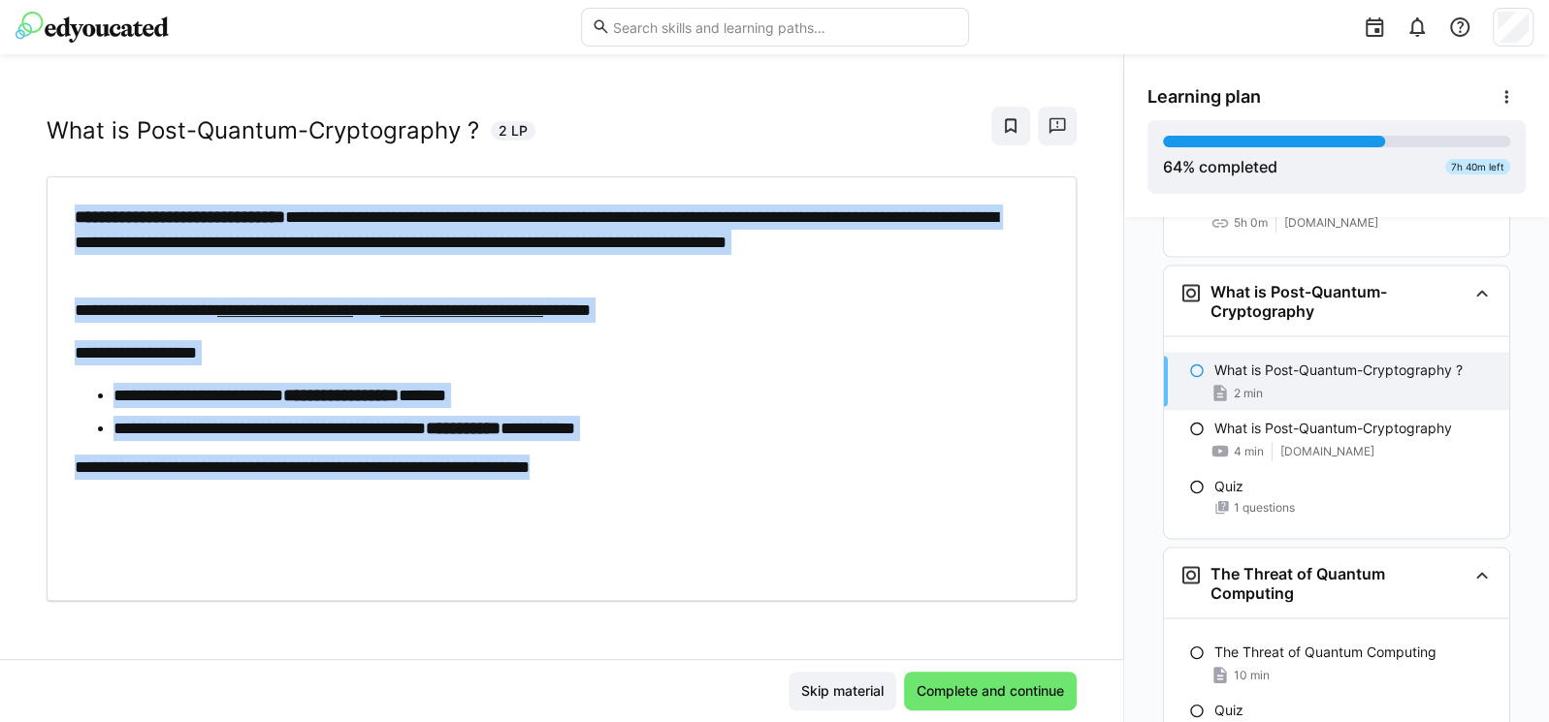
scroll to position [33, 0]
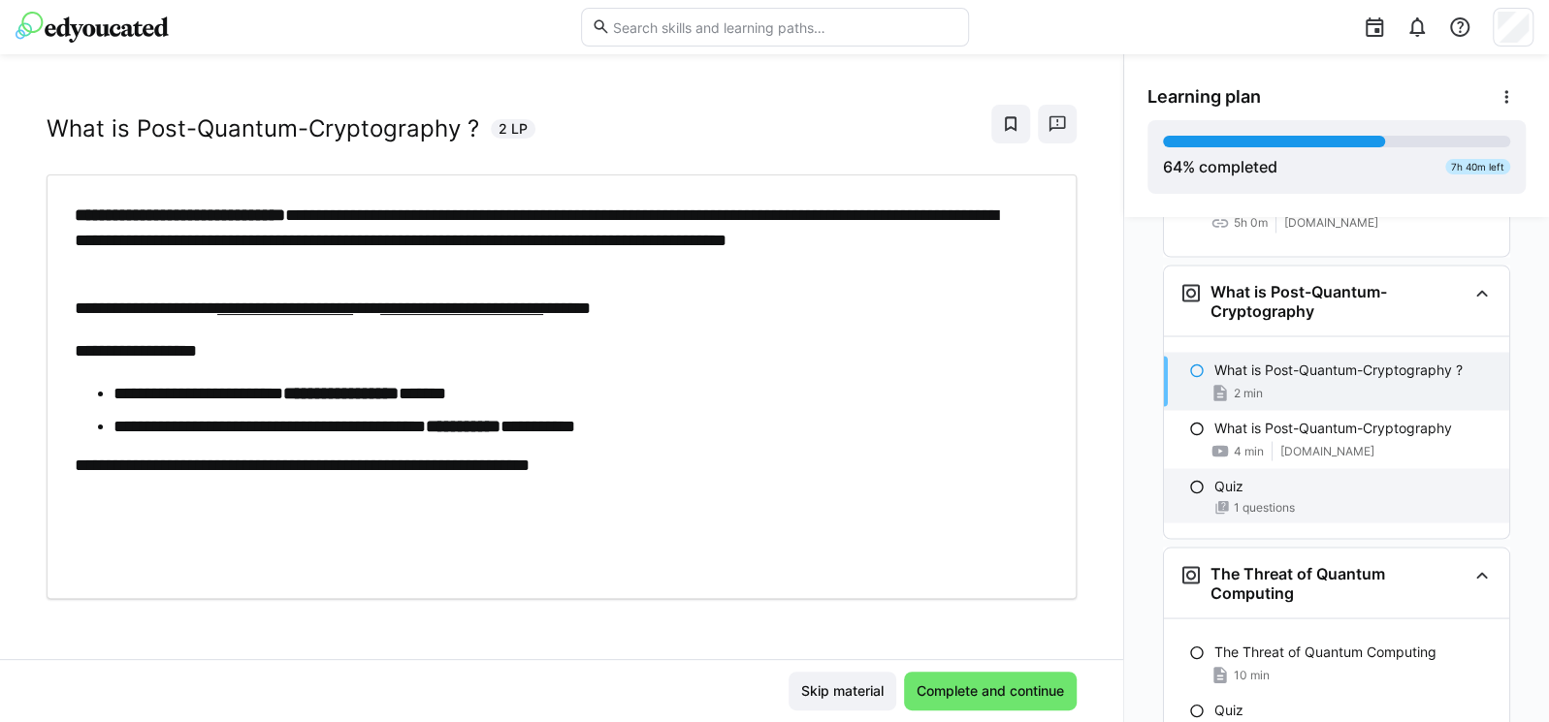
click at [1246, 468] on div "Quiz 1 questions" at bounding box center [1336, 495] width 345 height 54
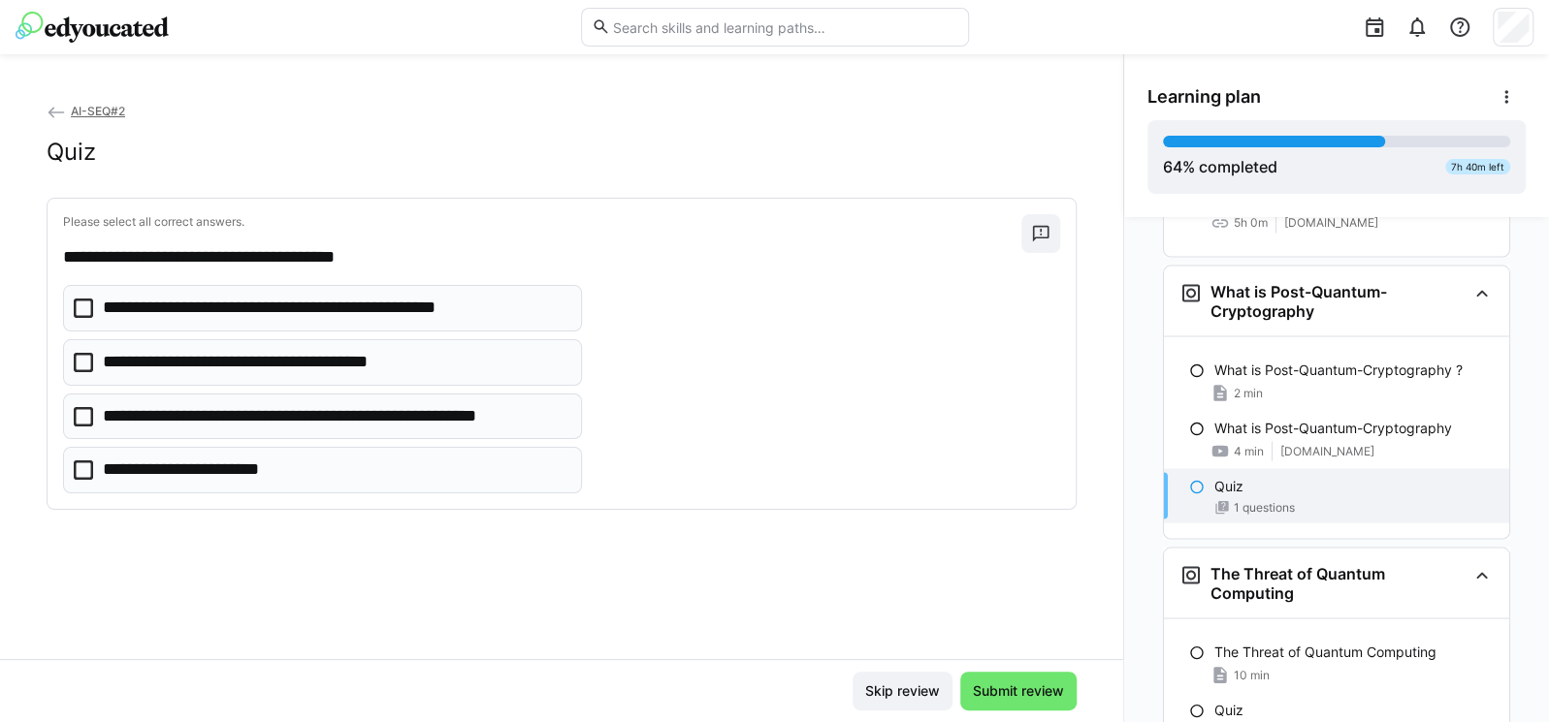
click at [249, 409] on p "**********" at bounding box center [335, 416] width 464 height 25
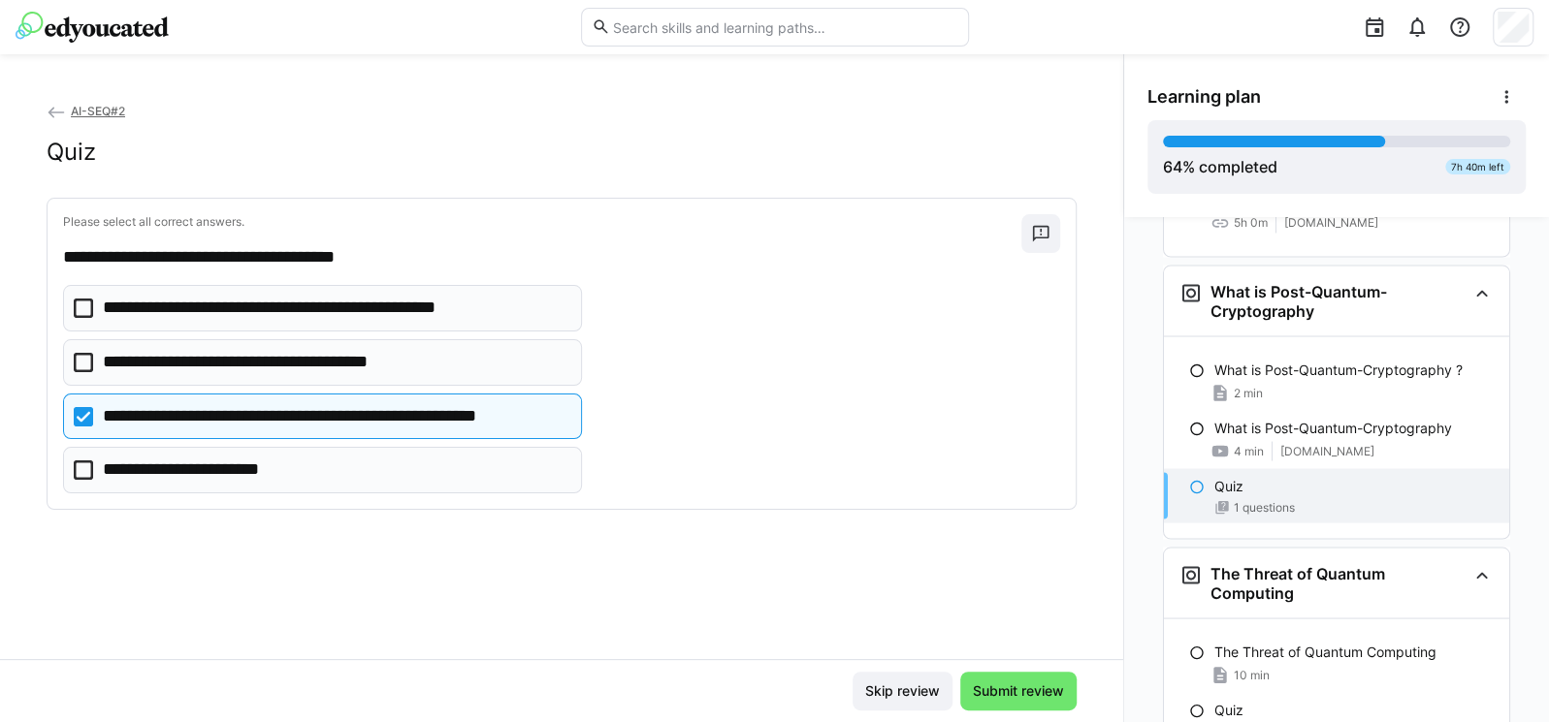
click at [82, 359] on icon at bounding box center [83, 362] width 19 height 19
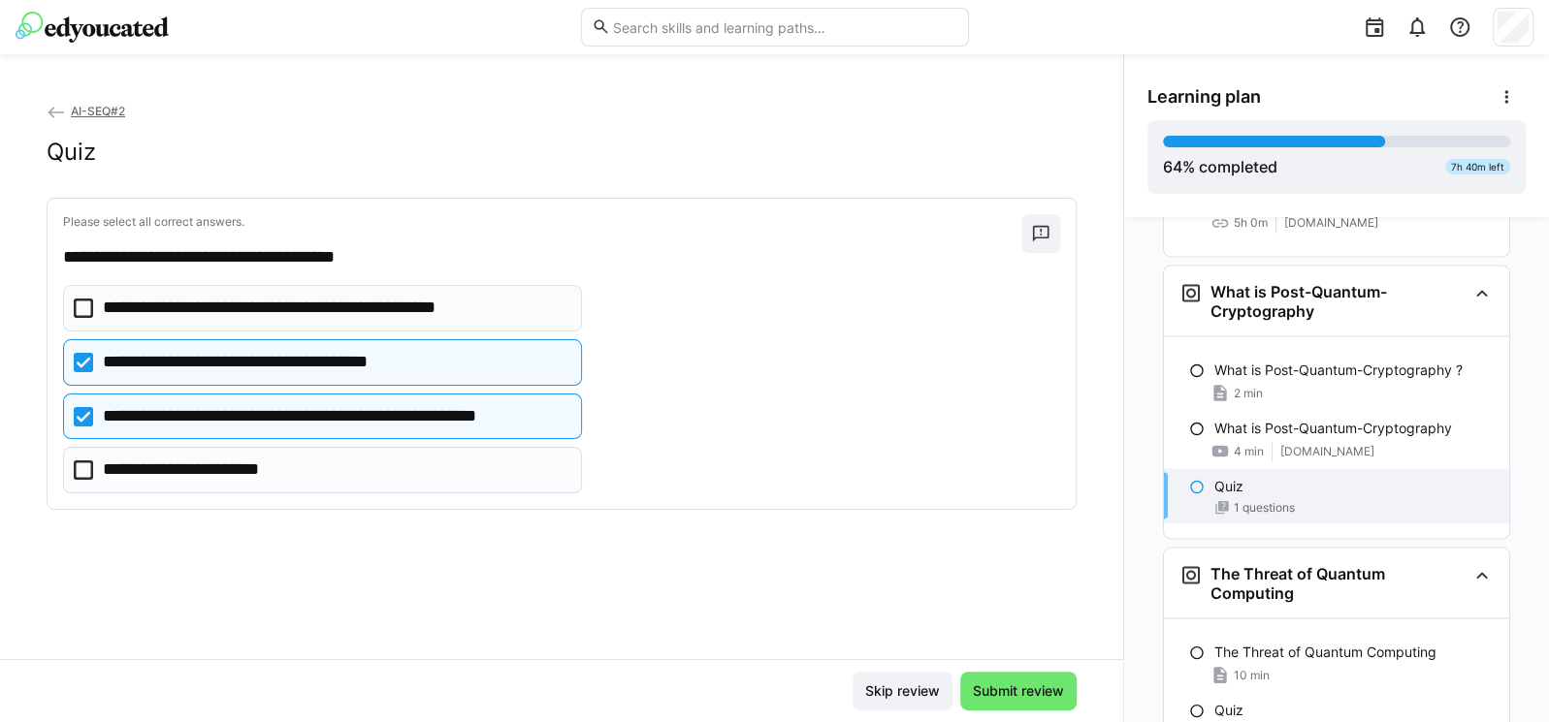
click at [82, 358] on icon at bounding box center [83, 362] width 19 height 19
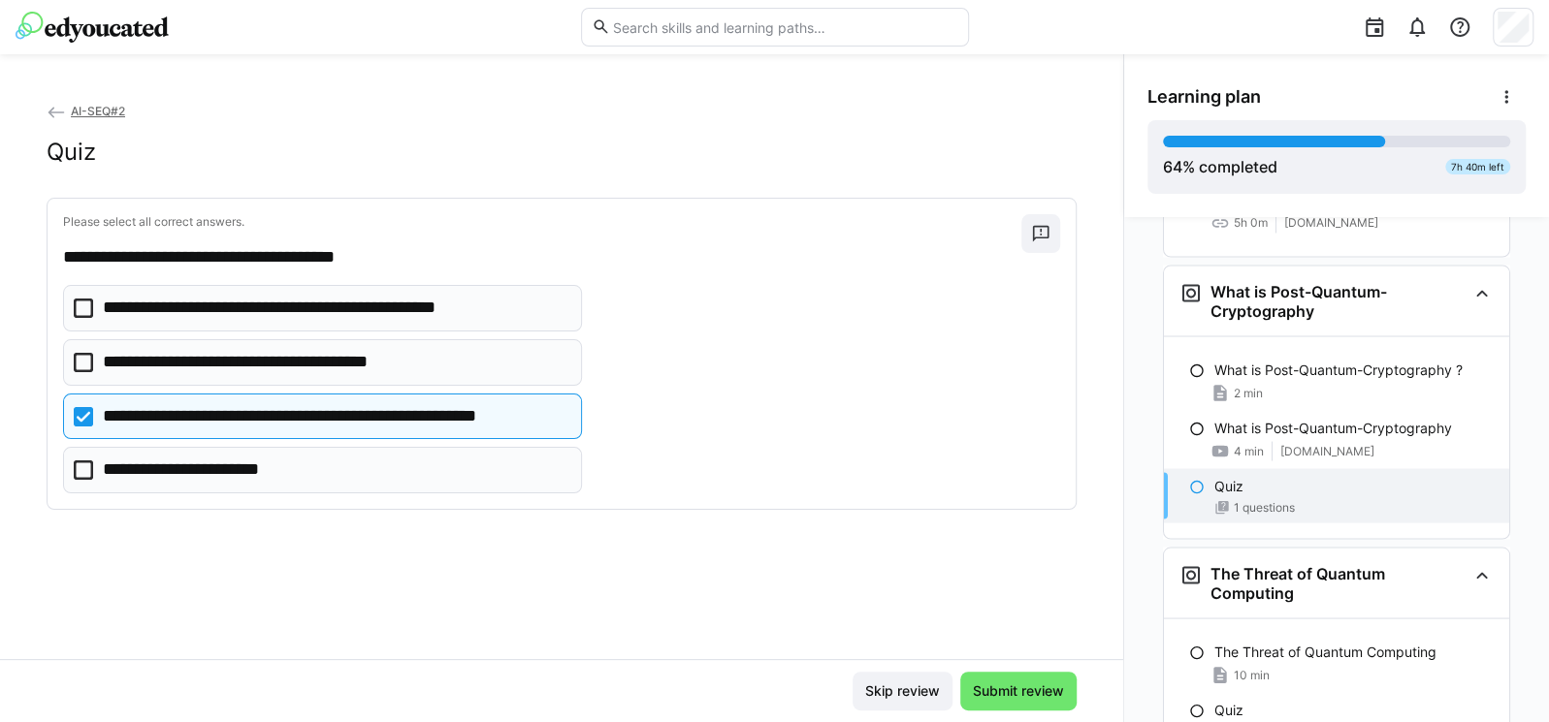
click at [95, 355] on eds-checkbox "**********" at bounding box center [322, 362] width 519 height 47
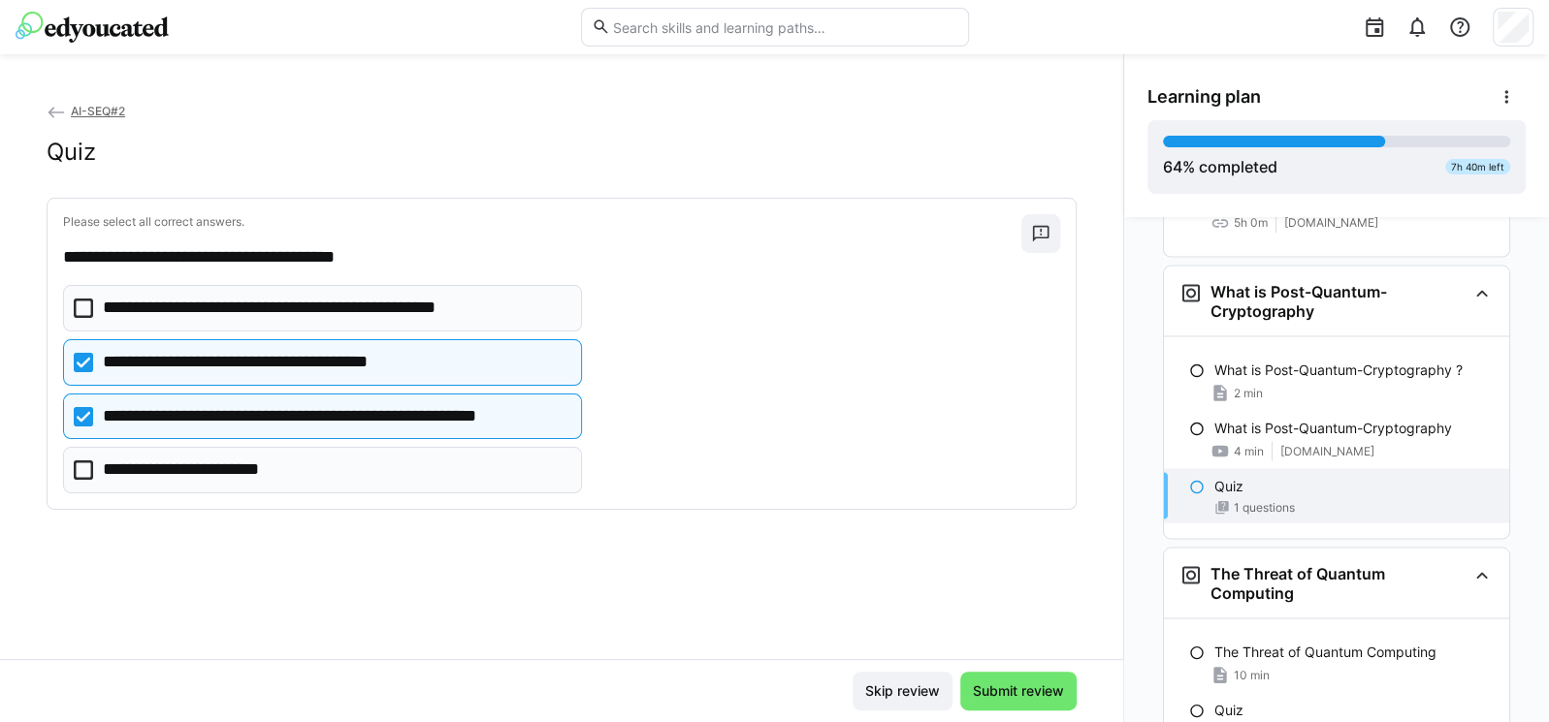
click at [95, 355] on eds-checkbox "**********" at bounding box center [322, 362] width 519 height 47
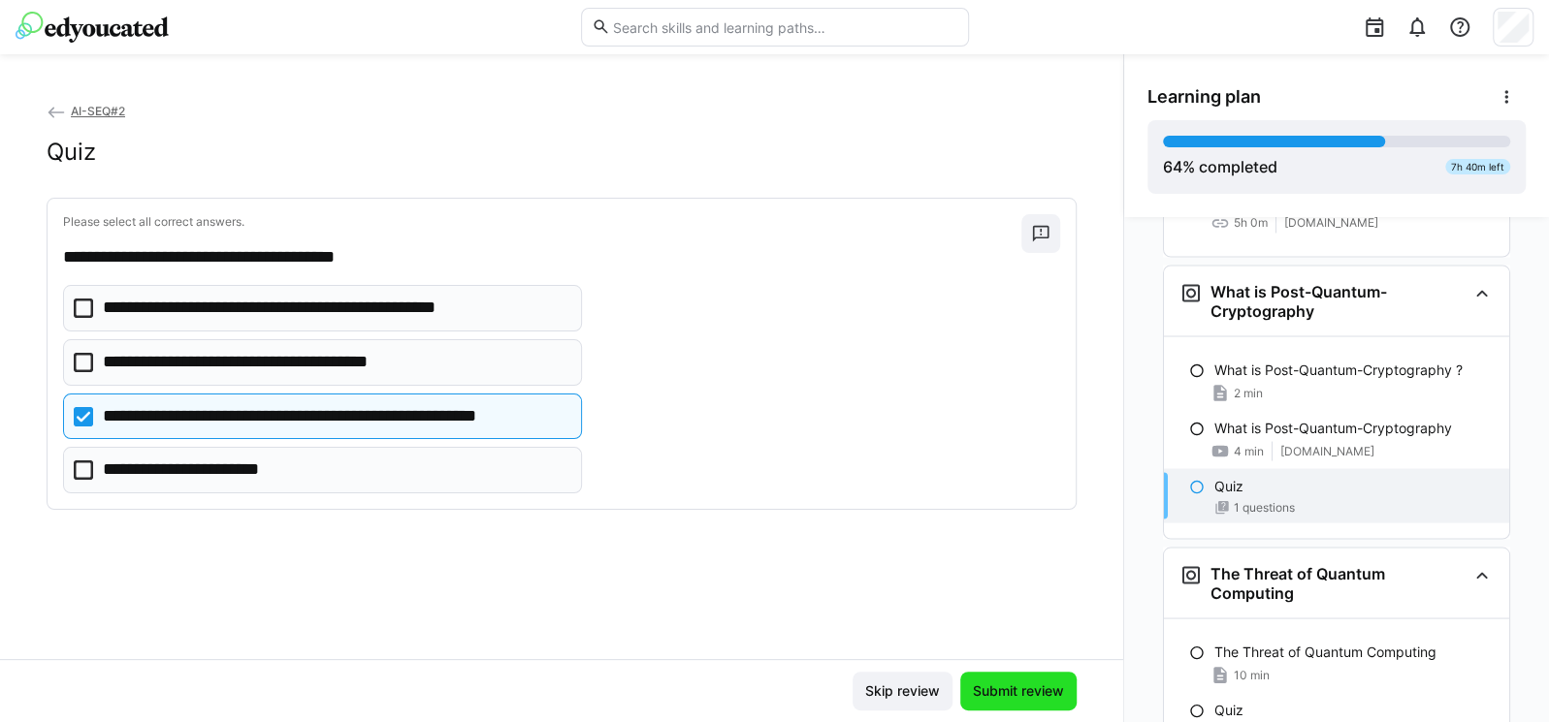
click at [1006, 693] on span "Submit review" at bounding box center [1018, 691] width 97 height 19
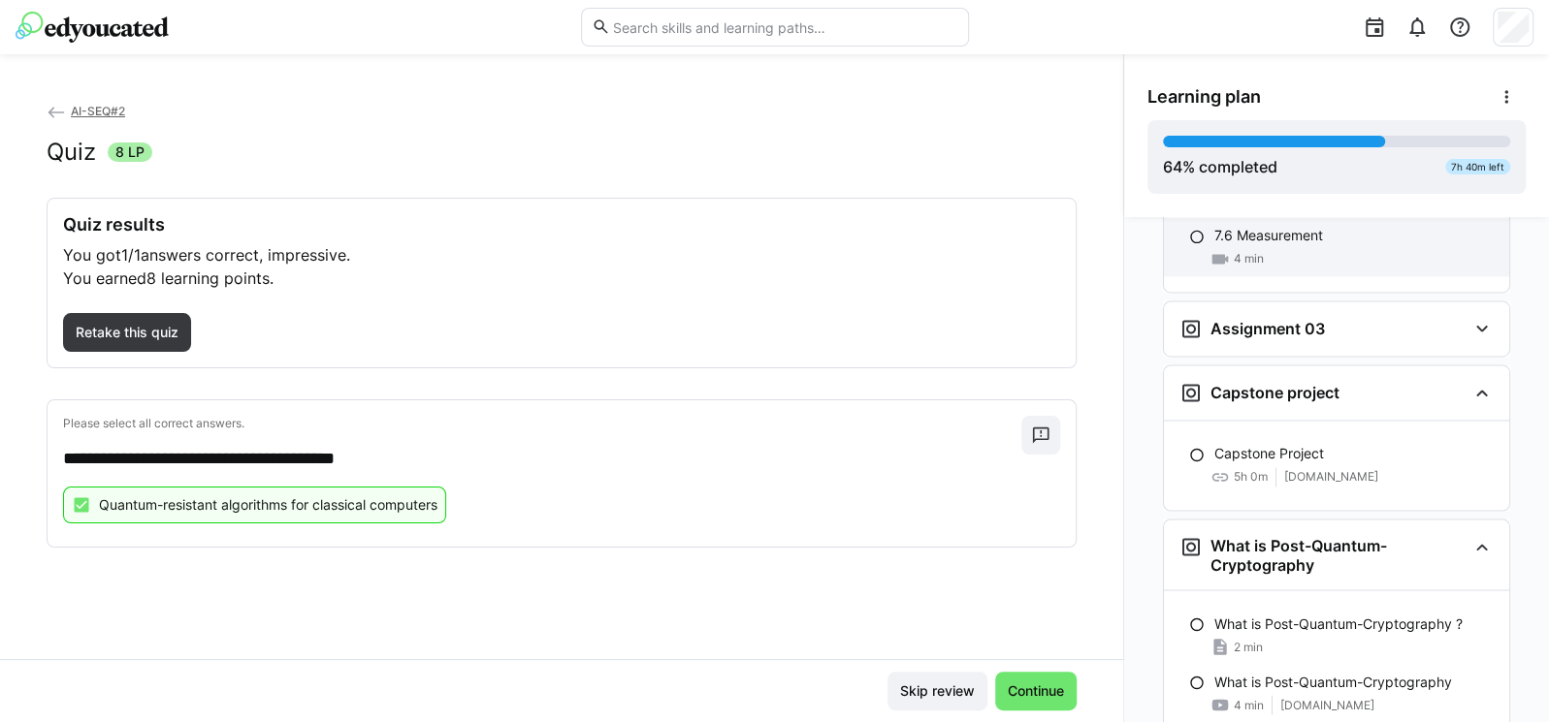
scroll to position [6843, 0]
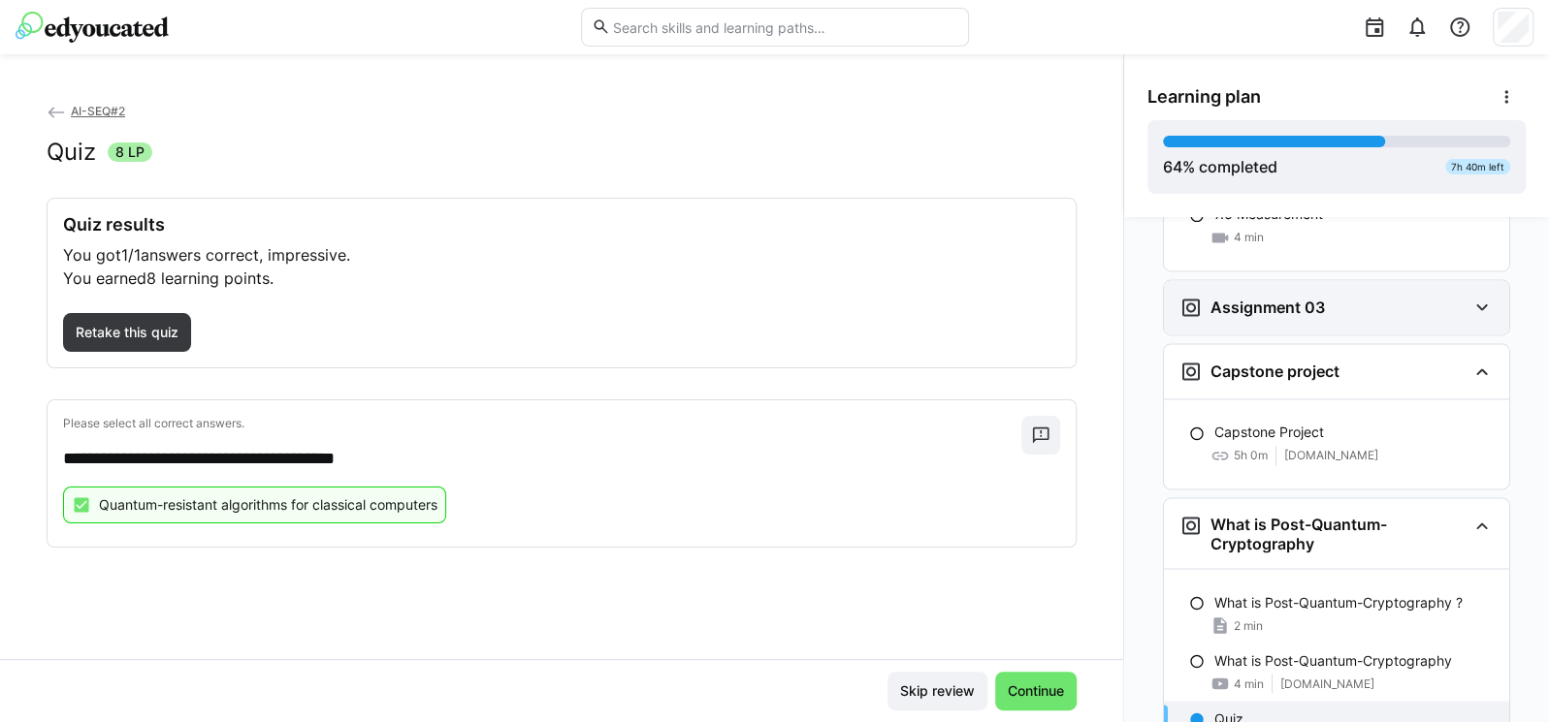
click at [1403, 280] on div "Assignment 03" at bounding box center [1336, 307] width 345 height 54
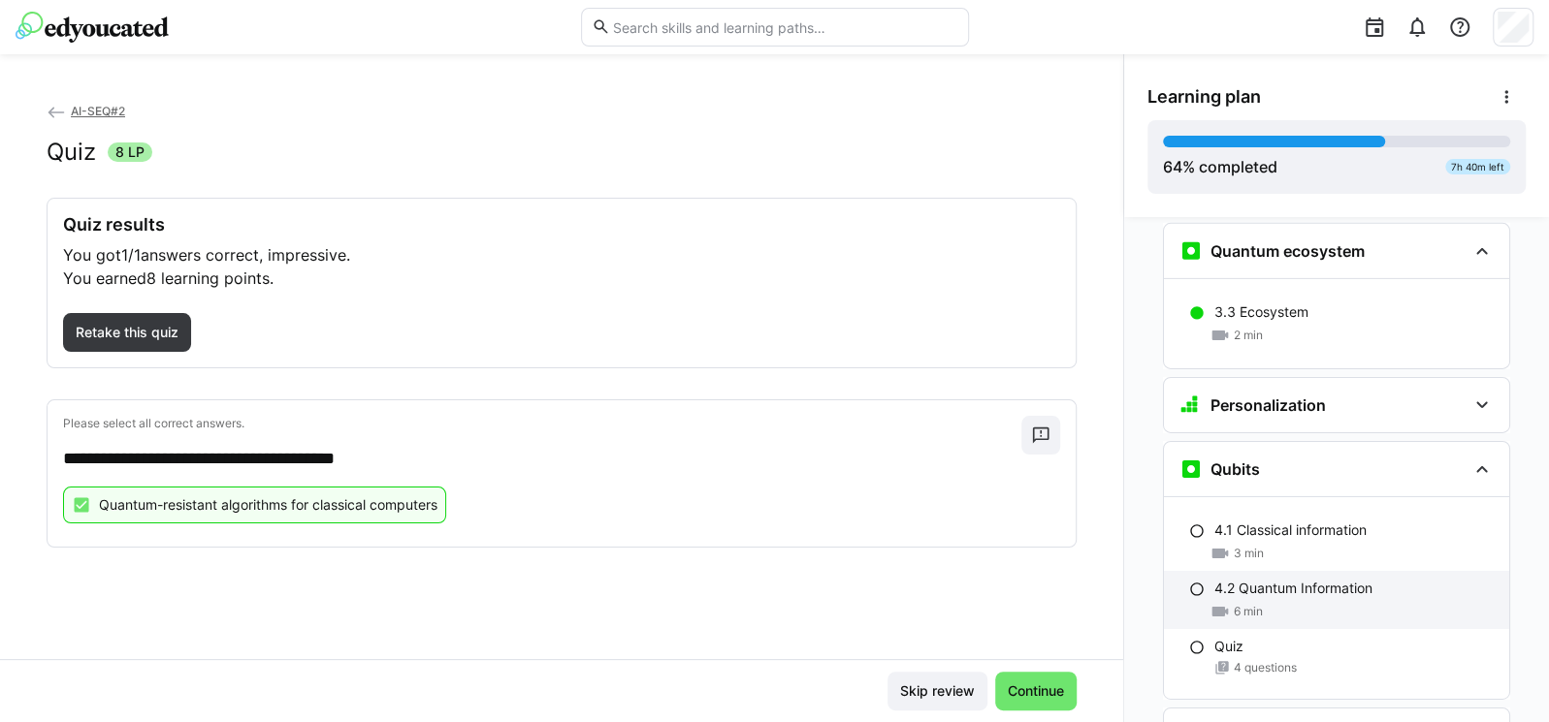
scroll to position [4167, 0]
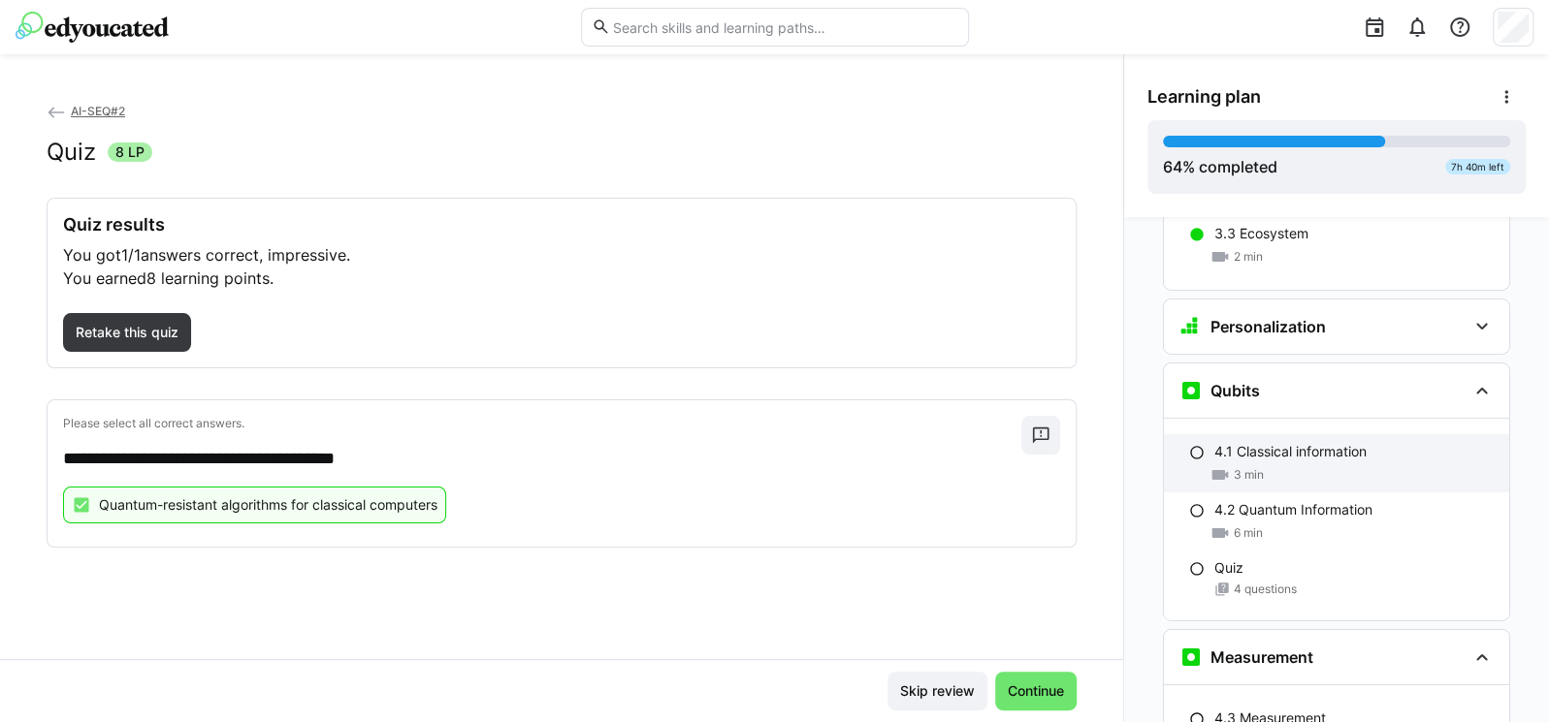
click at [1343, 465] on div "3 min" at bounding box center [1353, 474] width 279 height 19
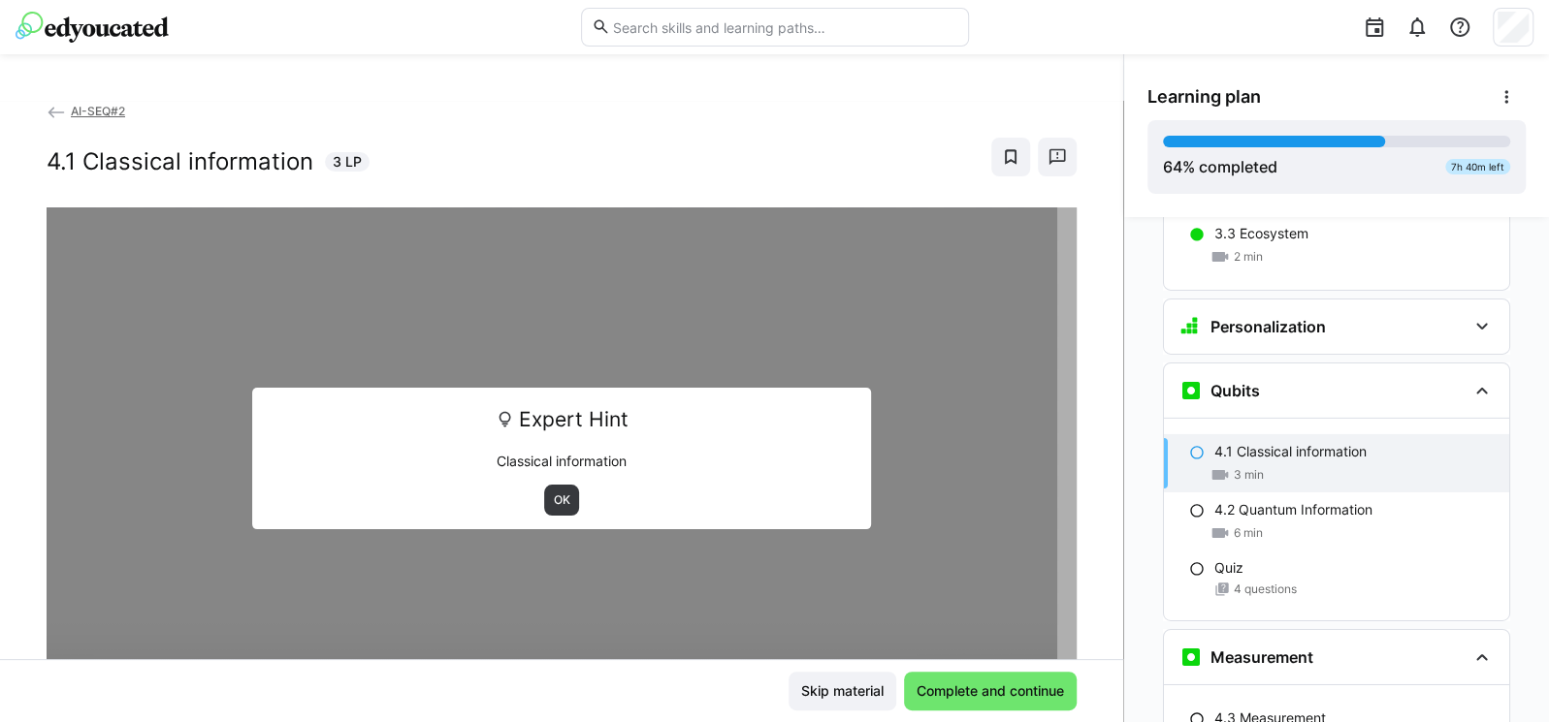
scroll to position [4269, 0]
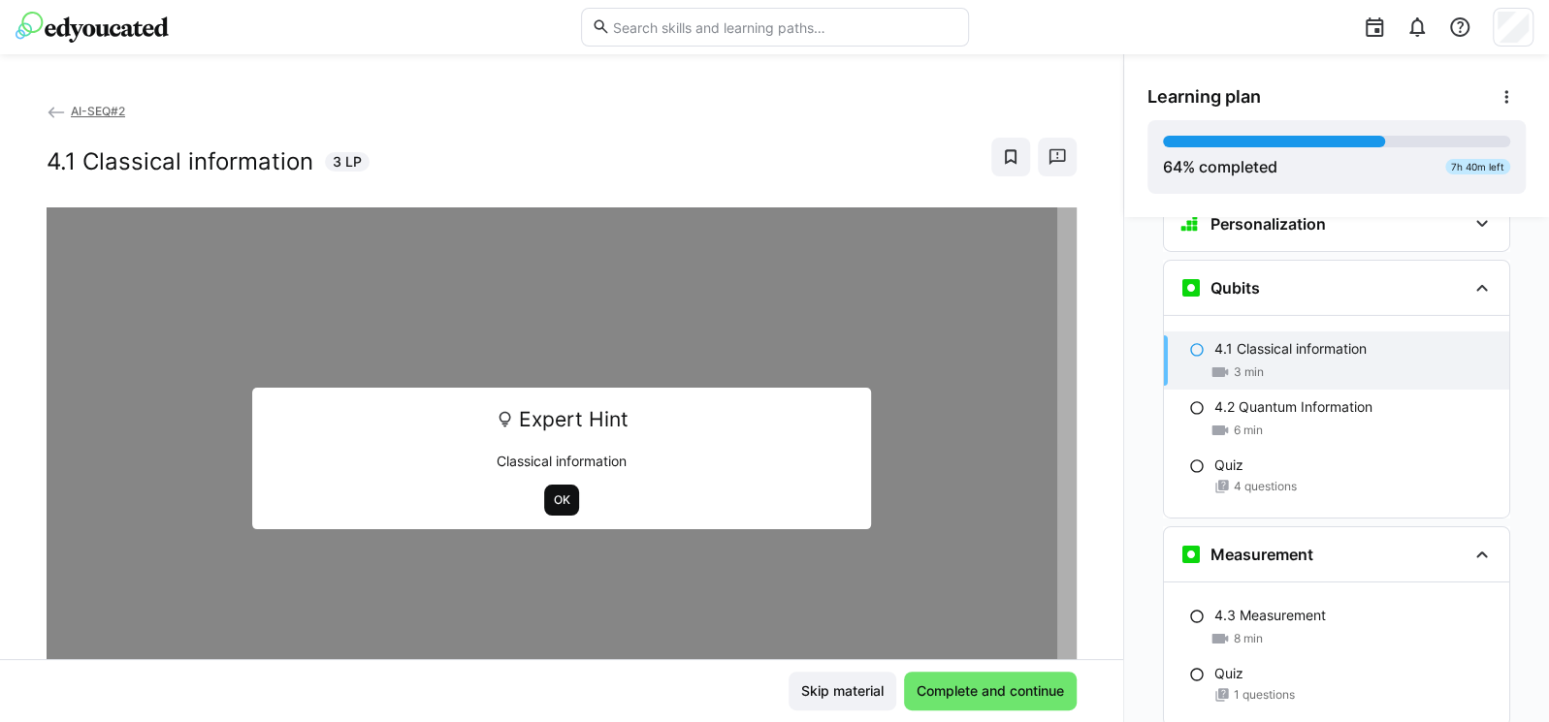
click at [552, 494] on span "OK" at bounding box center [562, 501] width 20 height 16
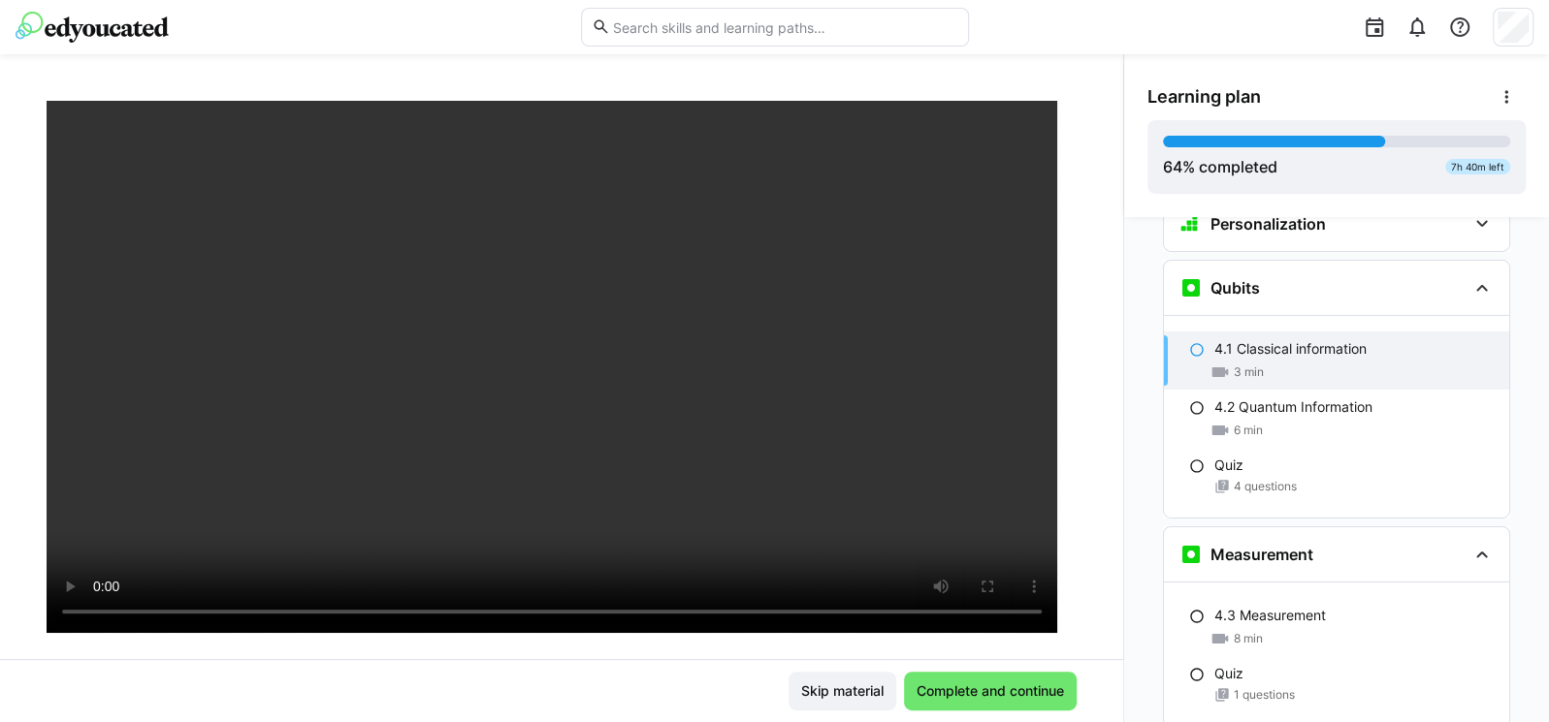
scroll to position [233, 0]
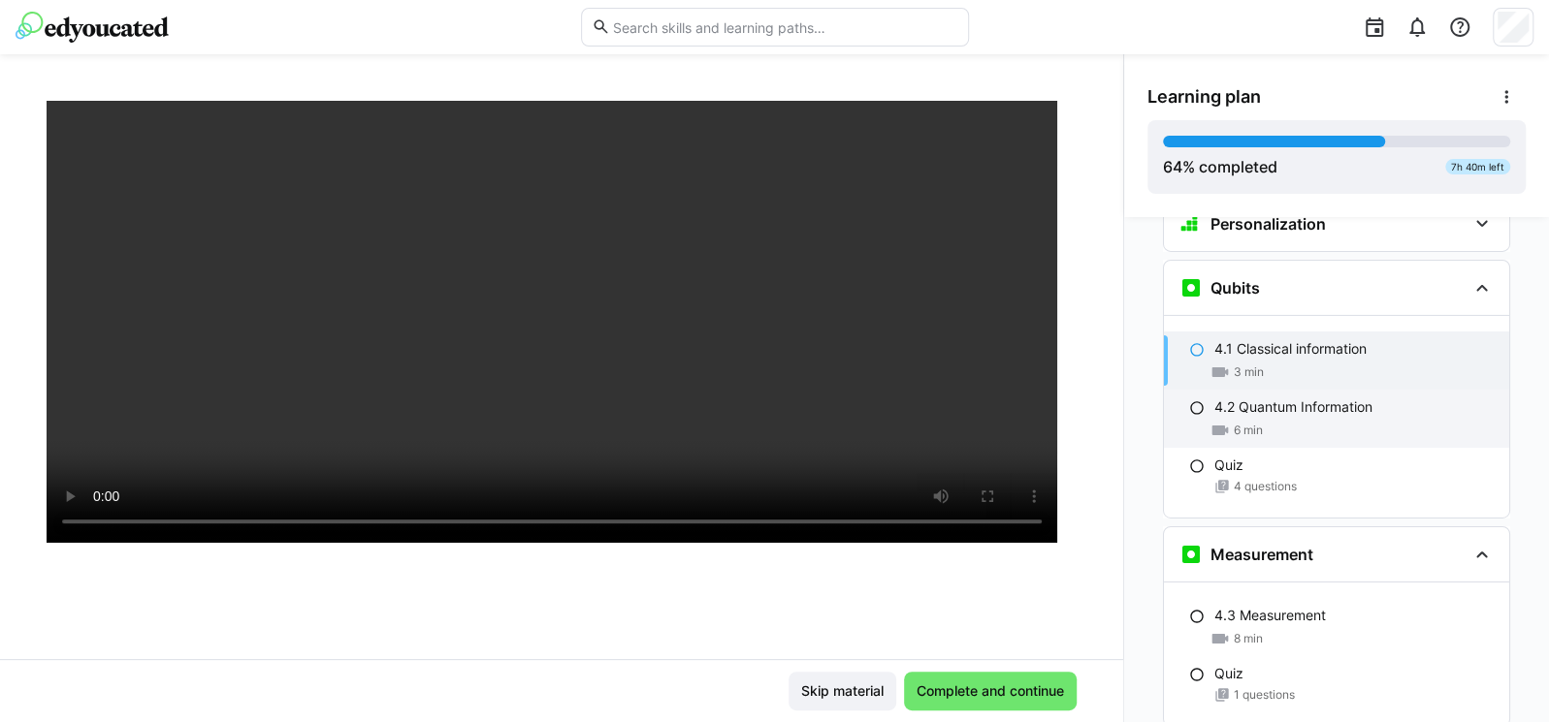
click at [1302, 421] on div "6 min" at bounding box center [1353, 430] width 279 height 19
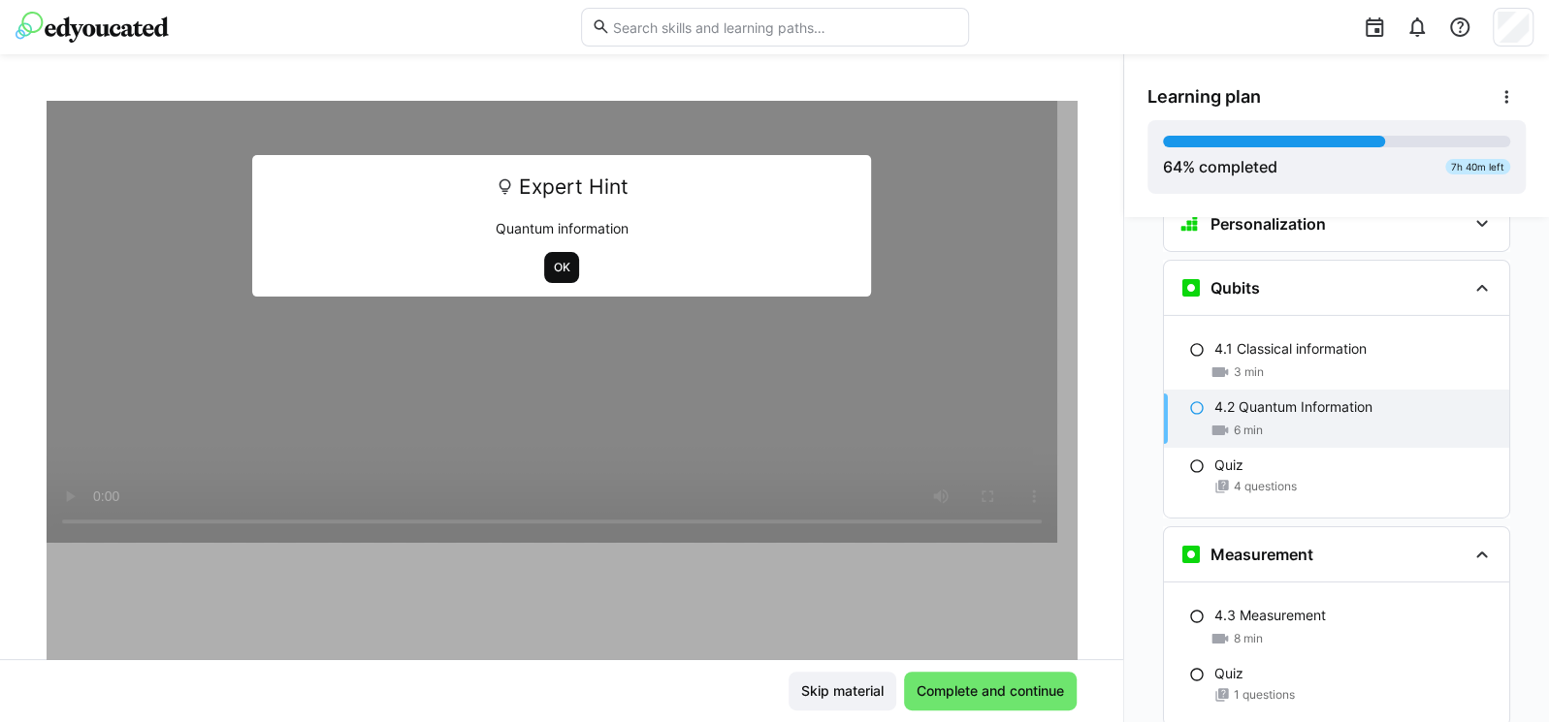
click at [552, 269] on span "OK" at bounding box center [562, 268] width 20 height 16
